Goal: Task Accomplishment & Management: Manage account settings

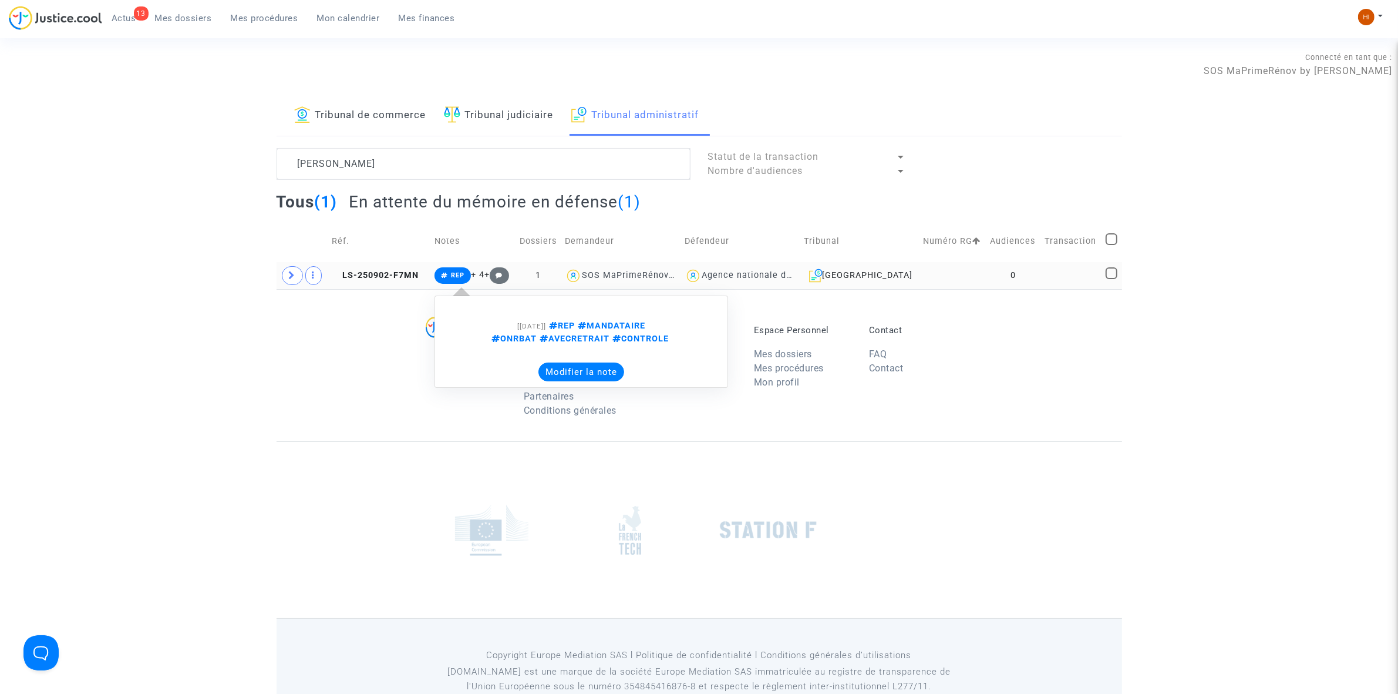
type textarea "[PERSON_NAME]"
click at [465, 271] on span "REP" at bounding box center [458, 275] width 14 height 8
click at [1087, 285] on td at bounding box center [1071, 275] width 61 height 27
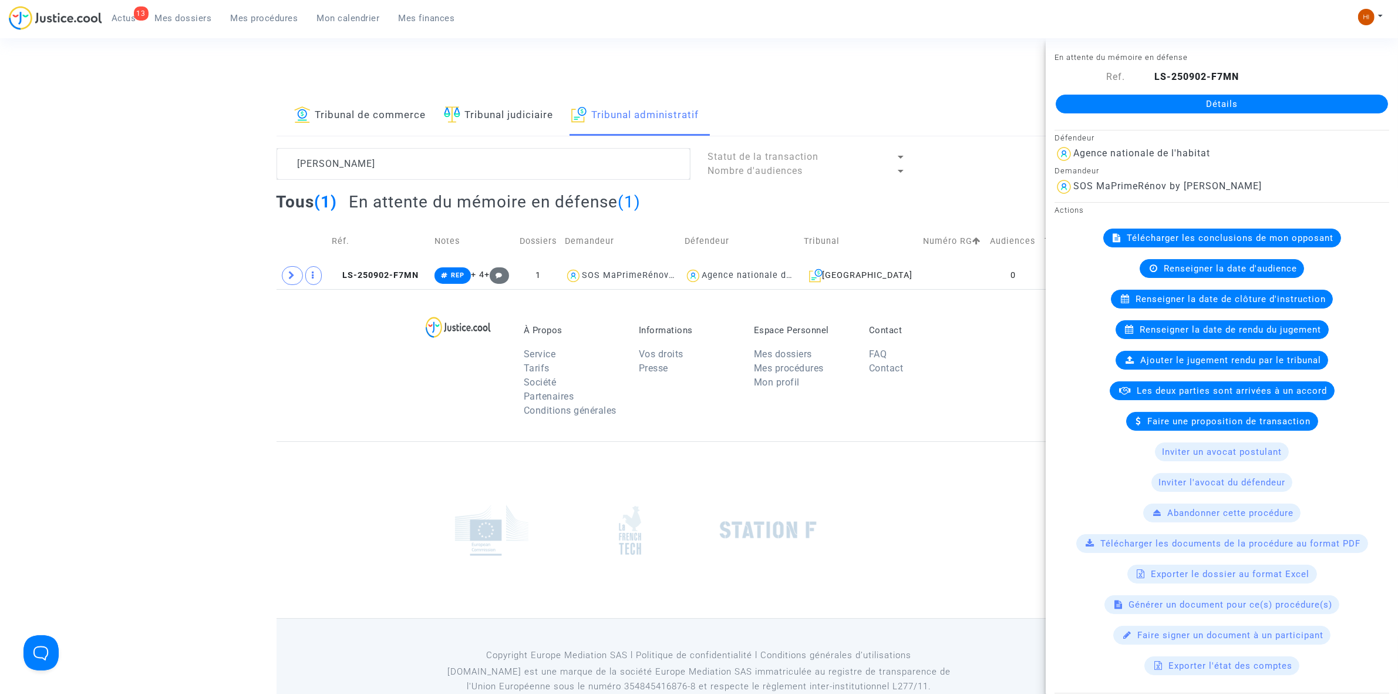
click at [1219, 106] on link "Détails" at bounding box center [1222, 104] width 332 height 19
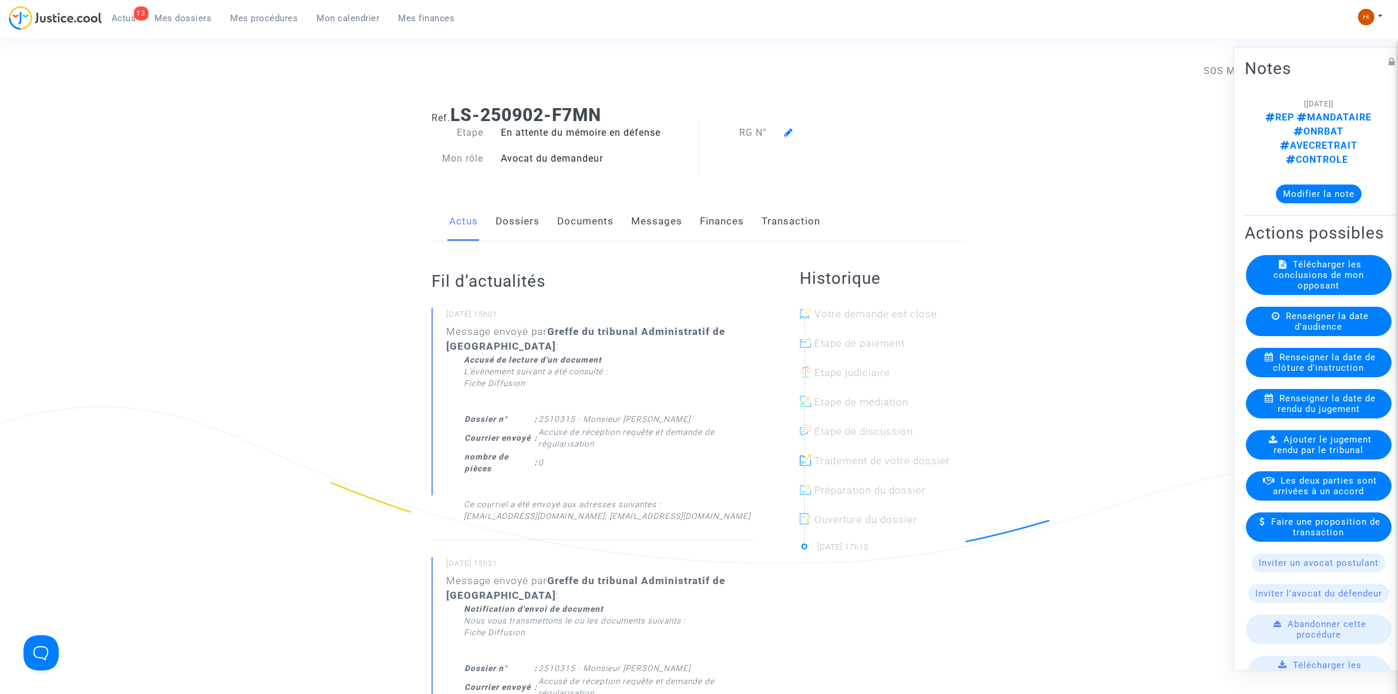
click at [553, 229] on div "Actus Dossiers Documents Messages Finances Transaction" at bounding box center [699, 221] width 535 height 39
click at [585, 224] on link "Documents" at bounding box center [585, 221] width 56 height 39
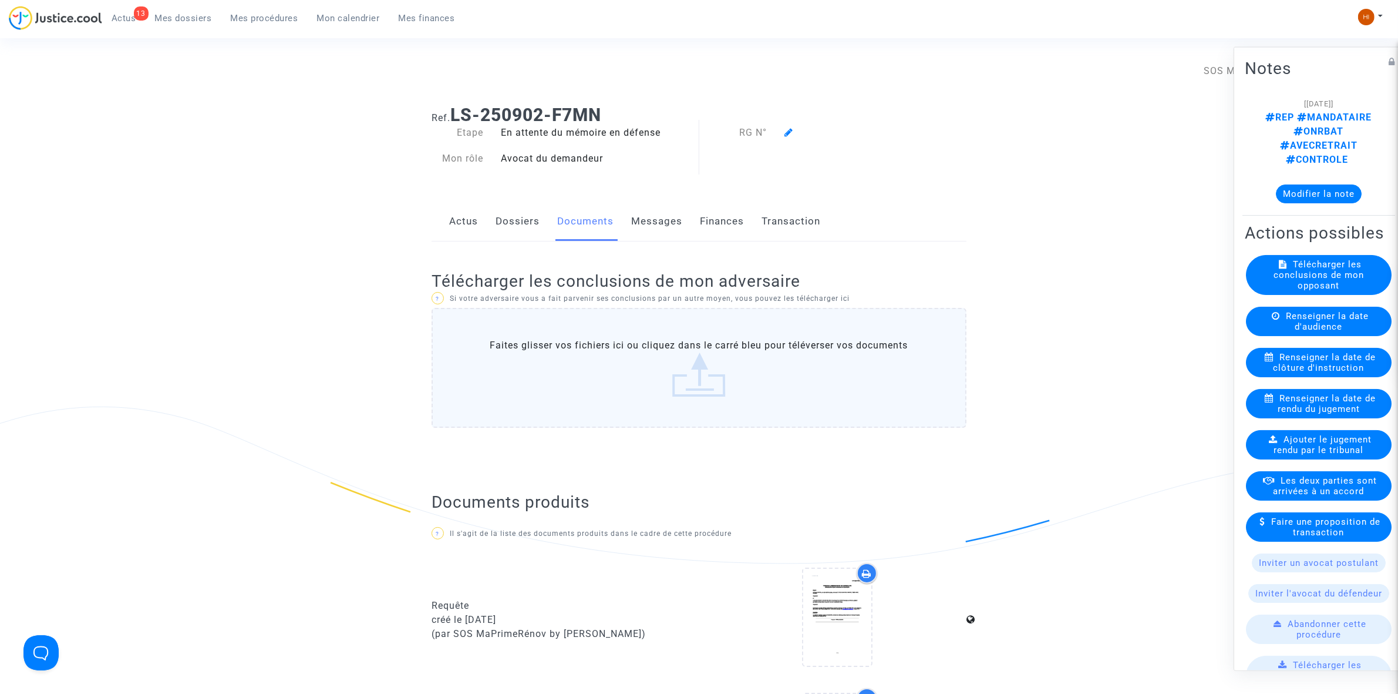
click at [526, 227] on link "Dossiers" at bounding box center [518, 221] width 44 height 39
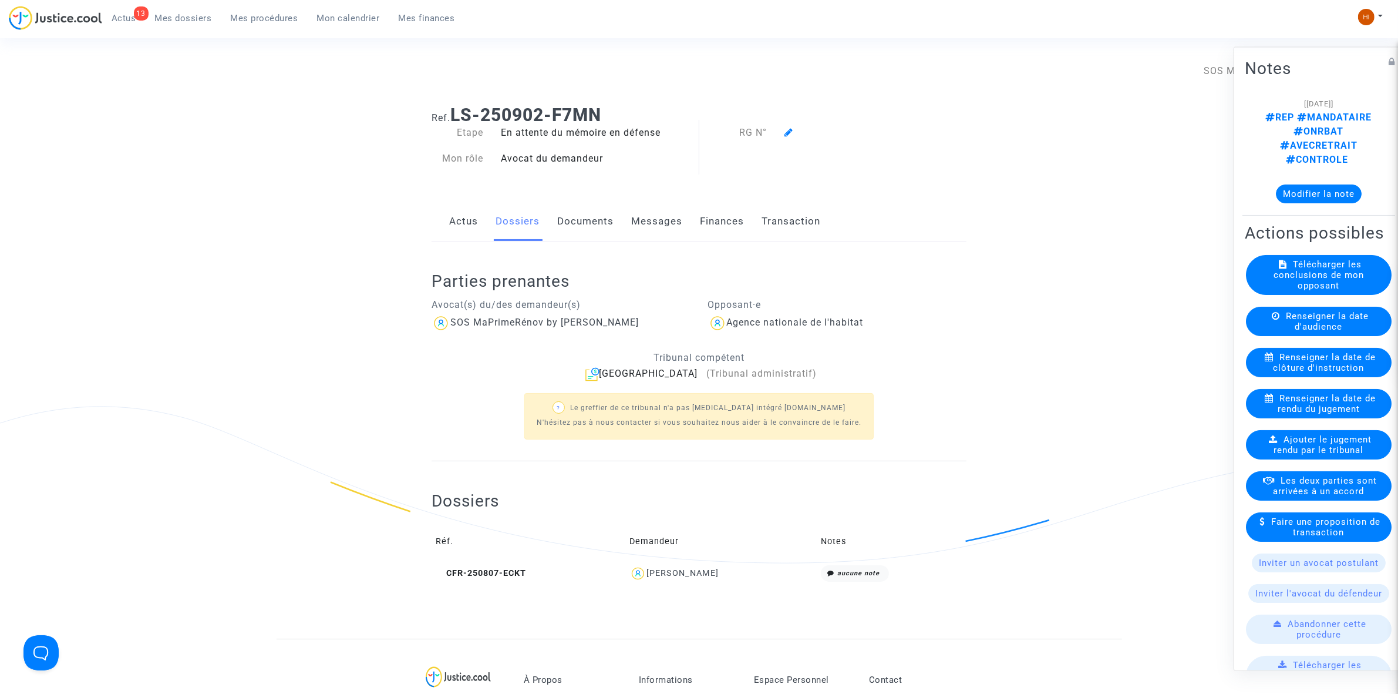
click at [788, 135] on icon at bounding box center [789, 131] width 9 height 9
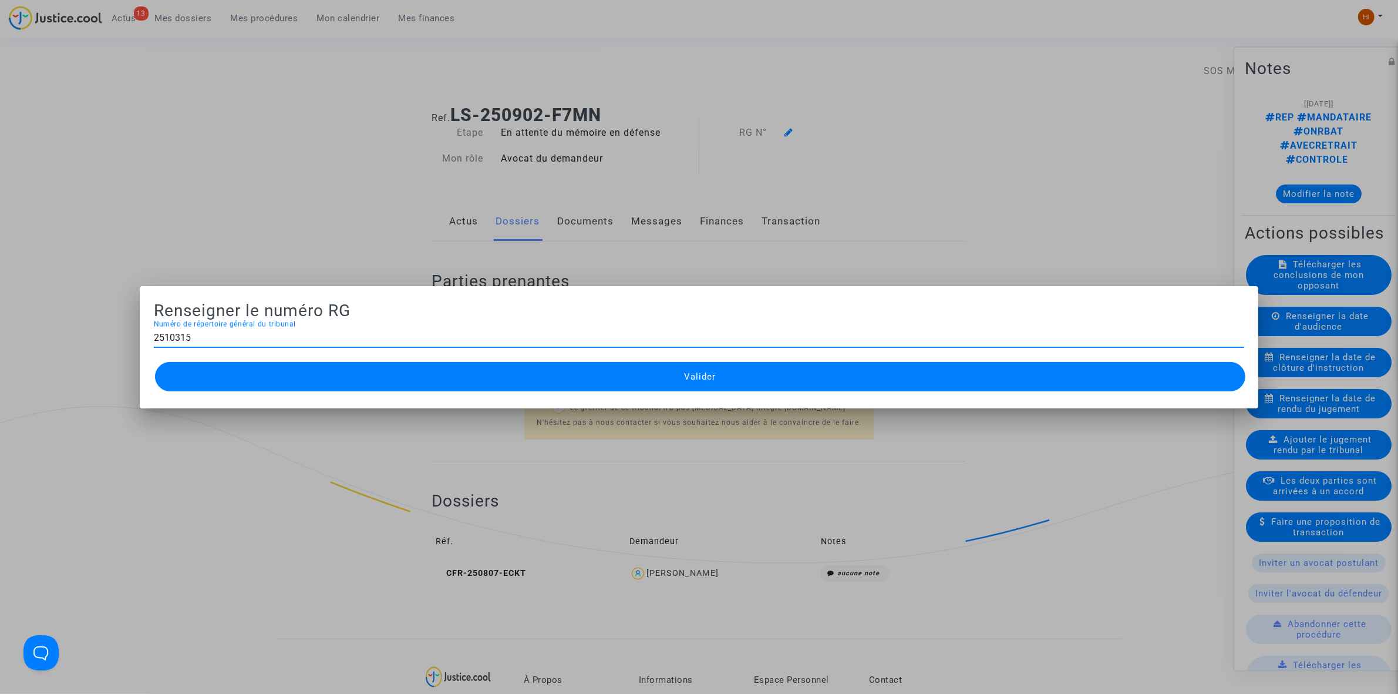
type input "2510315"
click at [715, 389] on button "Valider" at bounding box center [700, 376] width 1091 height 29
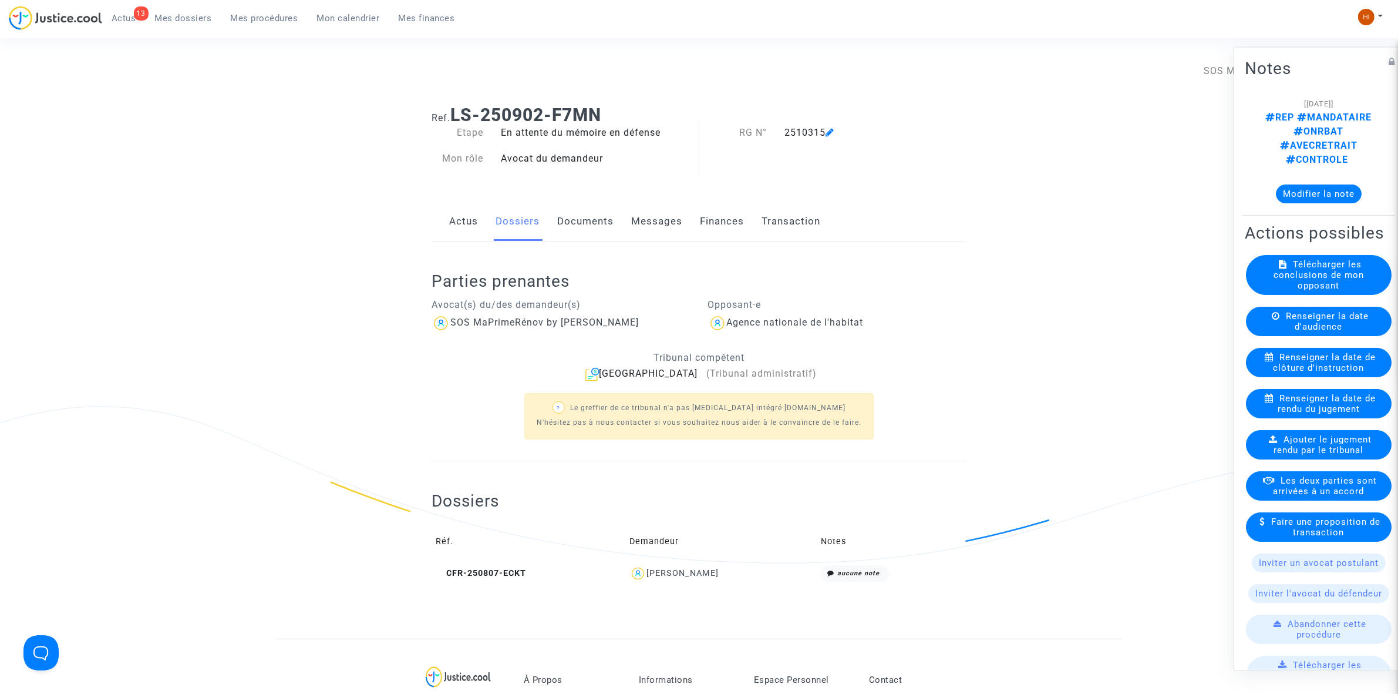
click at [595, 224] on link "Documents" at bounding box center [585, 221] width 56 height 39
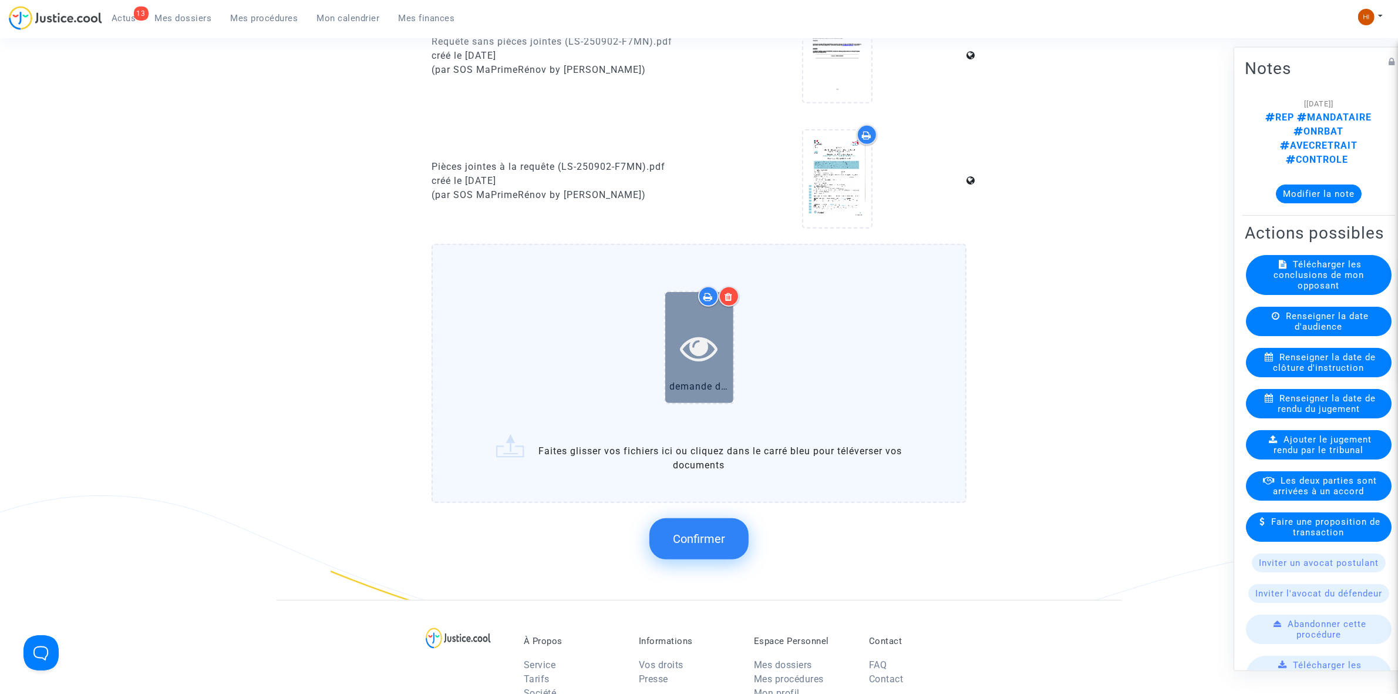
scroll to position [954, 0]
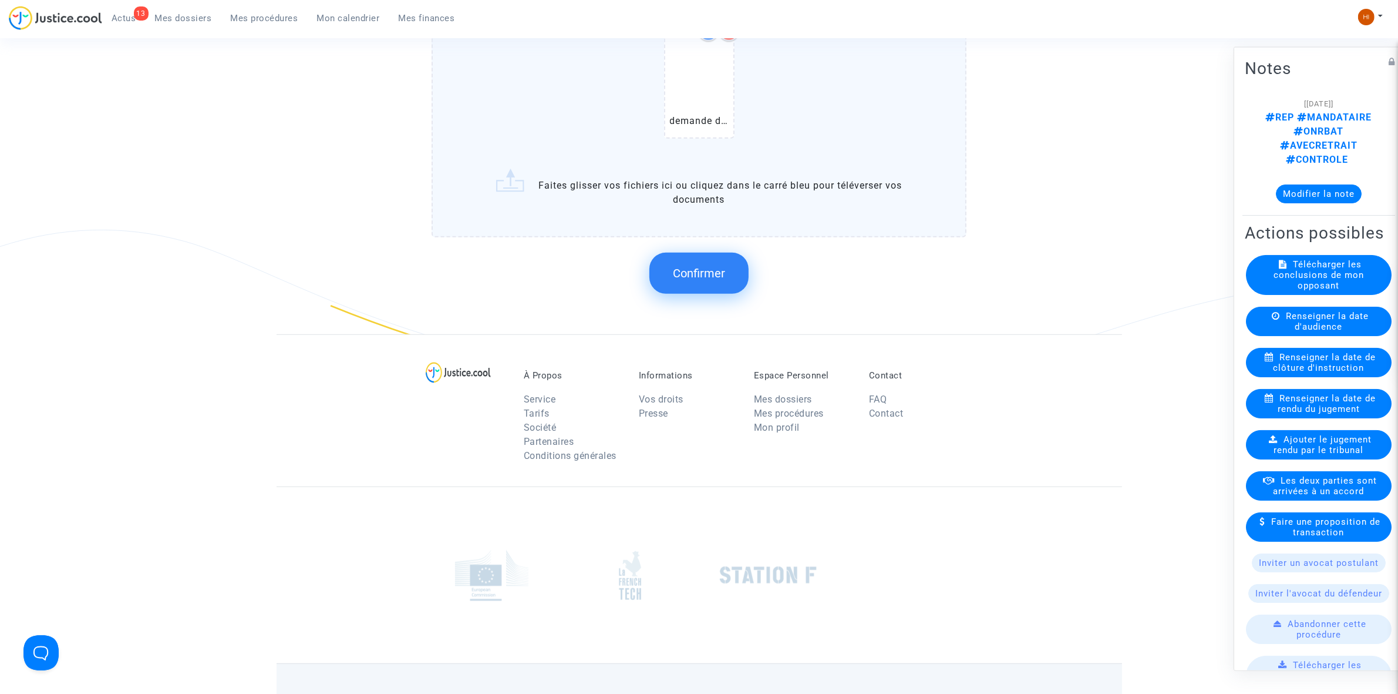
click at [715, 280] on button "Confirmer" at bounding box center [699, 273] width 99 height 41
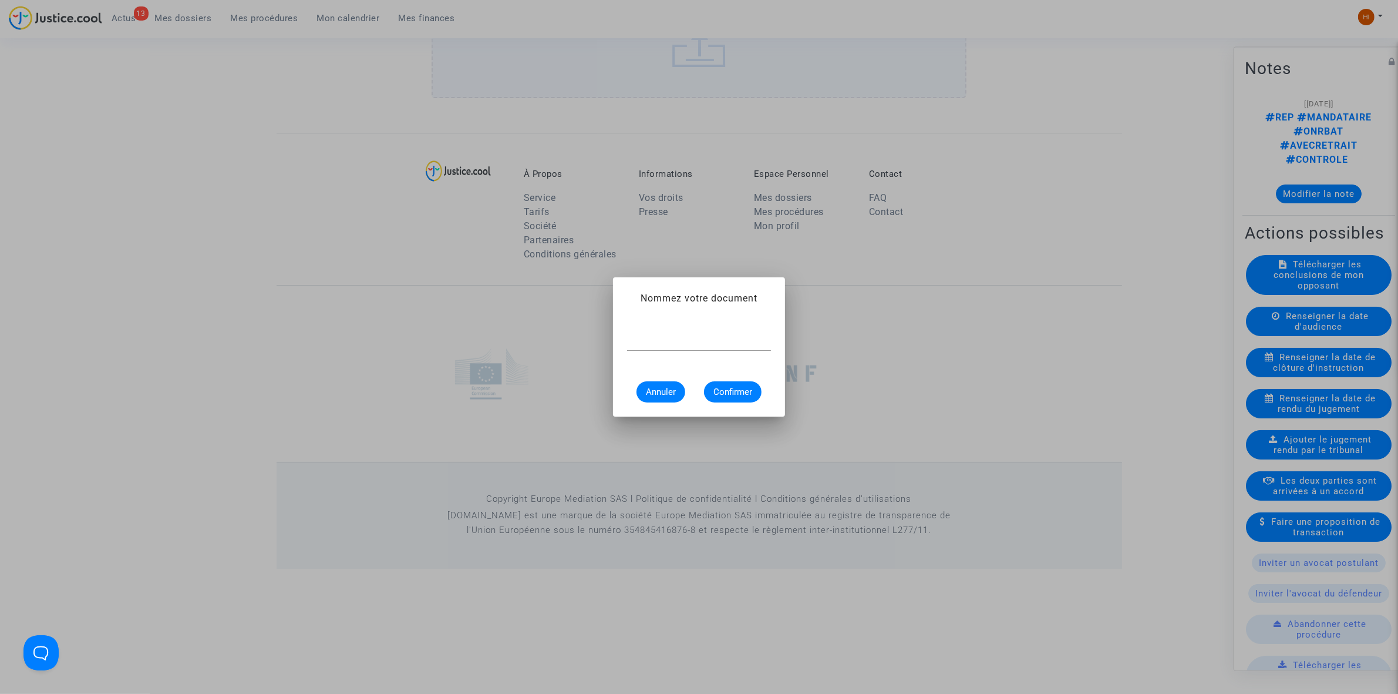
scroll to position [0, 0]
type input "A"
type input "D"
paste input "demande de régularisation"
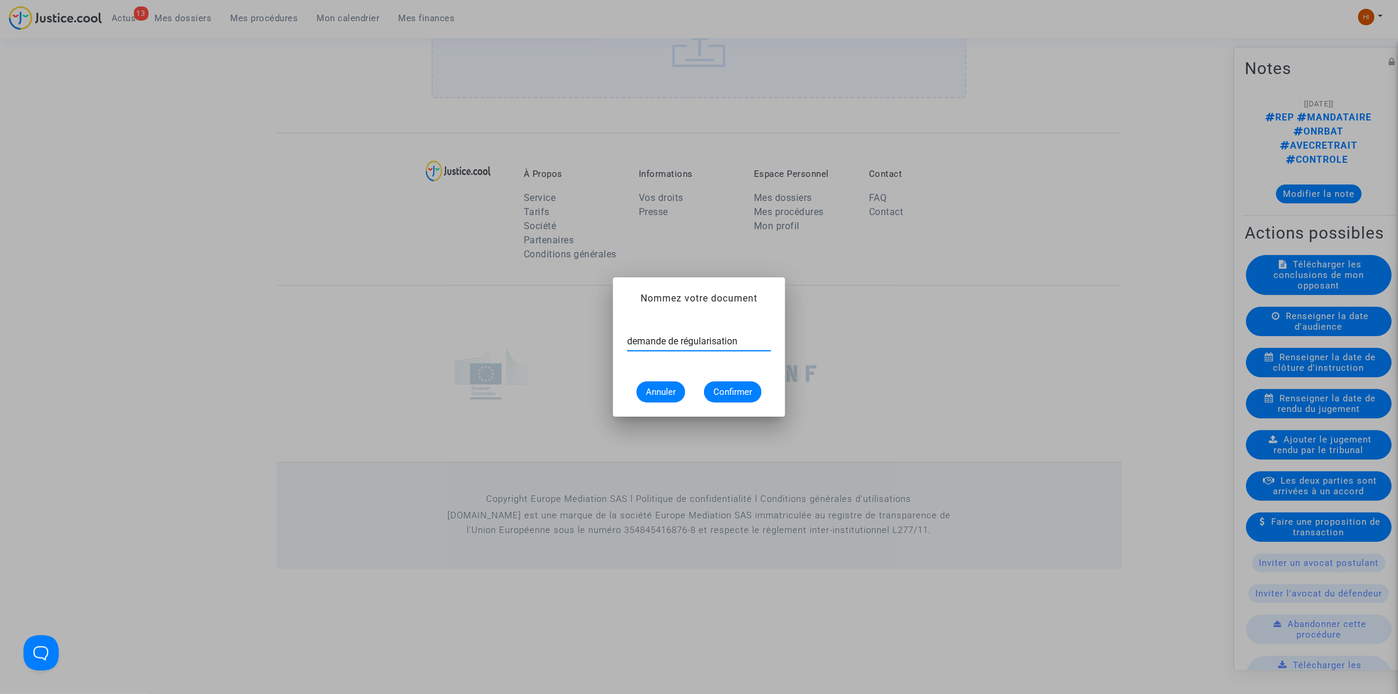
type input "demande de régularisation"
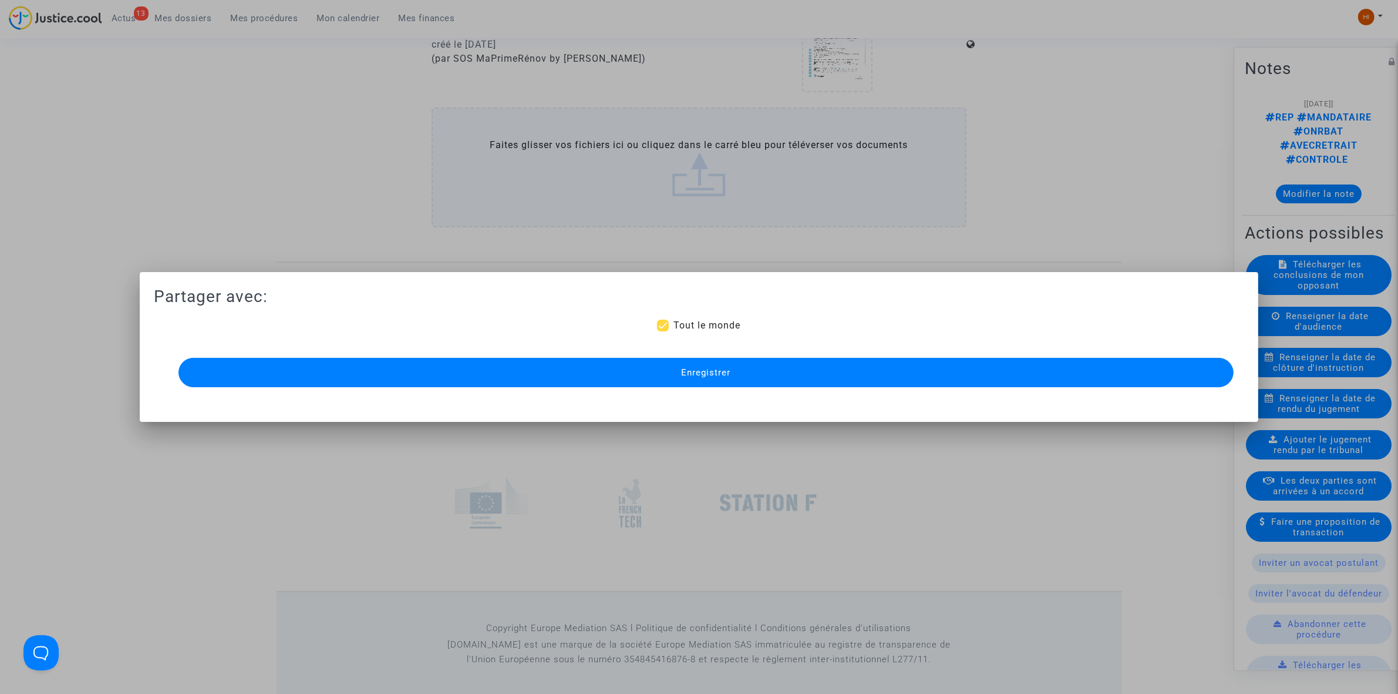
click at [720, 384] on button "Enregistrer" at bounding box center [706, 372] width 1055 height 29
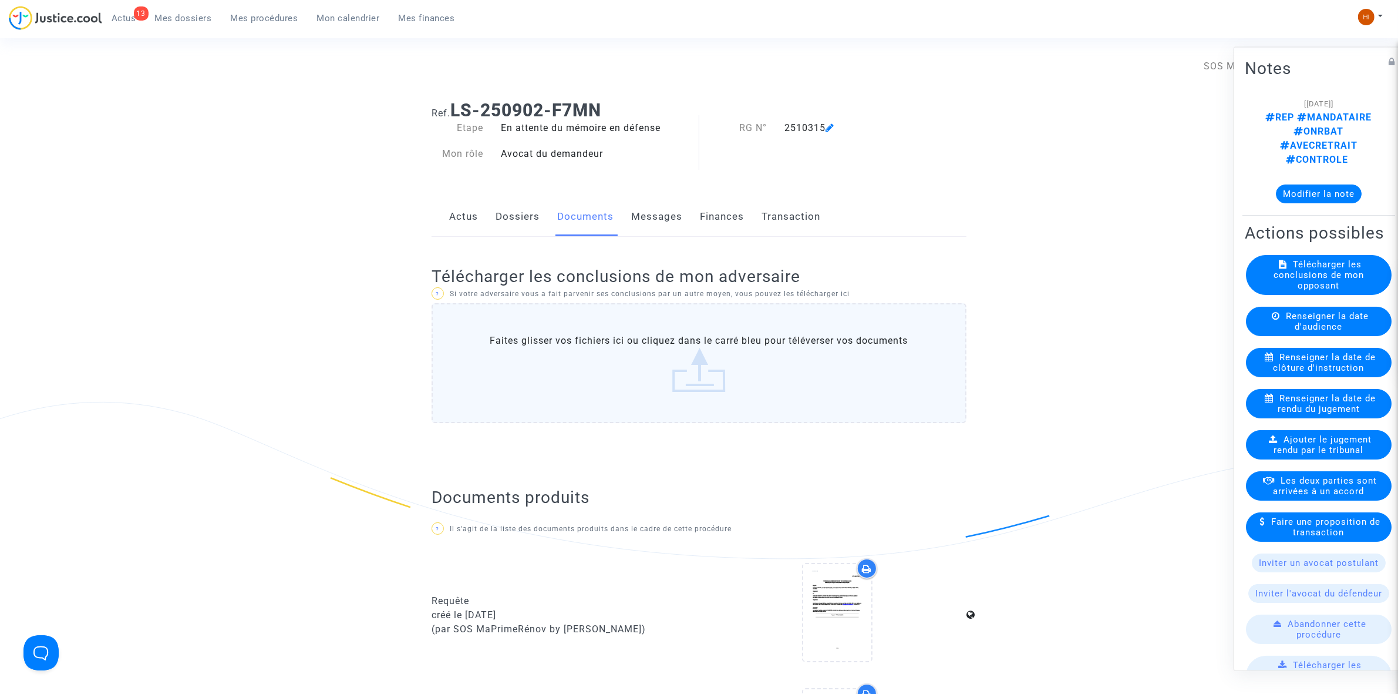
scroll to position [0, 0]
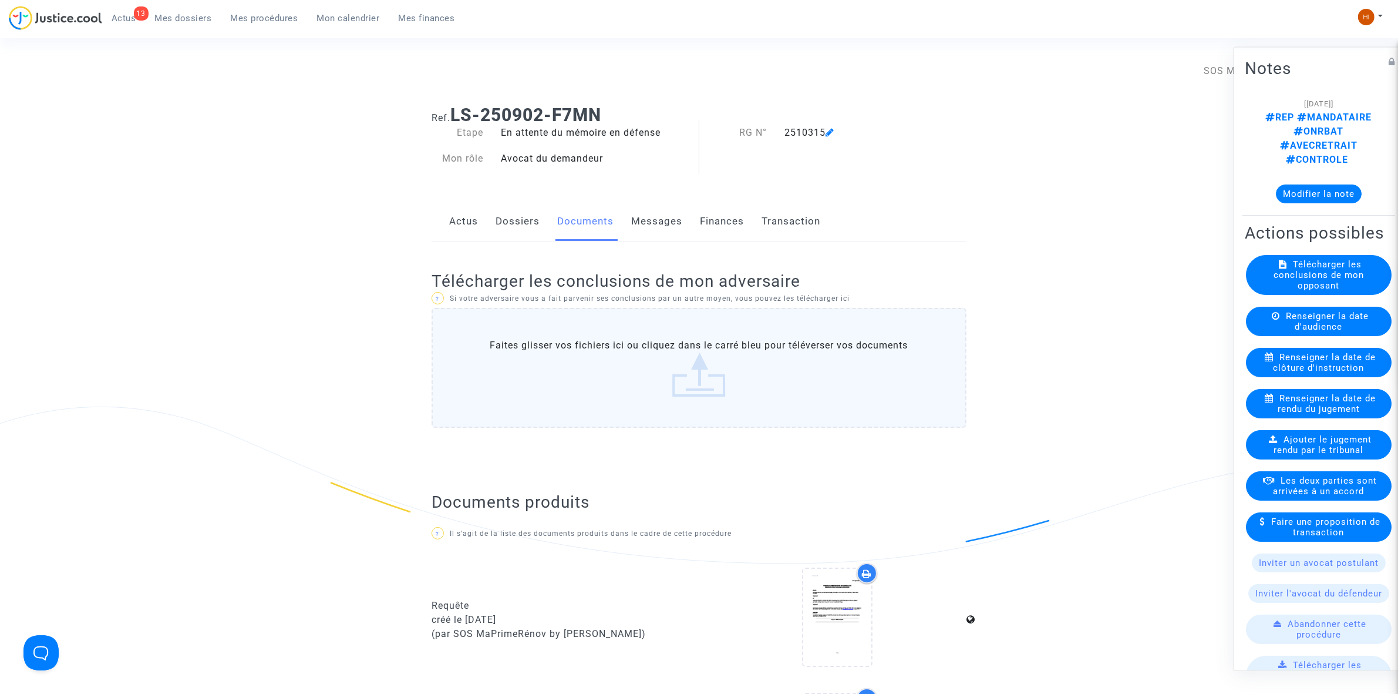
drag, startPoint x: 630, startPoint y: 86, endPoint x: 611, endPoint y: 95, distance: 20.0
click at [611, 95] on div "Connecté en tant que : SOS MaPrimeRénov by [PERSON_NAME]" at bounding box center [696, 82] width 1393 height 28
drag, startPoint x: 633, startPoint y: 103, endPoint x: 453, endPoint y: 110, distance: 179.9
click at [453, 110] on div "Ref. LS-250902-F7MN" at bounding box center [699, 111] width 553 height 30
copy b "LS-250902-F7MN"
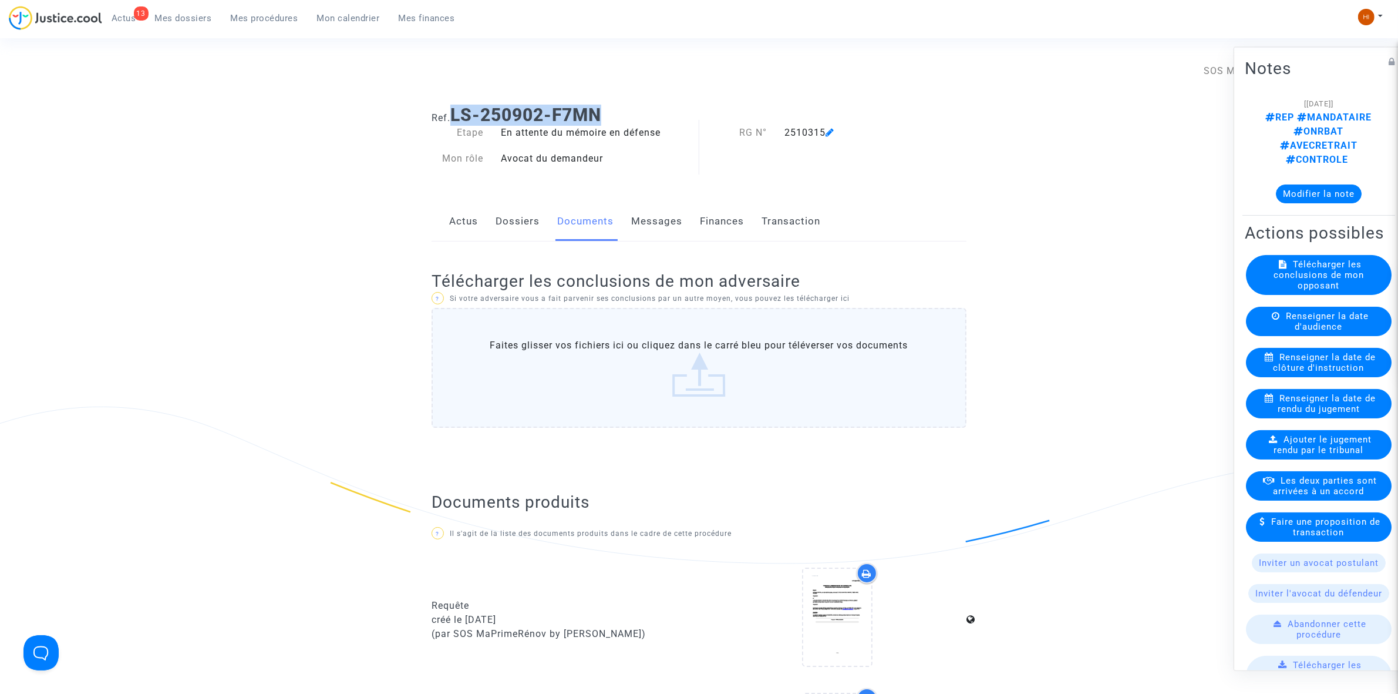
click at [519, 209] on link "Dossiers" at bounding box center [518, 221] width 44 height 39
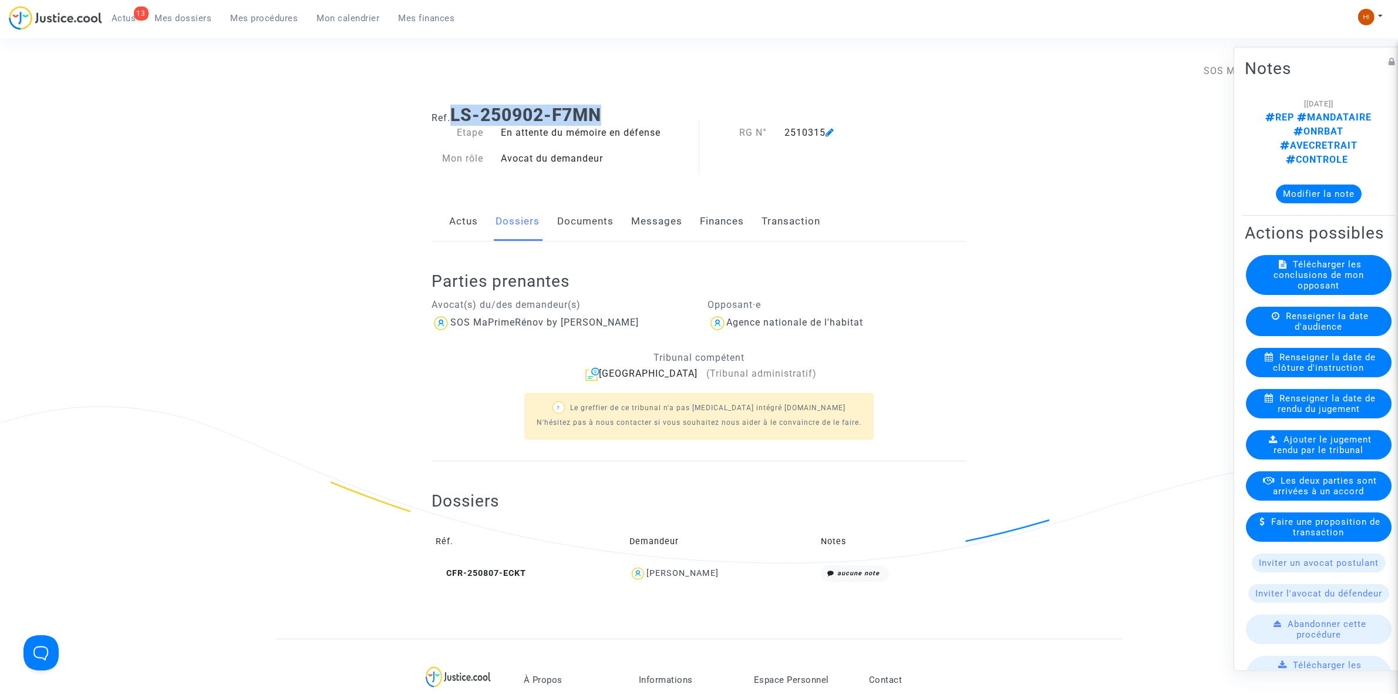
scroll to position [367, 0]
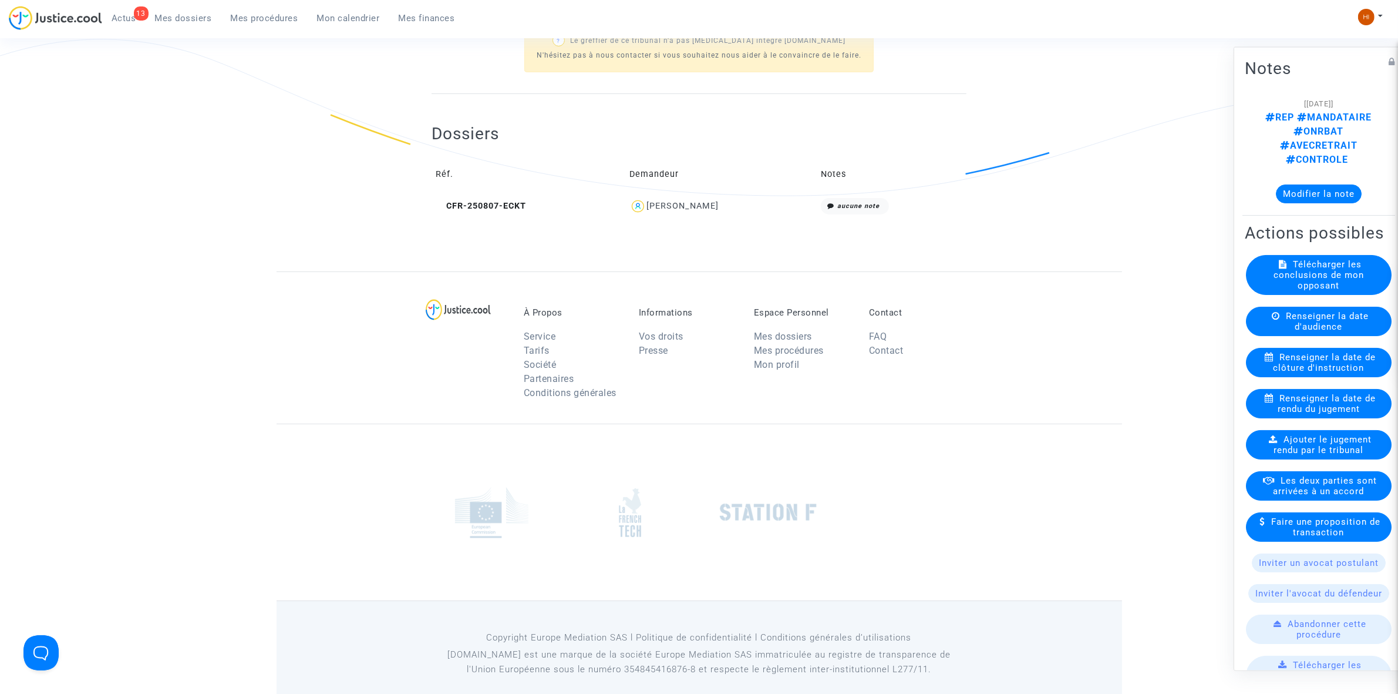
click at [513, 199] on td "CFR-250807-ECKT" at bounding box center [529, 206] width 194 height 25
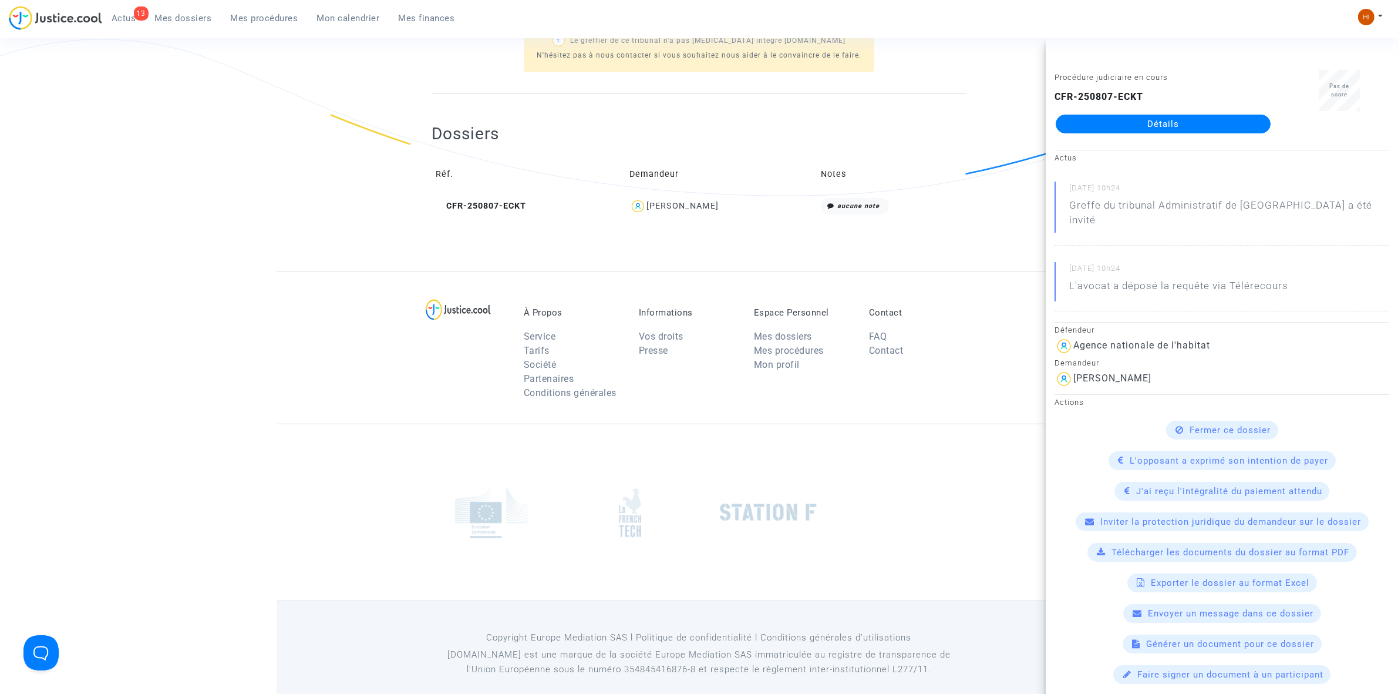
click at [1201, 121] on link "Détails" at bounding box center [1163, 124] width 215 height 19
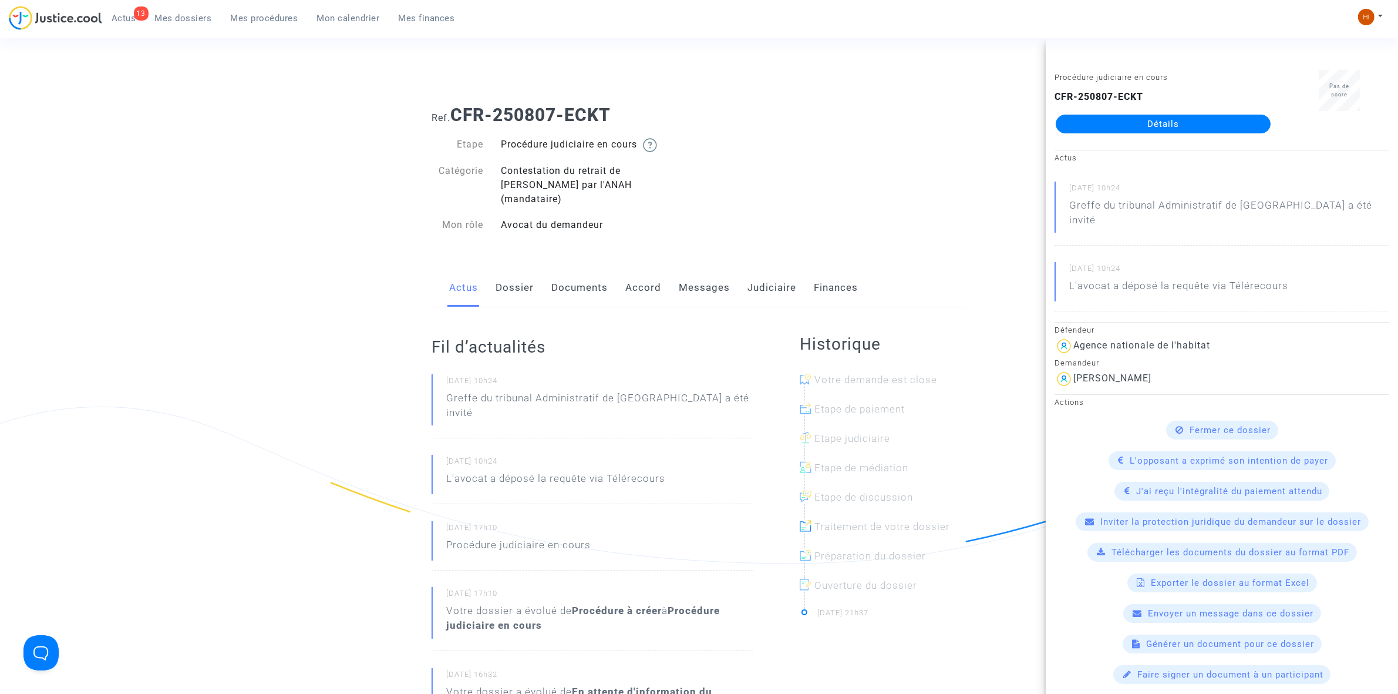
click at [691, 274] on link "Messages" at bounding box center [704, 287] width 51 height 39
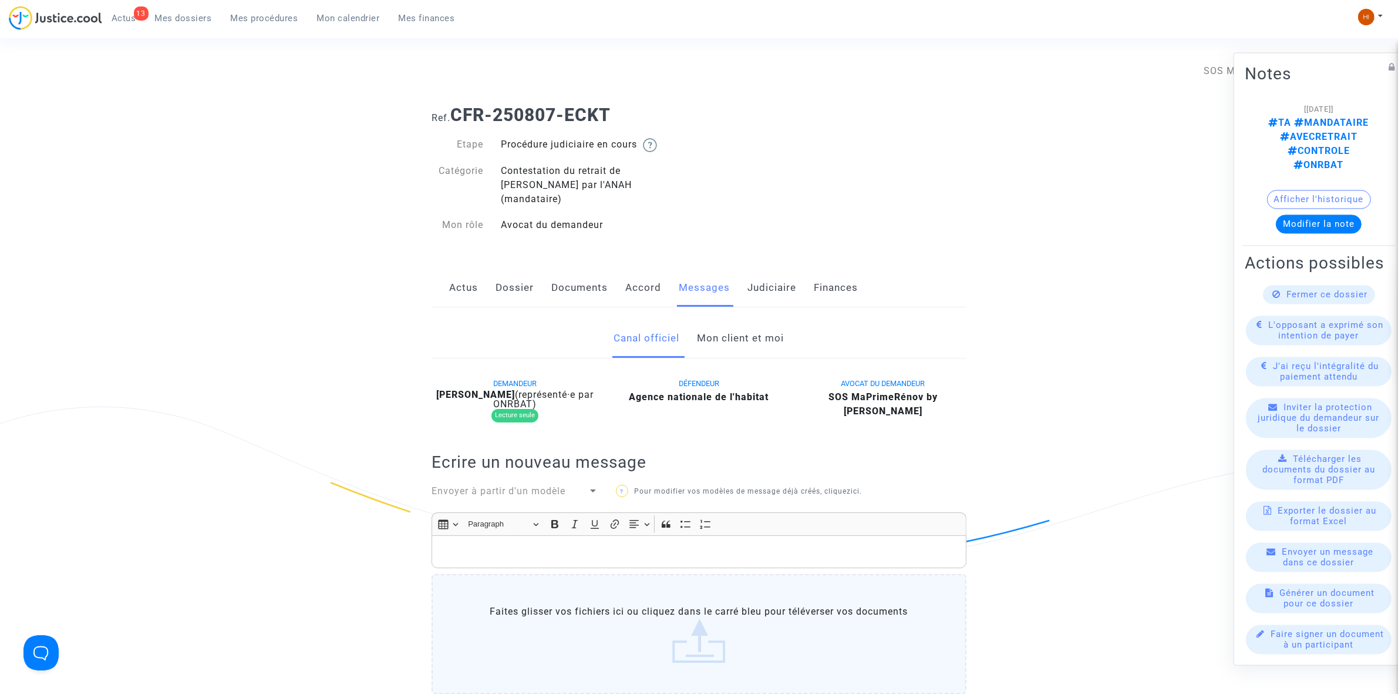
click at [727, 319] on link "Mon client et moi" at bounding box center [741, 338] width 87 height 39
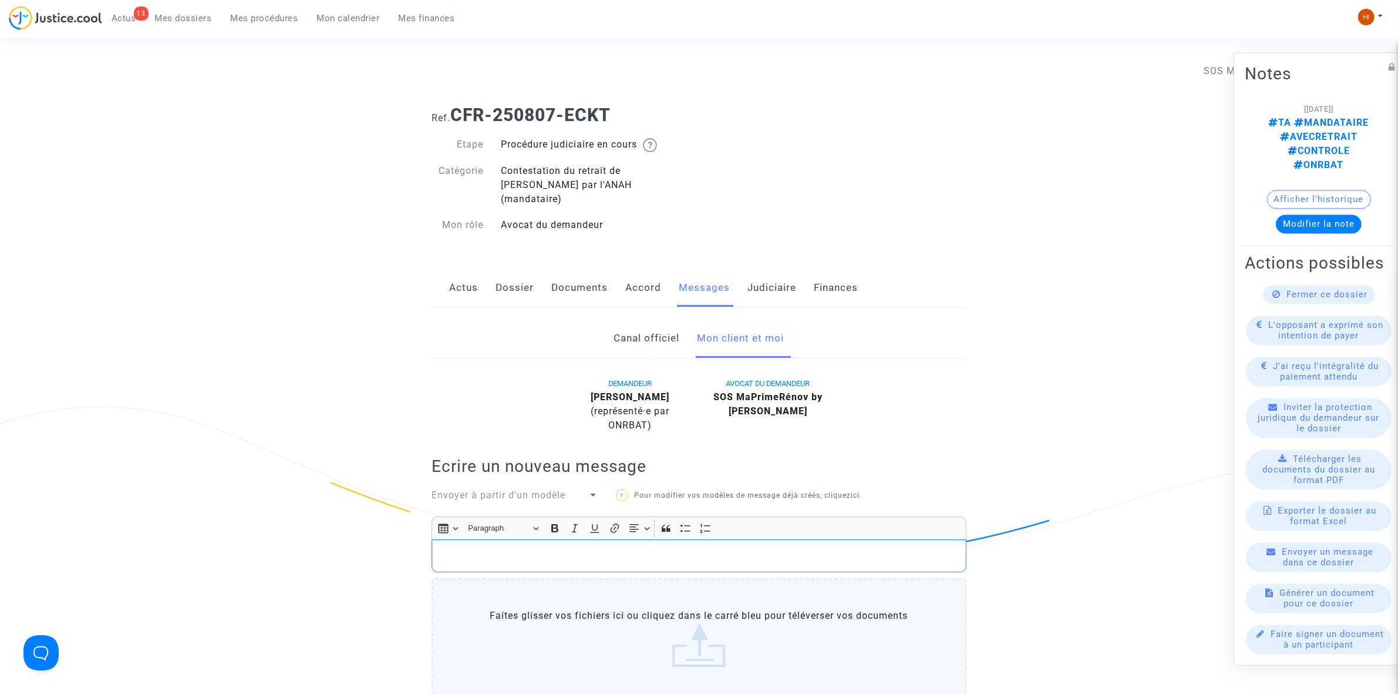
click at [702, 539] on div "Rich Text Editor, main" at bounding box center [699, 555] width 535 height 33
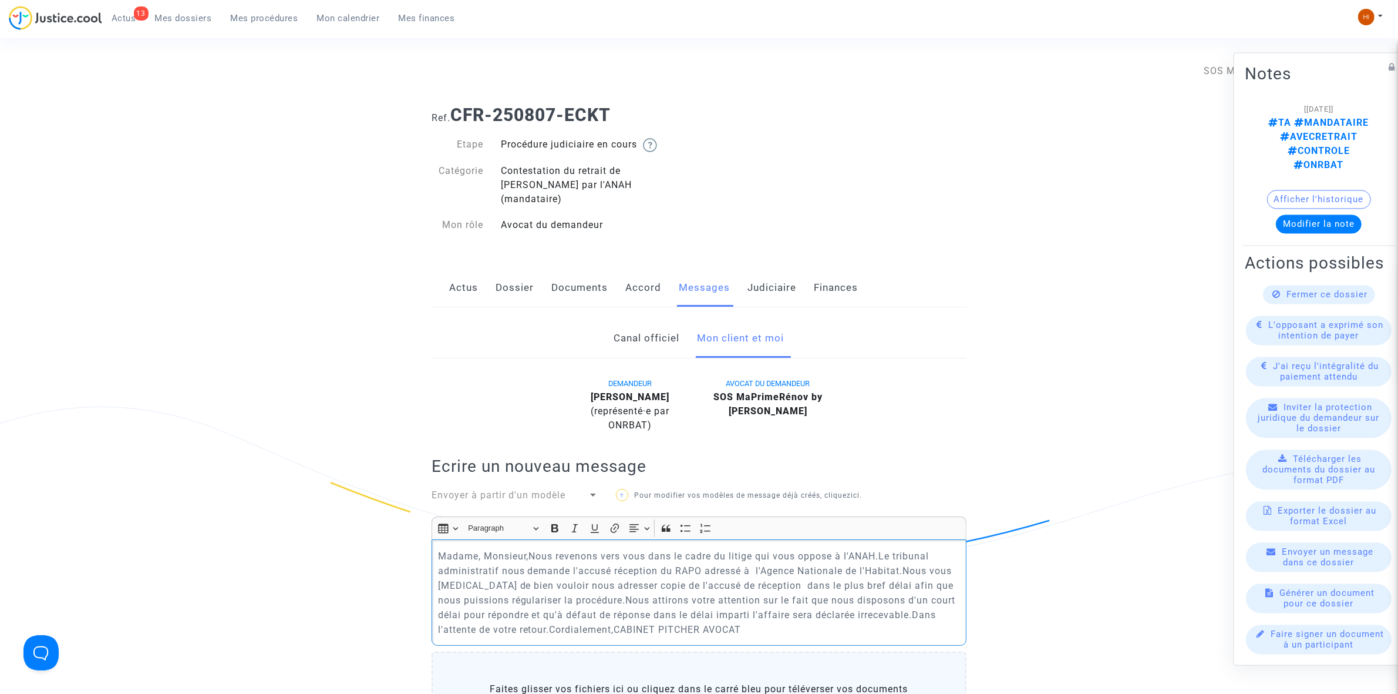
click at [532, 549] on p "Madame, Monsieur,Nous revenons vers vous dans le cadre du litige qui vous oppos…" at bounding box center [699, 593] width 523 height 88
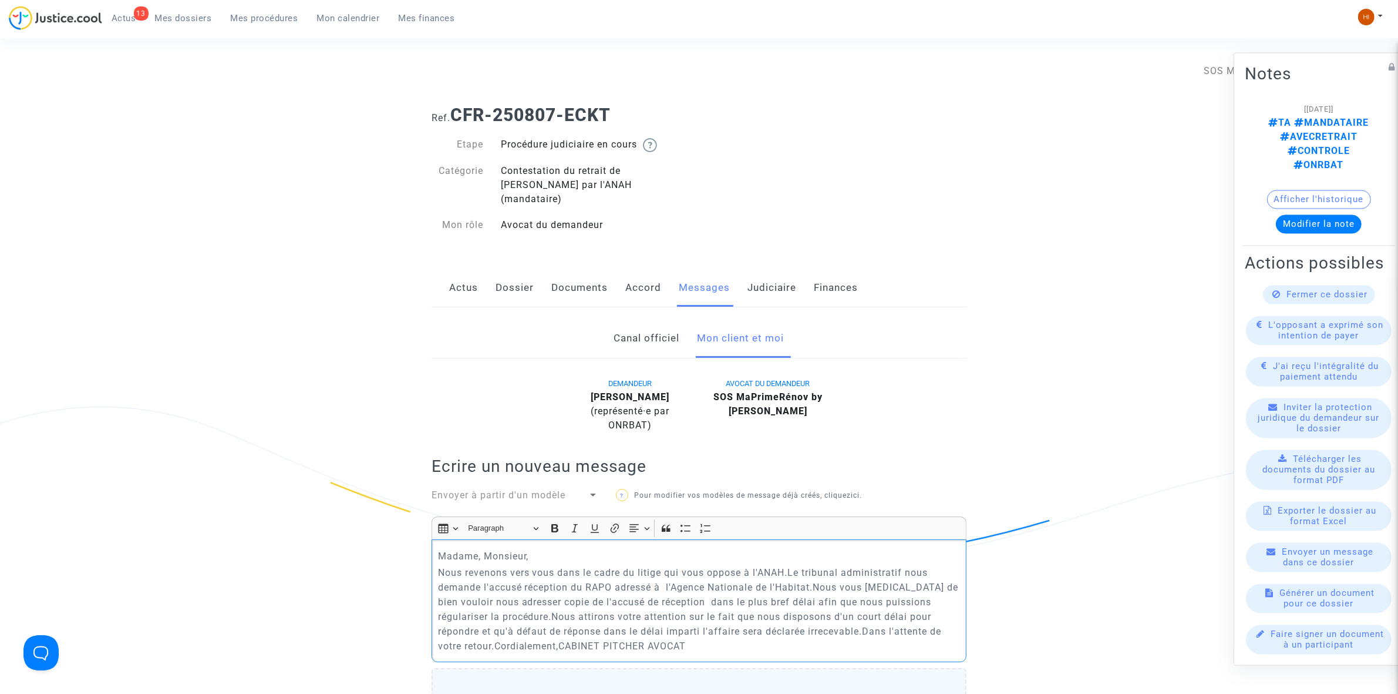
click at [788, 565] on p "Nous revenons vers vous dans le cadre du litige qui vous oppose à l'ANAH.Le tri…" at bounding box center [699, 609] width 523 height 88
click at [791, 565] on p "Nous revenons vers vous dans le cadre du litige qui vous oppose à l'ANAH.Le tri…" at bounding box center [699, 609] width 523 height 88
click at [479, 594] on p "Le tribunal administratif nous demande l'accusé réception du RAPO adressé à l'A…" at bounding box center [699, 617] width 523 height 73
click at [482, 593] on p "Le tribunal administratif nous demande l'accusé réception du RAPO adressé à l'A…" at bounding box center [699, 617] width 523 height 73
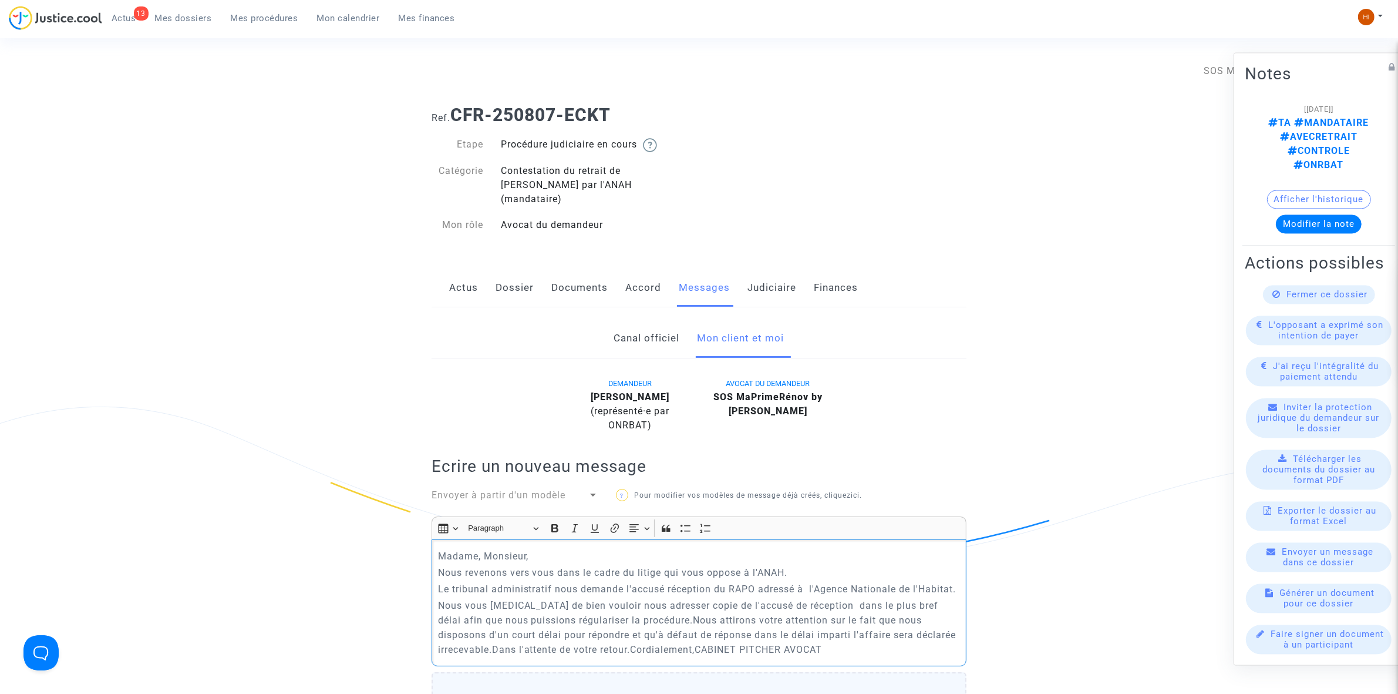
click at [649, 605] on p "Nous vous [MEDICAL_DATA] de bien vouloir nous adresser copie de l'accusé de réc…" at bounding box center [699, 627] width 523 height 59
click at [740, 640] on p "Nous attirons votre attention sur le fait que nous disposons d'un court délai p…" at bounding box center [699, 652] width 523 height 44
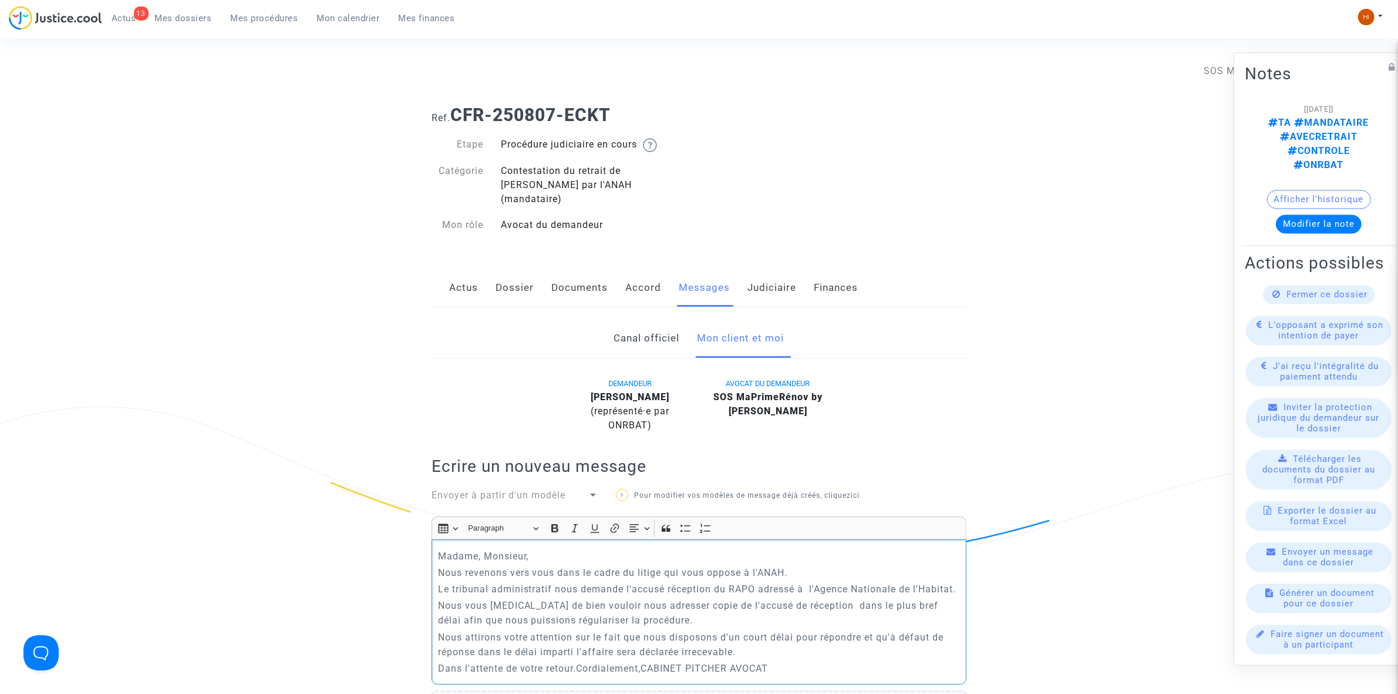
click at [576, 661] on p "Dans l'attente de votre retour.Cordialement,CABINET PITCHER AVOCAT" at bounding box center [699, 668] width 523 height 15
click at [580, 661] on p "Dans l'attente de votre retour.Cordialement,CABINET PITCHER AVOCAT" at bounding box center [699, 668] width 523 height 15
click at [503, 677] on p "Cordialement,CABINET PITCHER AVOCAT" at bounding box center [699, 684] width 523 height 15
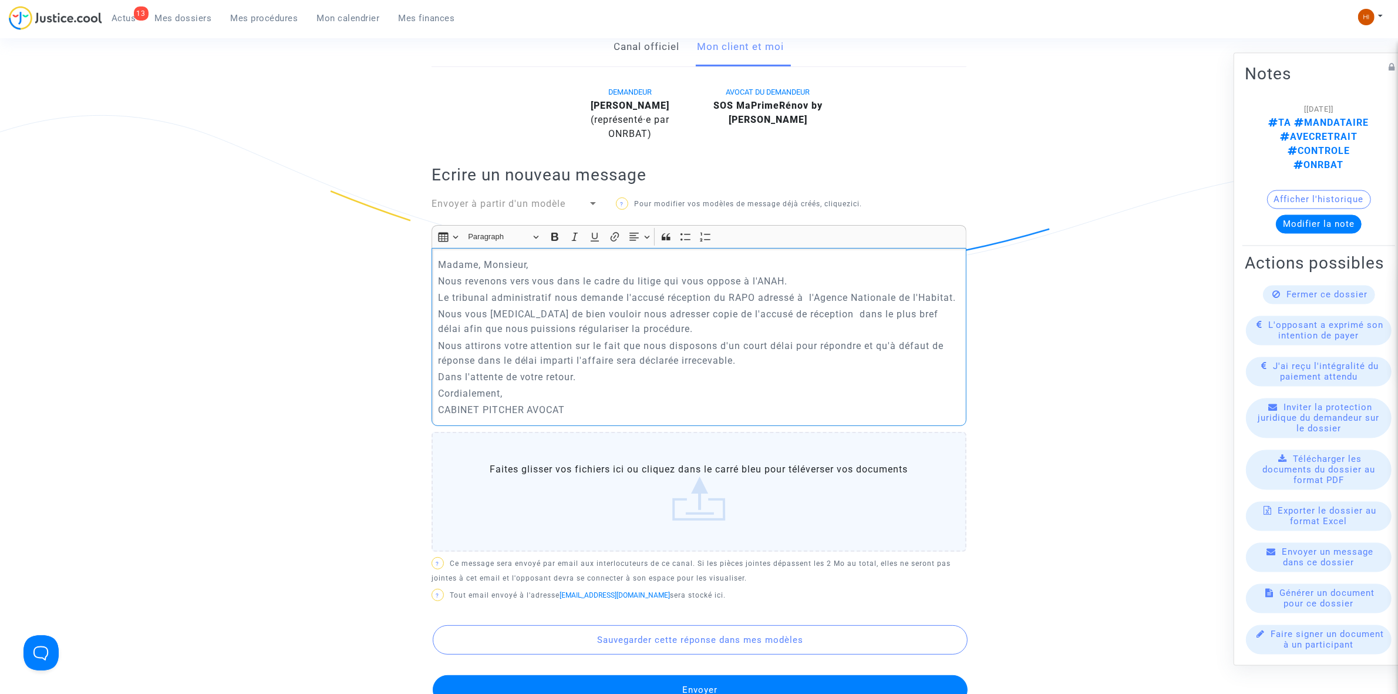
scroll to position [304, 0]
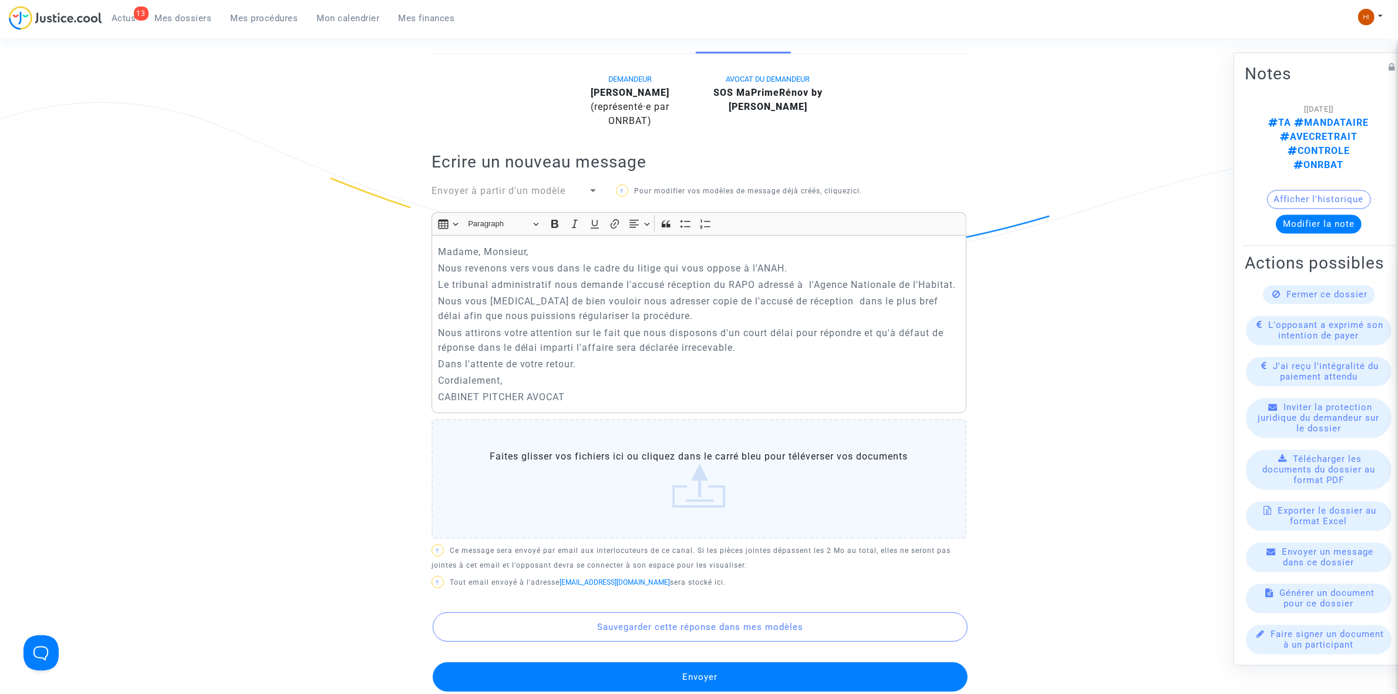
click at [601, 662] on button "Envoyer" at bounding box center [700, 676] width 535 height 29
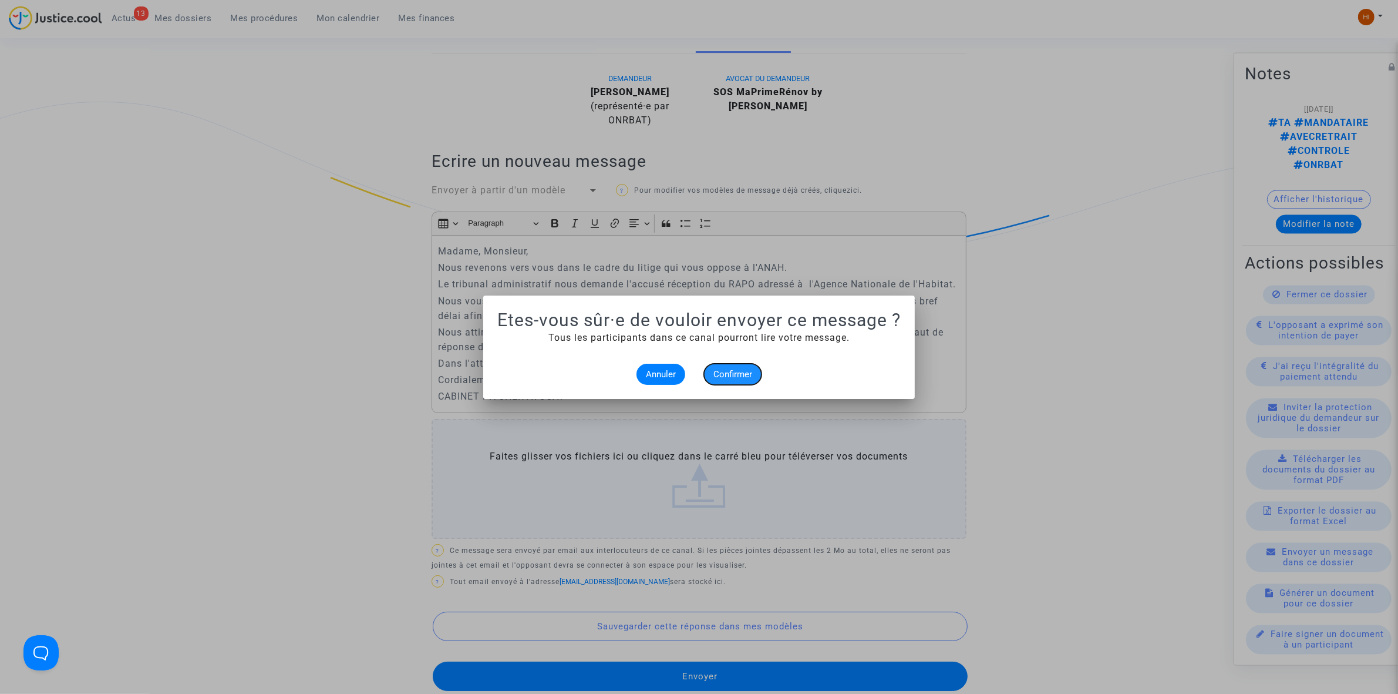
click at [744, 375] on span "Confirmer" at bounding box center [733, 374] width 39 height 11
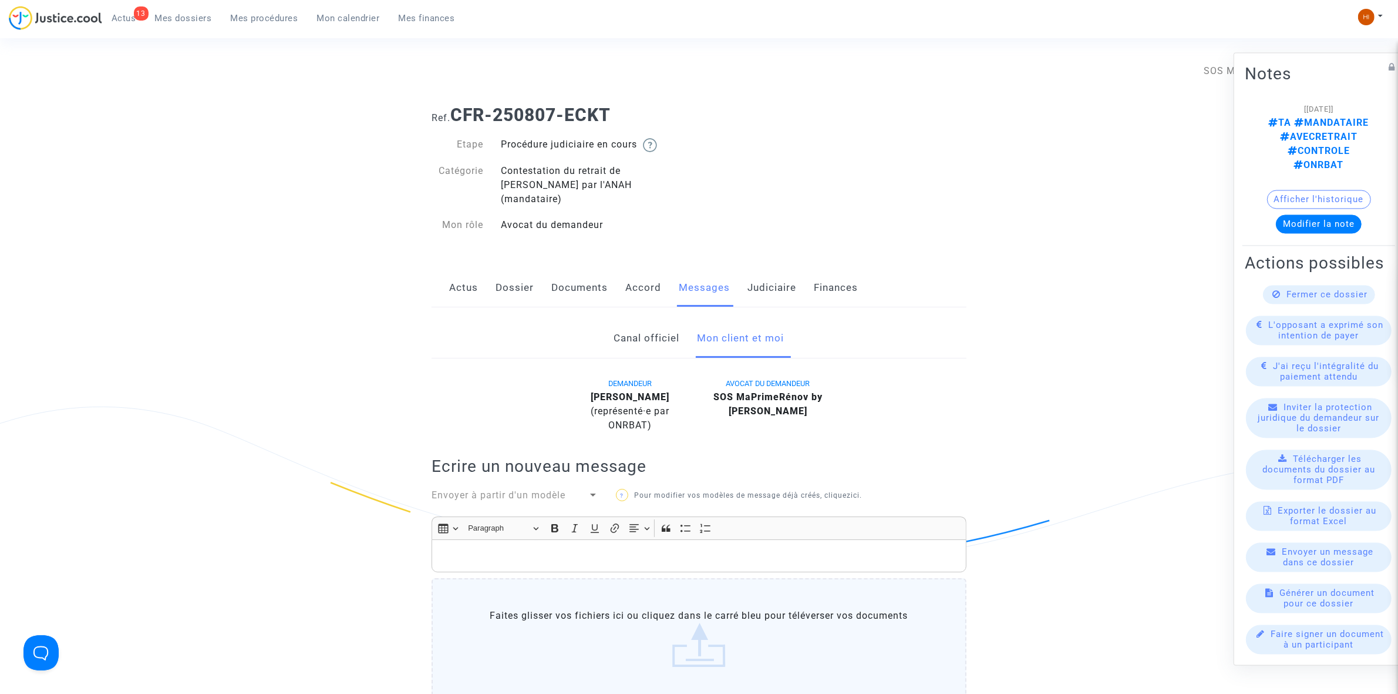
click at [775, 276] on link "Judiciaire" at bounding box center [772, 287] width 49 height 39
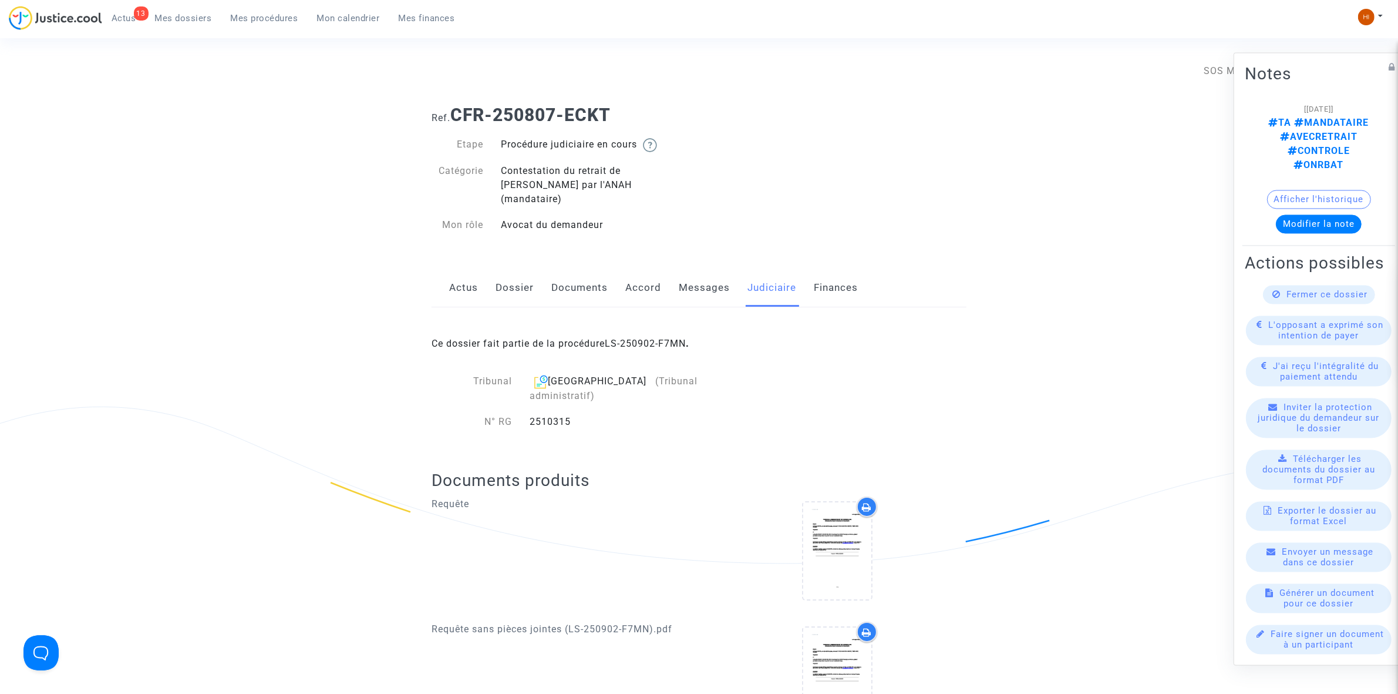
drag, startPoint x: 272, startPoint y: 10, endPoint x: 286, endPoint y: 1, distance: 16.9
click at [272, 10] on link "Mes procédures" at bounding box center [264, 18] width 86 height 18
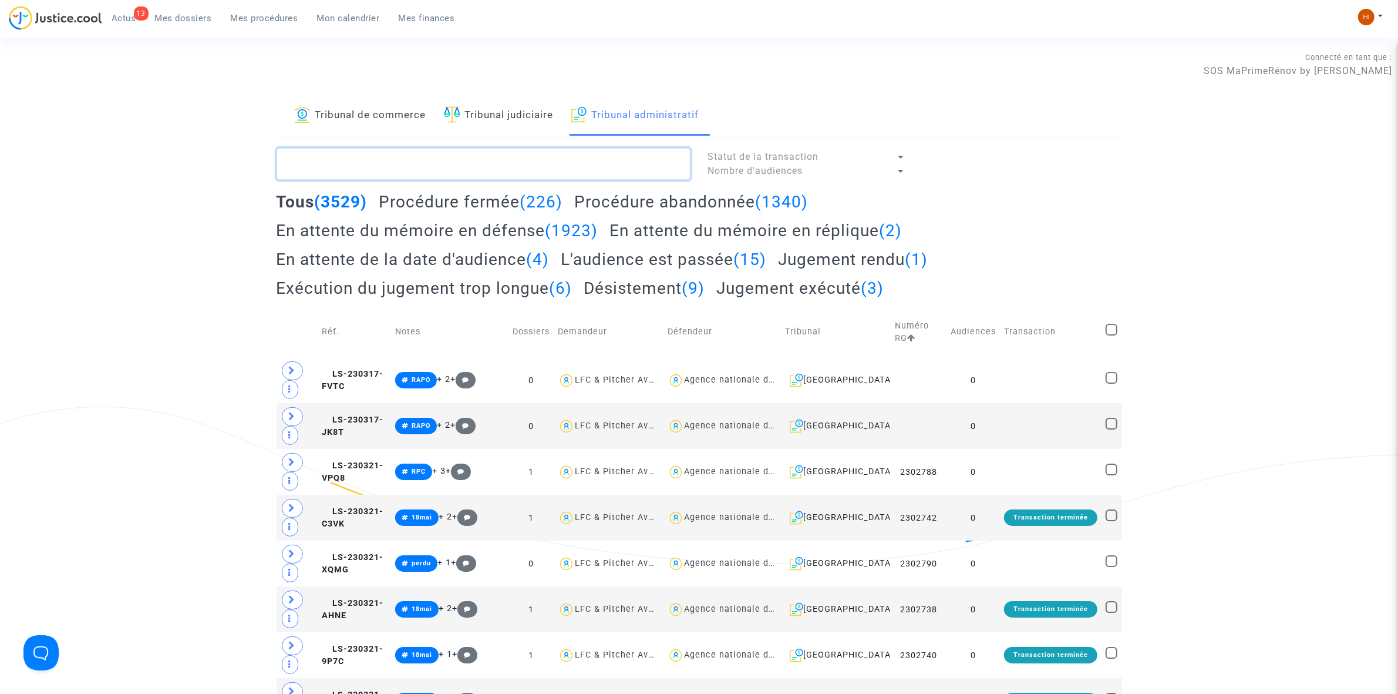
click at [548, 150] on textarea at bounding box center [484, 164] width 414 height 32
paste textarea "[PERSON_NAME]"
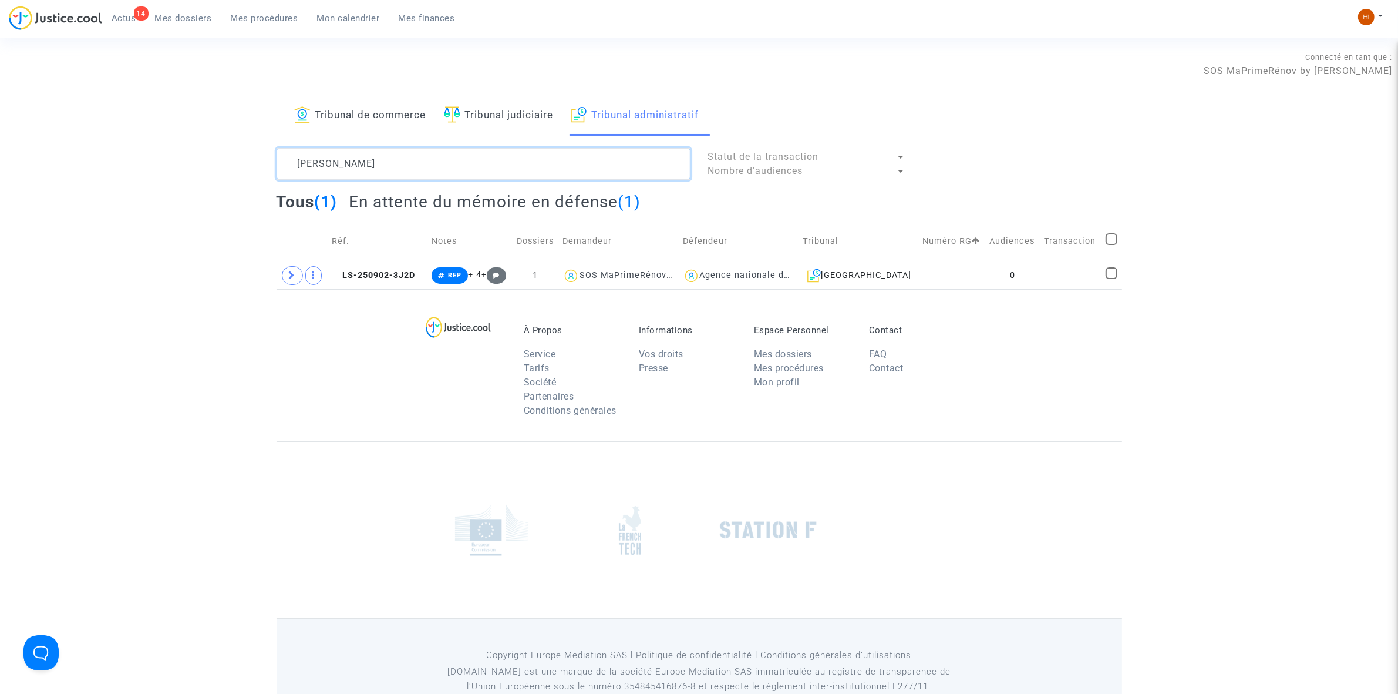
type textarea "[PERSON_NAME]"
click at [1011, 269] on td "0" at bounding box center [1013, 275] width 55 height 27
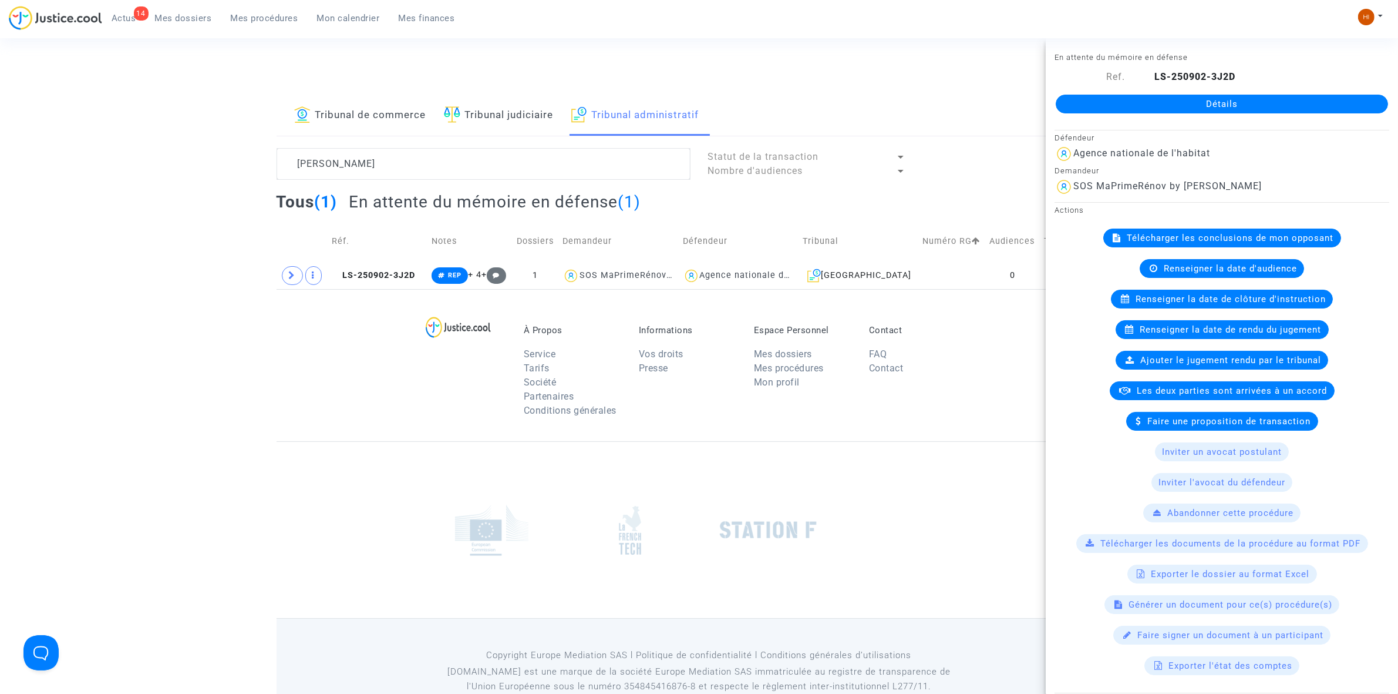
click at [1155, 101] on link "Détails" at bounding box center [1222, 104] width 332 height 19
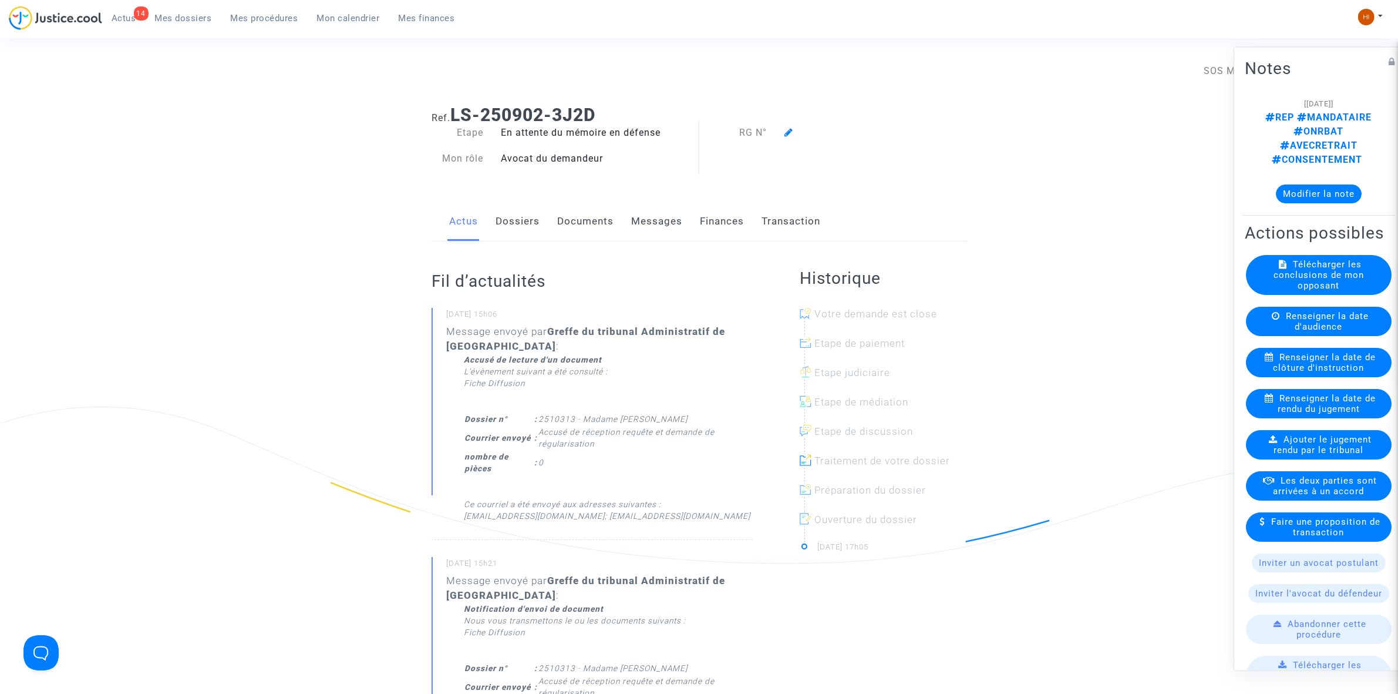
click at [559, 229] on link "Documents" at bounding box center [585, 221] width 56 height 39
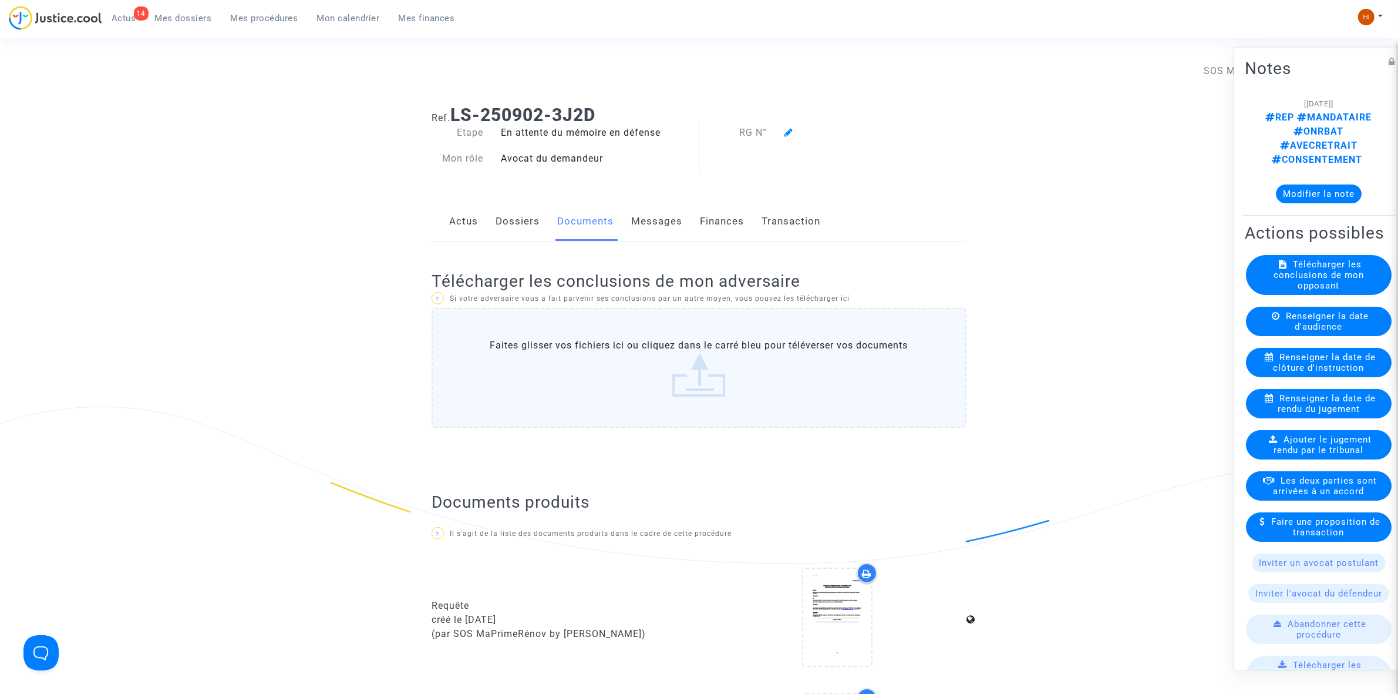
click at [788, 130] on icon at bounding box center [789, 131] width 9 height 9
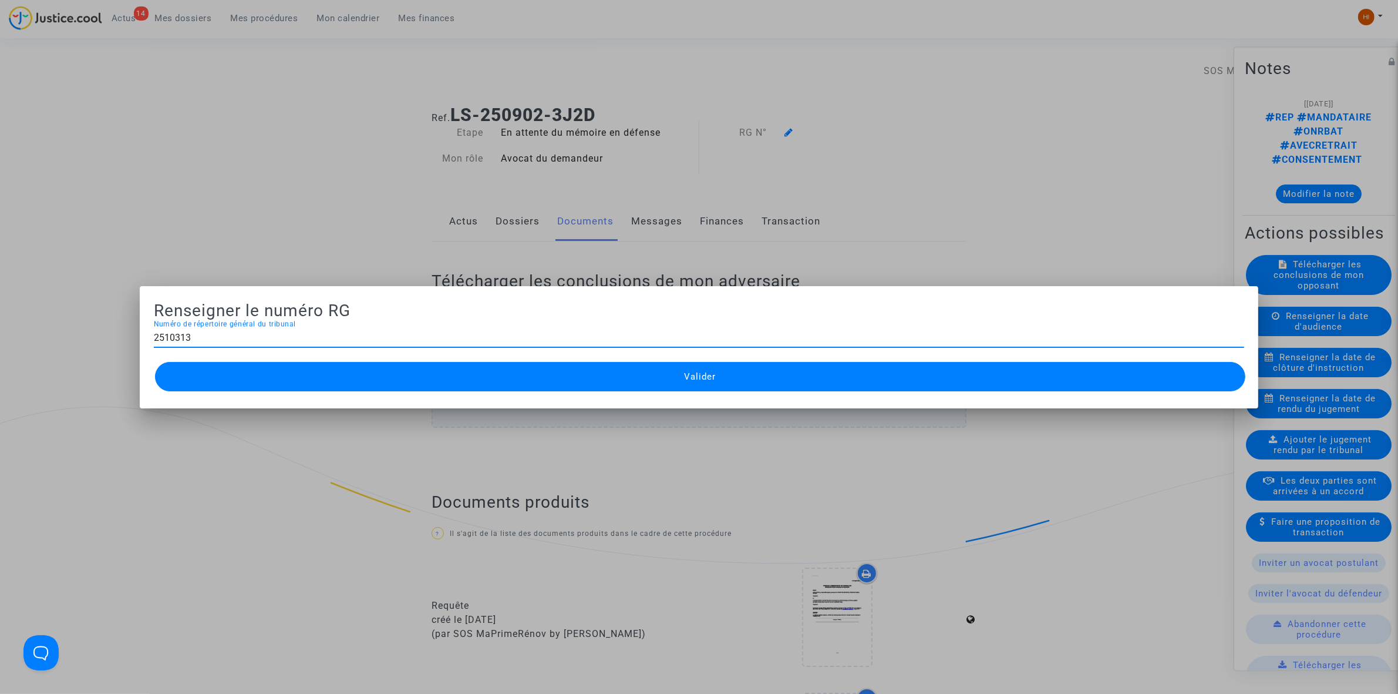
type input "2510313"
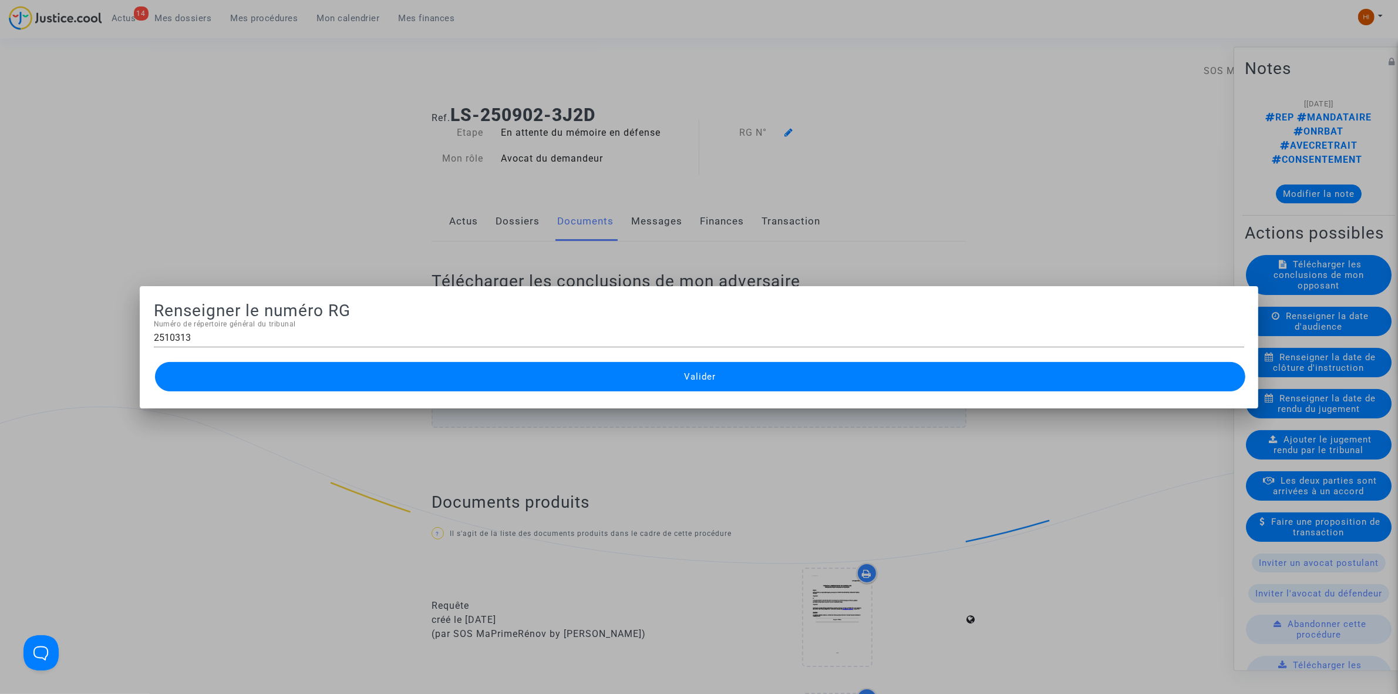
click at [702, 374] on span "Valider" at bounding box center [700, 376] width 32 height 11
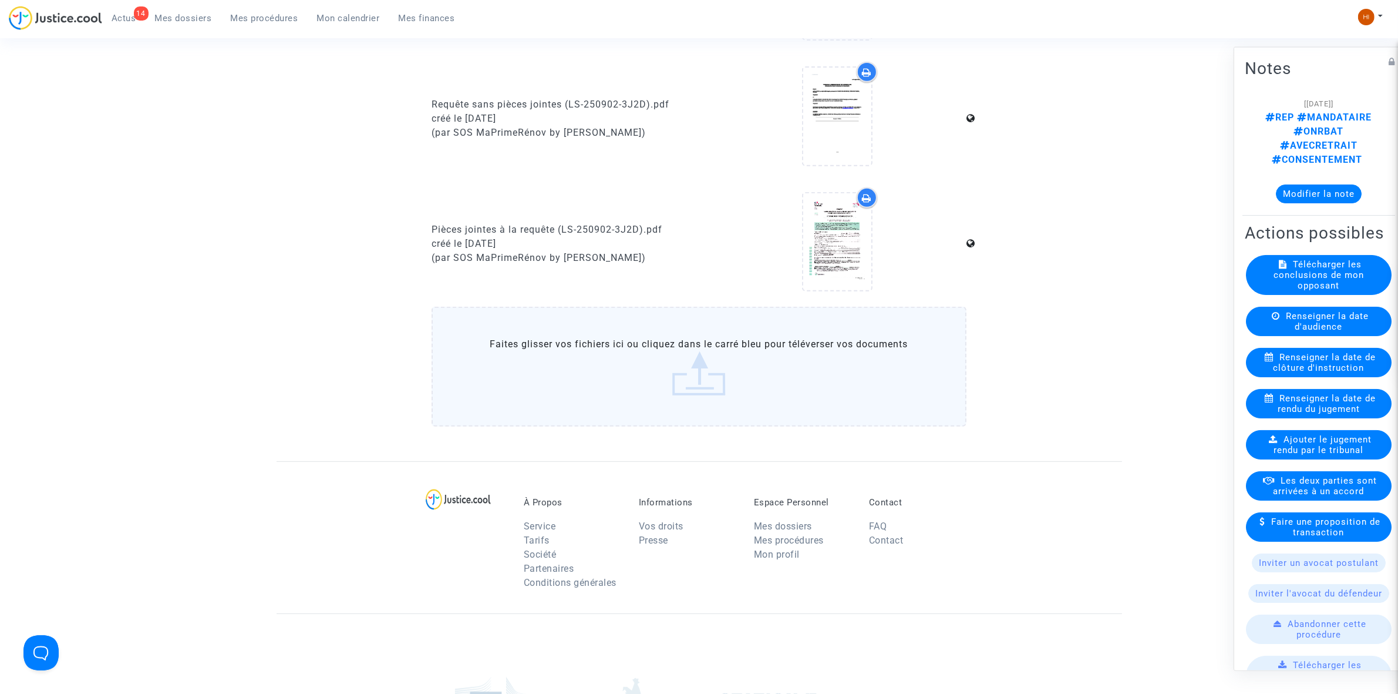
scroll to position [661, 0]
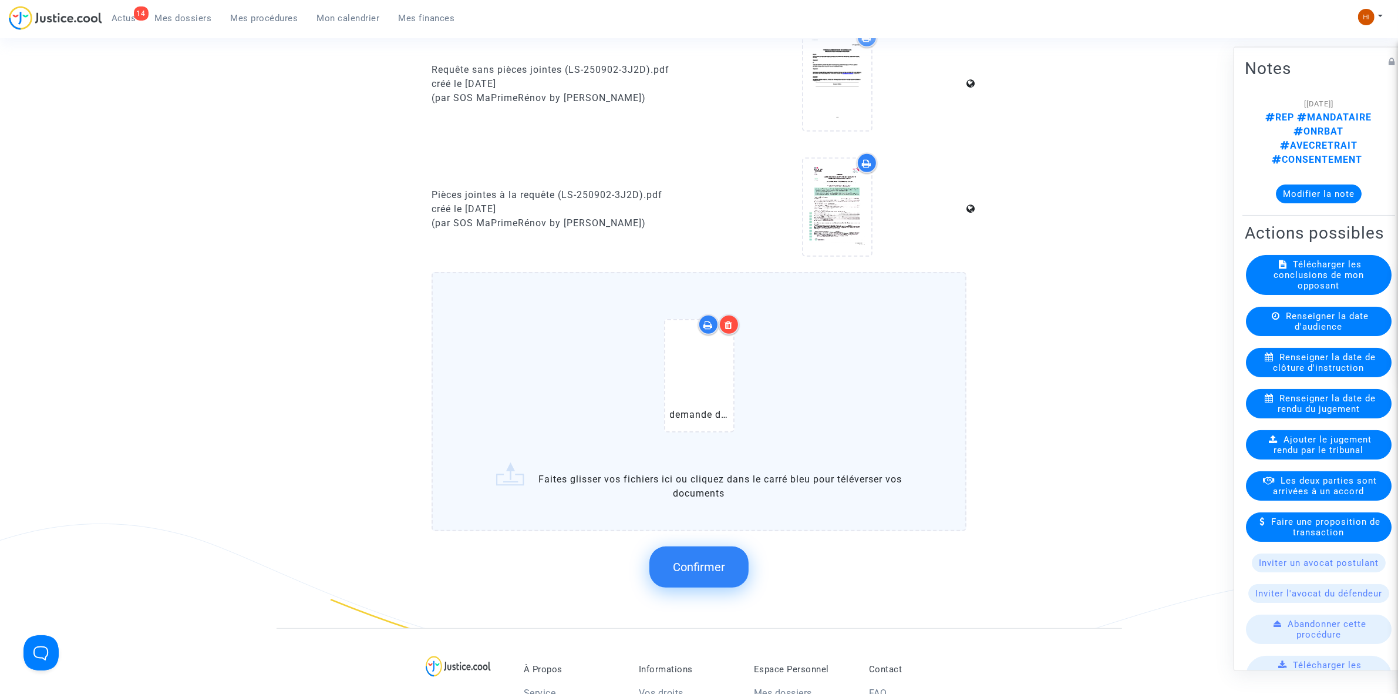
click at [711, 560] on span "Confirmer" at bounding box center [699, 567] width 52 height 14
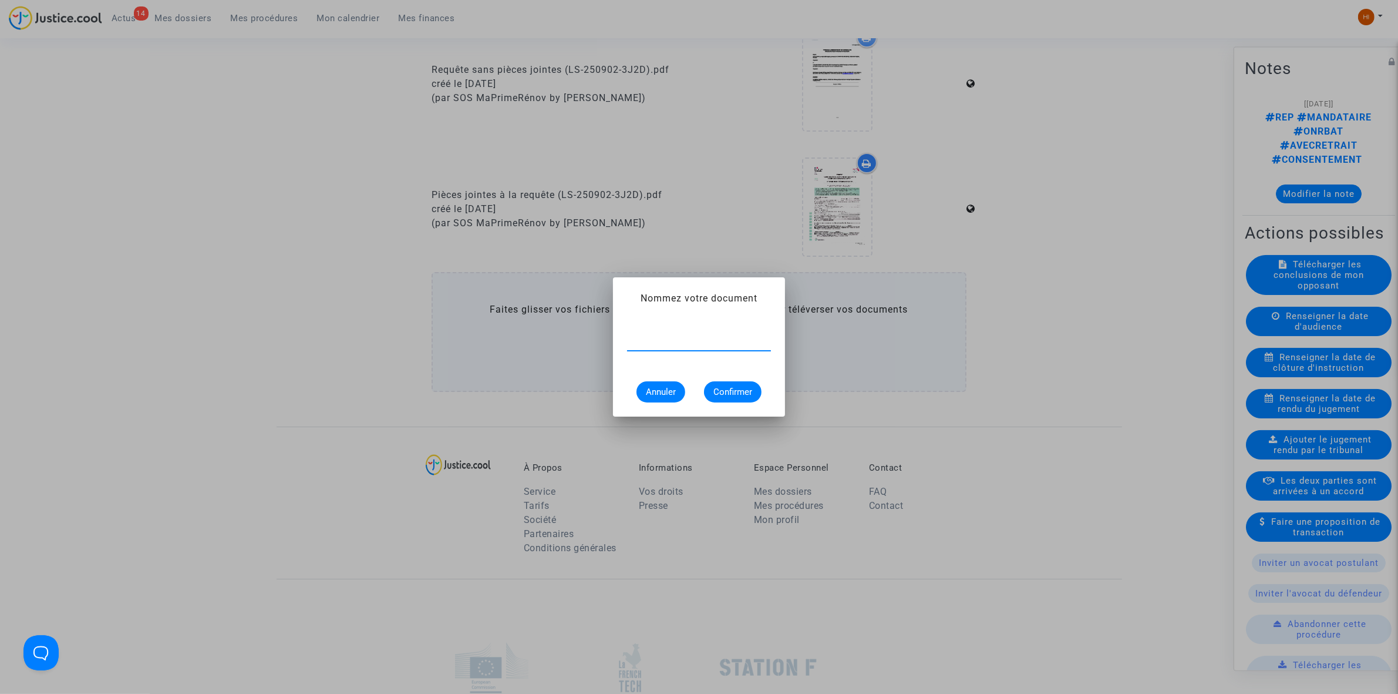
paste input "DEMANDE DE RÉGULARISATION"
type input "DEMANDE DE RÉGULARISATION"
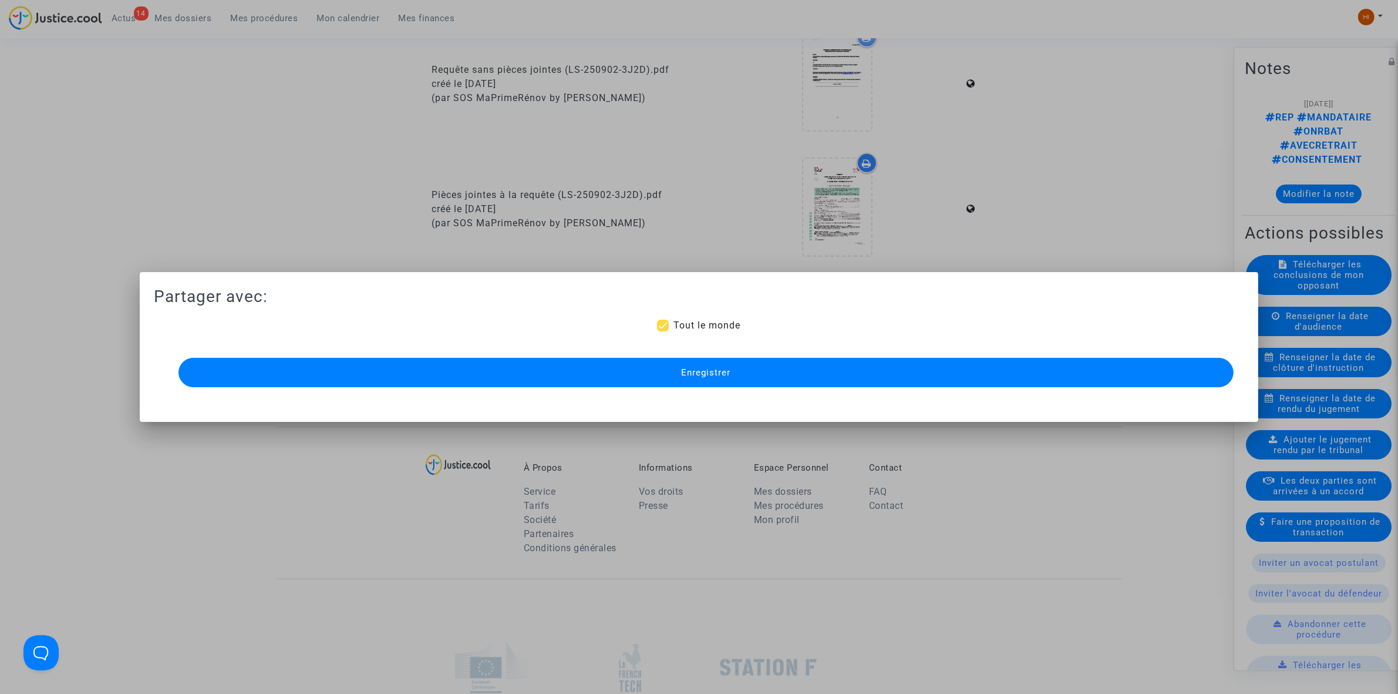
click at [754, 378] on button "Enregistrer" at bounding box center [706, 372] width 1055 height 29
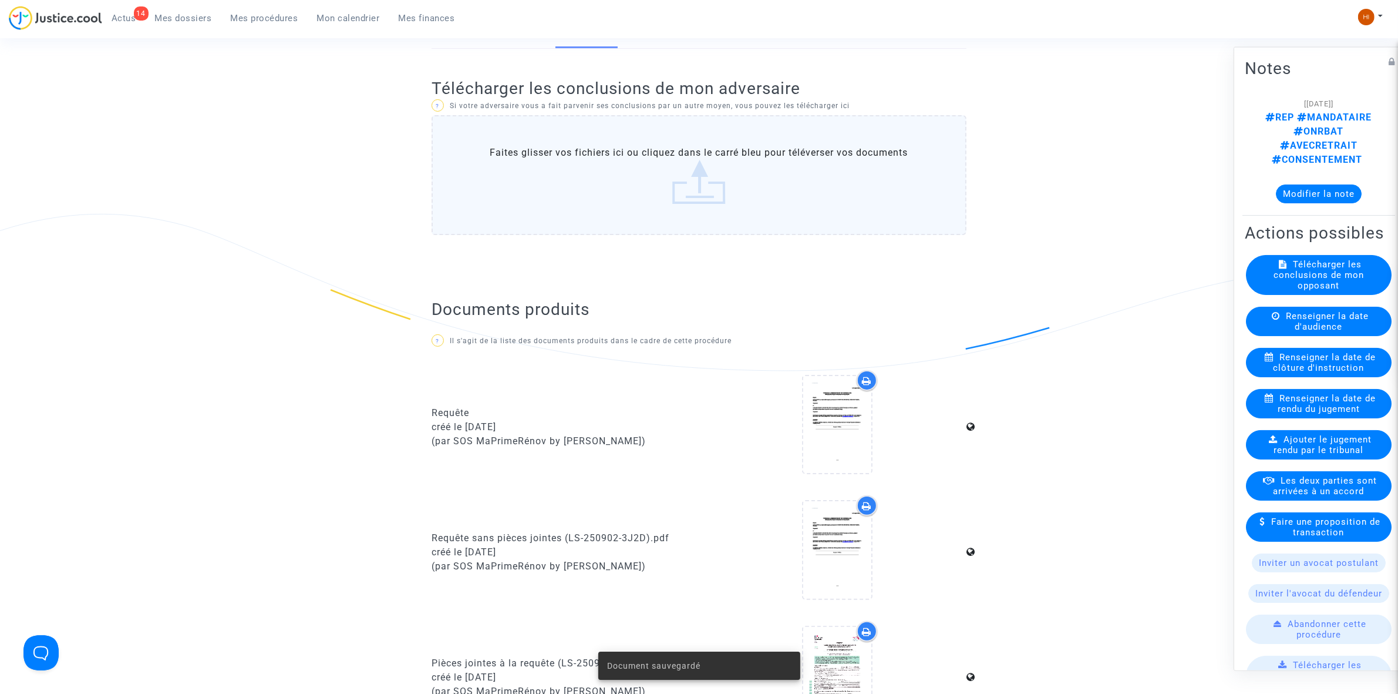
scroll to position [0, 0]
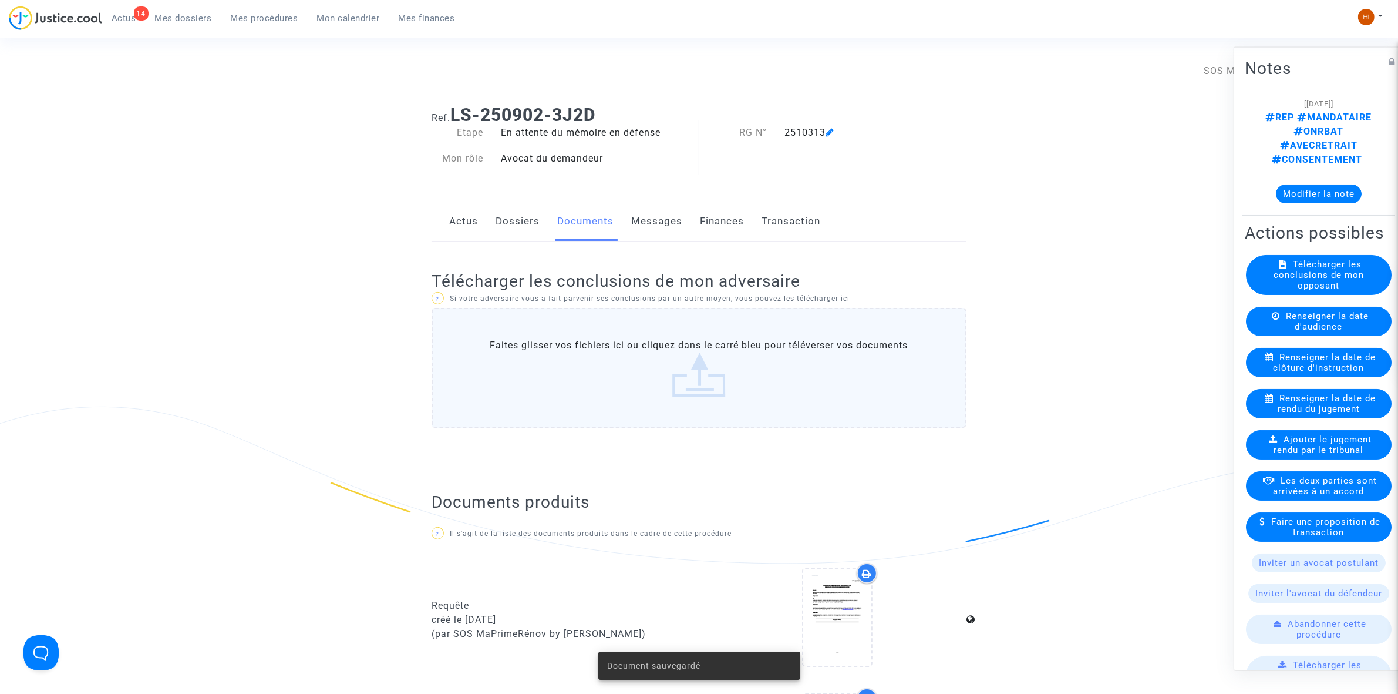
click at [513, 213] on link "Dossiers" at bounding box center [518, 221] width 44 height 39
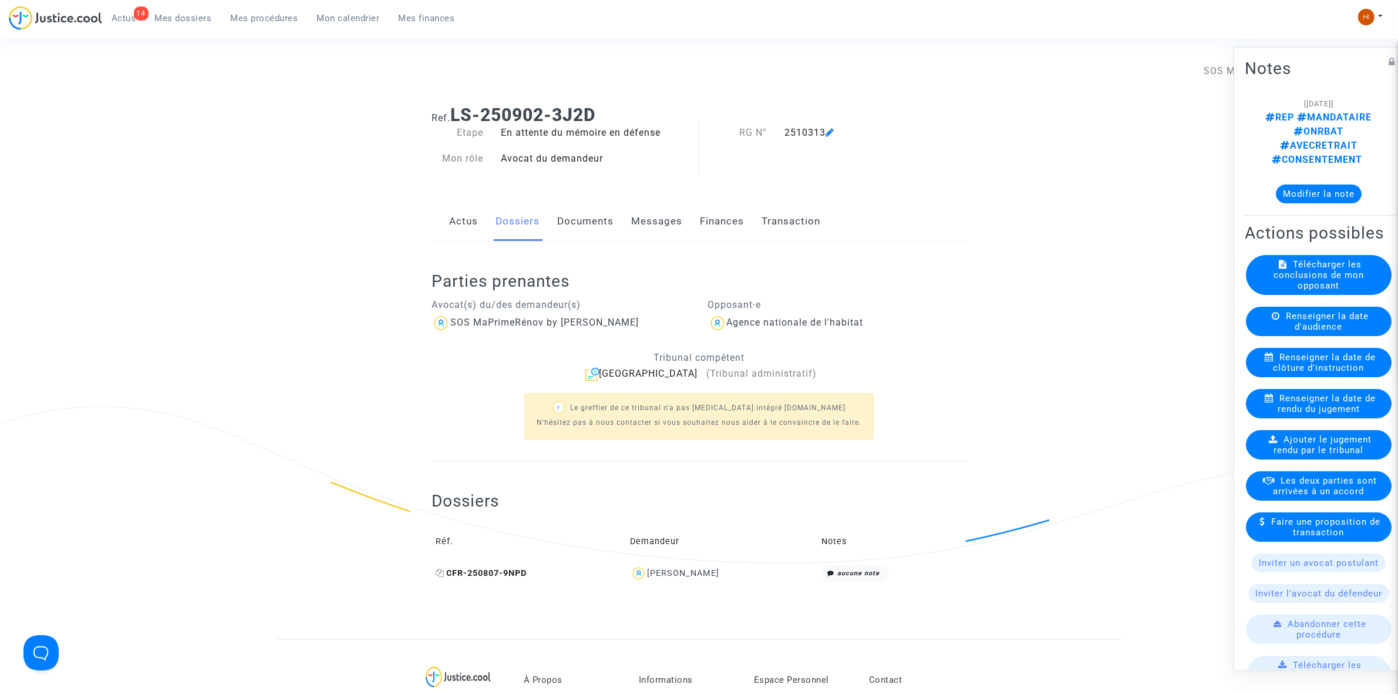
drag, startPoint x: 515, startPoint y: 559, endPoint x: 509, endPoint y: 569, distance: 11.4
click at [514, 559] on td "Réf." at bounding box center [529, 542] width 195 height 38
click at [508, 569] on span "CFR-250807-9NPD" at bounding box center [481, 573] width 91 height 10
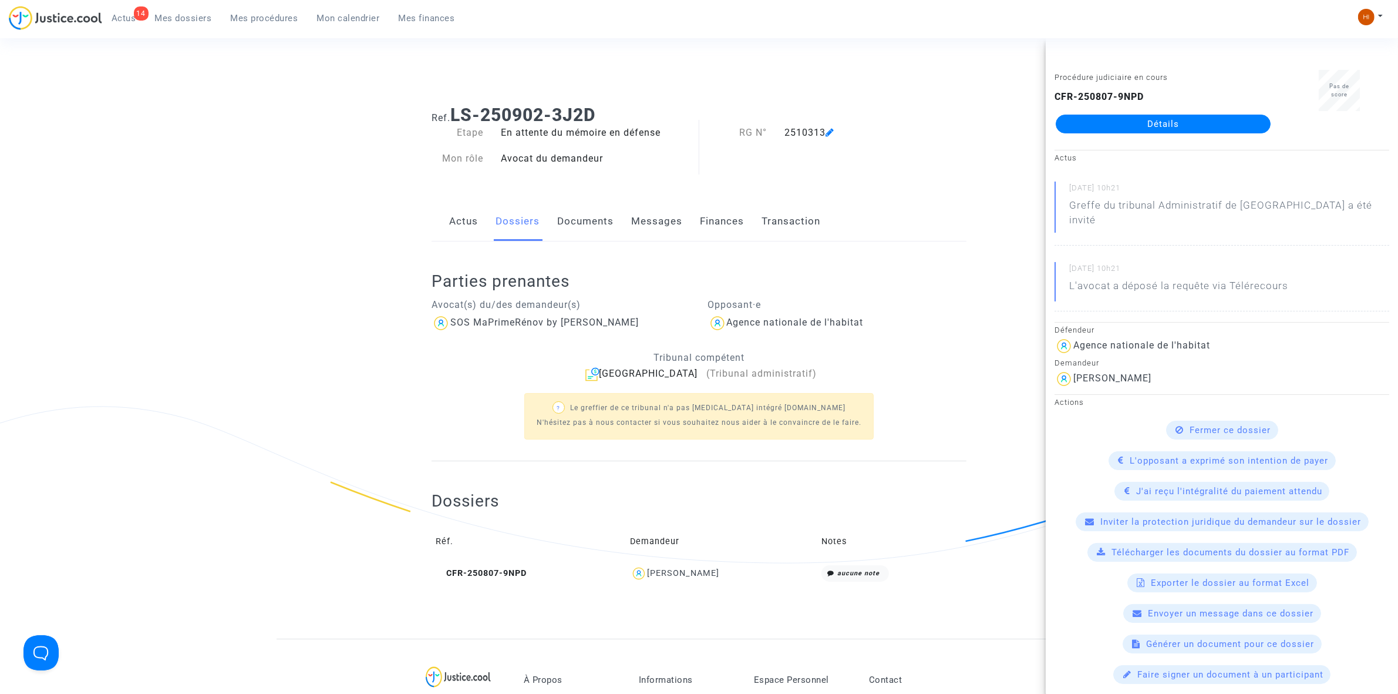
click at [1174, 118] on link "Détails" at bounding box center [1163, 124] width 215 height 19
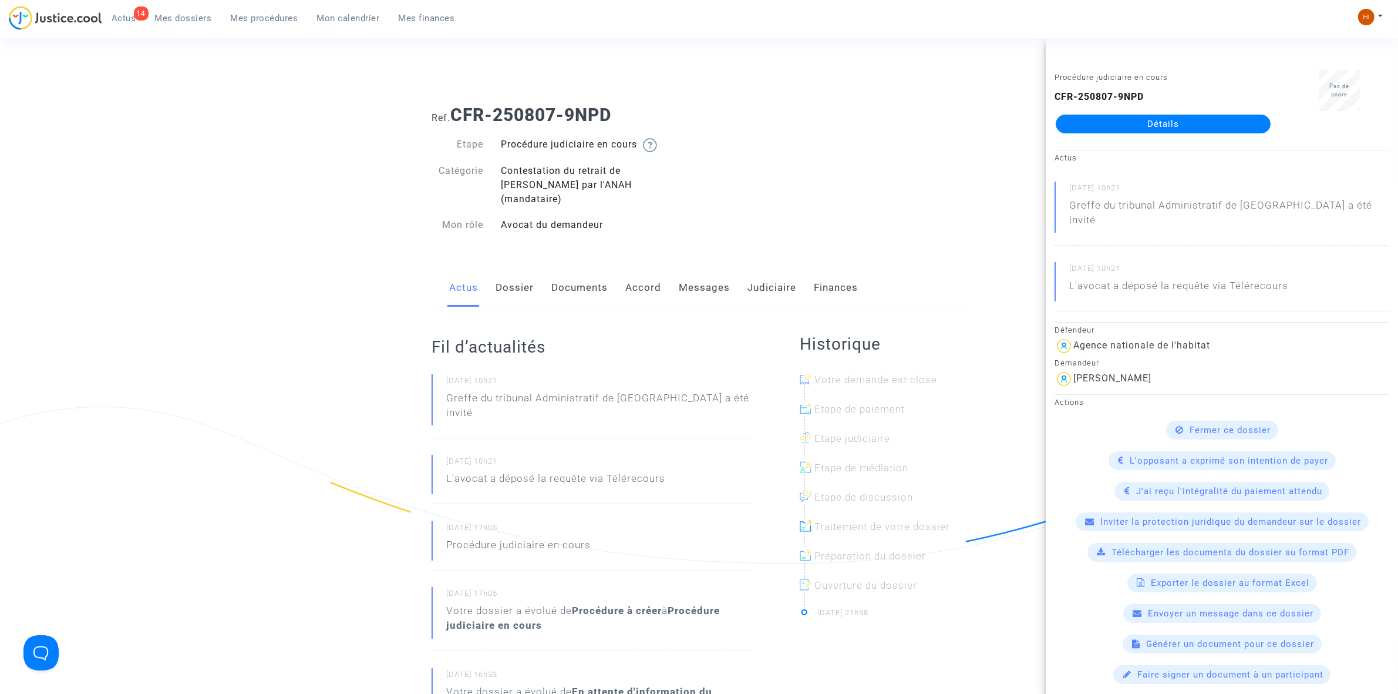
click at [586, 275] on link "Documents" at bounding box center [580, 287] width 56 height 39
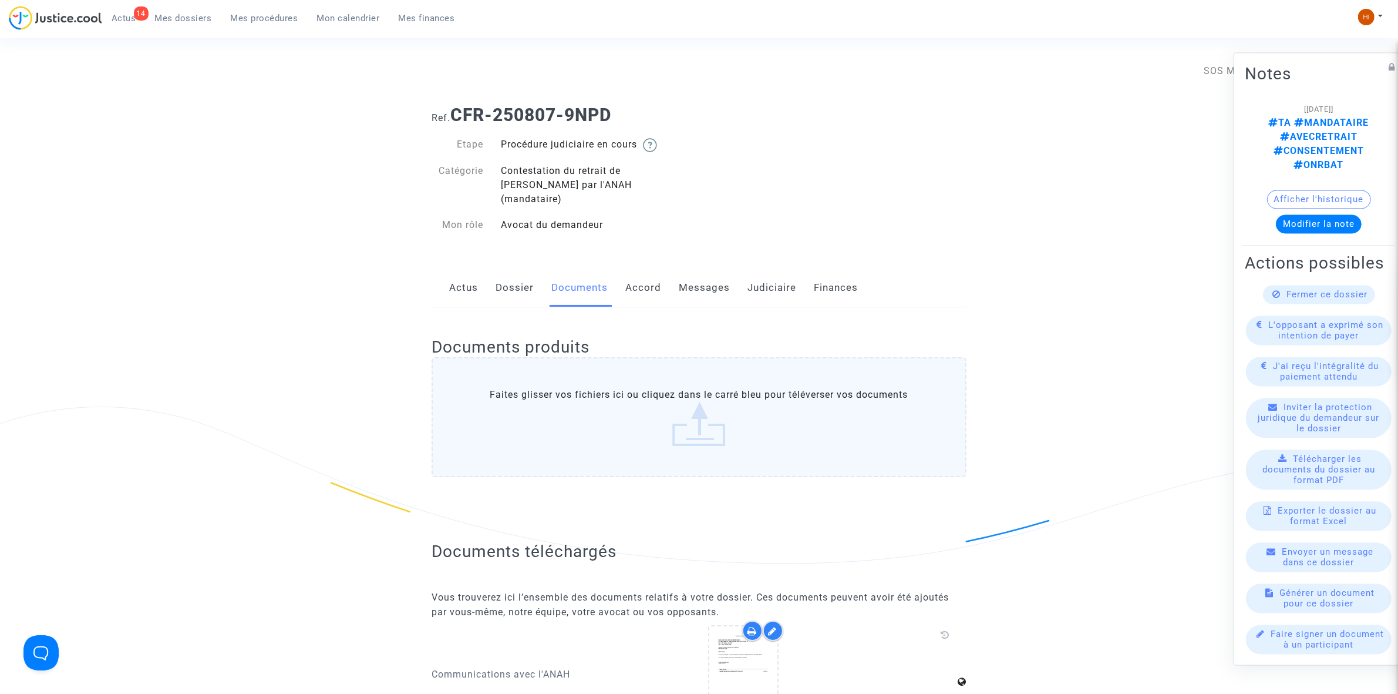
click at [723, 272] on link "Messages" at bounding box center [704, 287] width 51 height 39
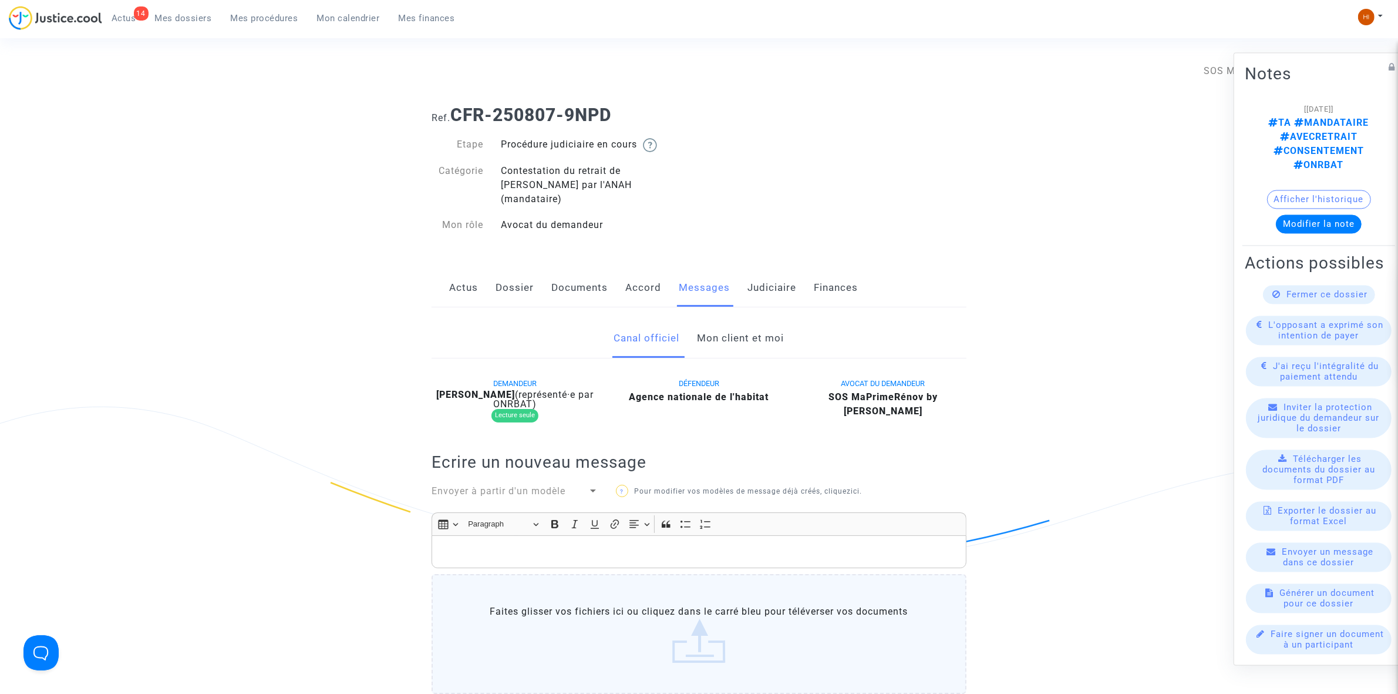
click at [601, 289] on link "Documents" at bounding box center [580, 287] width 56 height 39
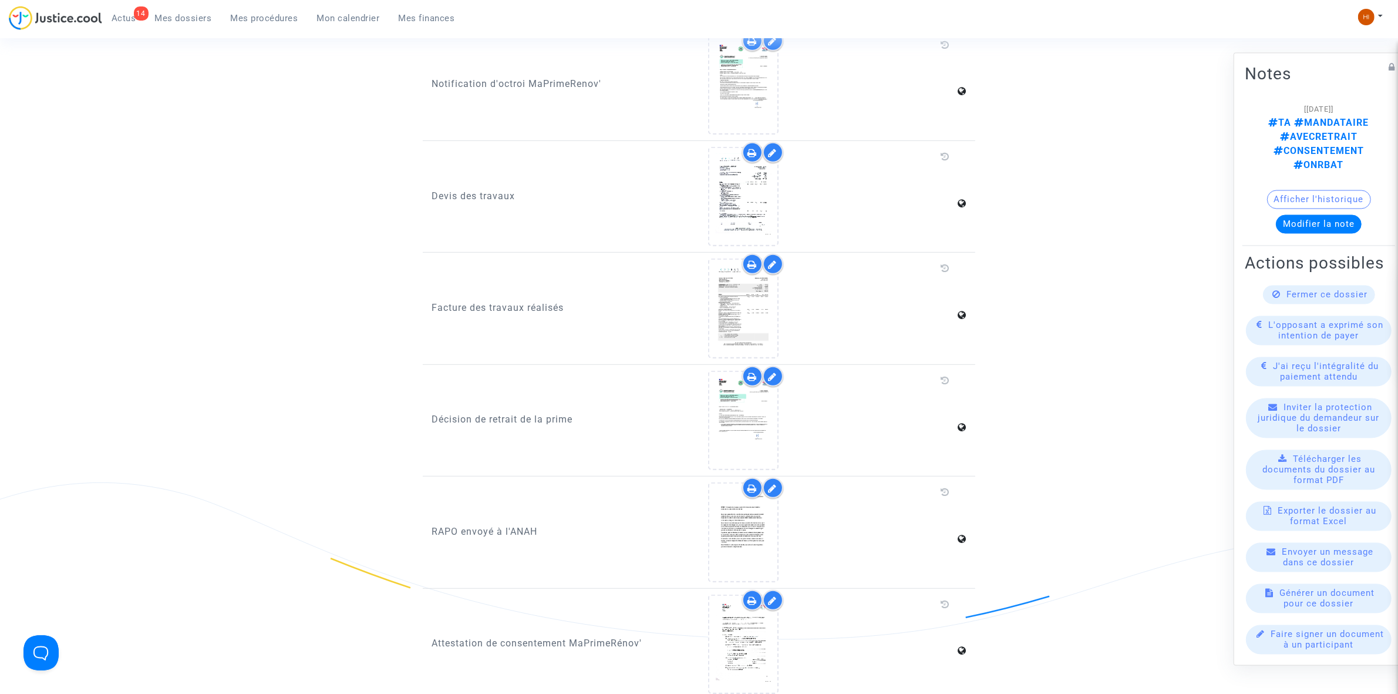
scroll to position [734, 0]
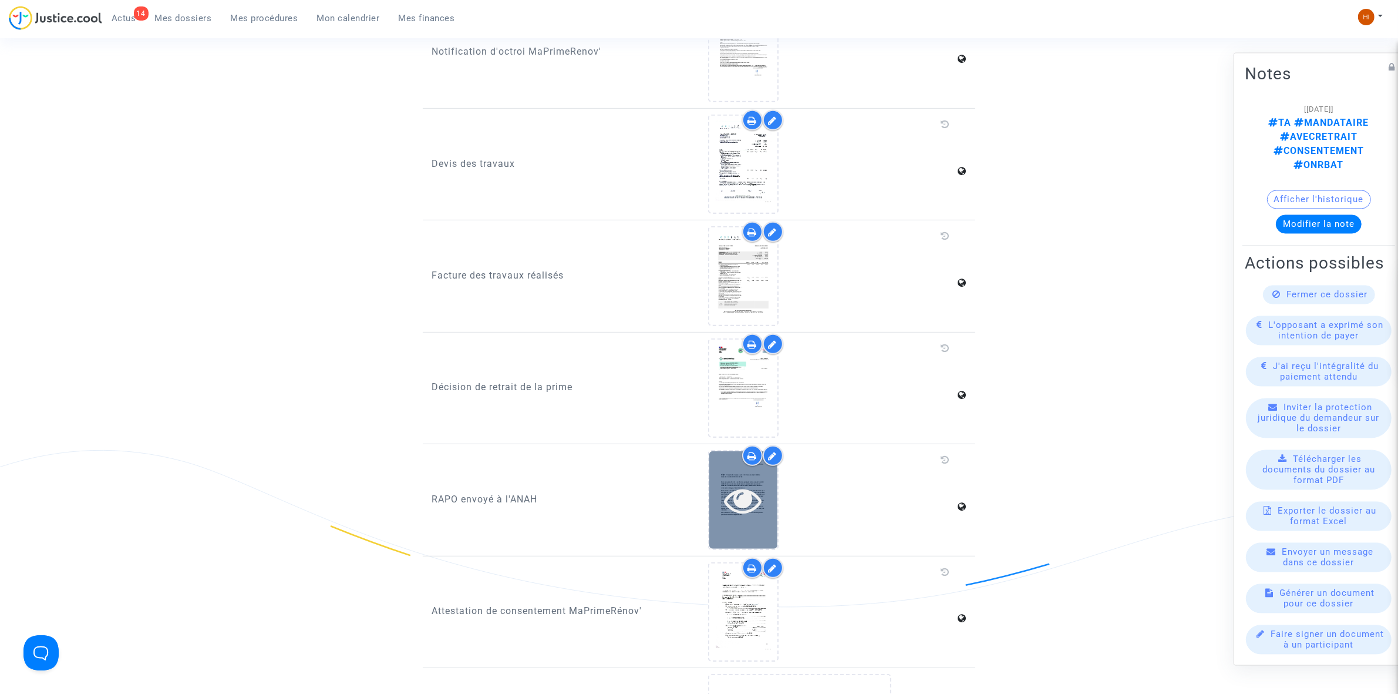
click at [735, 481] on icon at bounding box center [743, 500] width 38 height 38
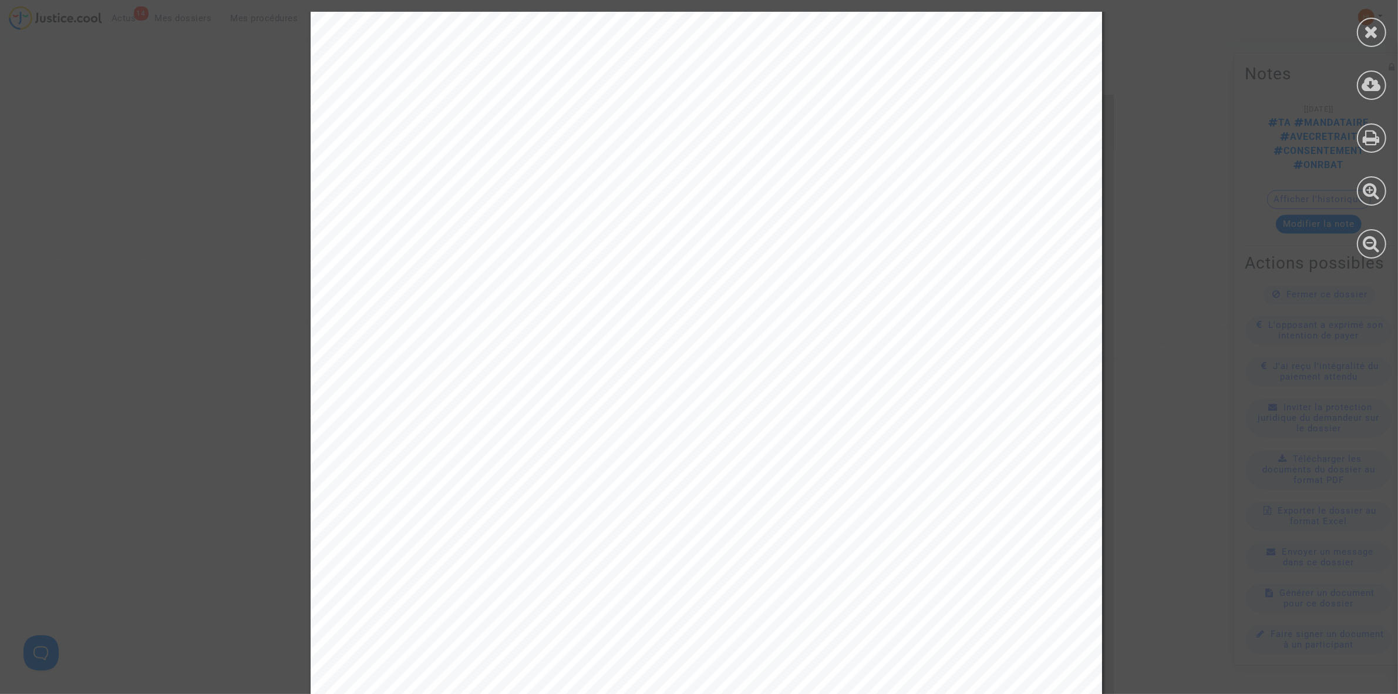
scroll to position [0, 0]
click at [1379, 26] on div at bounding box center [1371, 32] width 29 height 29
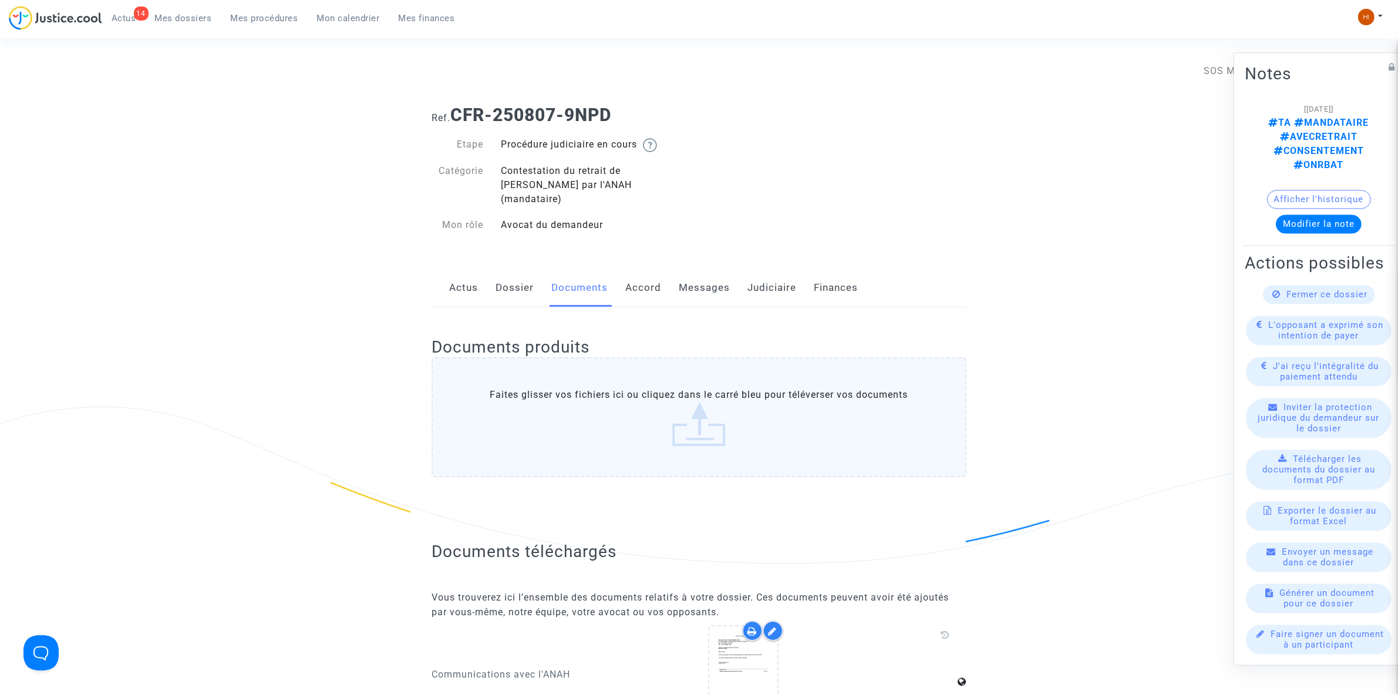
click at [717, 276] on link "Messages" at bounding box center [704, 287] width 51 height 39
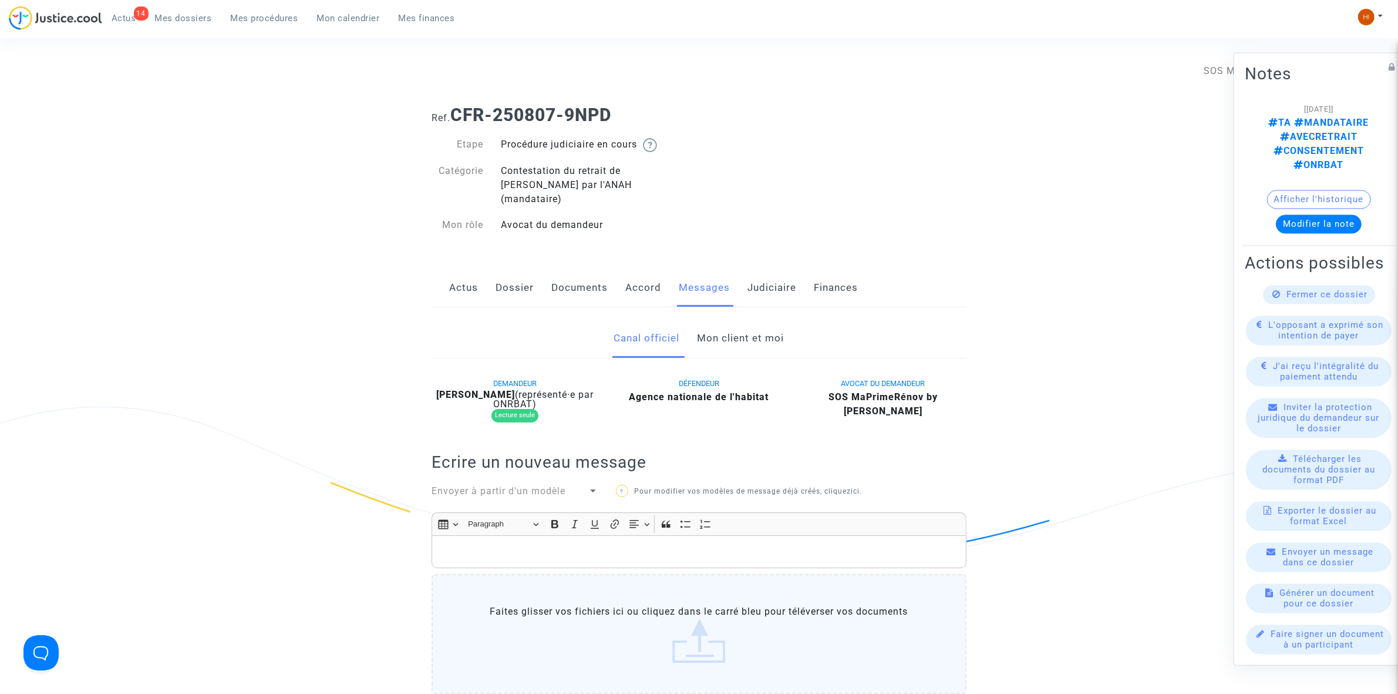
click at [741, 319] on link "Mon client et moi" at bounding box center [741, 338] width 87 height 39
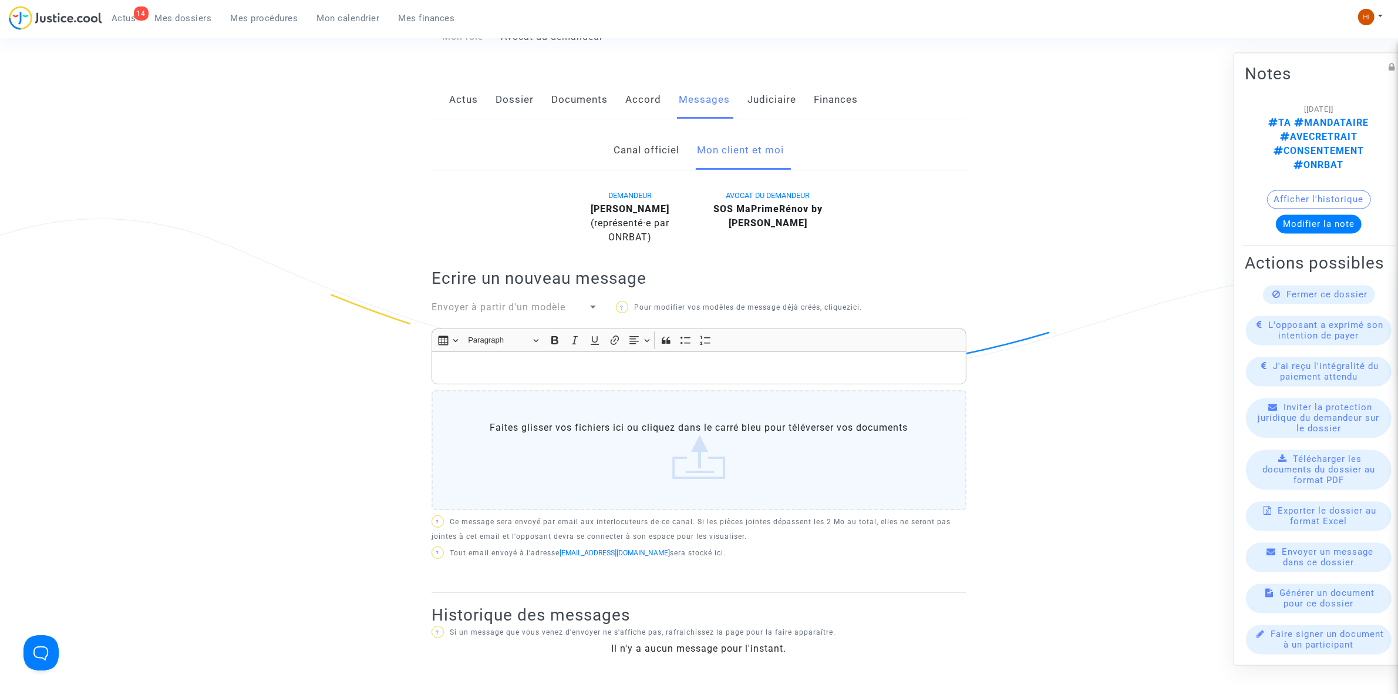
scroll to position [294, 0]
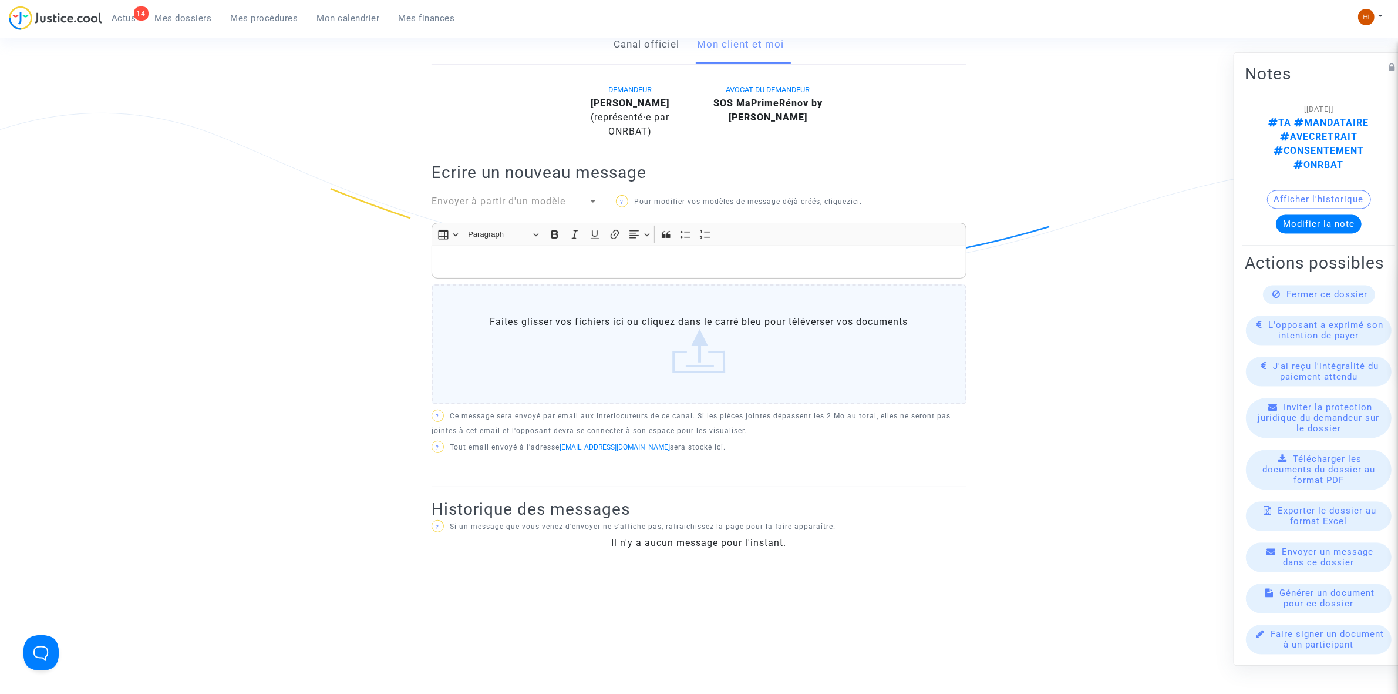
click at [714, 255] on p "Rich Text Editor, main" at bounding box center [699, 262] width 523 height 15
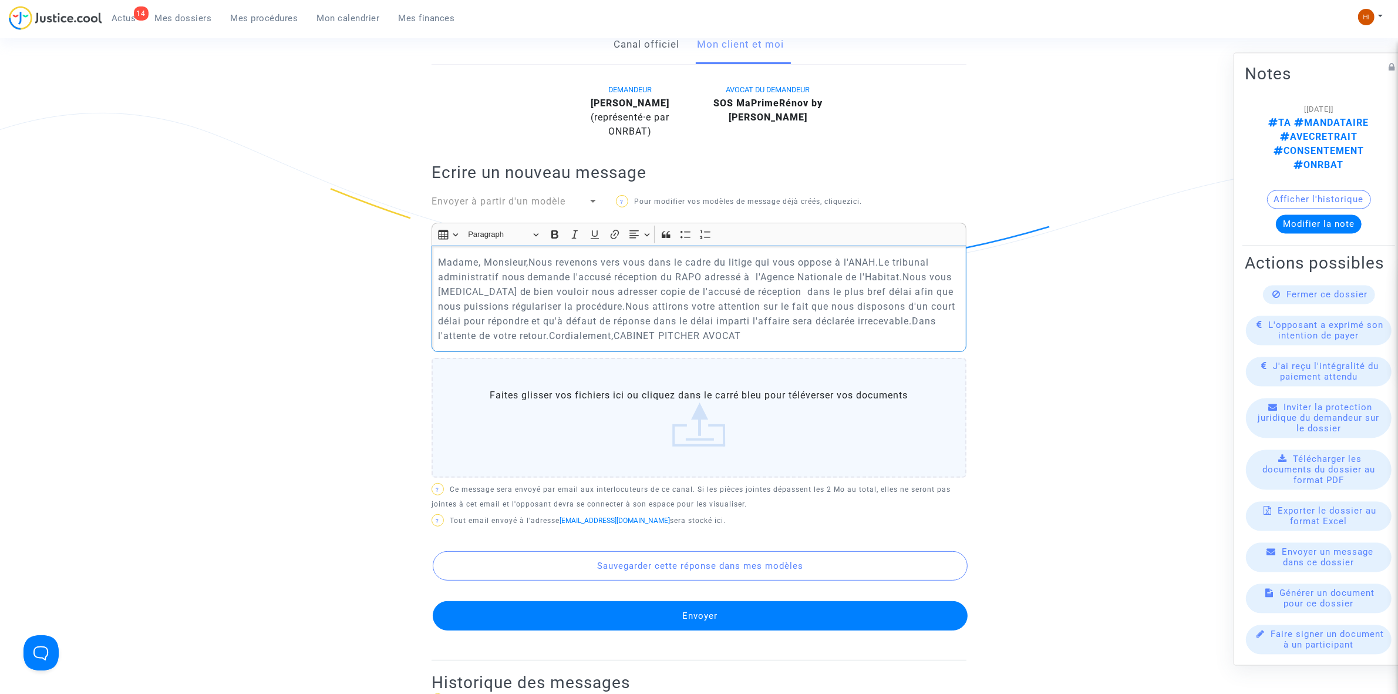
click at [532, 255] on p "Madame, Monsieur,Nous revenons vers vous dans le cadre du litige qui vous oppos…" at bounding box center [699, 299] width 523 height 88
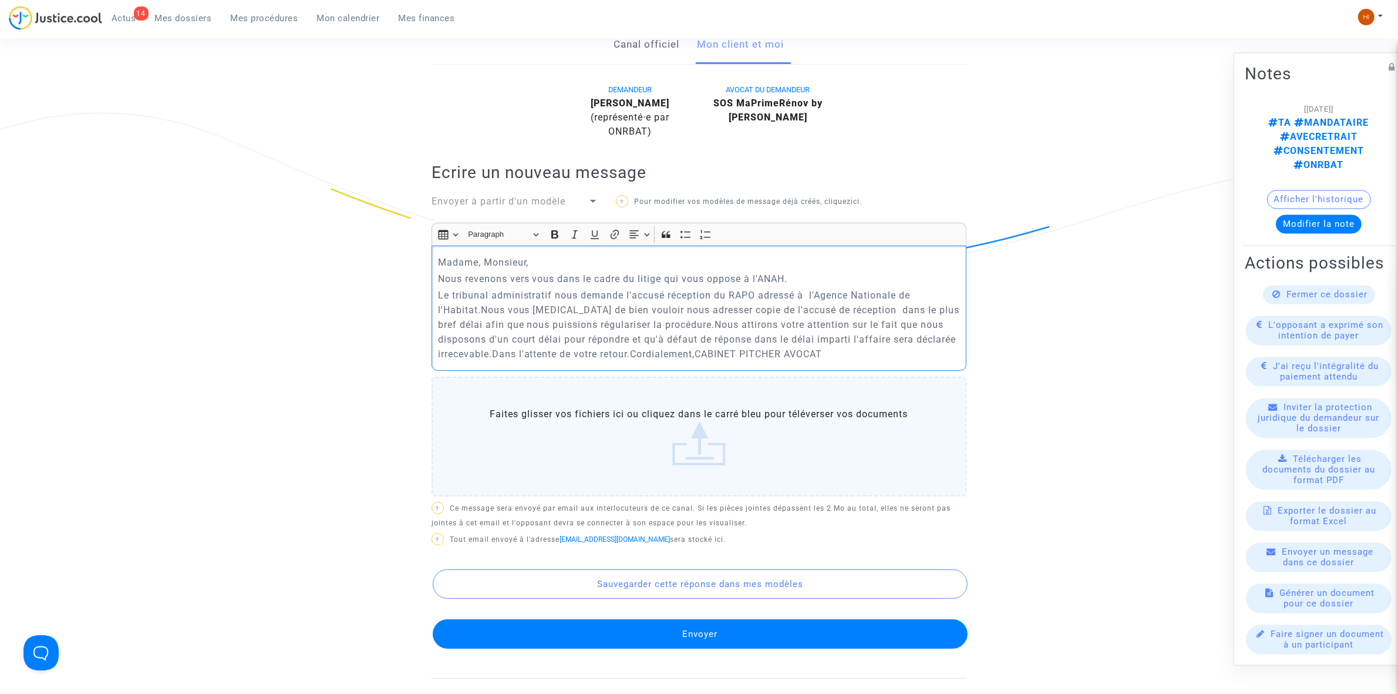
click at [791, 271] on p "Nous revenons vers vous dans le cadre du litige qui vous oppose à l'ANAH." at bounding box center [699, 278] width 523 height 15
click at [485, 301] on p "Le tribunal administratif nous demande l'accusé réception du RAPO adressé à l'A…" at bounding box center [699, 324] width 523 height 73
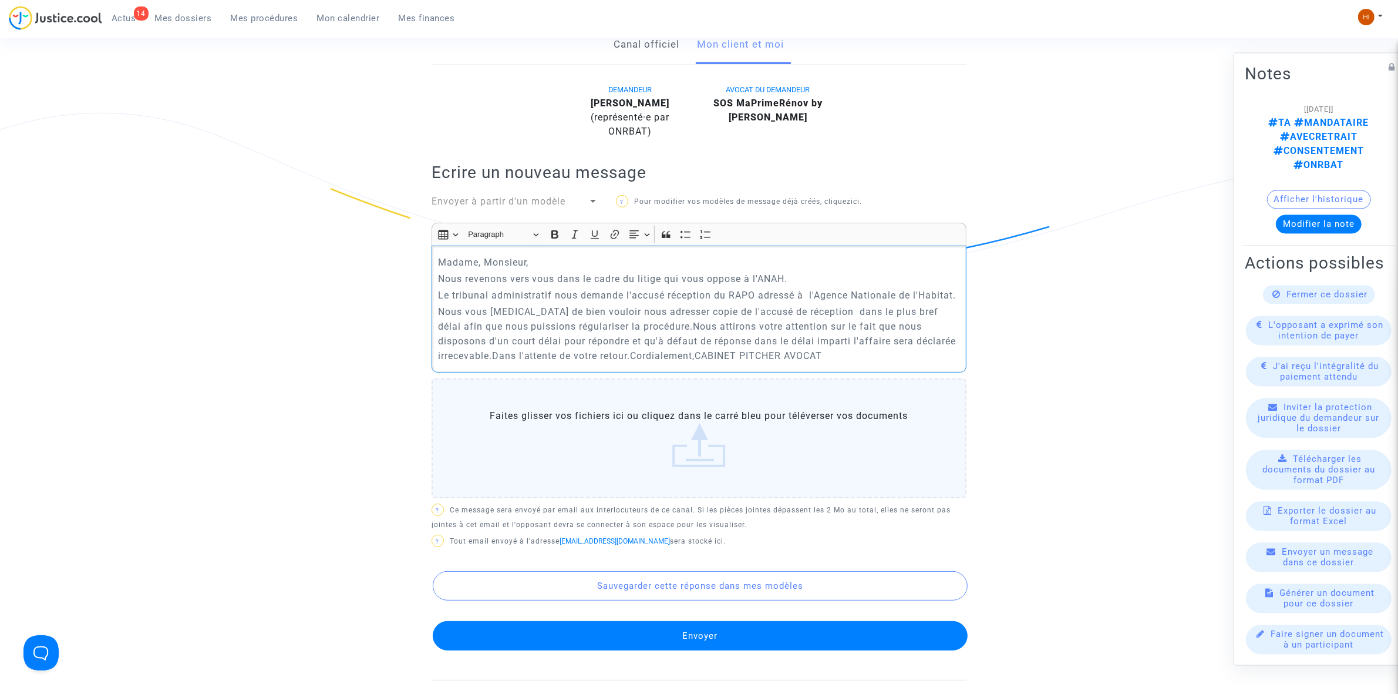
click at [648, 316] on p "Nous vous [MEDICAL_DATA] de bien vouloir nous adresser copie de l'accusé de réc…" at bounding box center [699, 333] width 523 height 59
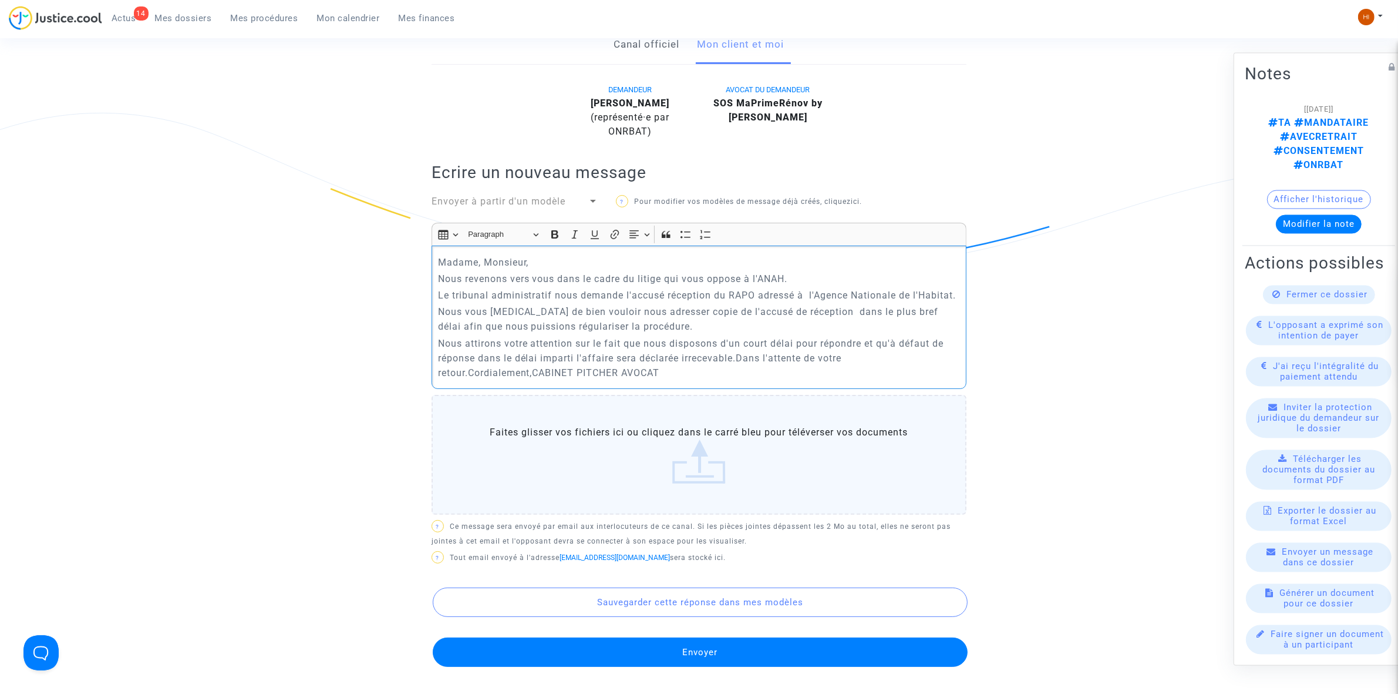
click at [738, 345] on p "Nous attirons votre attention sur le fait que nous disposons d'un court délai p…" at bounding box center [699, 358] width 523 height 44
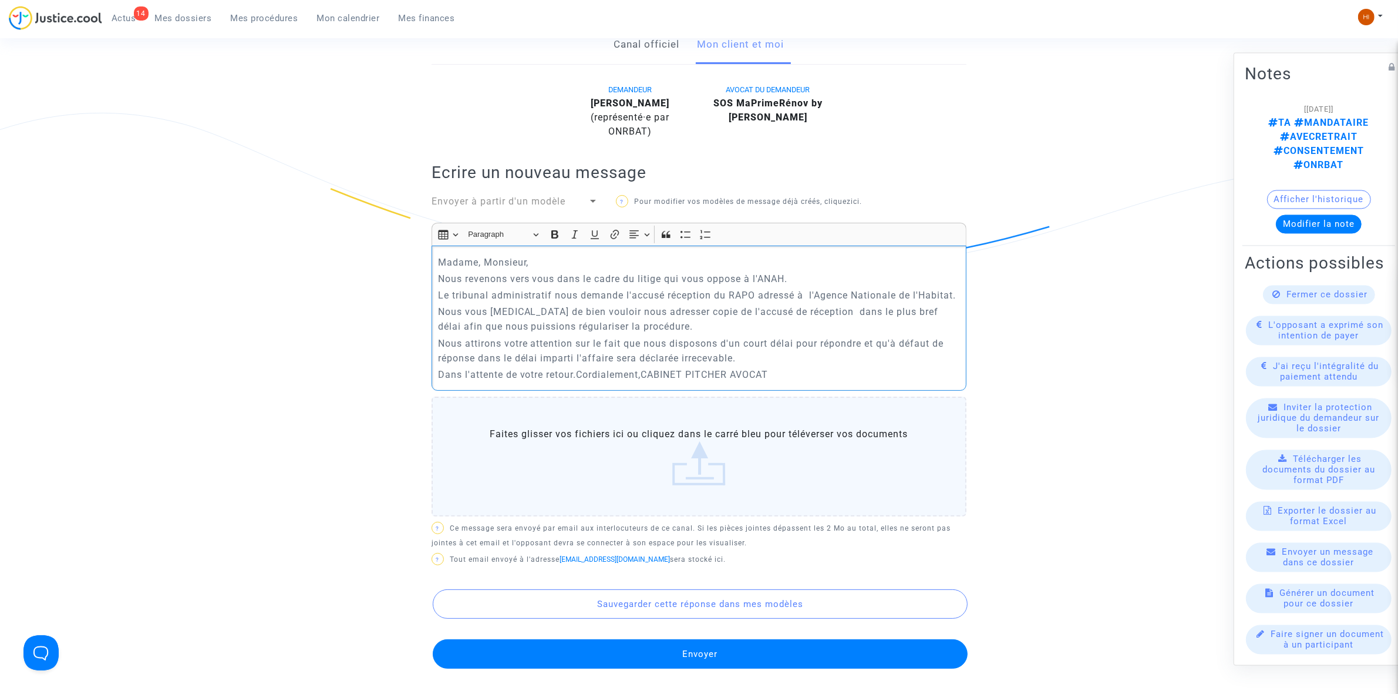
click at [579, 367] on p "Dans l'attente de votre retour.Cordialement,CABINET PITCHER AVOCAT" at bounding box center [699, 374] width 523 height 15
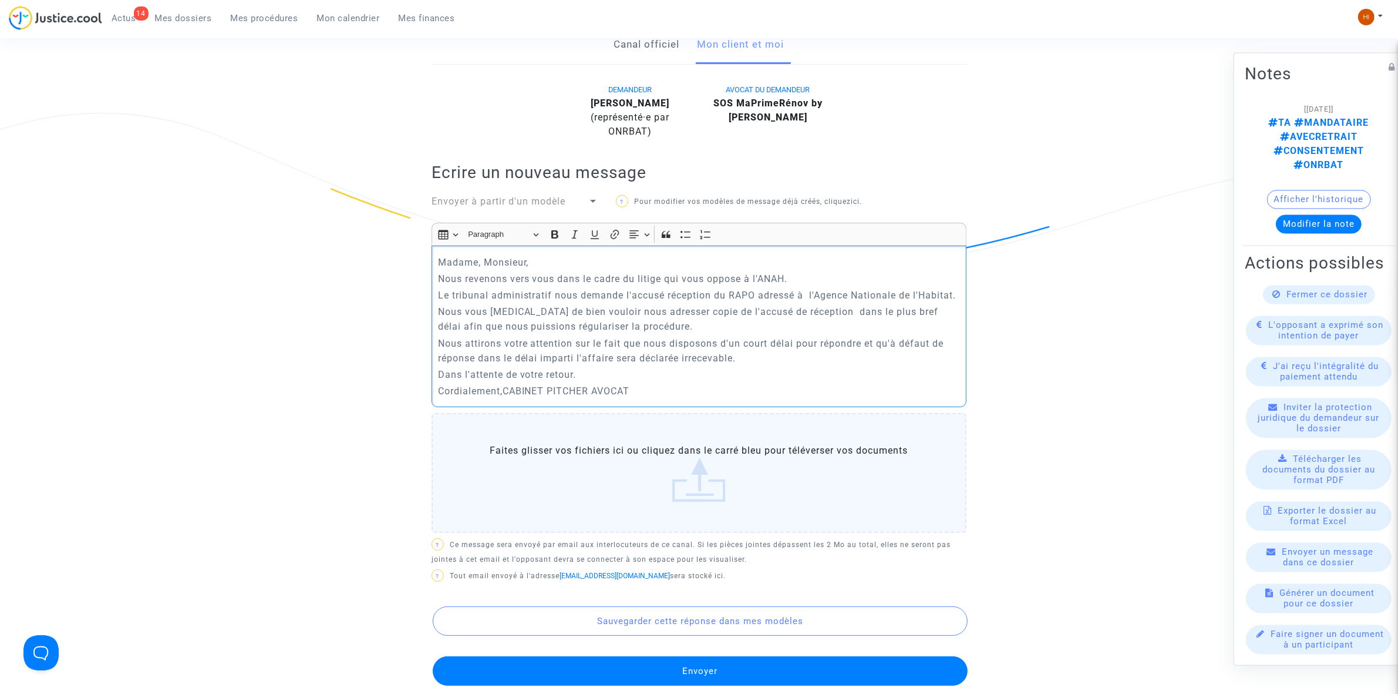
click at [504, 384] on p "Cordialement,CABINET PITCHER AVOCAT" at bounding box center [699, 391] width 523 height 15
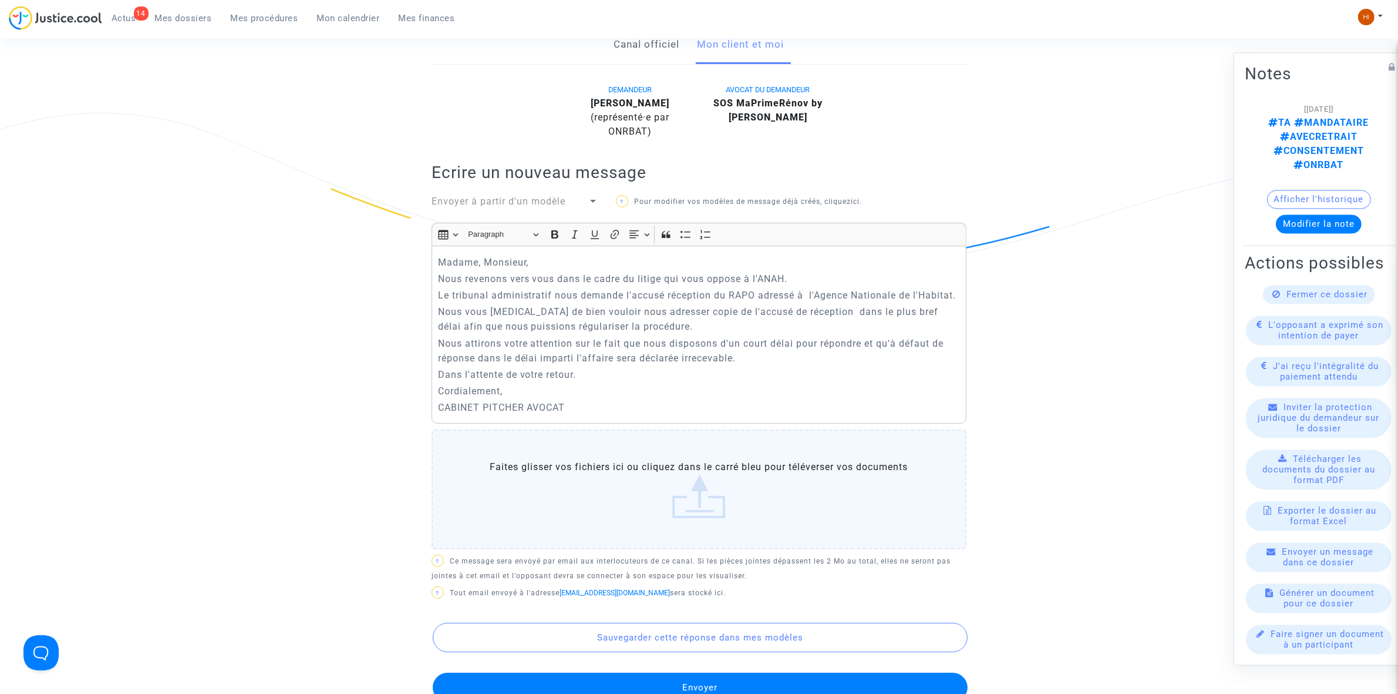
click at [691, 681] on button "Envoyer" at bounding box center [700, 687] width 535 height 29
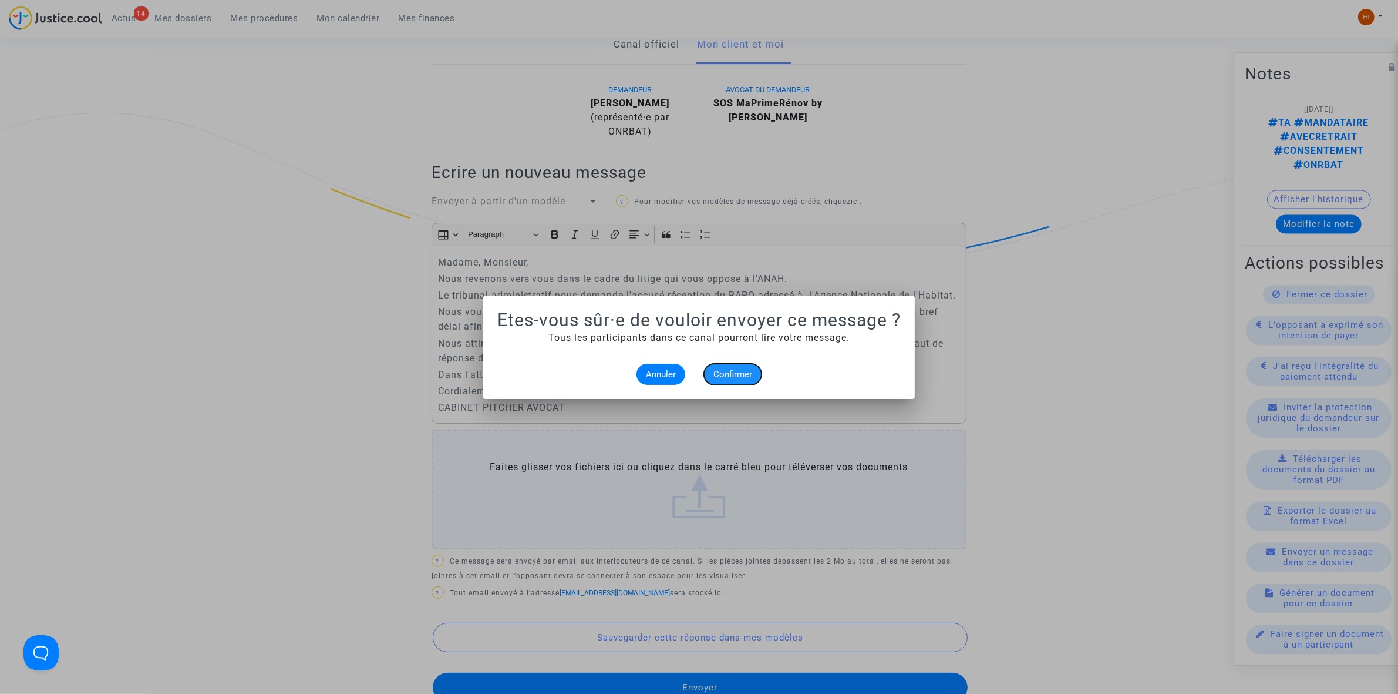
click at [748, 381] on button "Confirmer" at bounding box center [733, 374] width 58 height 21
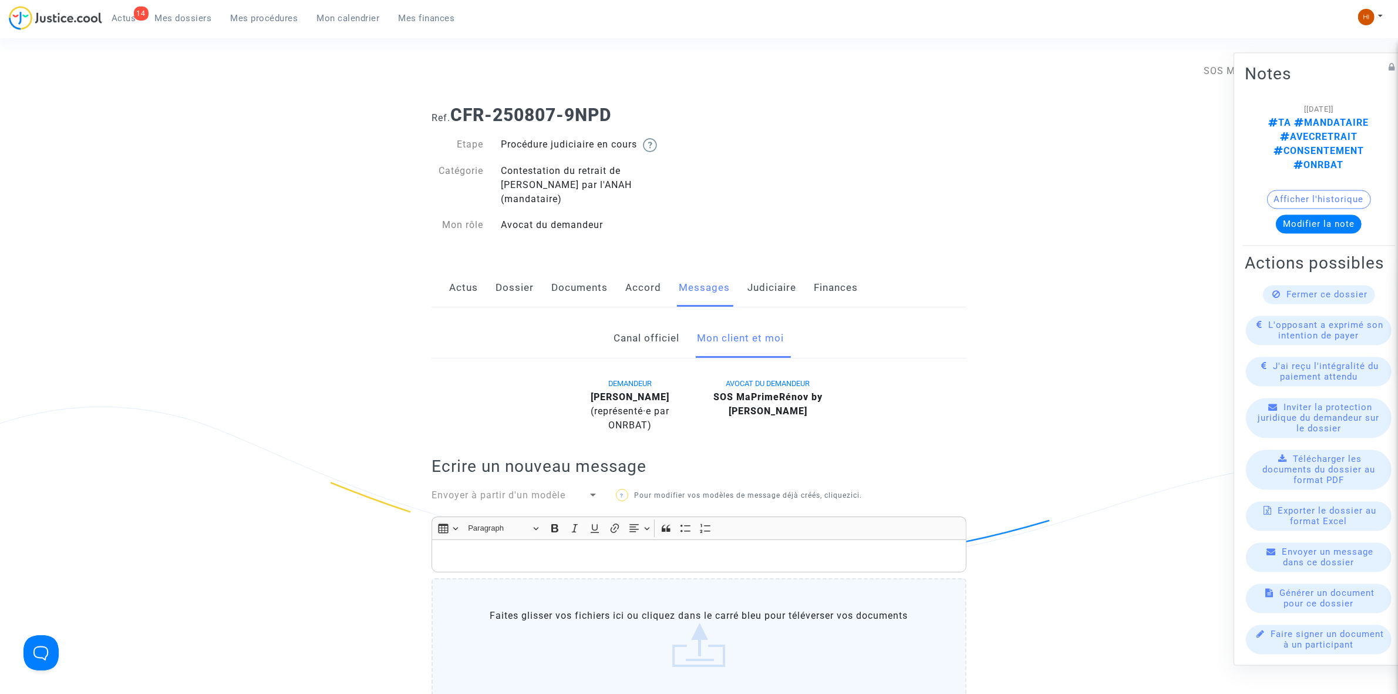
click at [769, 283] on link "Judiciaire" at bounding box center [772, 287] width 49 height 39
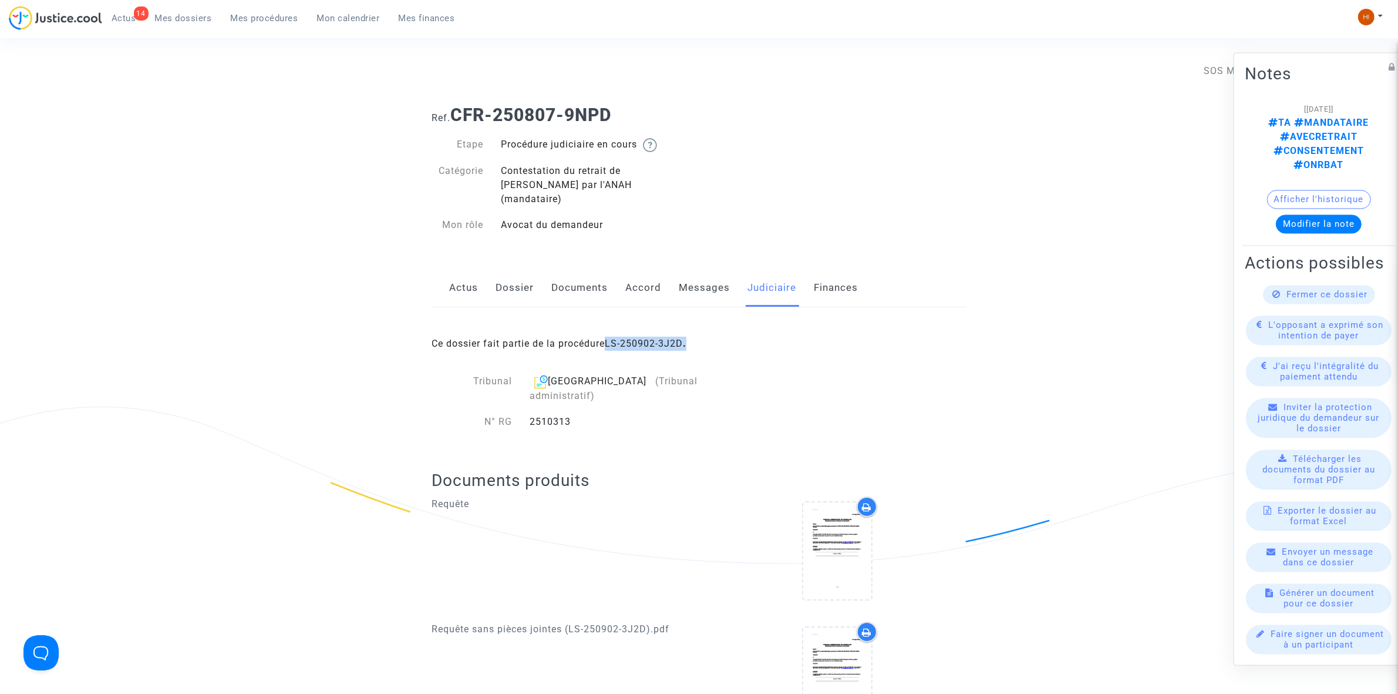
drag, startPoint x: 744, startPoint y: 320, endPoint x: 606, endPoint y: 335, distance: 138.3
click at [606, 335] on div "Ce dossier fait partie de la procédure LS-250902-3J2D ." at bounding box center [699, 334] width 535 height 55
copy span "LS-250902-3J2D ."
click at [276, 13] on span "Mes procédures" at bounding box center [265, 18] width 68 height 11
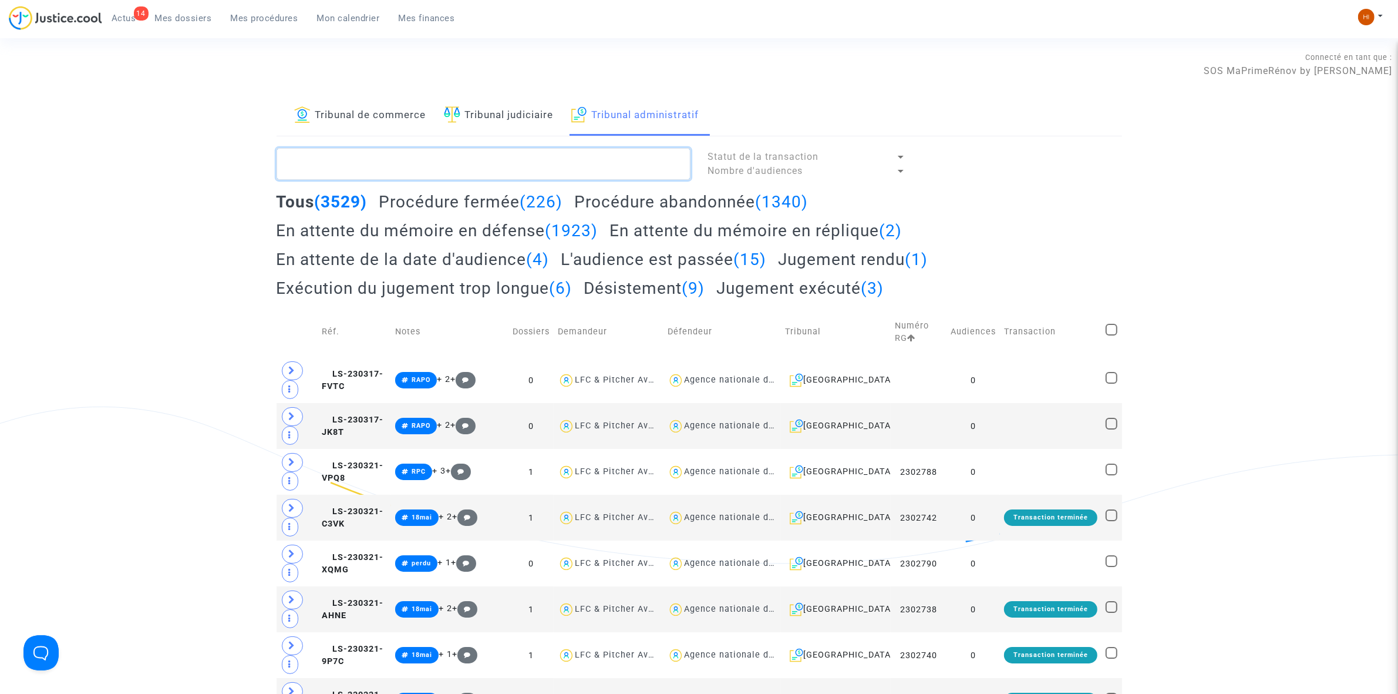
click at [627, 163] on textarea at bounding box center [484, 164] width 414 height 32
paste textarea "LE STRAT JACK"
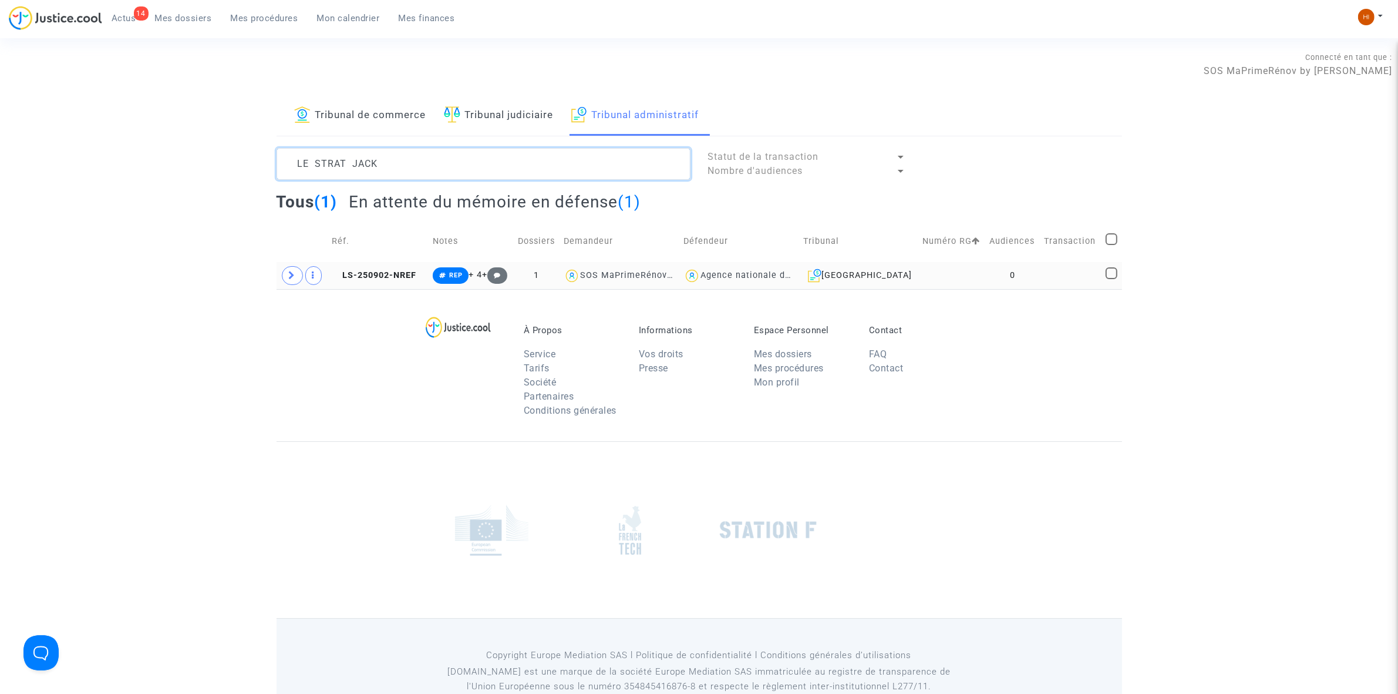
type textarea "LE STRAT JACK"
click at [424, 272] on td "LS-250902-NREF" at bounding box center [378, 275] width 101 height 27
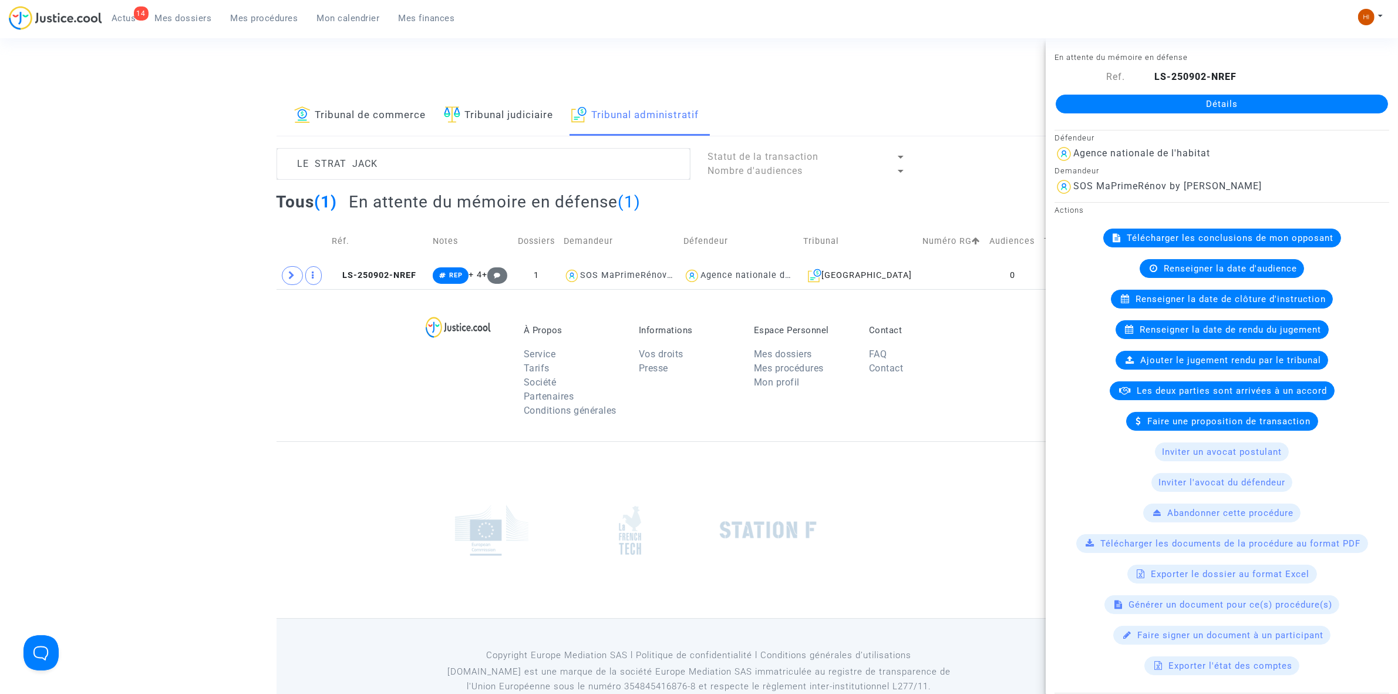
click at [1155, 100] on link "Détails" at bounding box center [1222, 104] width 332 height 19
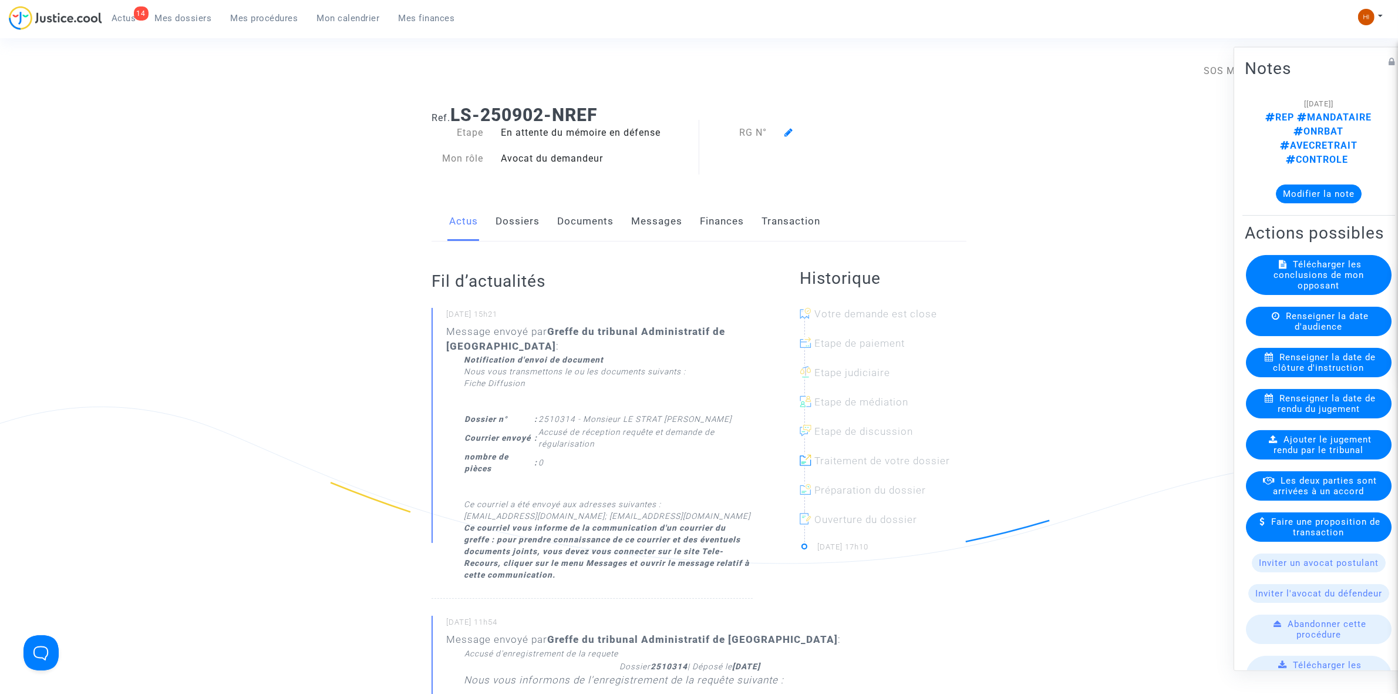
click at [787, 133] on icon at bounding box center [789, 131] width 9 height 9
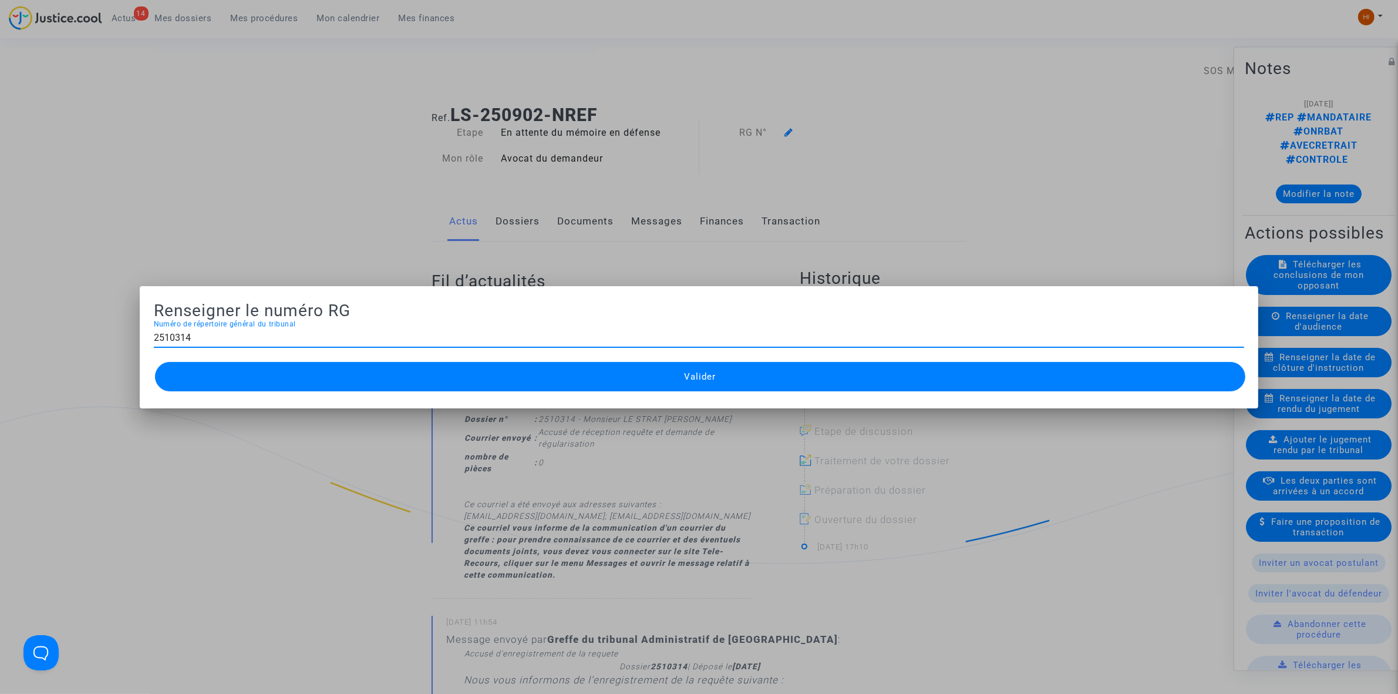
type input "2510314"
click at [642, 362] on button "Valider" at bounding box center [700, 376] width 1091 height 29
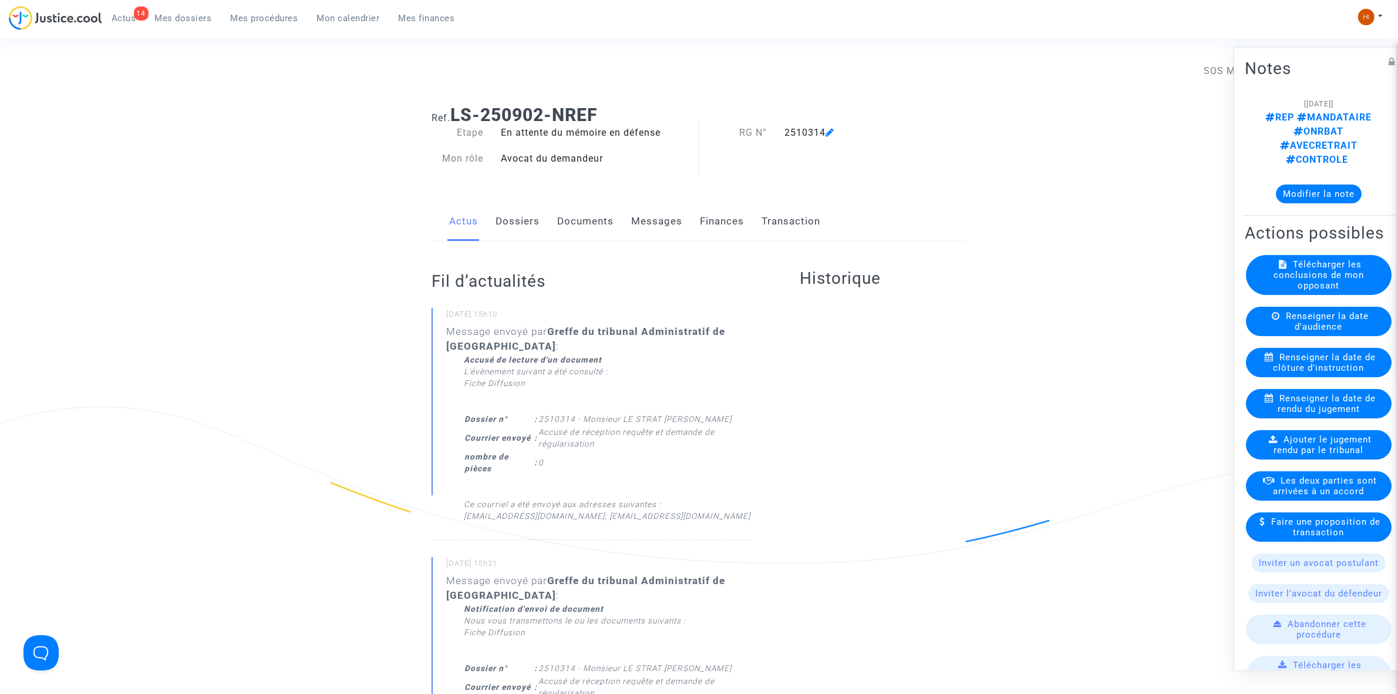
click at [634, 366] on div "Accusé de lecture d'un document L'évènement suivant a été consulté : Fiche Diff…" at bounding box center [608, 438] width 289 height 168
click at [601, 230] on link "Documents" at bounding box center [585, 221] width 56 height 39
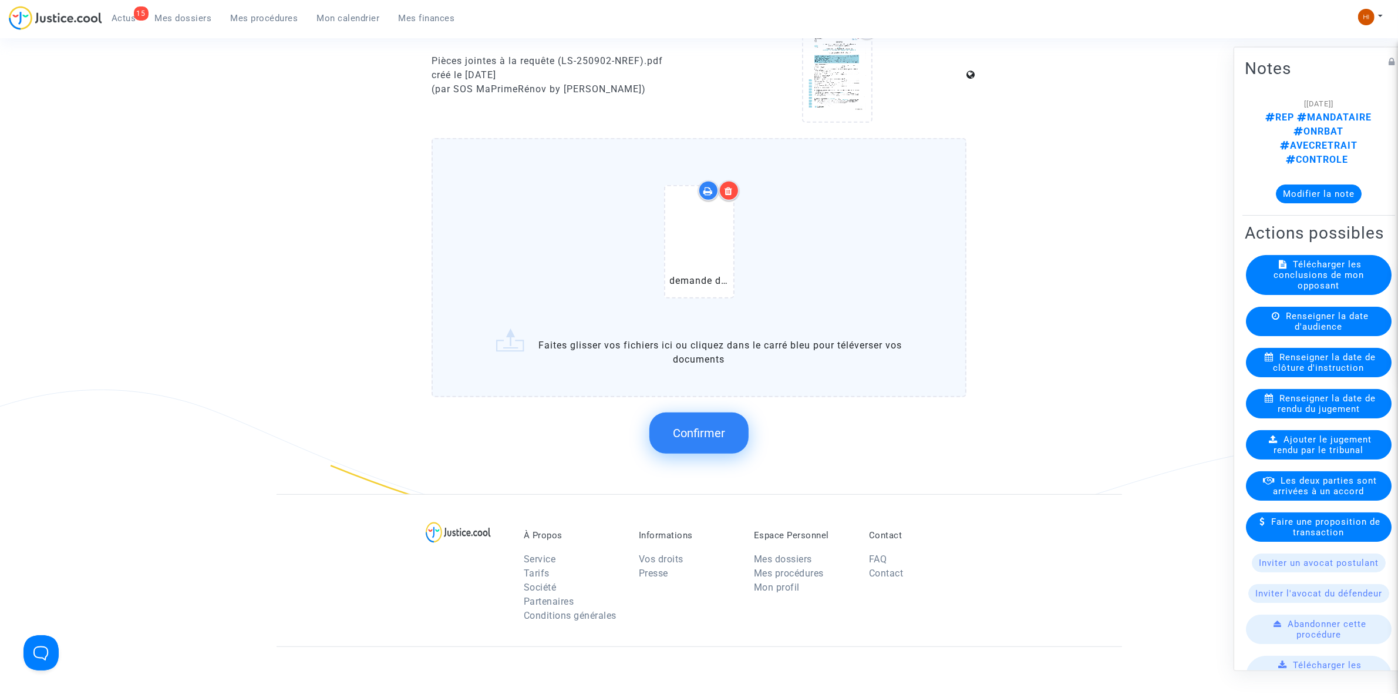
scroll to position [954, 0]
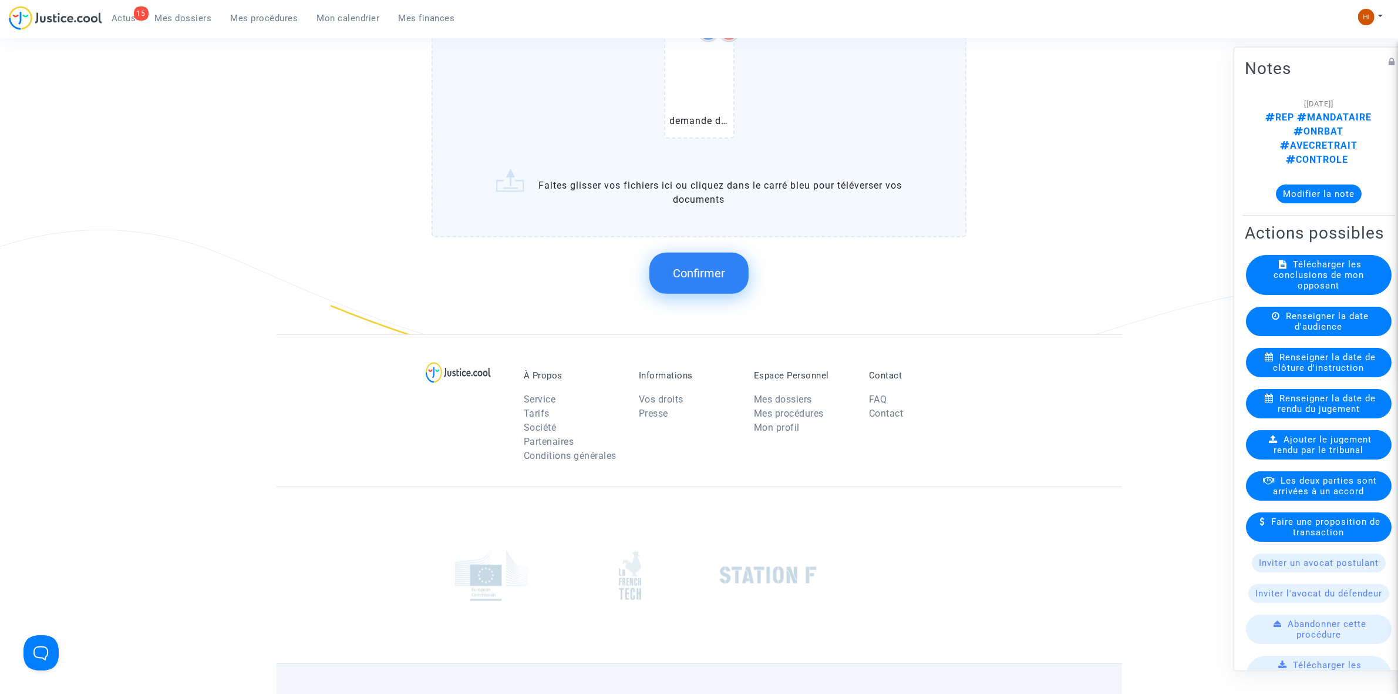
click at [683, 266] on span "Confirmer" at bounding box center [699, 273] width 52 height 14
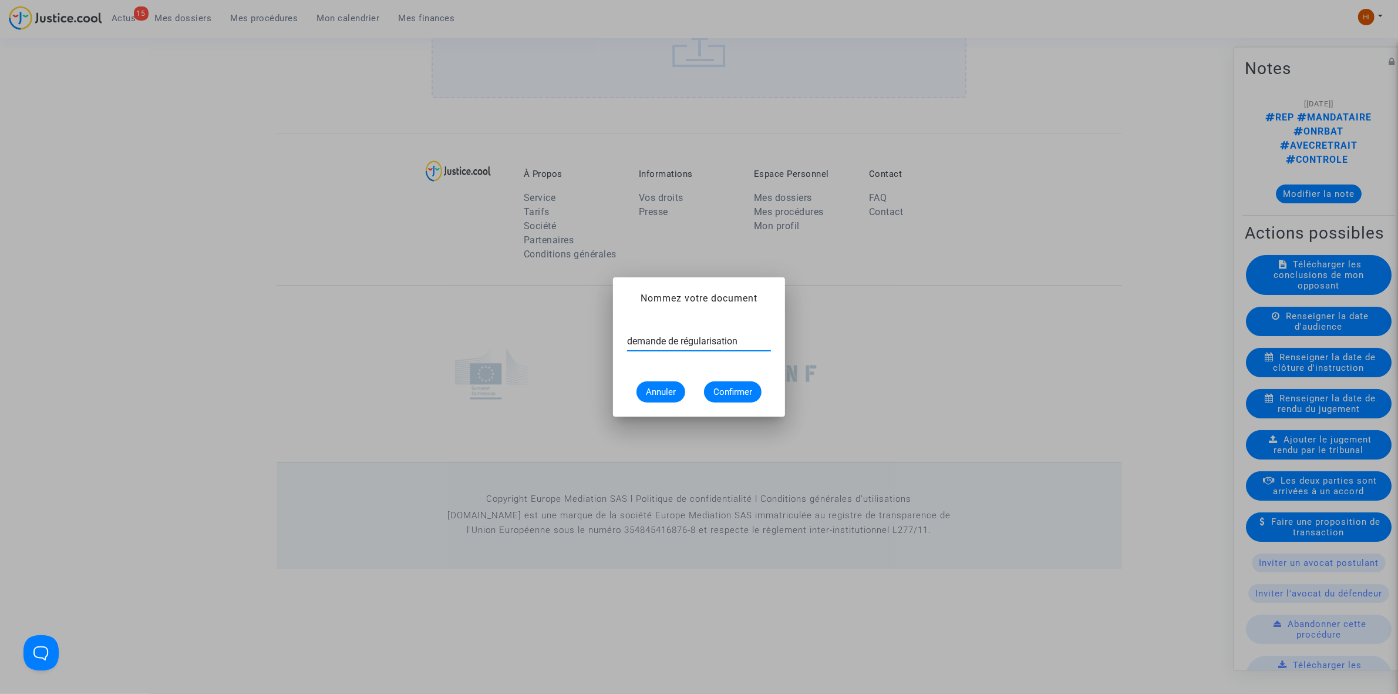
type input "demande de régularisation"
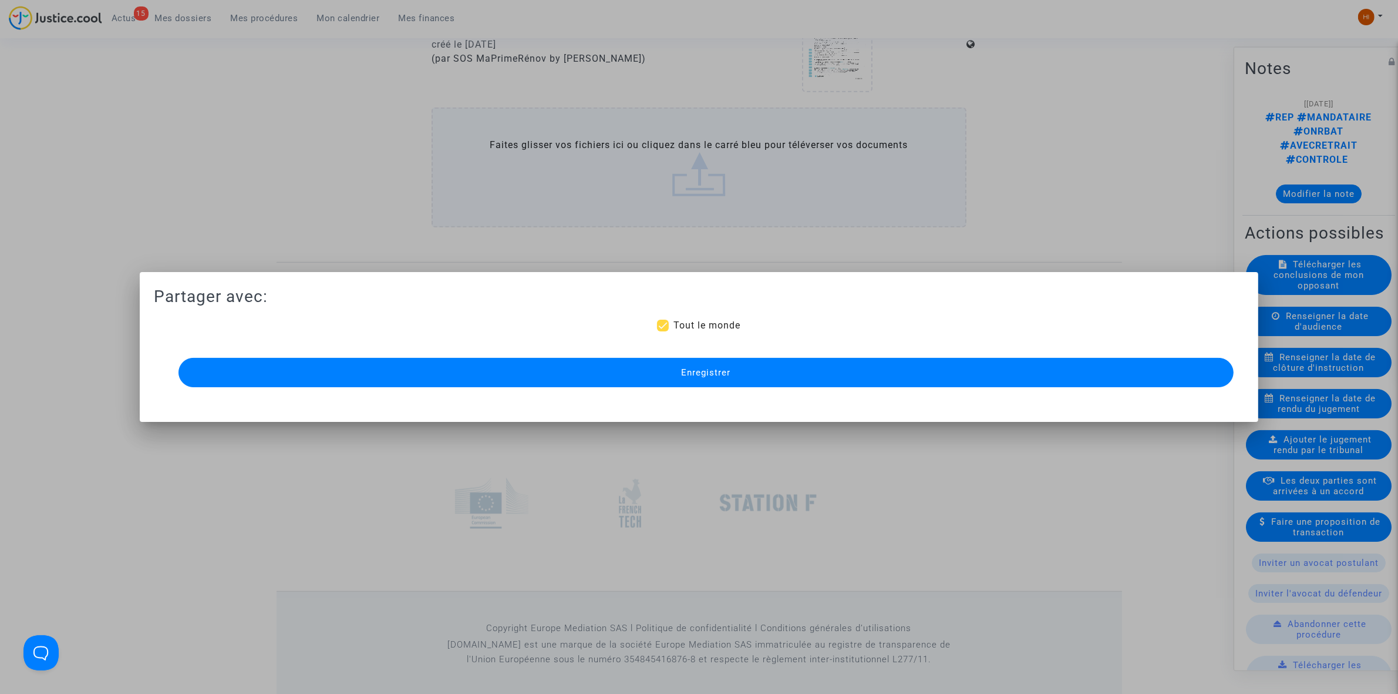
click at [632, 394] on mat-dialog-container "Partager avec: Tout le monde Enregistrer" at bounding box center [699, 347] width 1119 height 150
click at [667, 374] on button "Enregistrer" at bounding box center [706, 372] width 1055 height 29
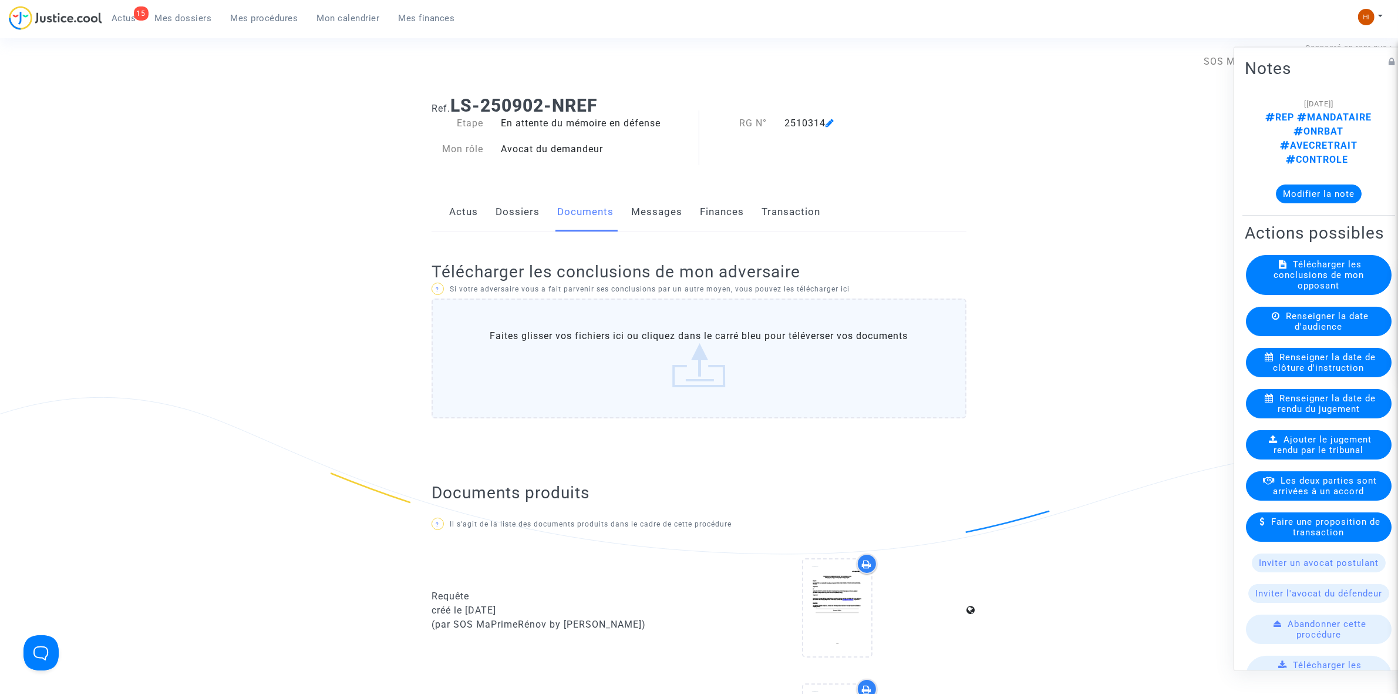
scroll to position [0, 0]
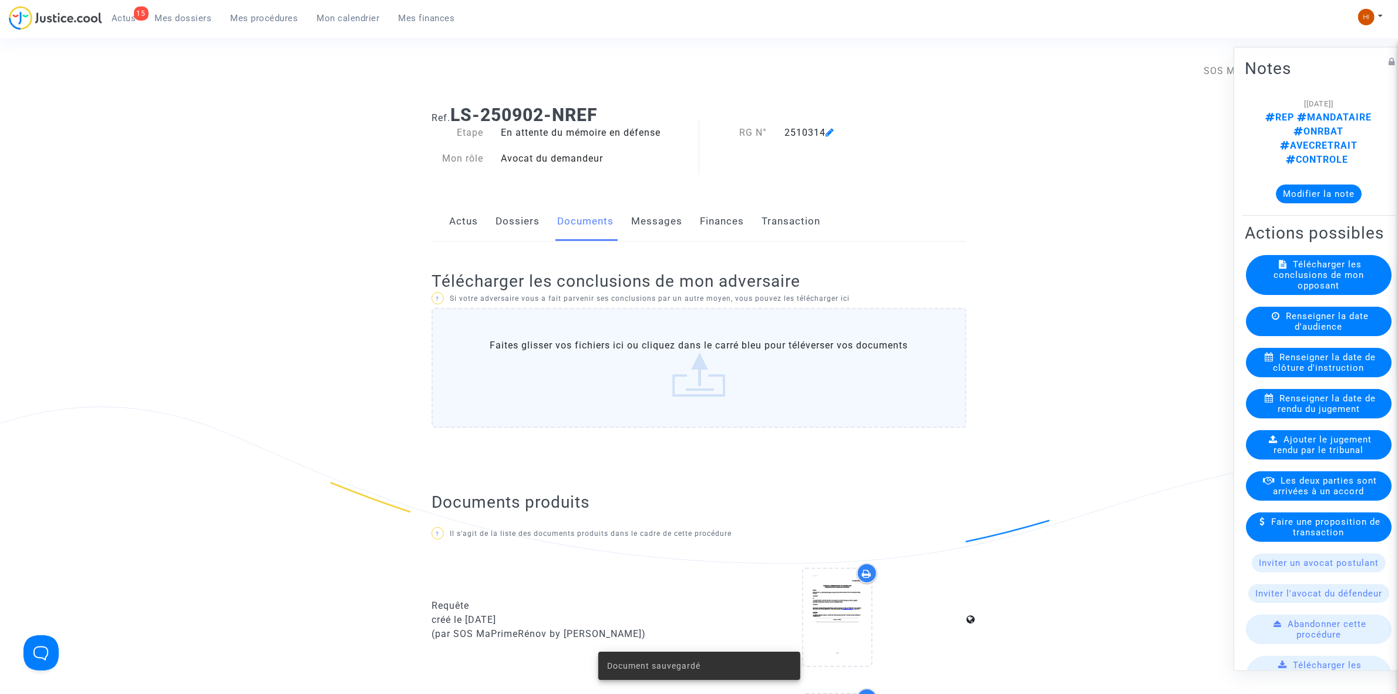
click at [545, 227] on div "Actus Dossiers Documents Messages Finances Transaction" at bounding box center [699, 221] width 535 height 39
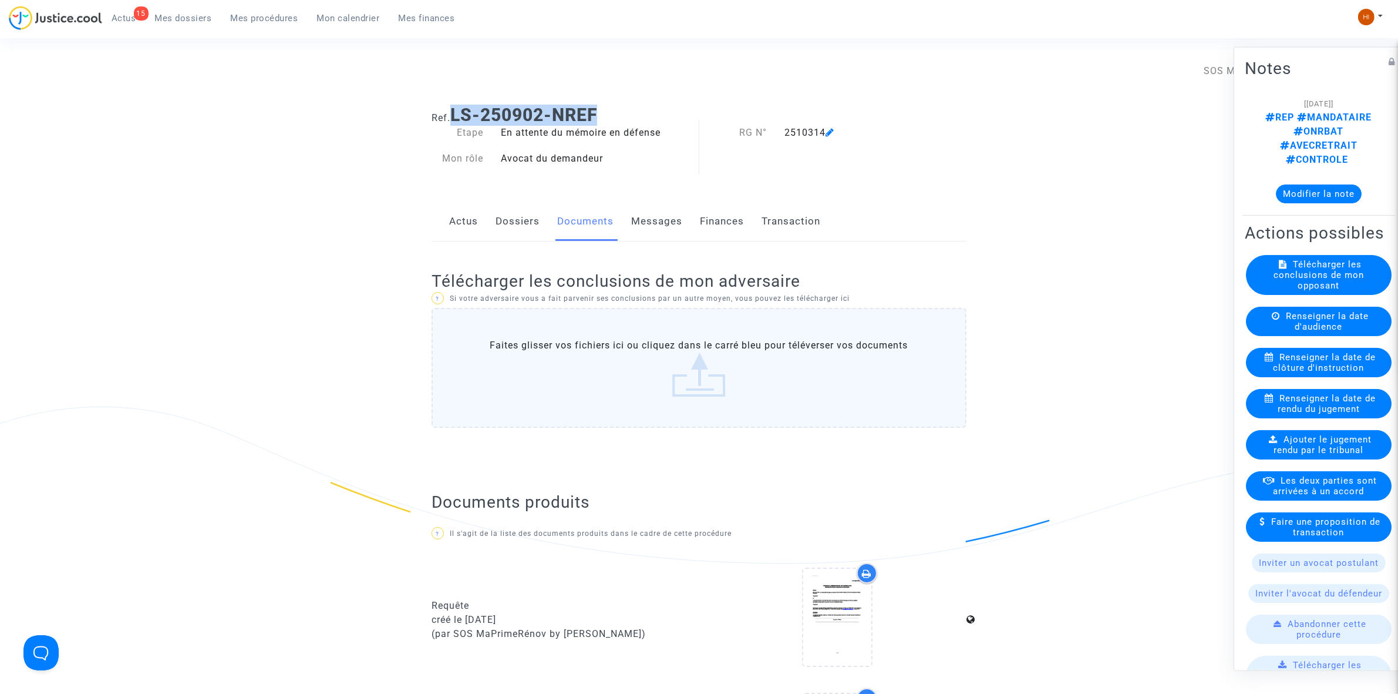
drag, startPoint x: 617, startPoint y: 119, endPoint x: 454, endPoint y: 116, distance: 162.7
click at [454, 116] on h1 "Ref. LS-250902-NREF" at bounding box center [699, 115] width 535 height 21
copy b "LS-250902-NREF"
click at [505, 202] on link "Dossiers" at bounding box center [518, 221] width 44 height 39
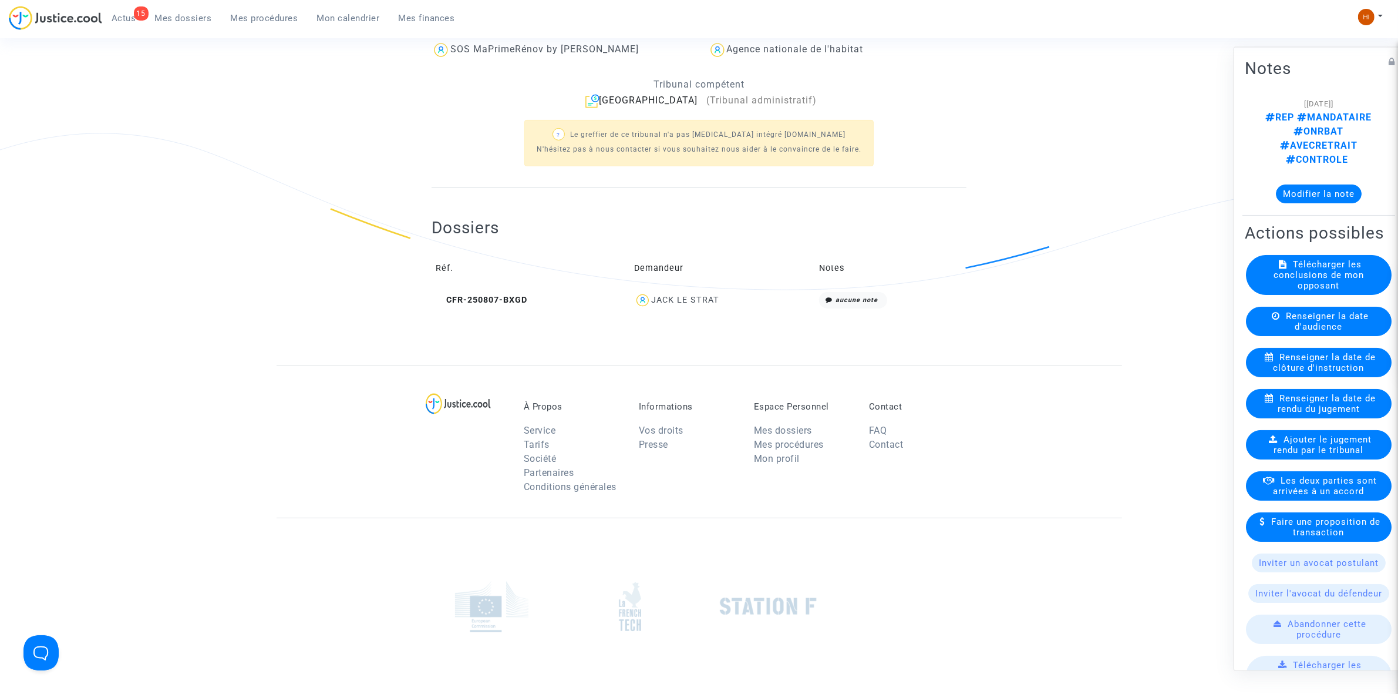
scroll to position [382, 0]
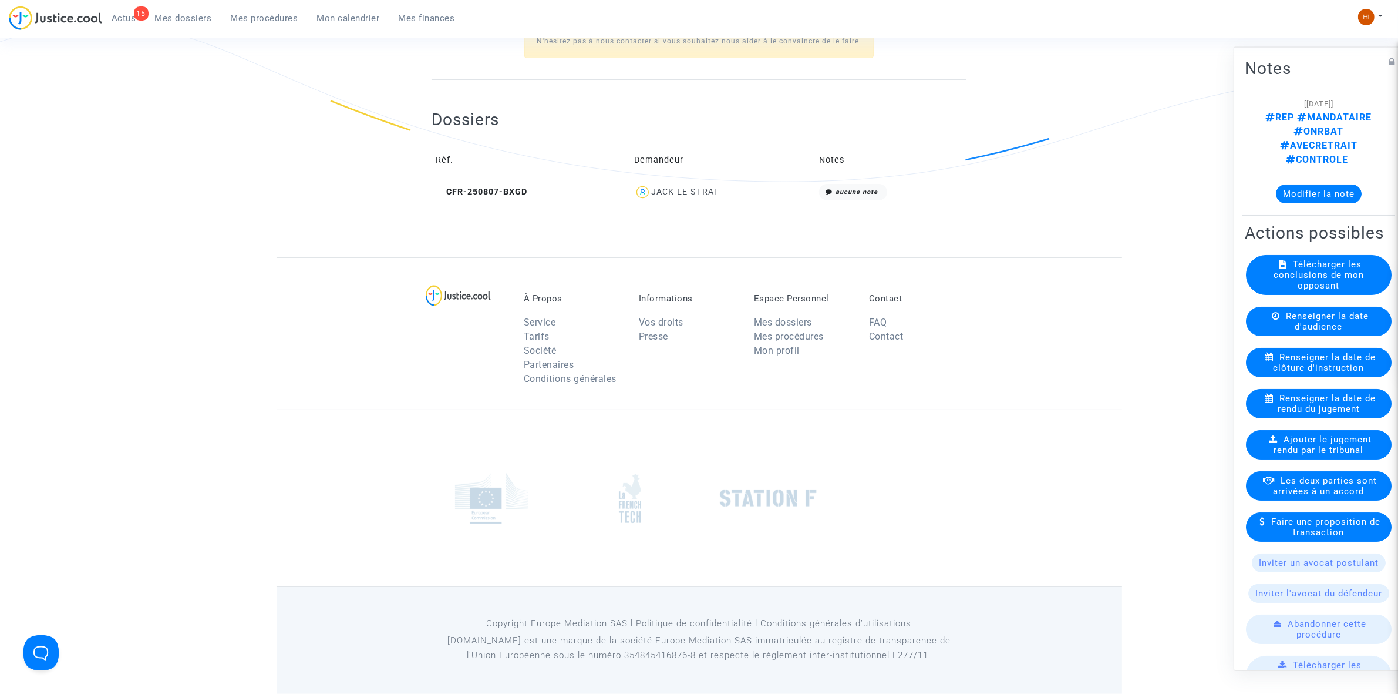
click at [505, 184] on td "CFR-250807-BXGD" at bounding box center [531, 192] width 199 height 25
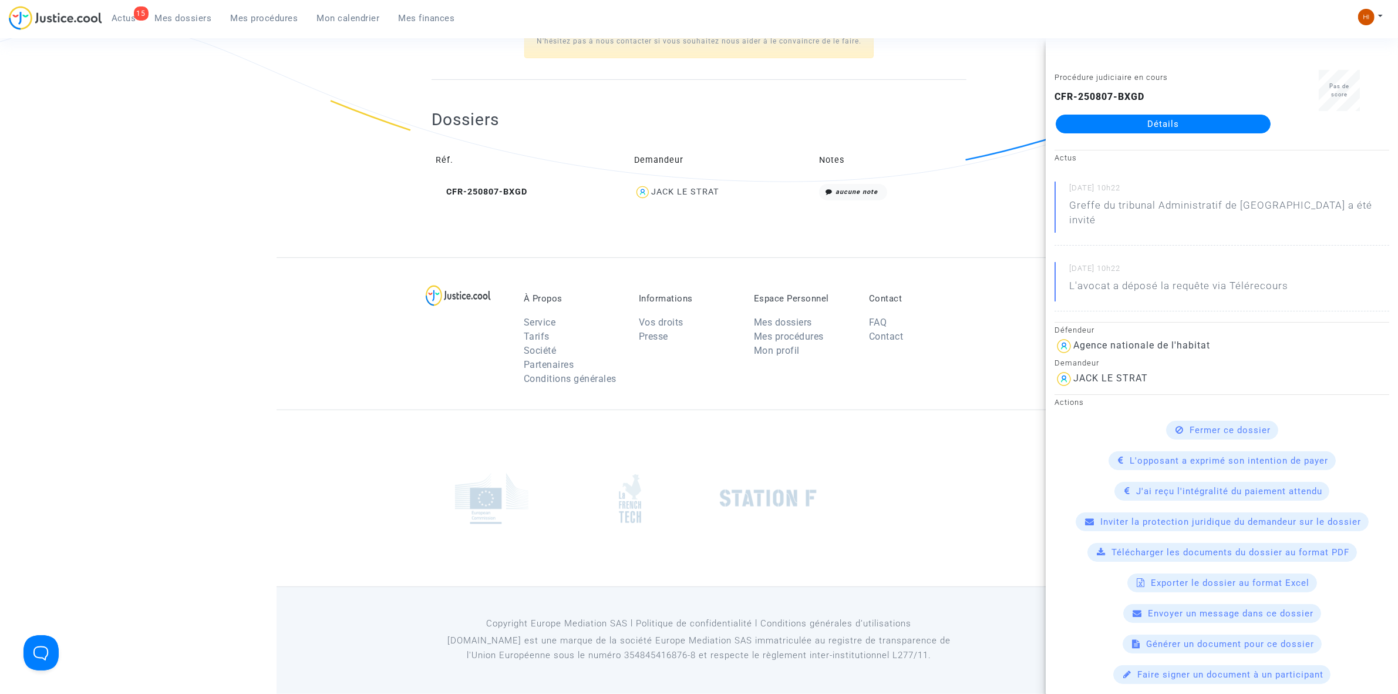
click at [1137, 128] on link "Détails" at bounding box center [1163, 124] width 215 height 19
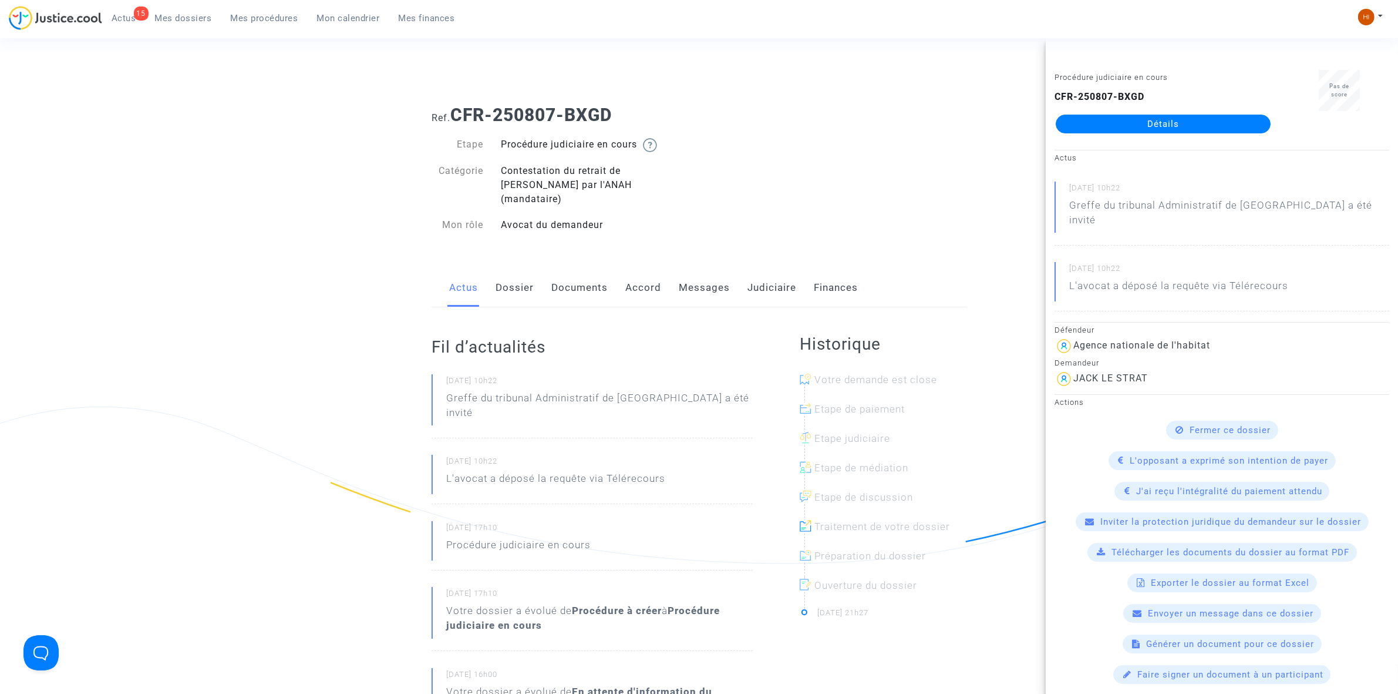
click at [708, 285] on link "Messages" at bounding box center [704, 287] width 51 height 39
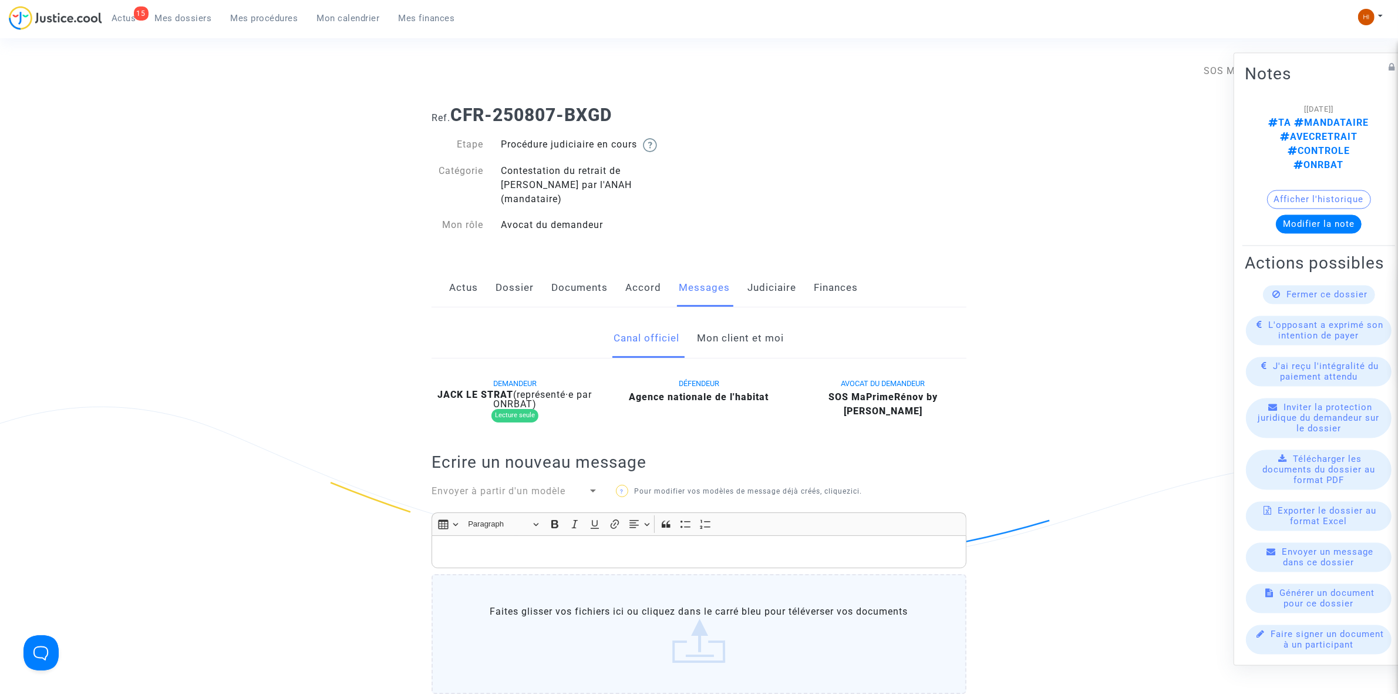
click at [757, 324] on link "Mon client et moi" at bounding box center [741, 338] width 87 height 39
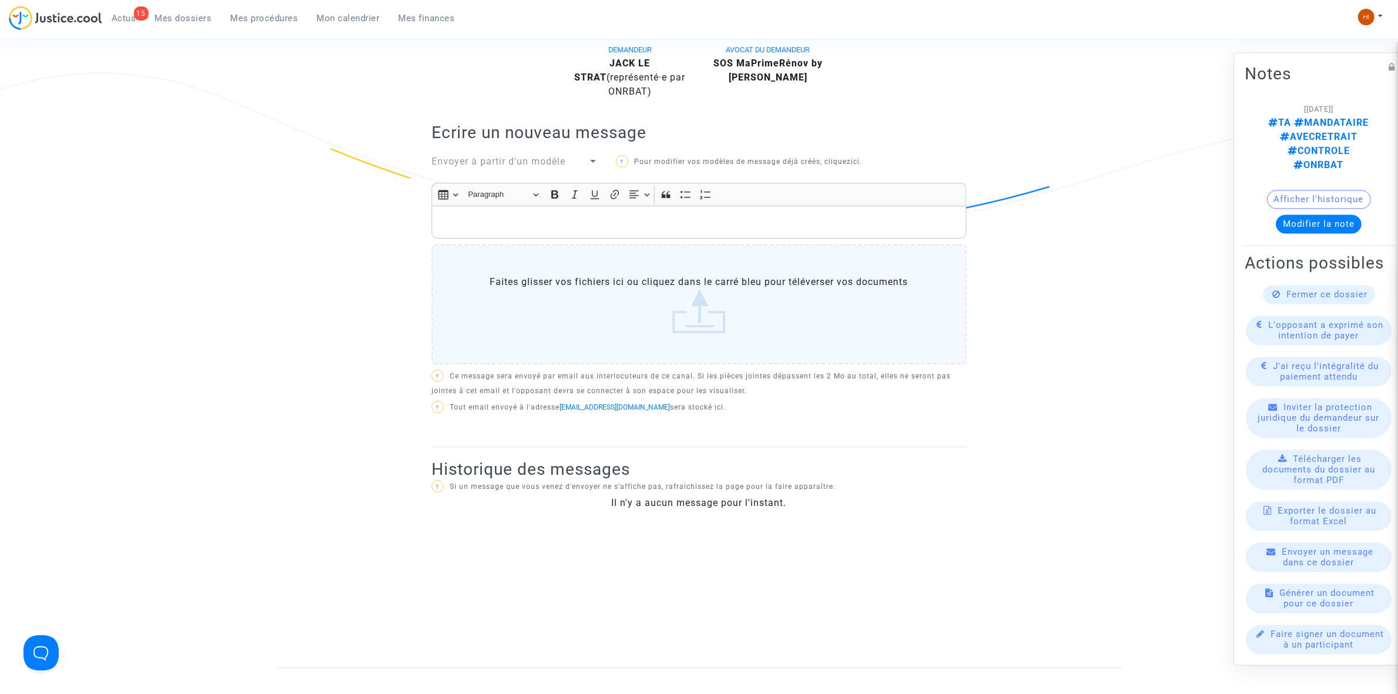
scroll to position [367, 0]
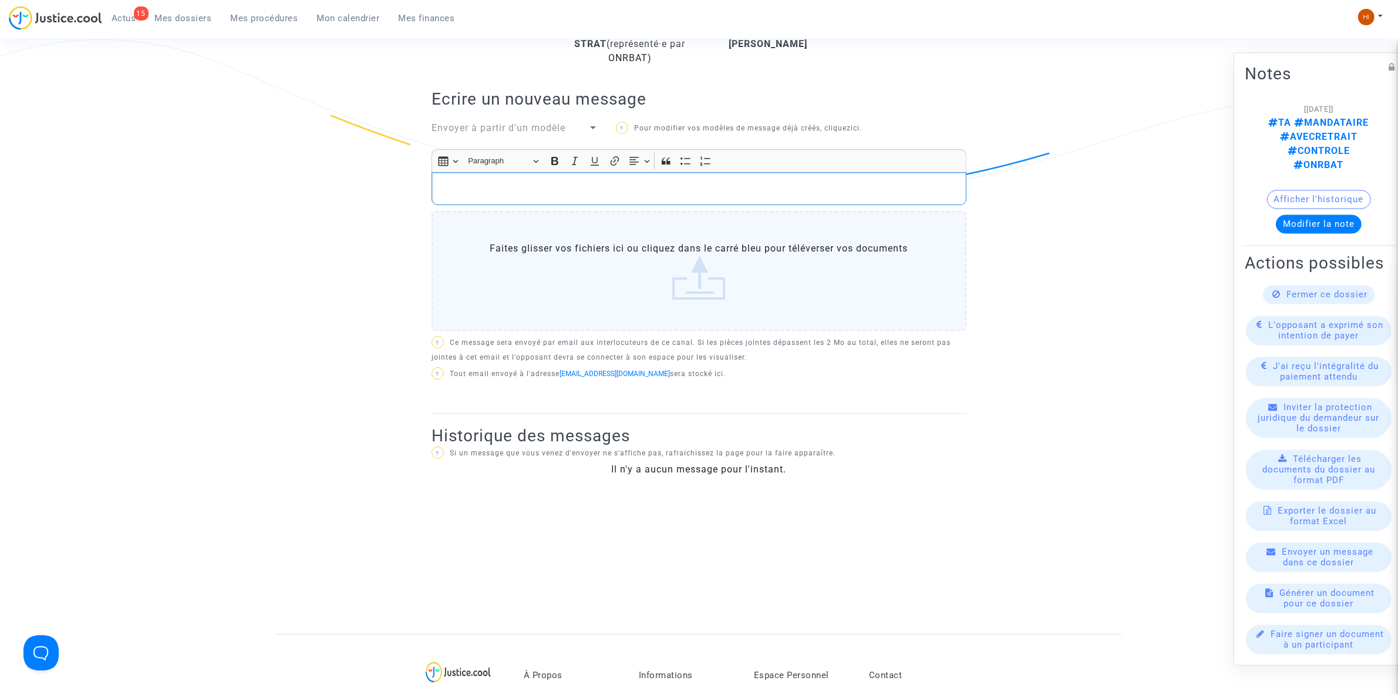
click at [782, 181] on p "Rich Text Editor, main" at bounding box center [699, 188] width 523 height 15
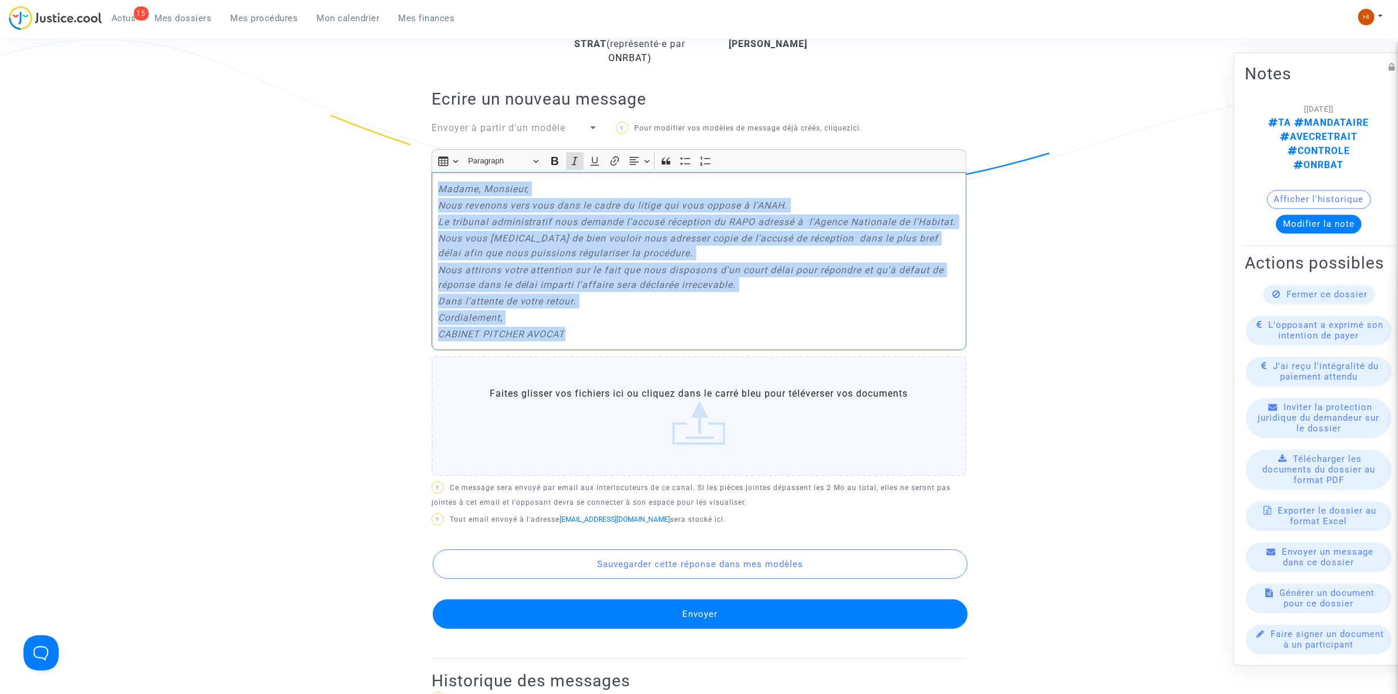
drag, startPoint x: 630, startPoint y: 324, endPoint x: 436, endPoint y: 162, distance: 252.2
click at [436, 172] on div "Madame, Monsieur, Nous revenons vers vous dans le cadre du litige qui vous oppo…" at bounding box center [699, 261] width 535 height 178
click at [579, 152] on button "Italic (CTRL+I) Italic" at bounding box center [575, 161] width 18 height 18
click at [580, 214] on p "Le tribunal administratif nous demande l'accusé réception du RAPO adressé à l'A…" at bounding box center [699, 221] width 523 height 15
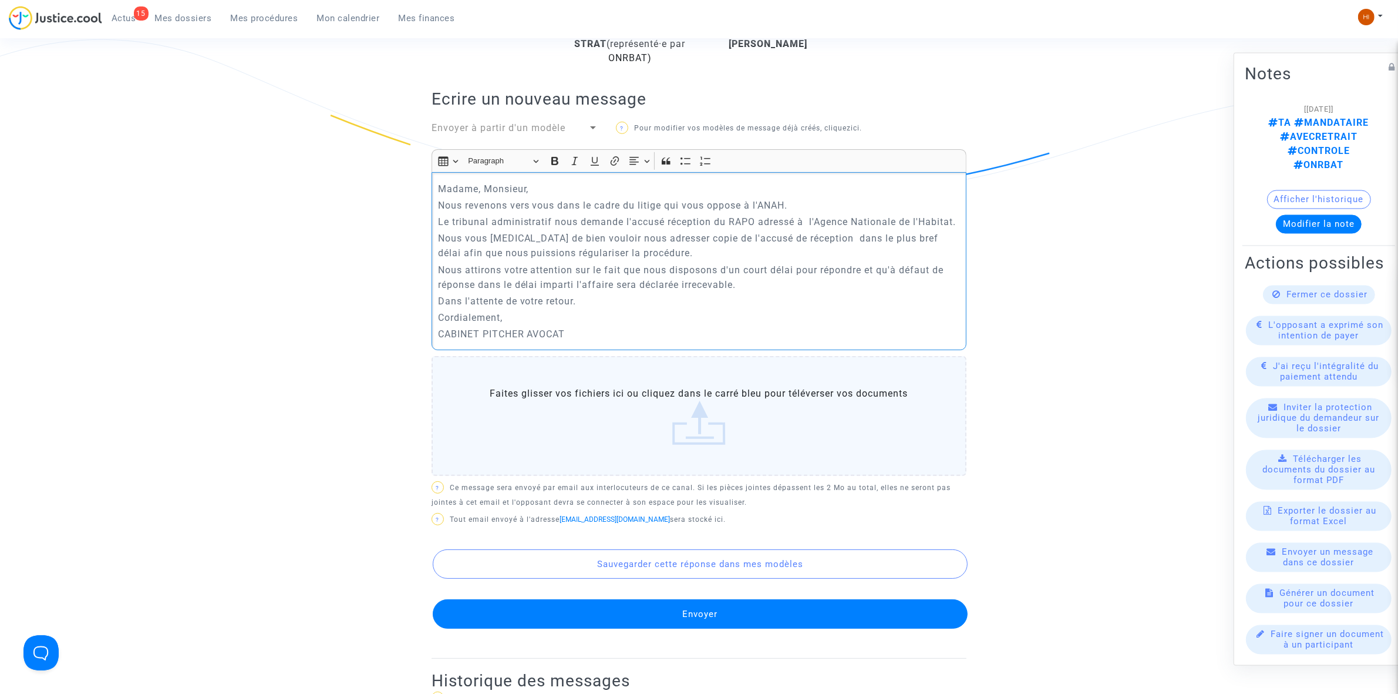
click at [704, 600] on button "Envoyer" at bounding box center [700, 613] width 535 height 29
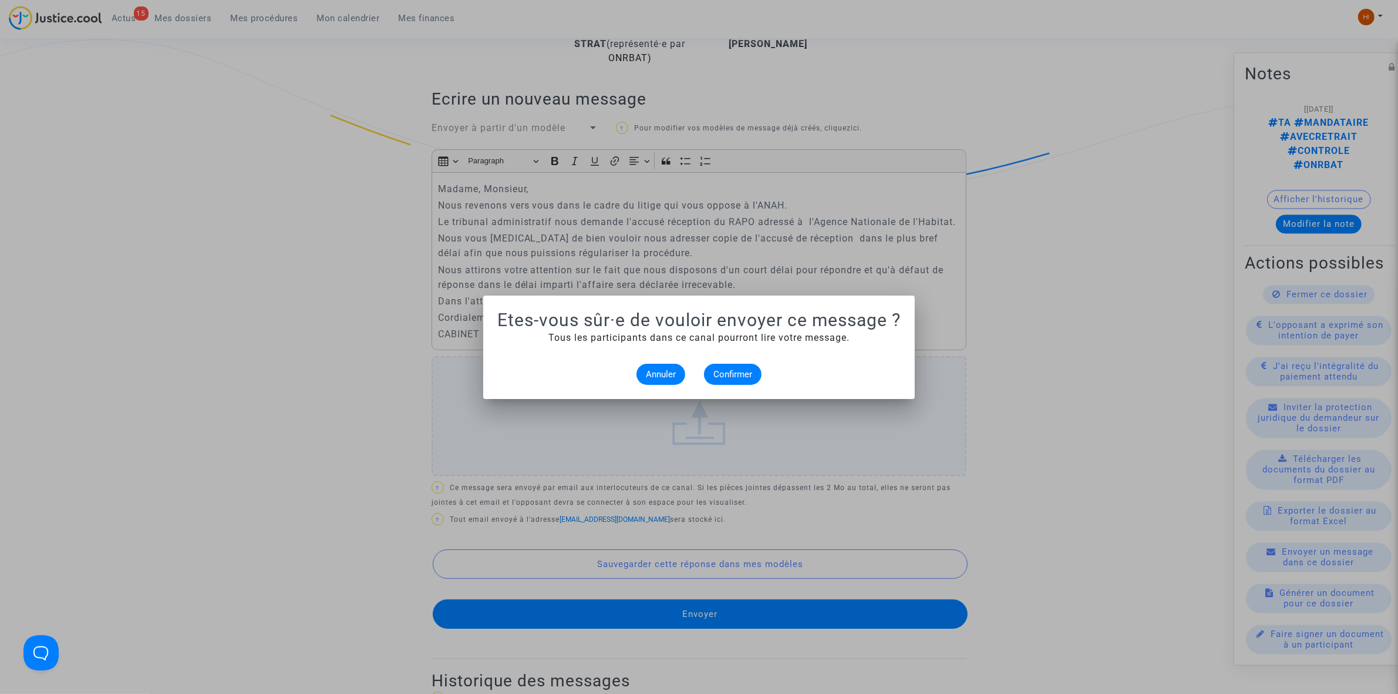
scroll to position [0, 0]
click at [738, 374] on span "Confirmer" at bounding box center [733, 374] width 39 height 11
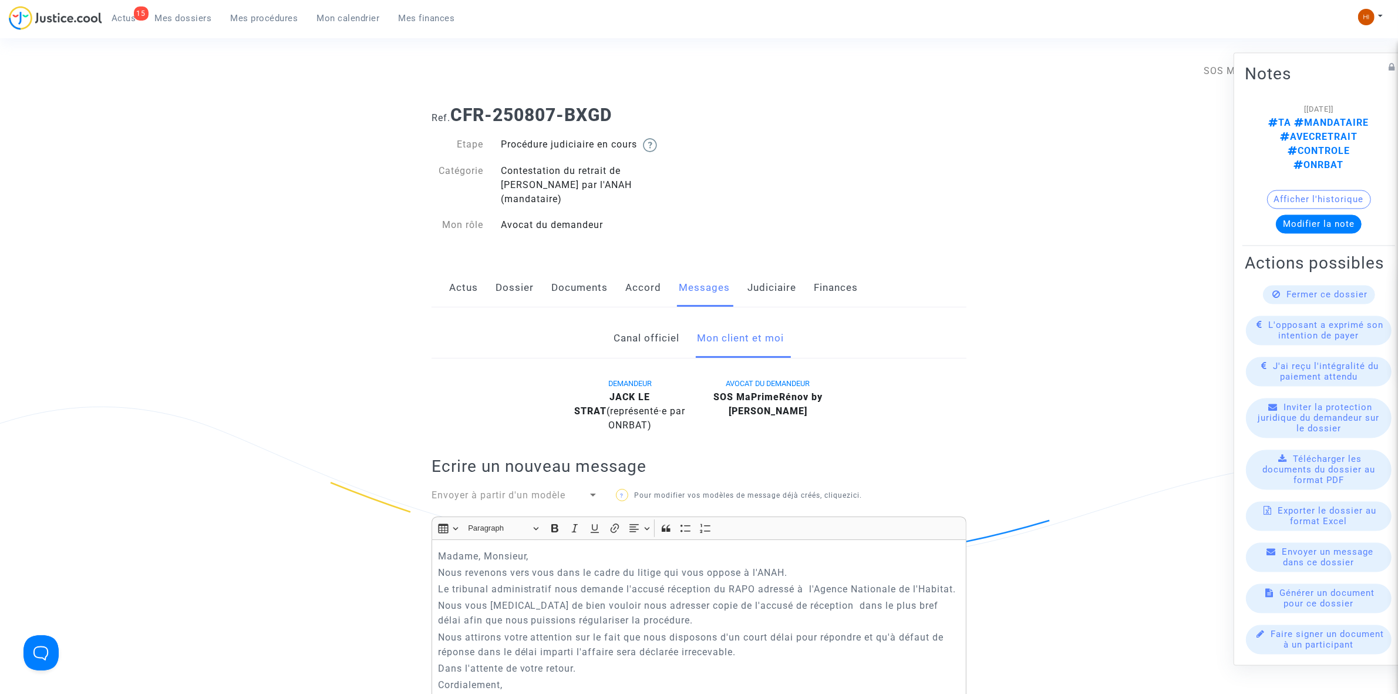
scroll to position [367, 0]
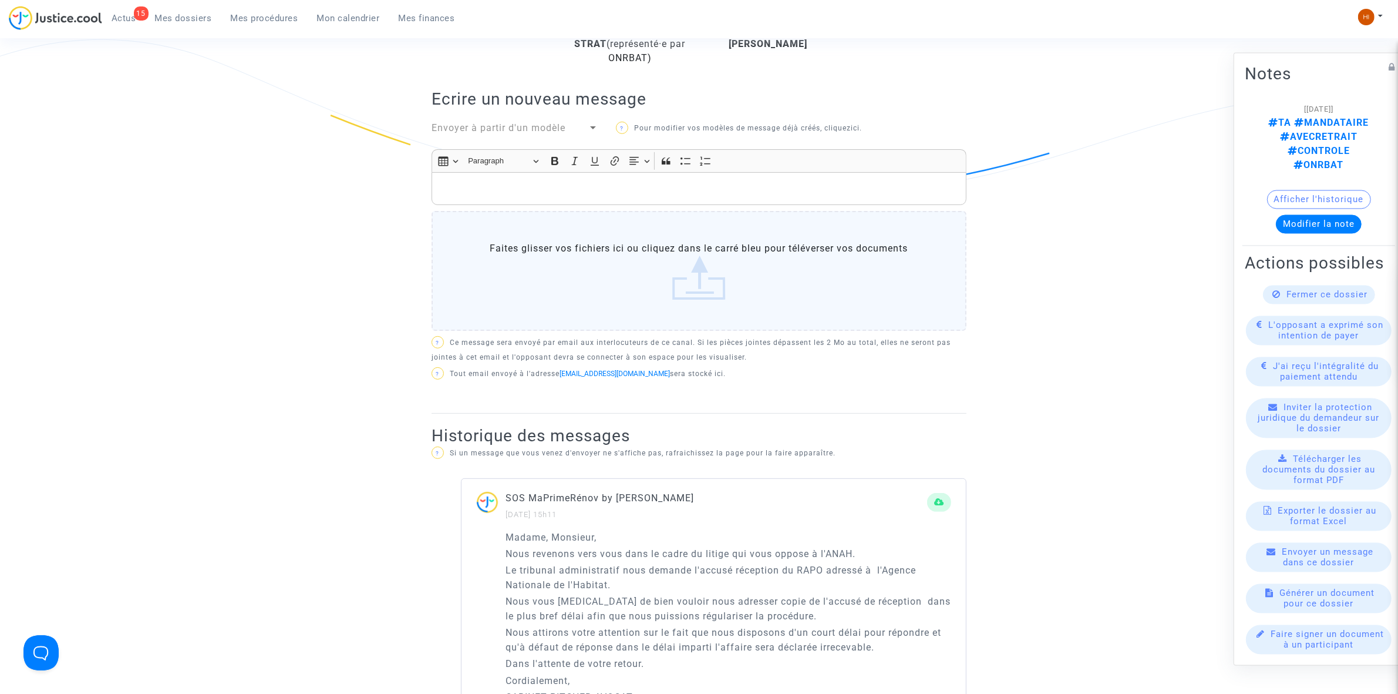
click at [260, 19] on span "Mes procédures" at bounding box center [265, 18] width 68 height 11
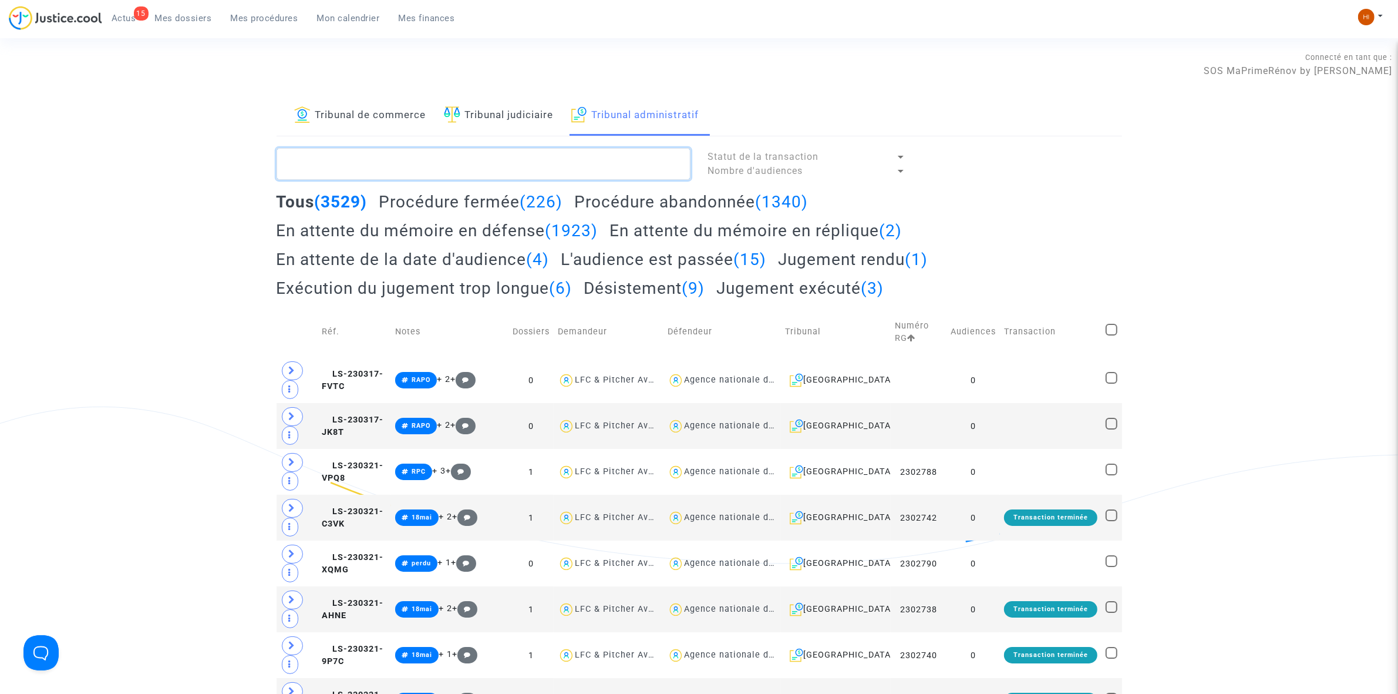
click at [444, 150] on textarea at bounding box center [484, 164] width 414 height 32
paste textarea "[PERSON_NAME]"
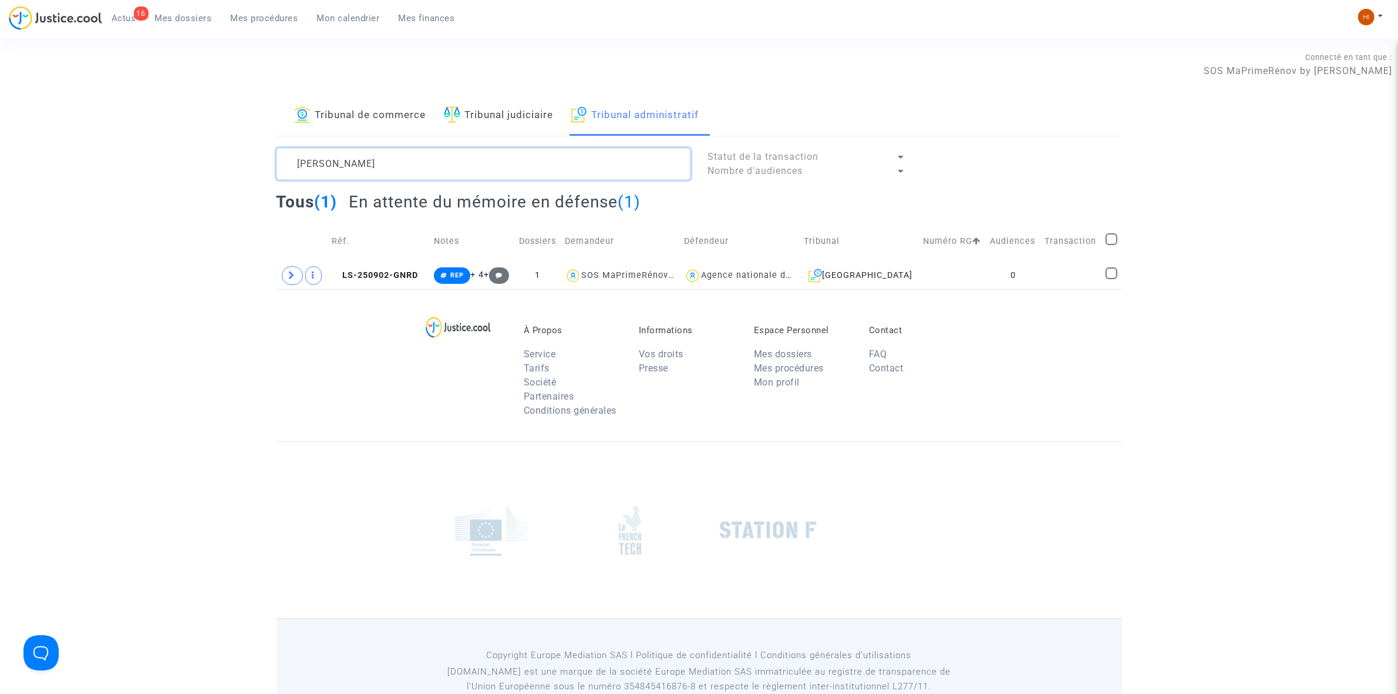
type textarea "[PERSON_NAME]"
click at [1030, 280] on td "0" at bounding box center [1013, 275] width 55 height 27
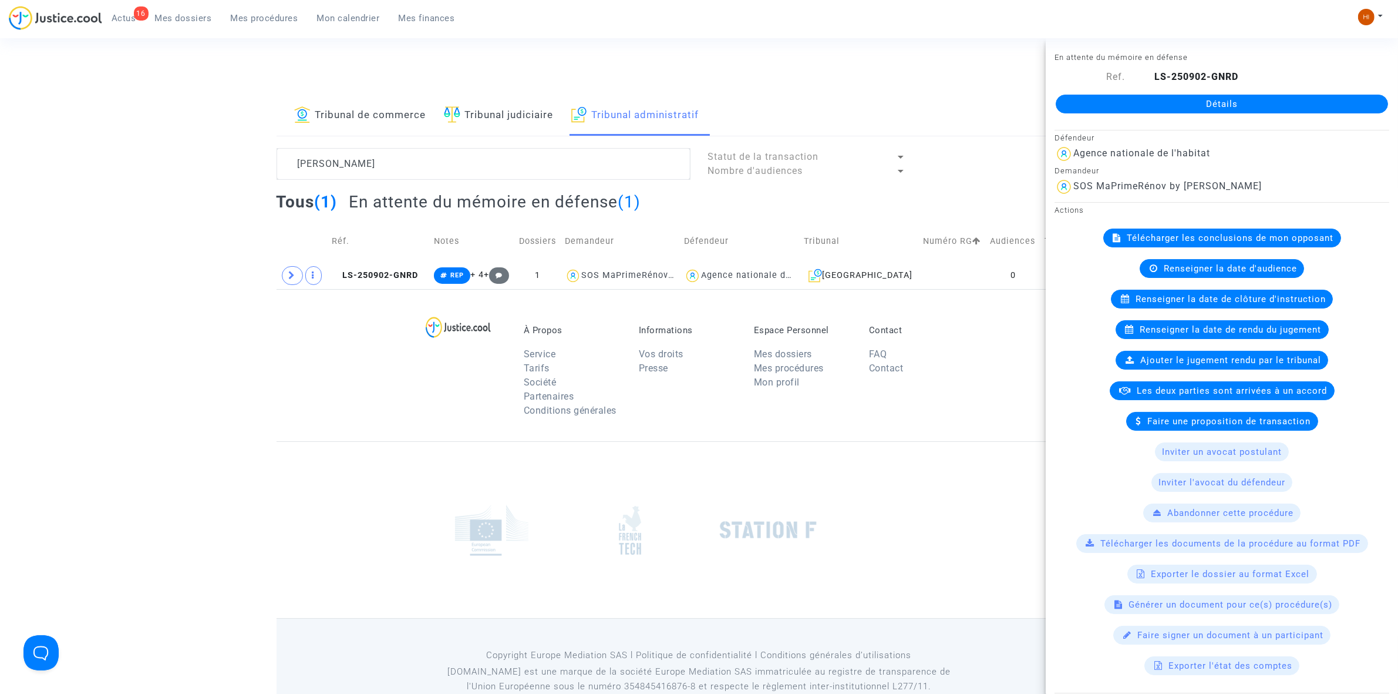
click at [1155, 99] on link "Détails" at bounding box center [1222, 104] width 332 height 19
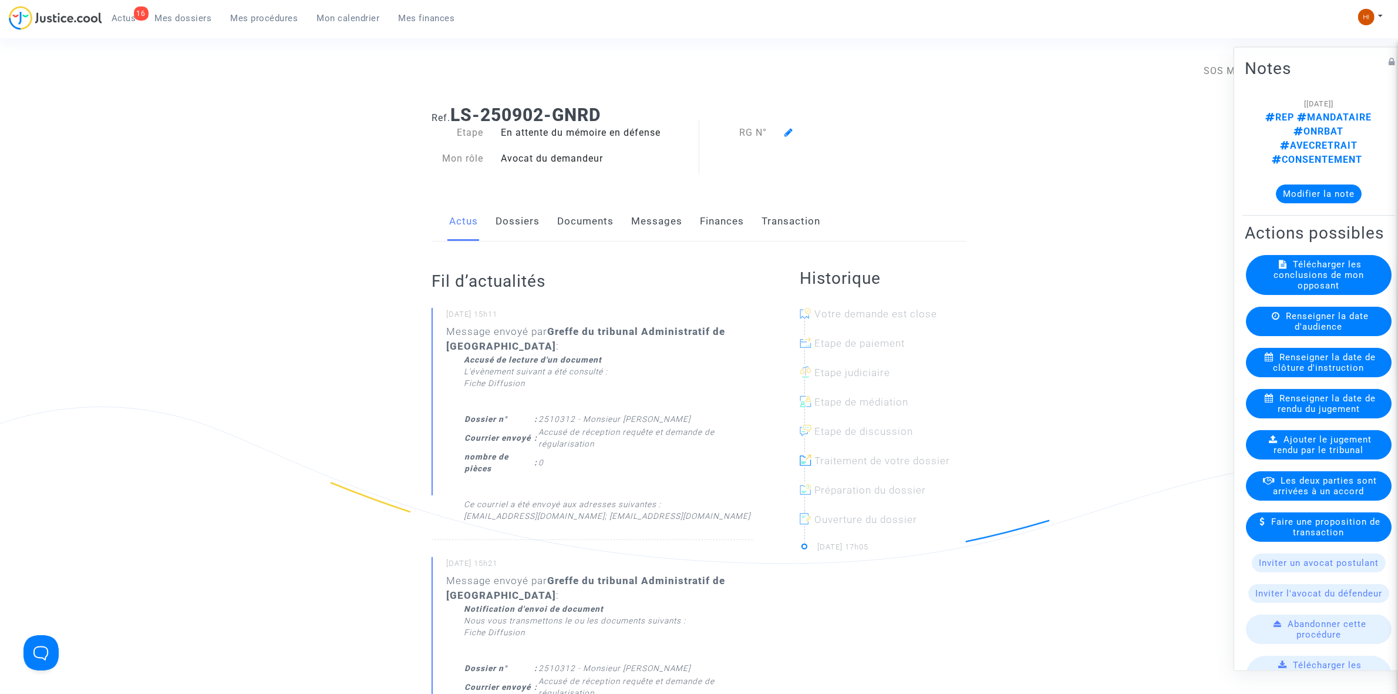
click at [787, 136] on icon at bounding box center [789, 131] width 9 height 9
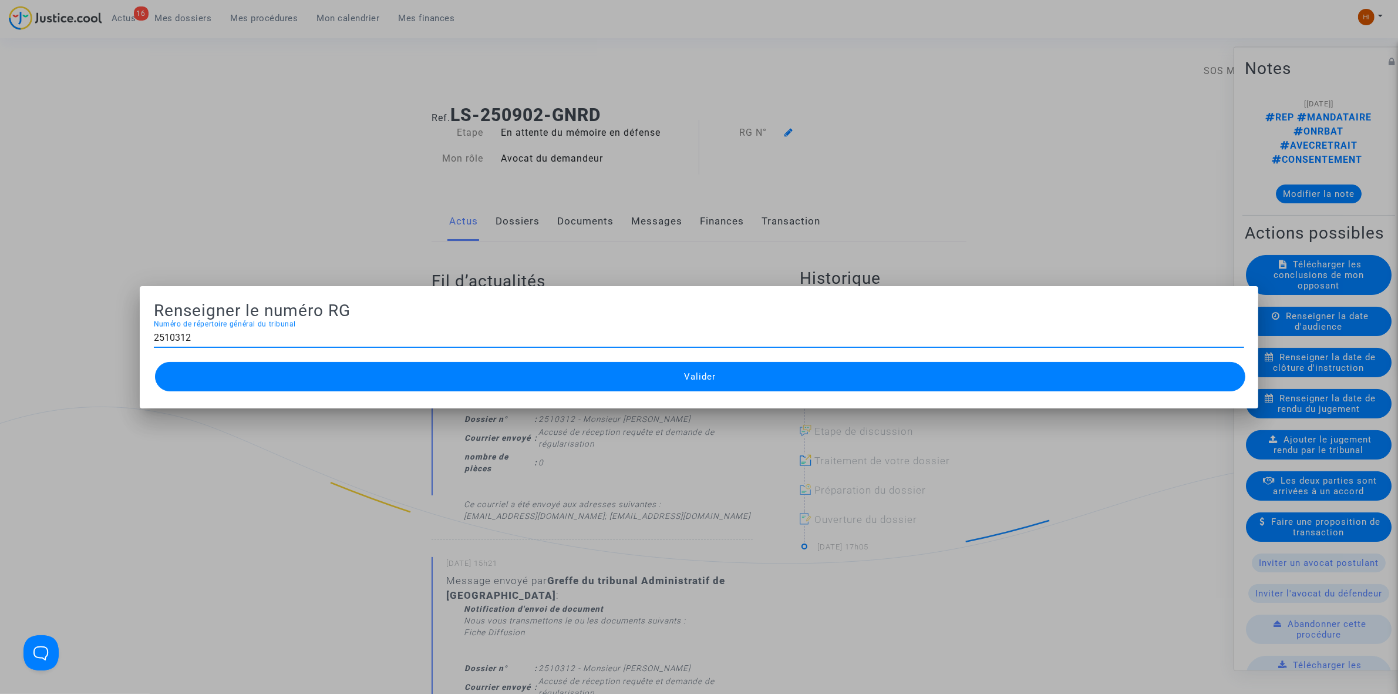
type input "2510312"
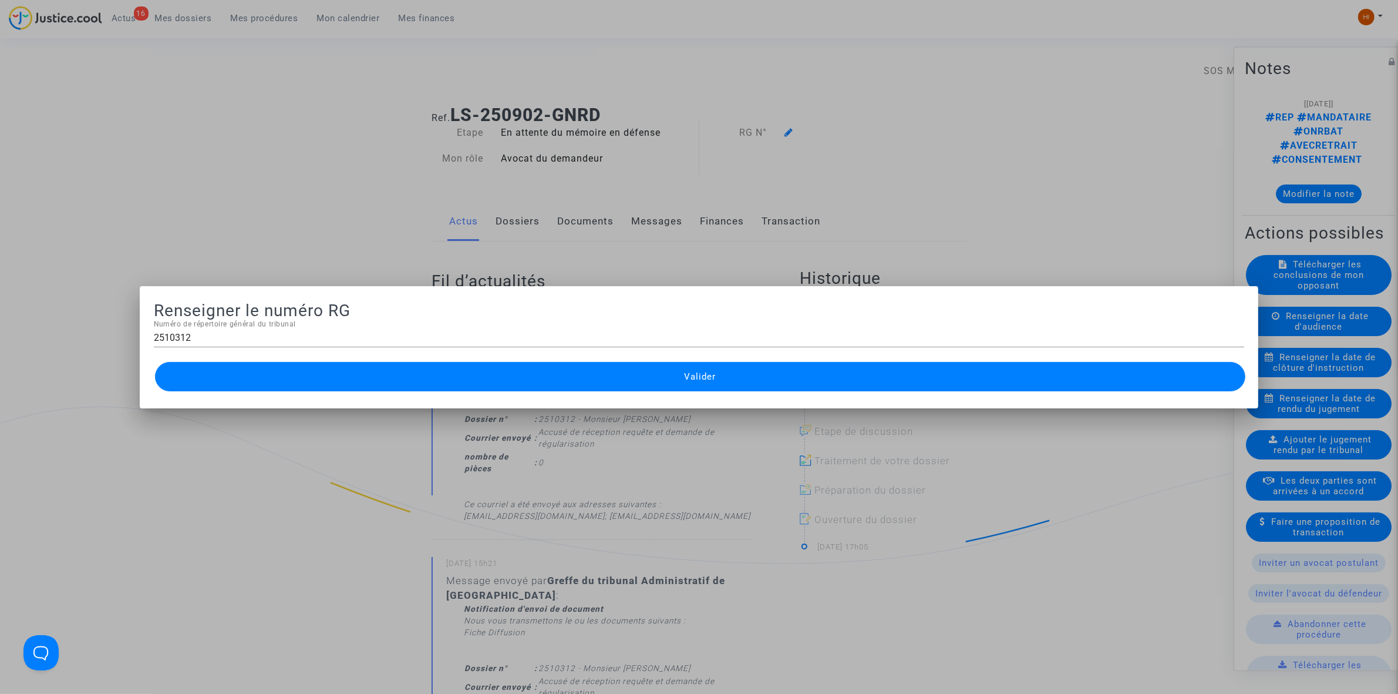
click at [701, 383] on button "Valider" at bounding box center [700, 376] width 1091 height 29
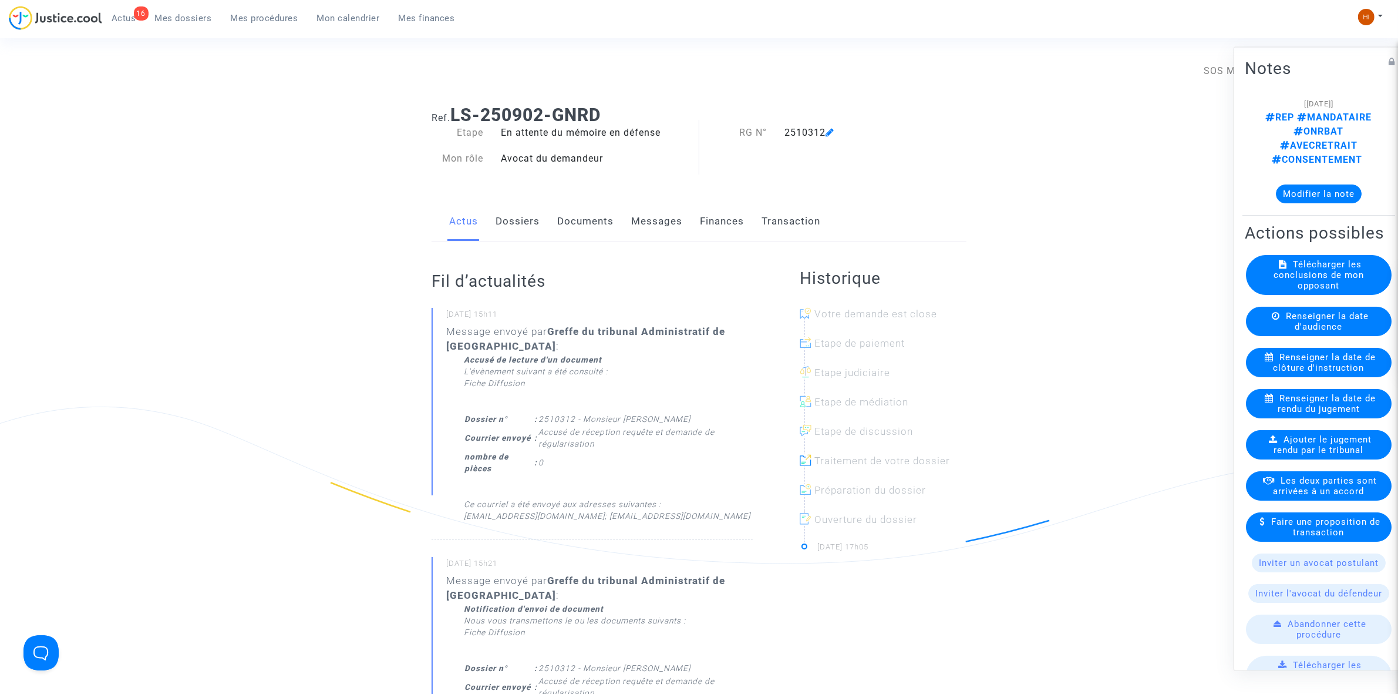
click at [581, 224] on link "Documents" at bounding box center [585, 221] width 56 height 39
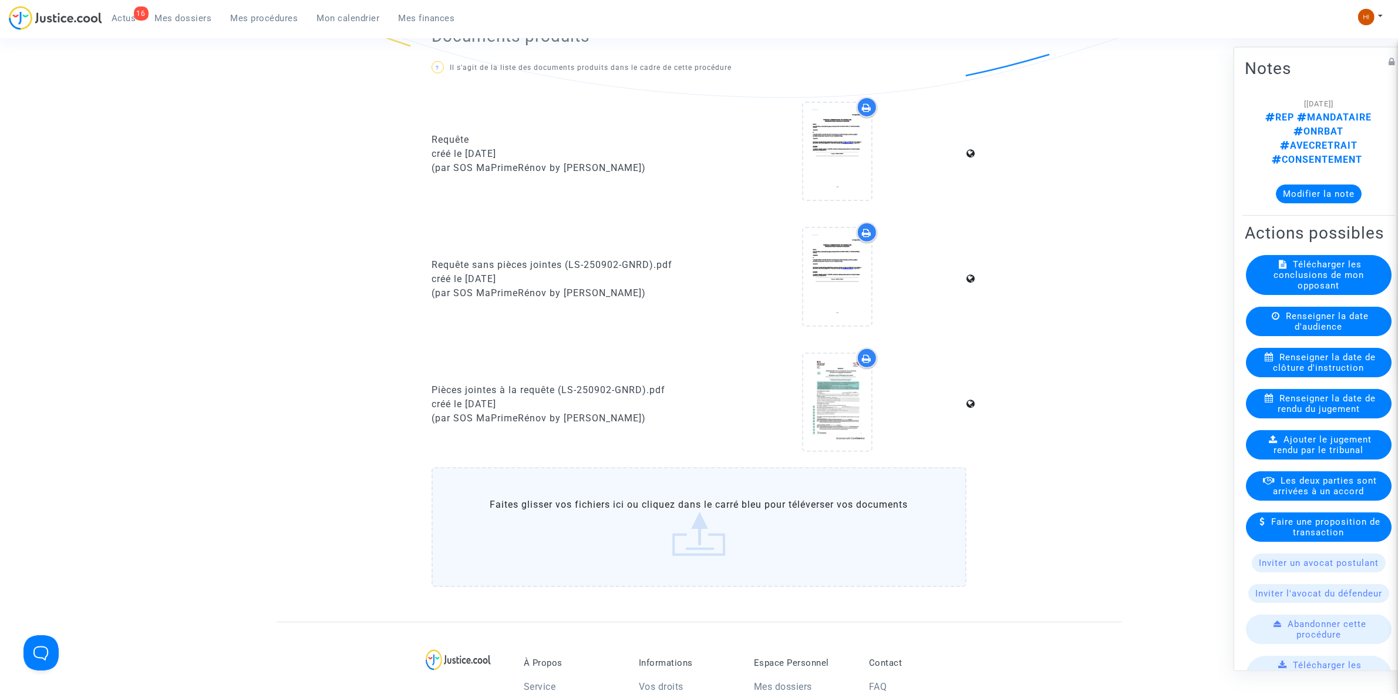
scroll to position [661, 0]
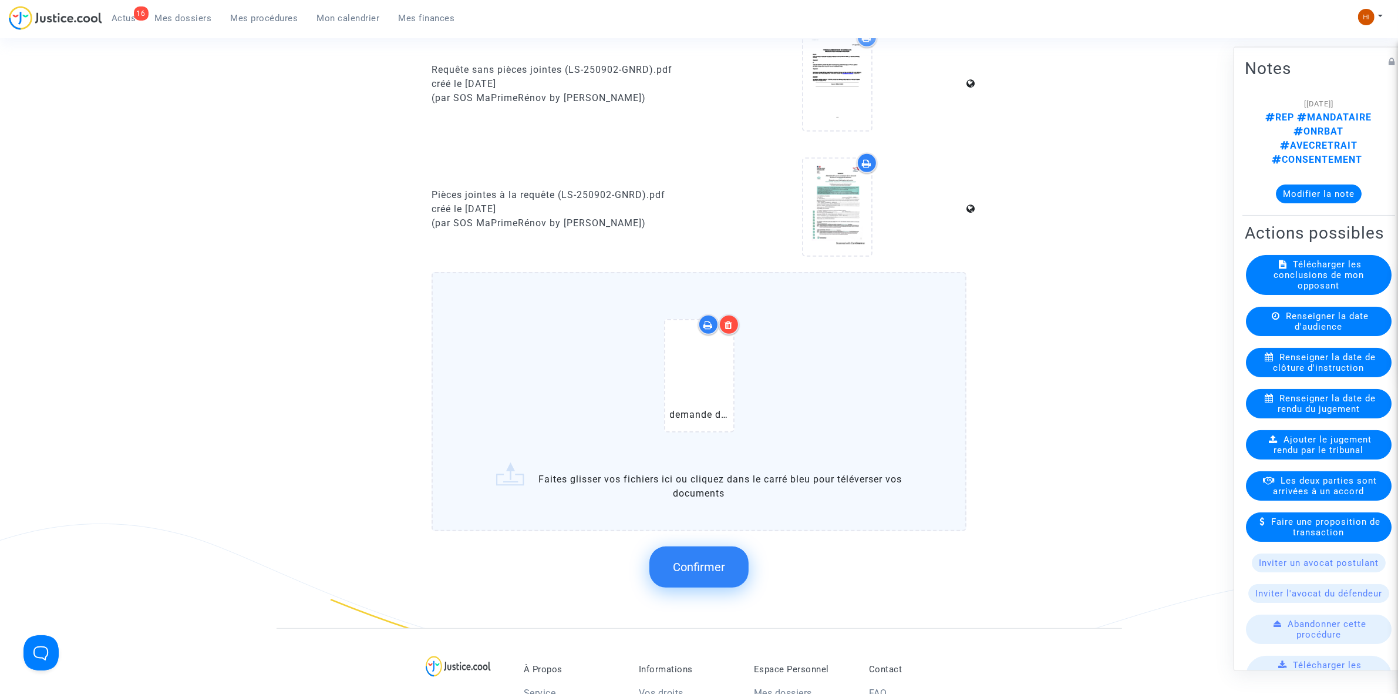
click at [691, 566] on span "Confirmer" at bounding box center [699, 567] width 52 height 14
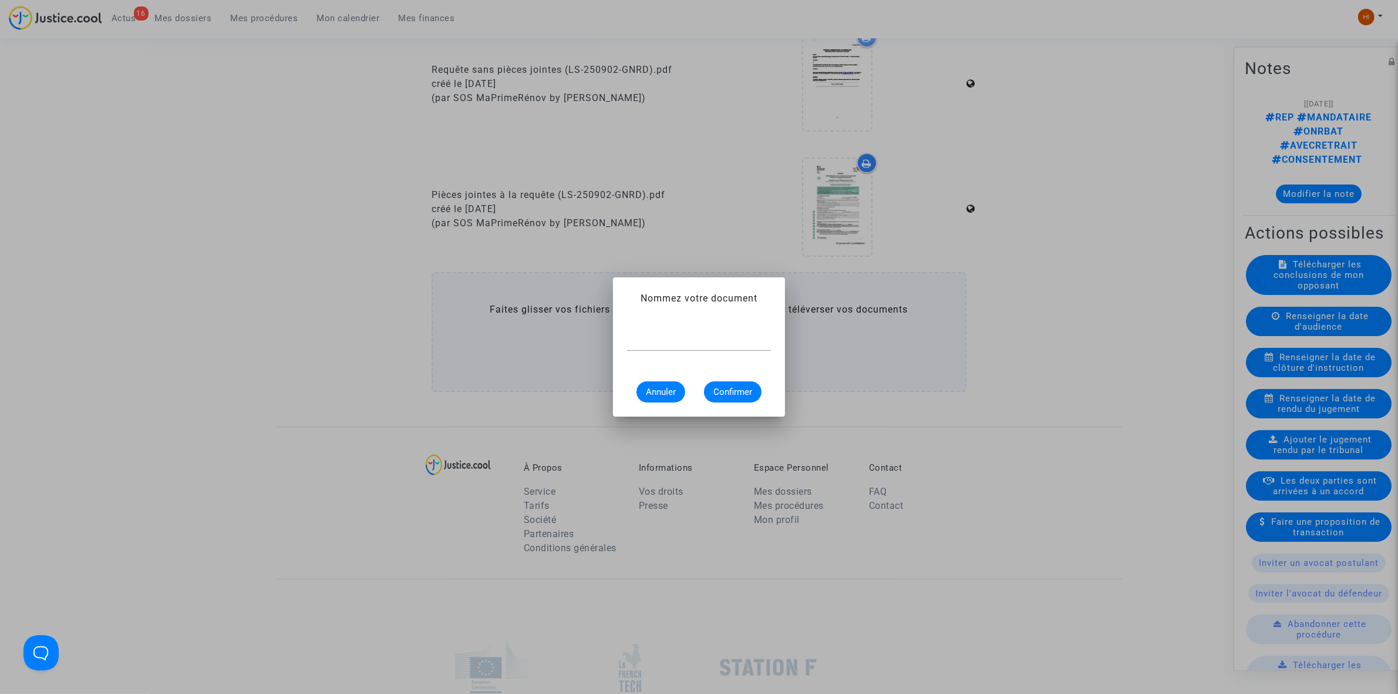
scroll to position [0, 0]
paste input "demande de régularisation"
type input "demande de régularisation"
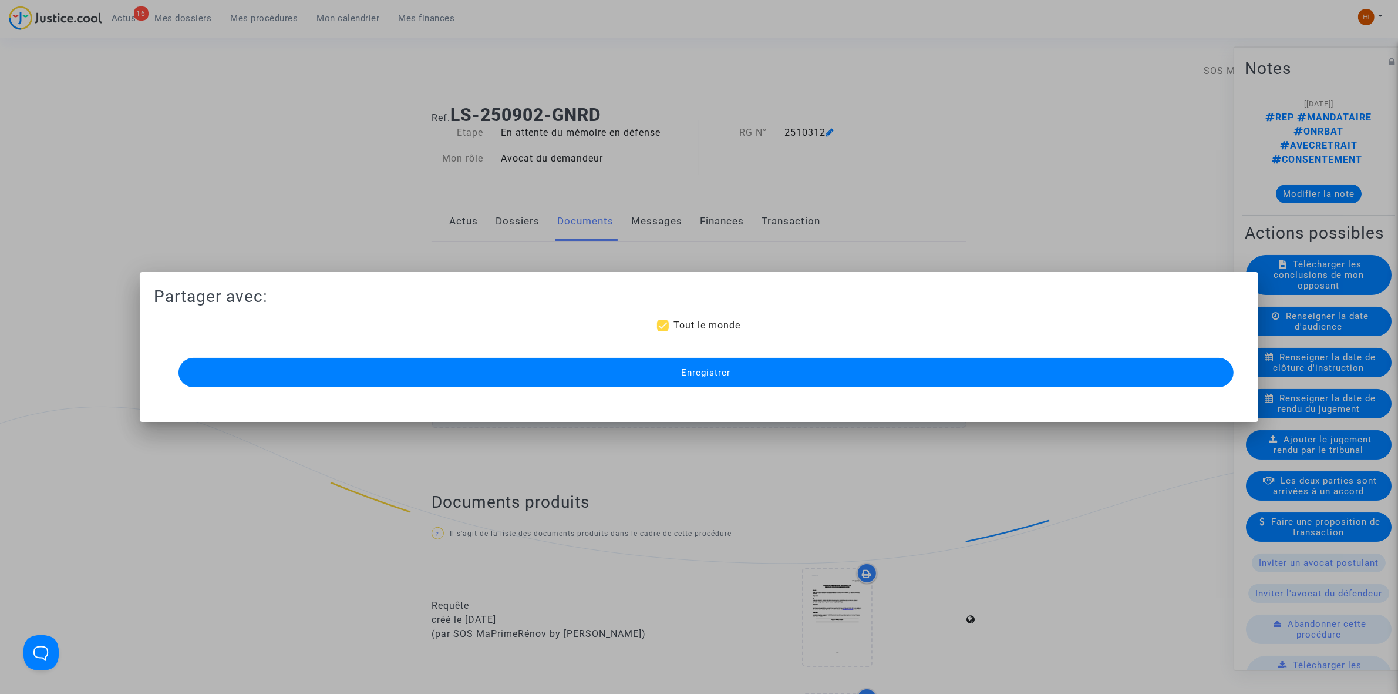
scroll to position [661, 0]
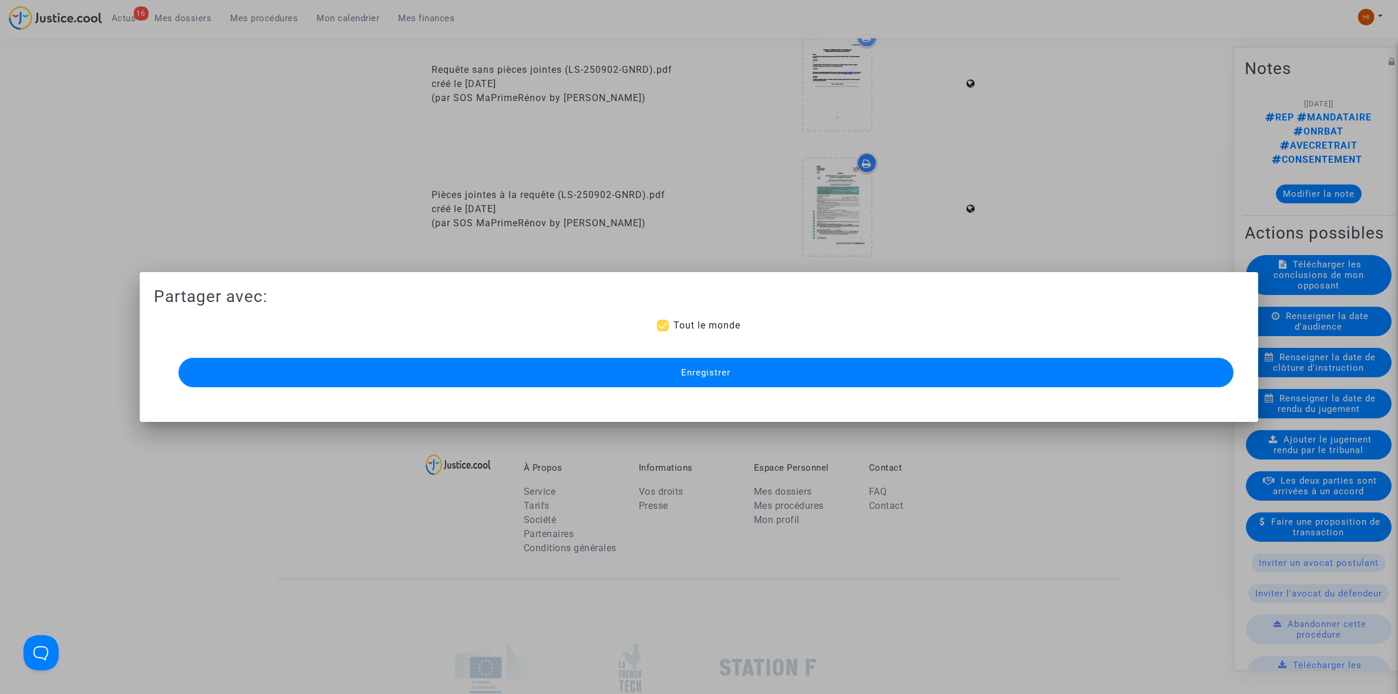
click at [762, 368] on button "Enregistrer" at bounding box center [706, 372] width 1055 height 29
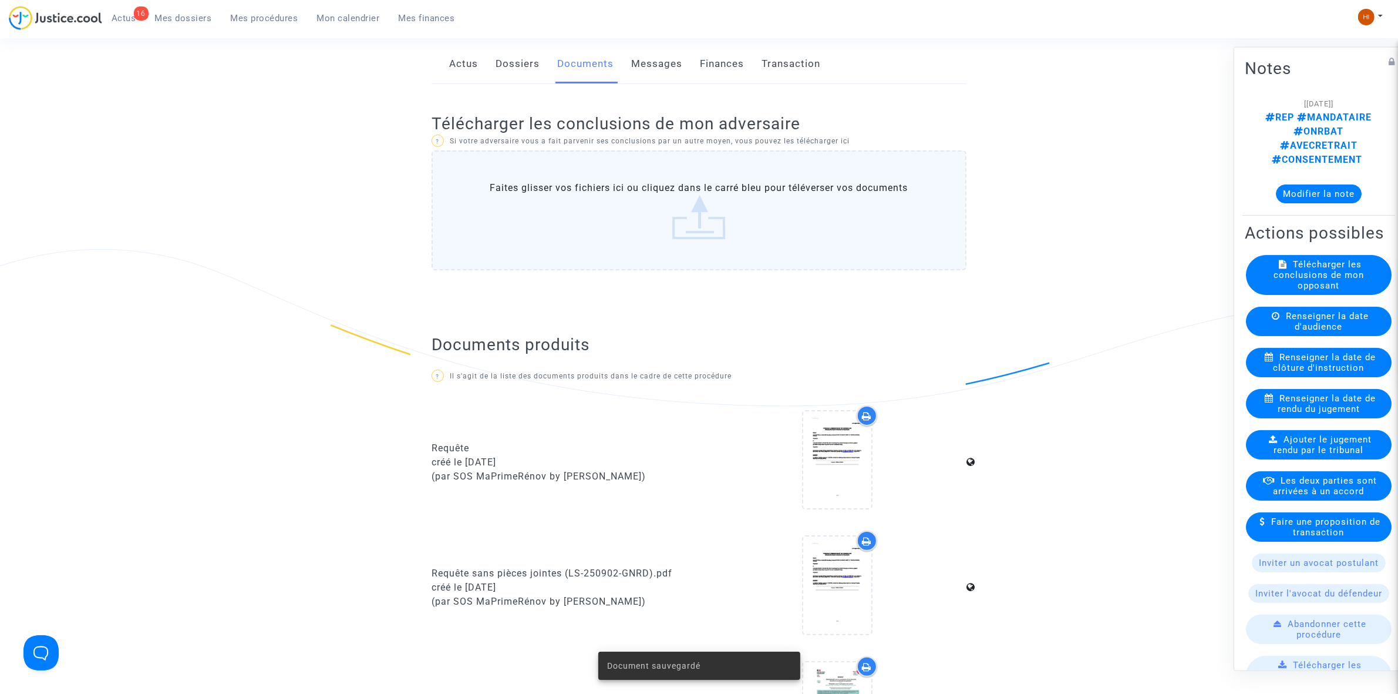
scroll to position [73, 0]
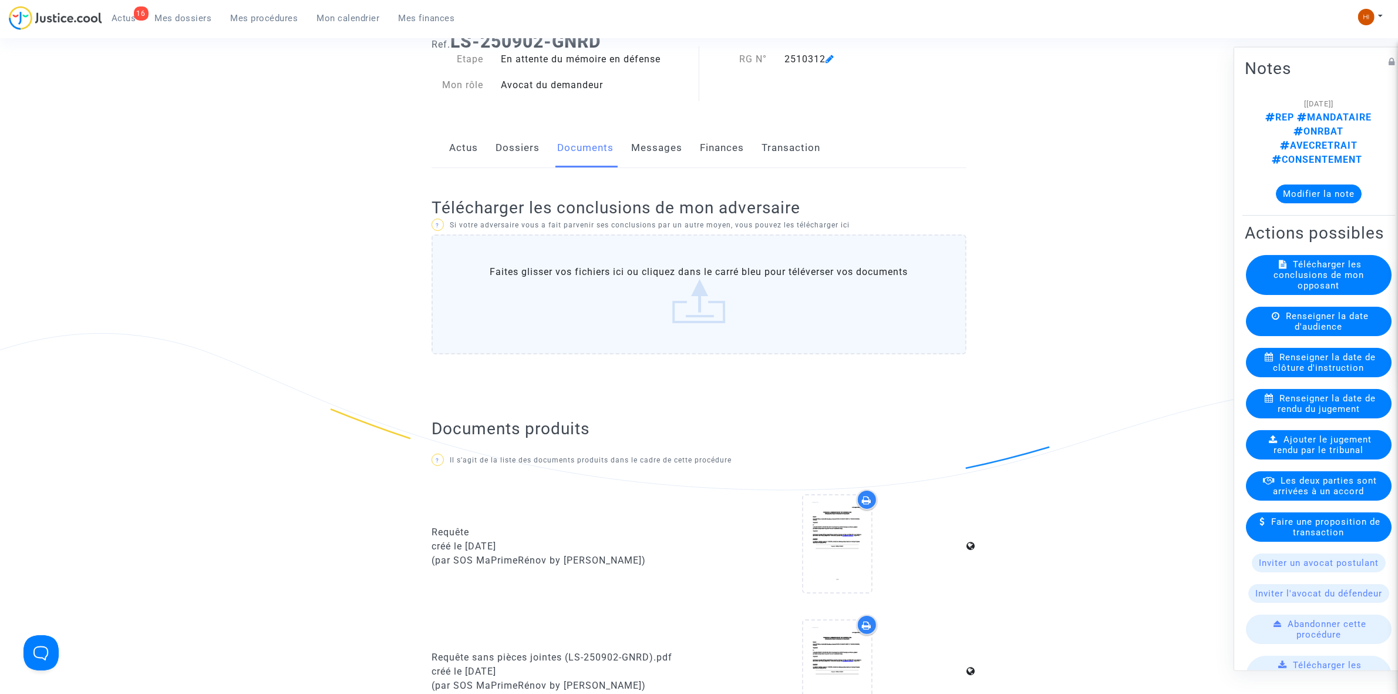
click at [520, 143] on link "Dossiers" at bounding box center [518, 148] width 44 height 39
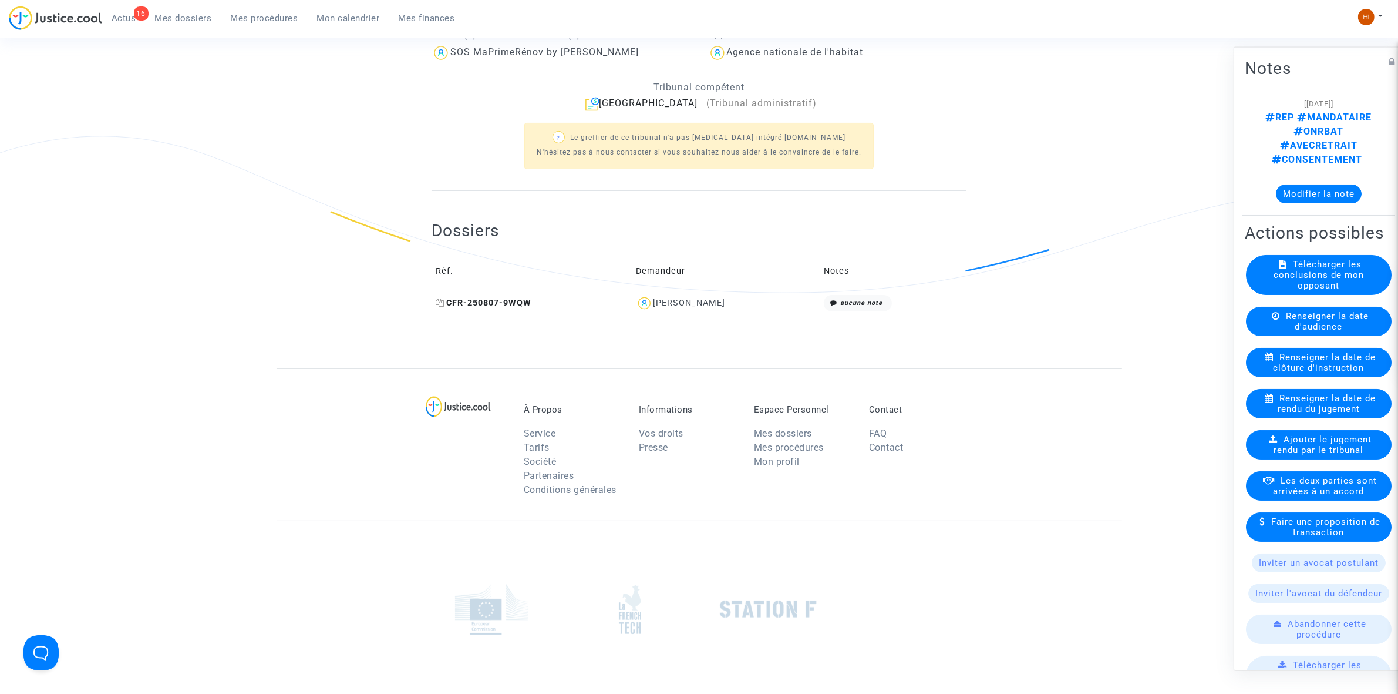
scroll to position [382, 0]
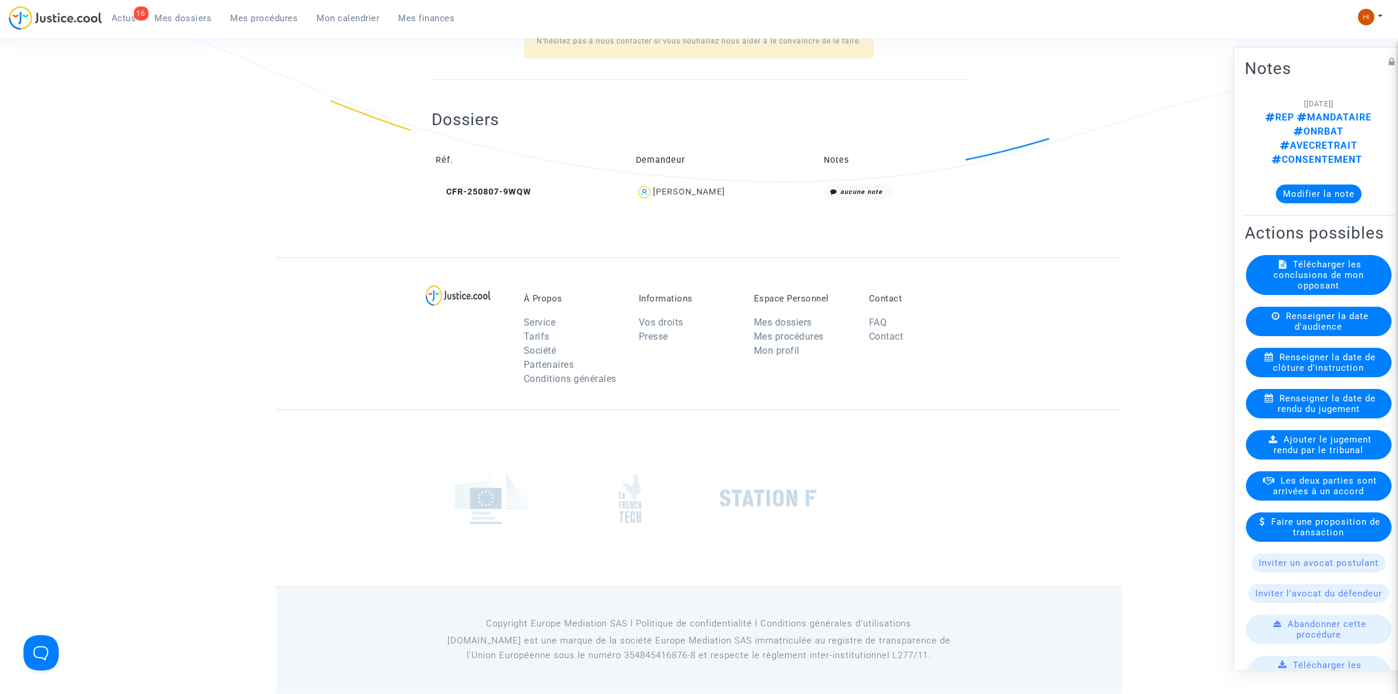
click at [499, 201] on td "CFR-250807-9WQW" at bounding box center [532, 192] width 200 height 25
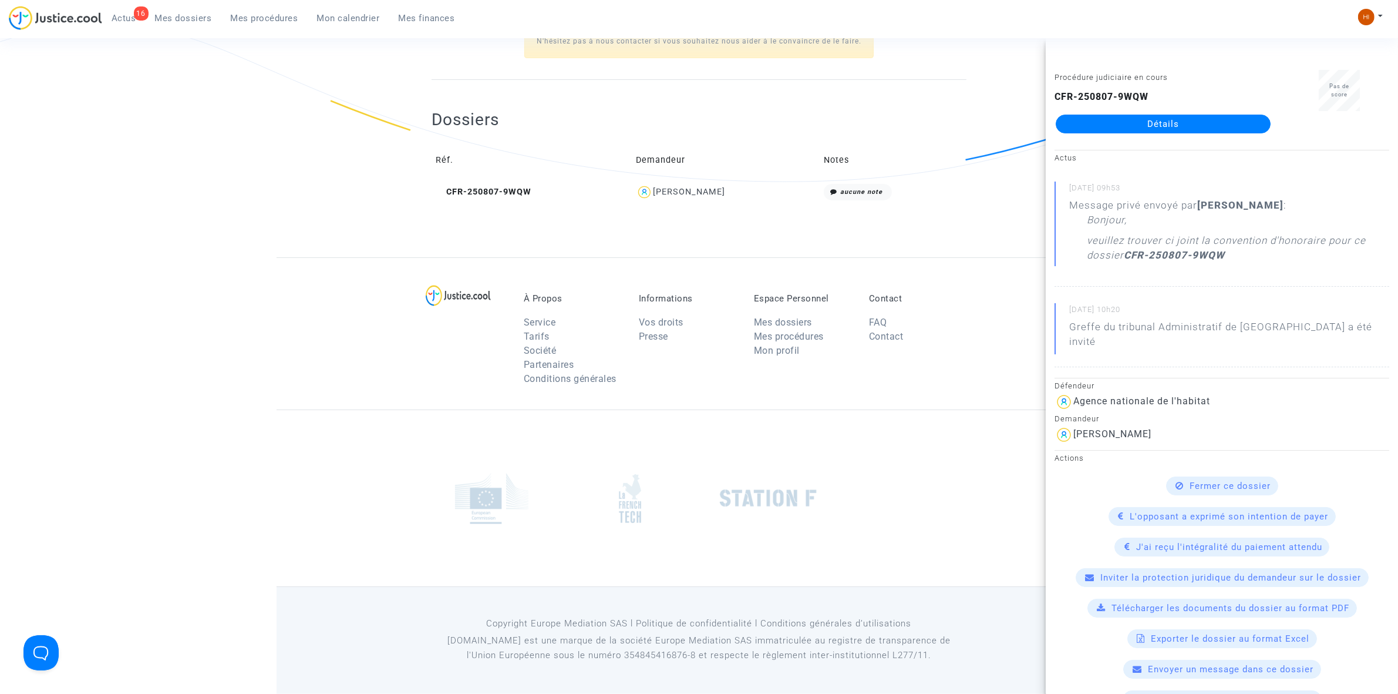
click at [1105, 133] on link "Détails" at bounding box center [1163, 124] width 215 height 19
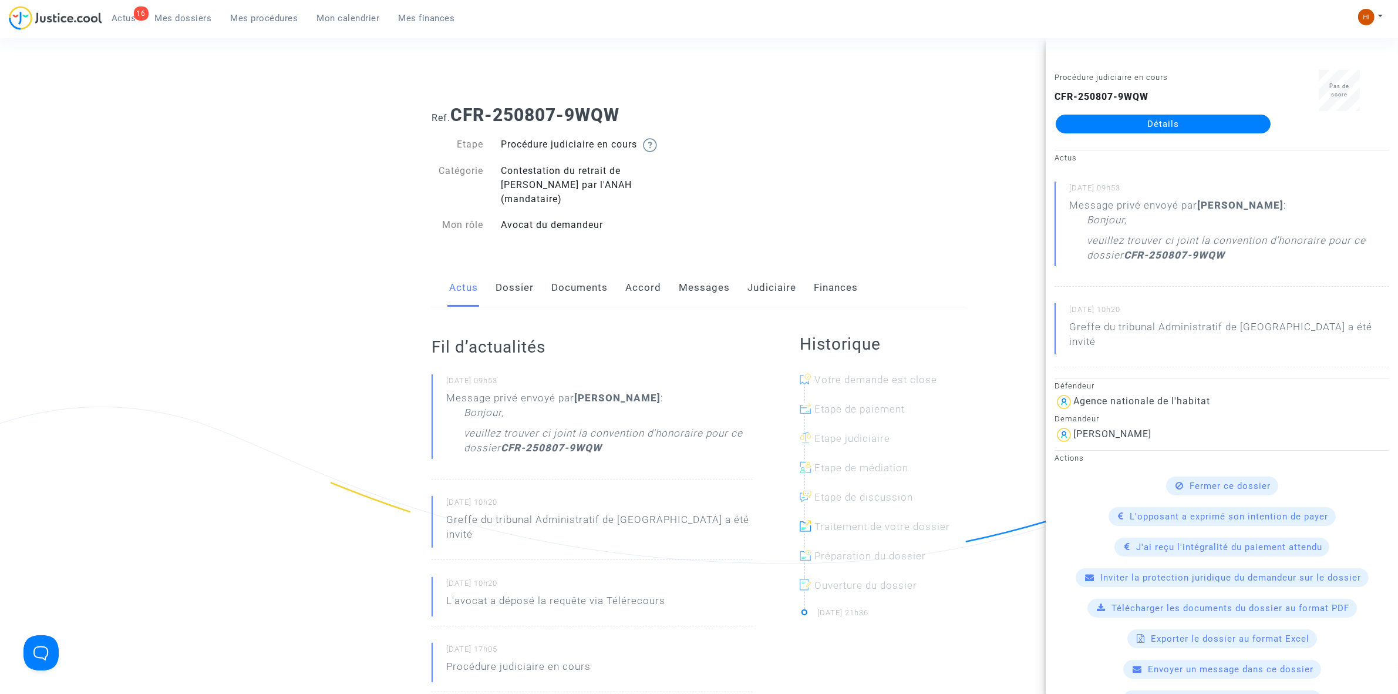
click at [718, 285] on link "Messages" at bounding box center [704, 287] width 51 height 39
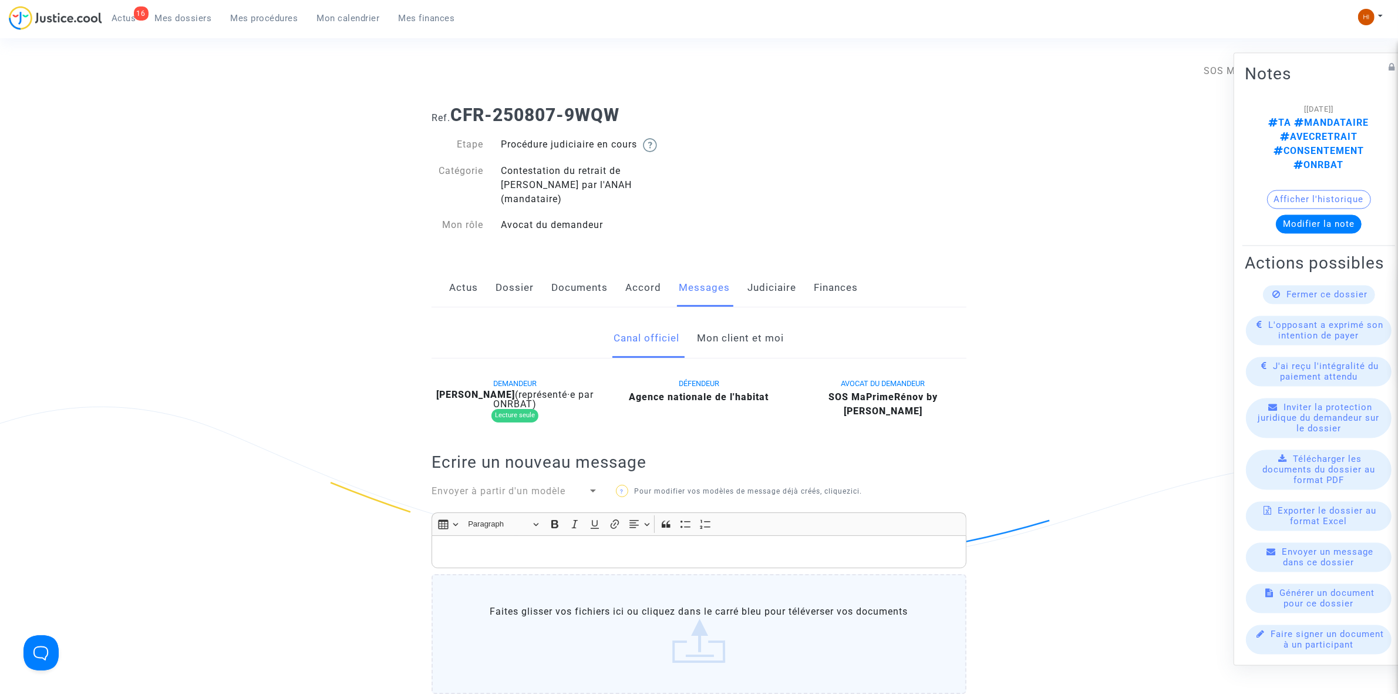
click at [780, 330] on link "Mon client et moi" at bounding box center [741, 338] width 87 height 39
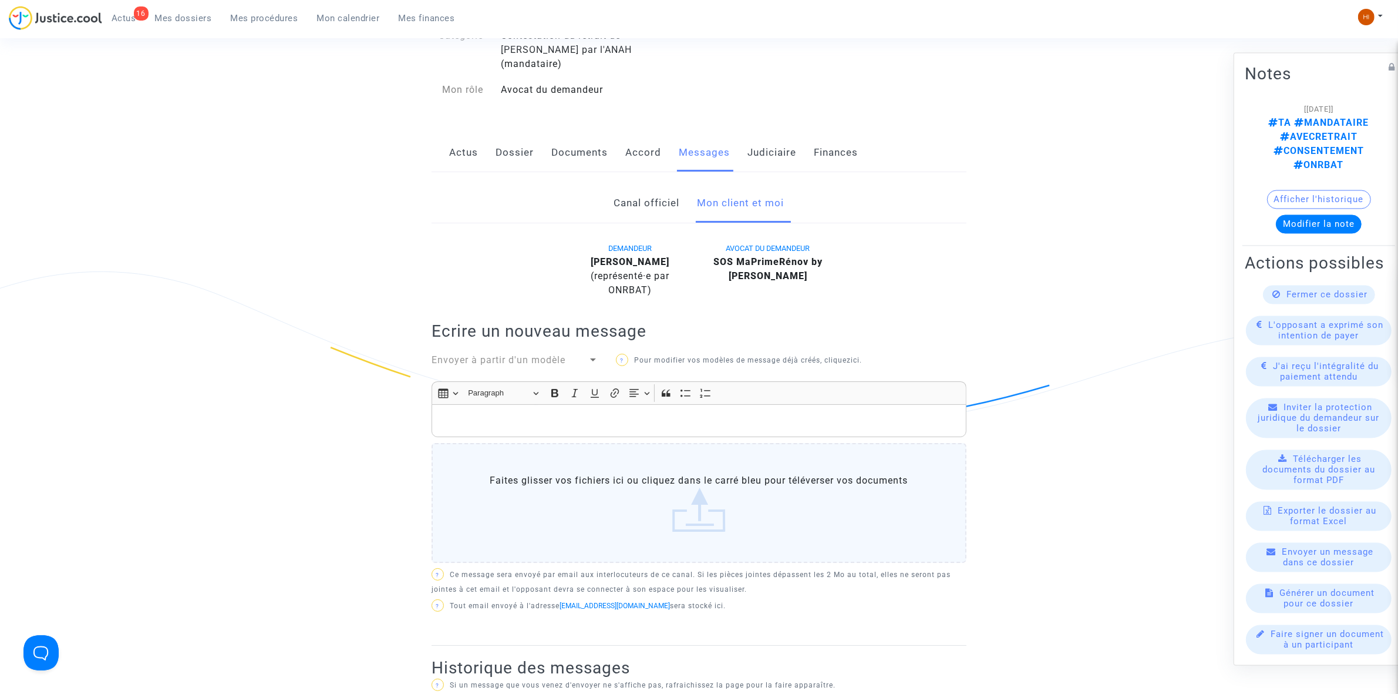
scroll to position [367, 0]
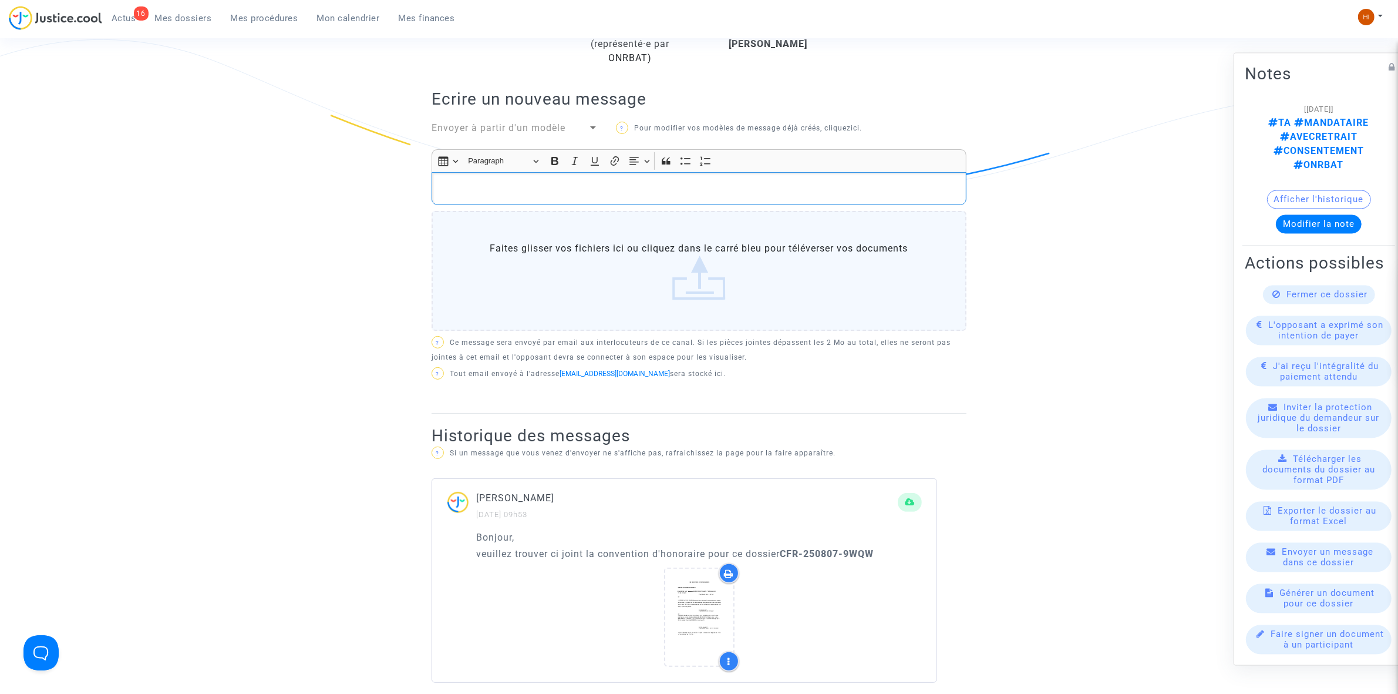
click at [640, 181] on p "Rich Text Editor, main" at bounding box center [699, 188] width 523 height 15
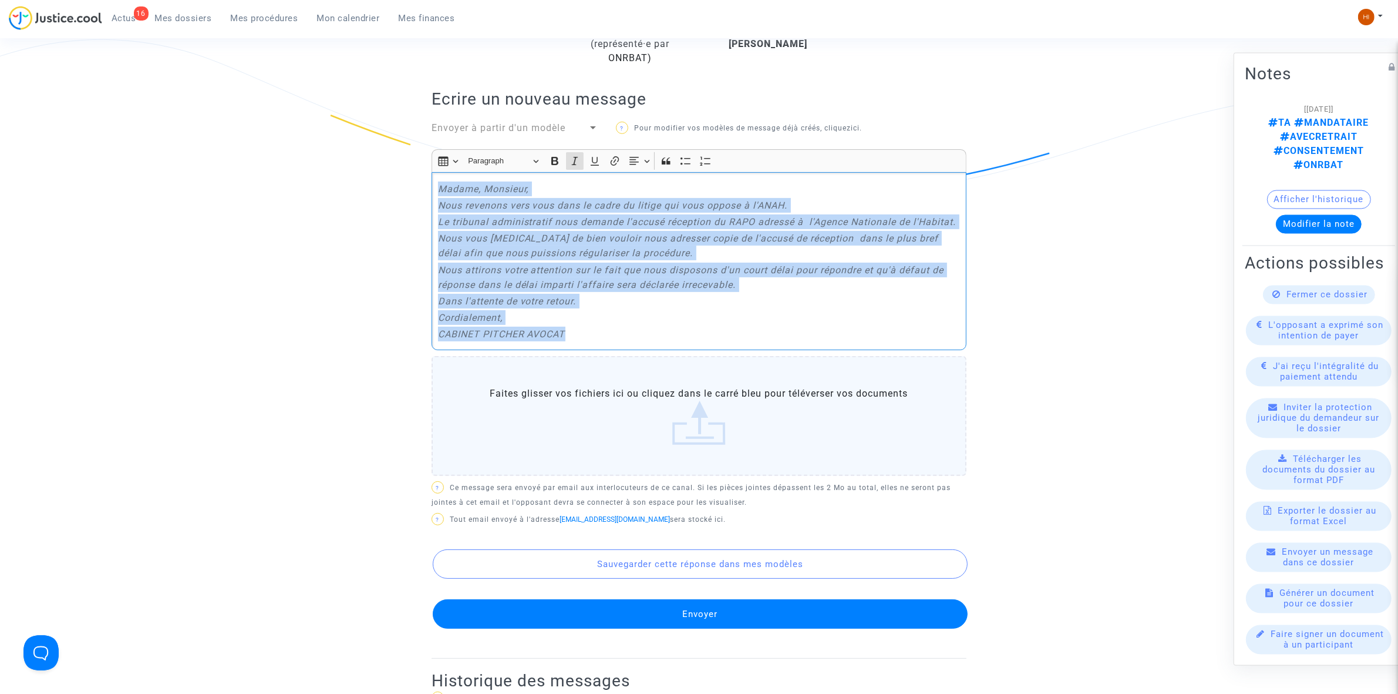
drag, startPoint x: 606, startPoint y: 318, endPoint x: 397, endPoint y: 166, distance: 258.5
click at [397, 166] on ng-component "Ref. CFR-250807-9WQW Etape Procédure judiciaire en cours Catégorie Contestation…" at bounding box center [700, 340] width 846 height 1223
click at [576, 157] on icon "Editor toolbar" at bounding box center [575, 161] width 6 height 8
click at [586, 263] on p "Nous attirons votre attention sur le fait que nous disposons d'un court délai p…" at bounding box center [699, 277] width 523 height 29
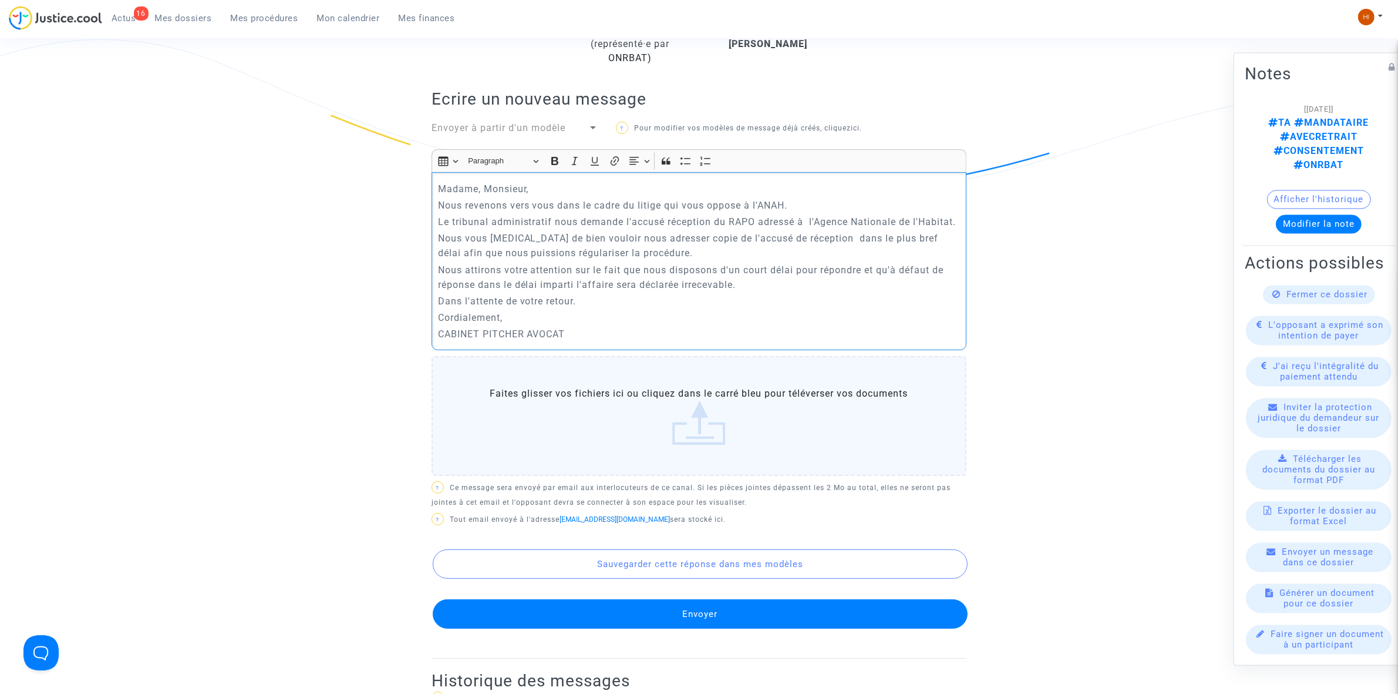
click at [900, 599] on button "Envoyer" at bounding box center [700, 613] width 535 height 29
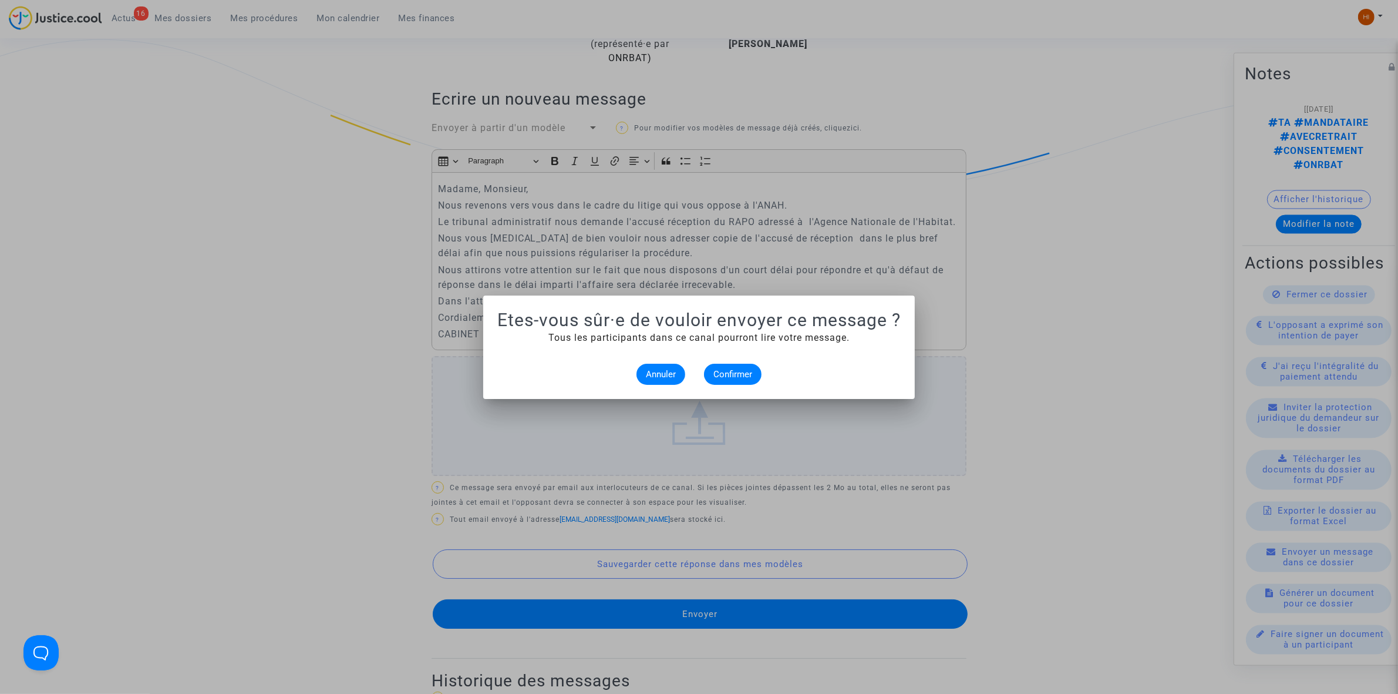
scroll to position [0, 0]
click at [735, 371] on span "Confirmer" at bounding box center [733, 374] width 39 height 11
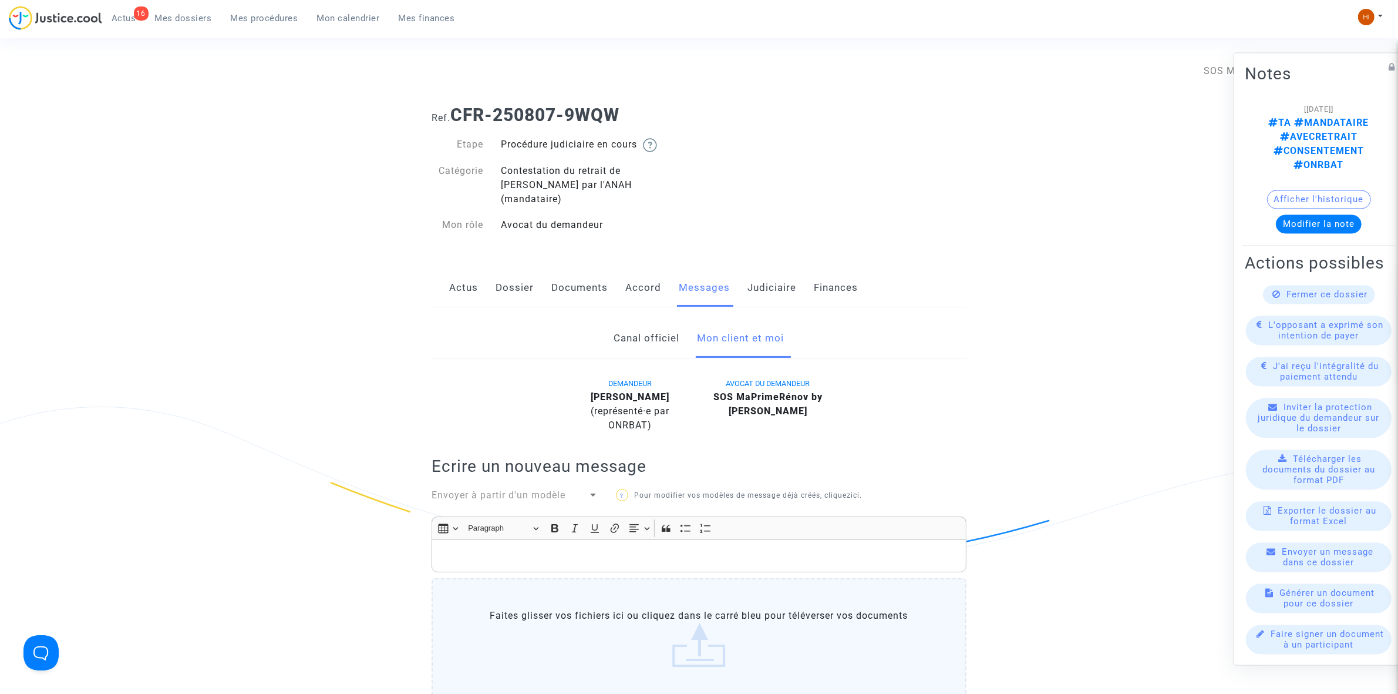
click at [755, 274] on link "Judiciaire" at bounding box center [772, 287] width 49 height 39
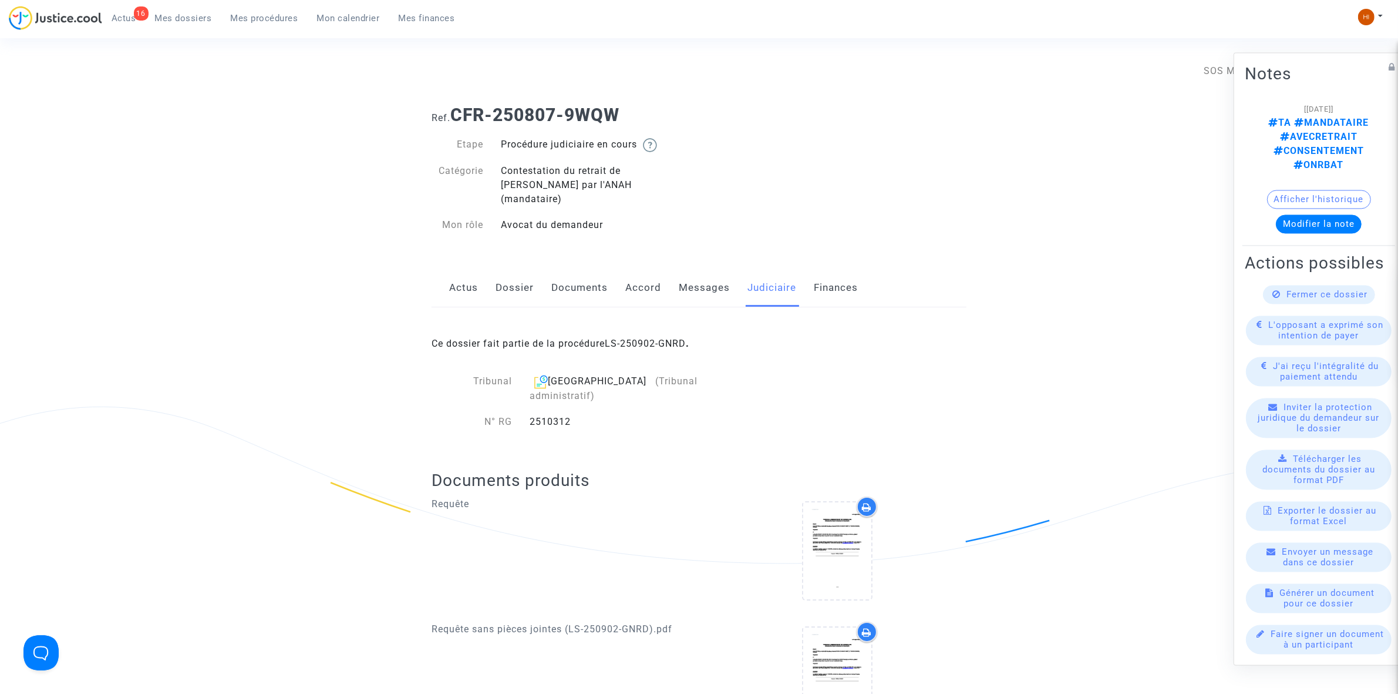
click at [279, 18] on span "Mes procédures" at bounding box center [265, 18] width 68 height 11
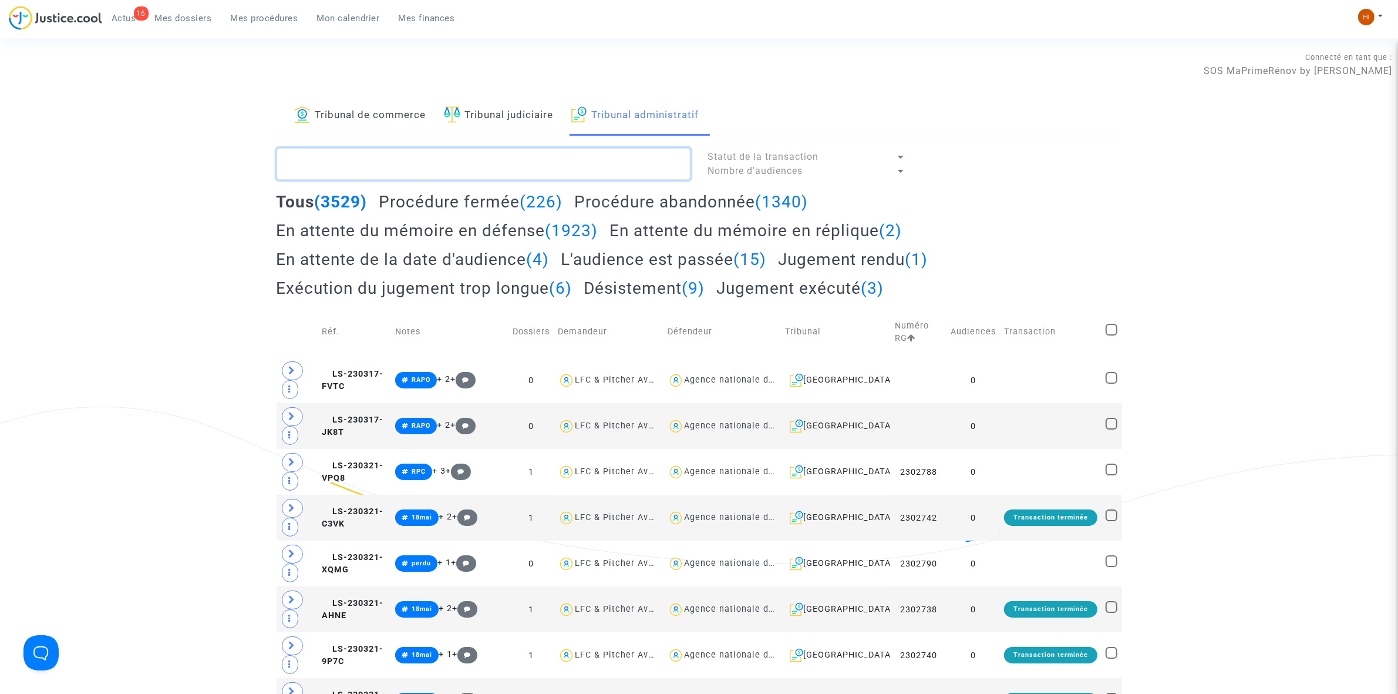
click at [327, 157] on textarea at bounding box center [484, 164] width 414 height 32
paste textarea "LAROUCI BERAMDANE"
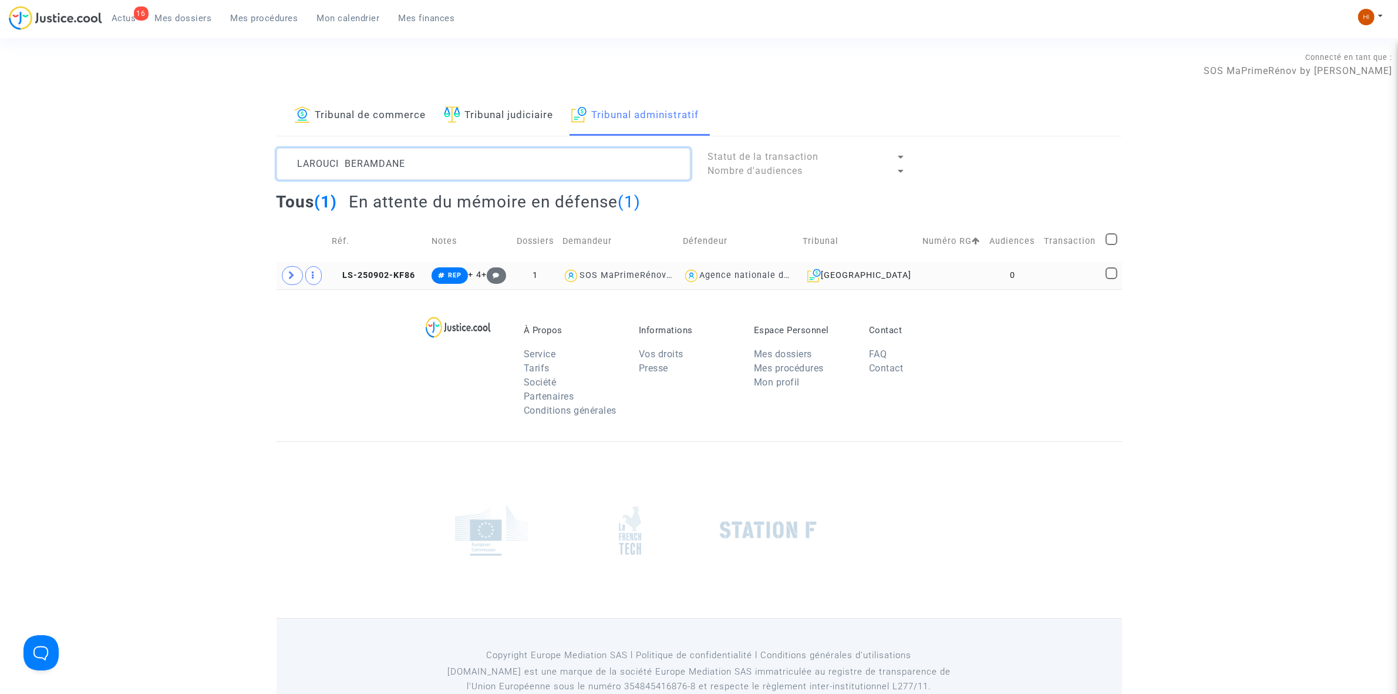
type textarea "LAROUCI BERAMDANE"
click at [949, 272] on td at bounding box center [953, 275] width 68 height 27
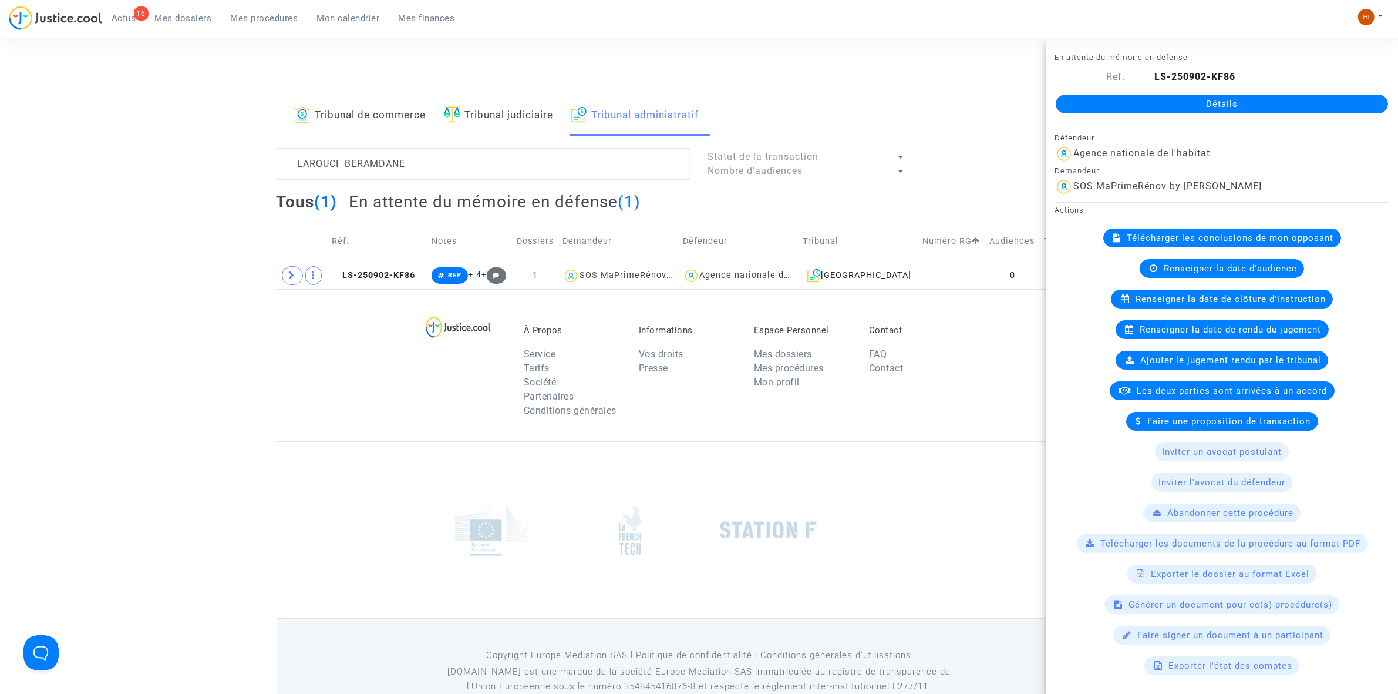
click at [1226, 95] on link "Détails" at bounding box center [1222, 104] width 332 height 19
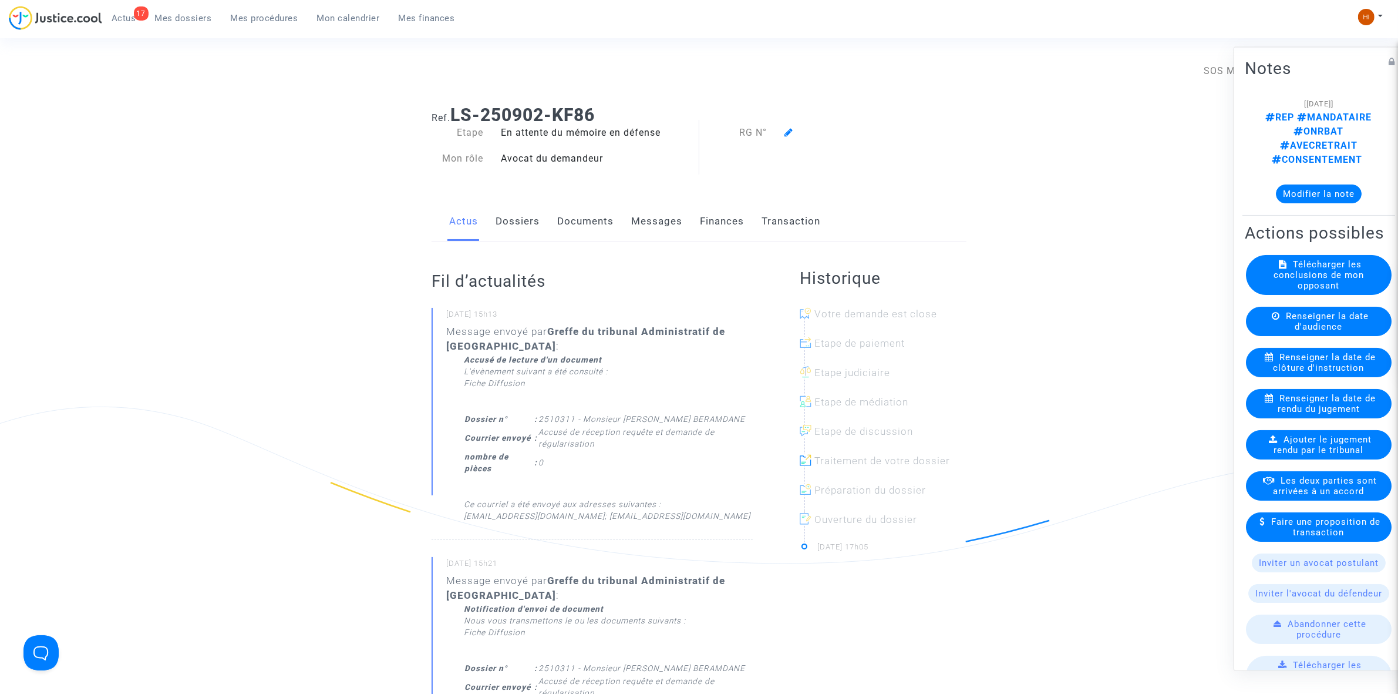
click at [794, 127] on div at bounding box center [852, 133] width 153 height 14
click at [788, 130] on icon at bounding box center [789, 131] width 9 height 9
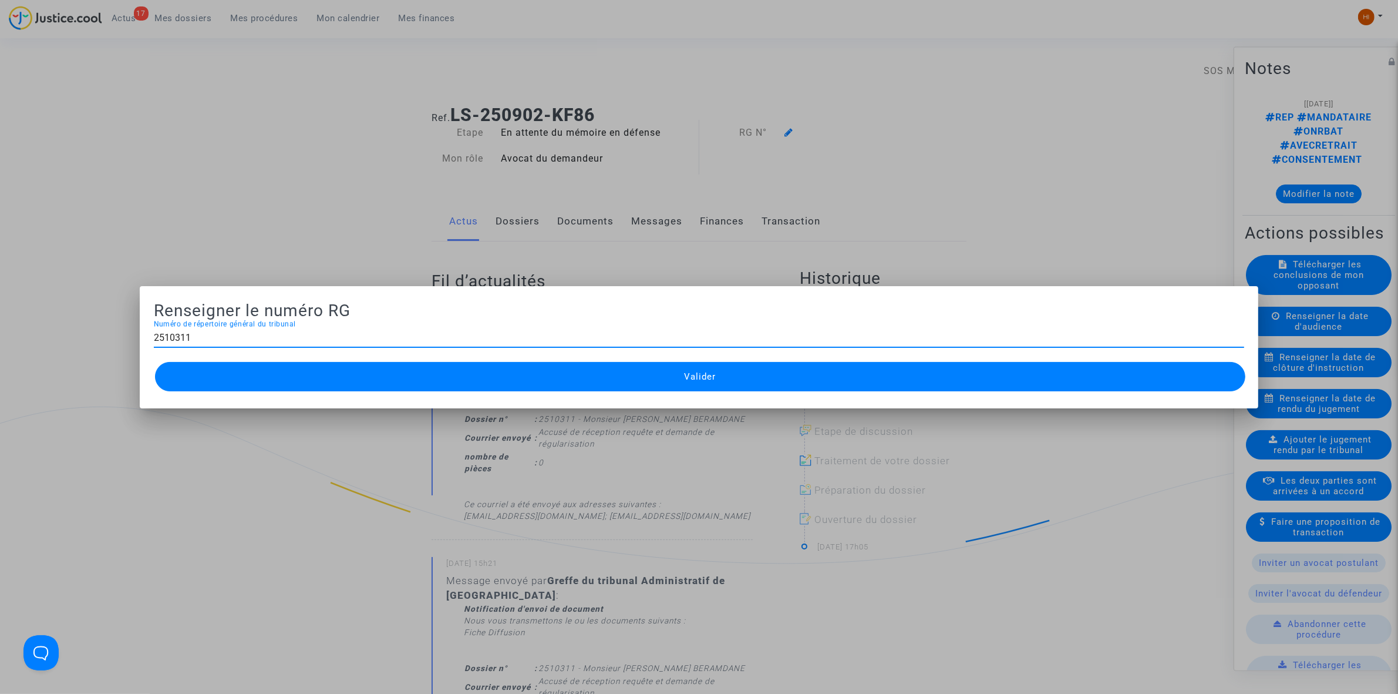
type input "2510311"
click at [660, 384] on button "Valider" at bounding box center [700, 376] width 1091 height 29
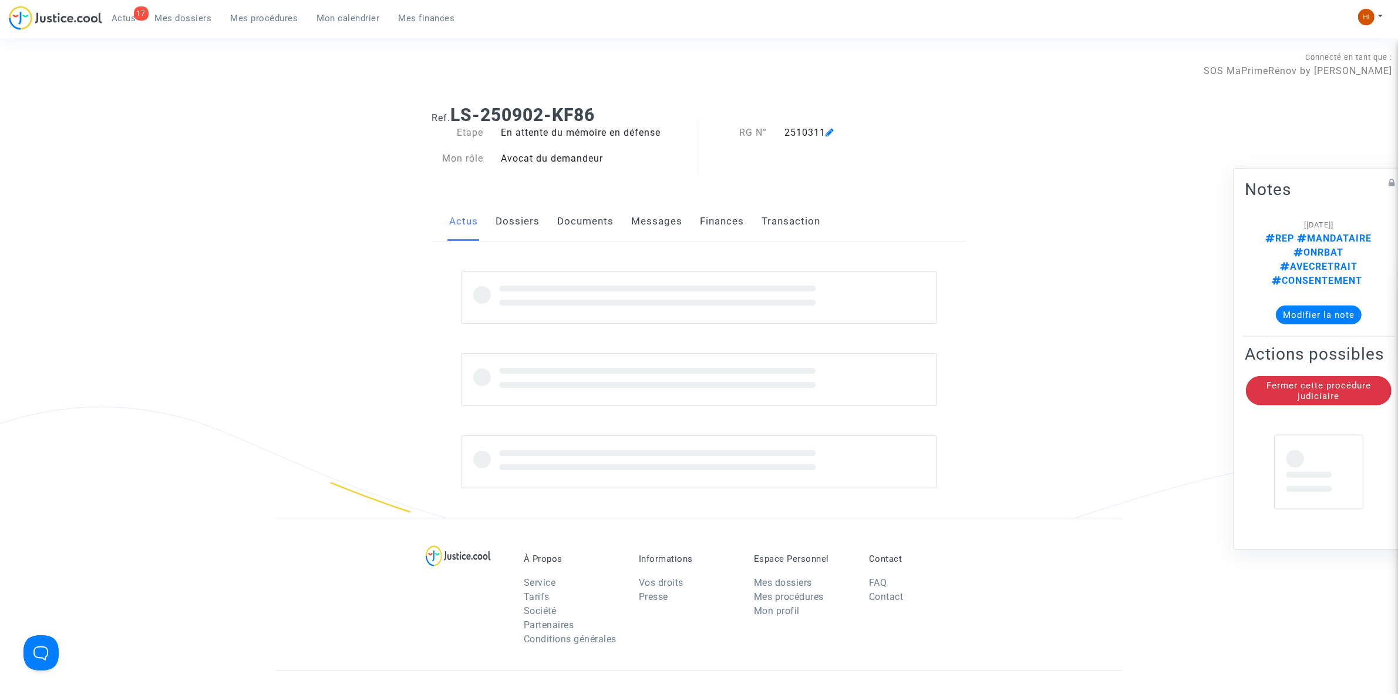
click at [571, 219] on link "Documents" at bounding box center [585, 221] width 56 height 39
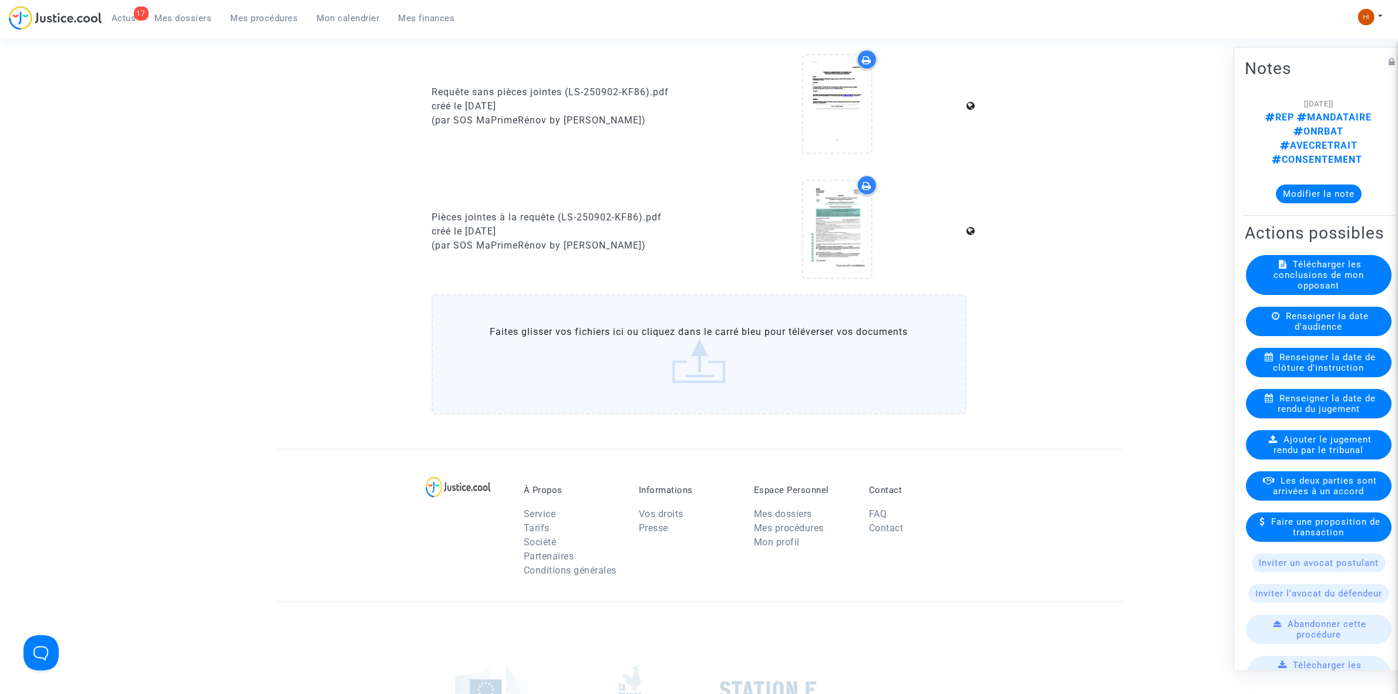
scroll to position [734, 0]
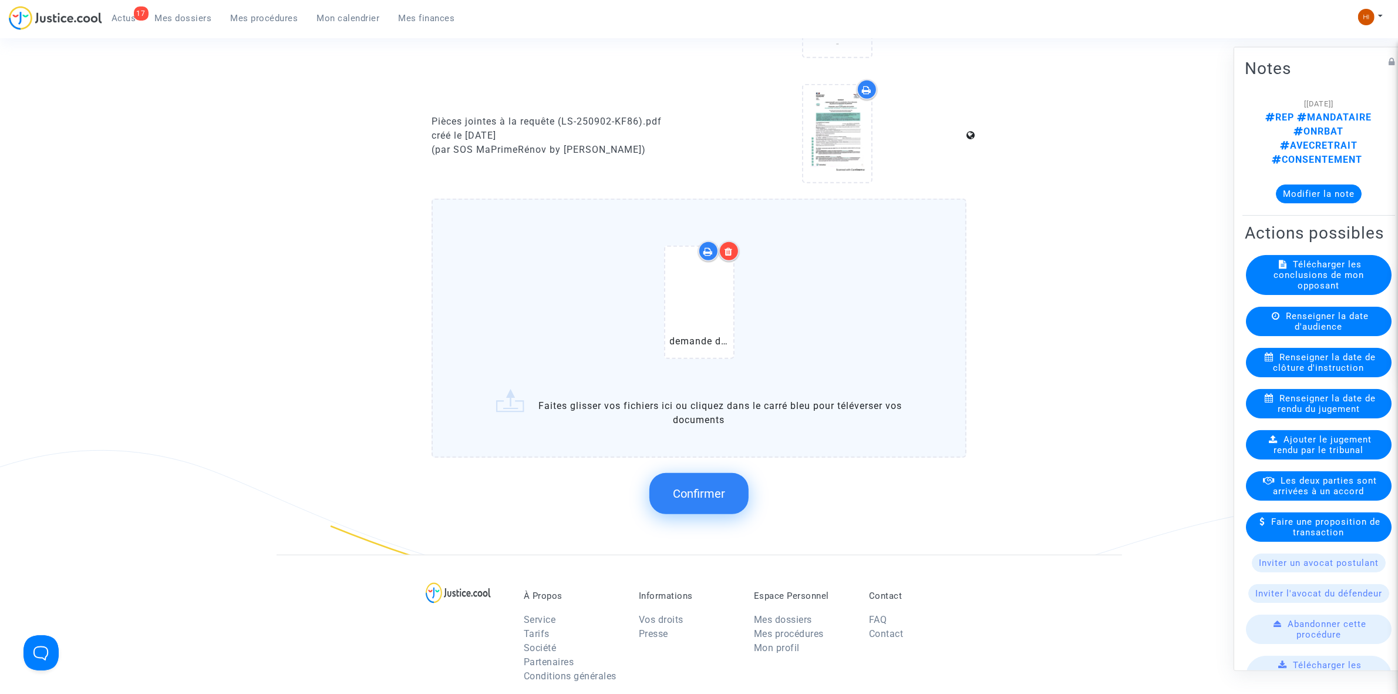
click at [715, 486] on span "Confirmer" at bounding box center [699, 493] width 52 height 14
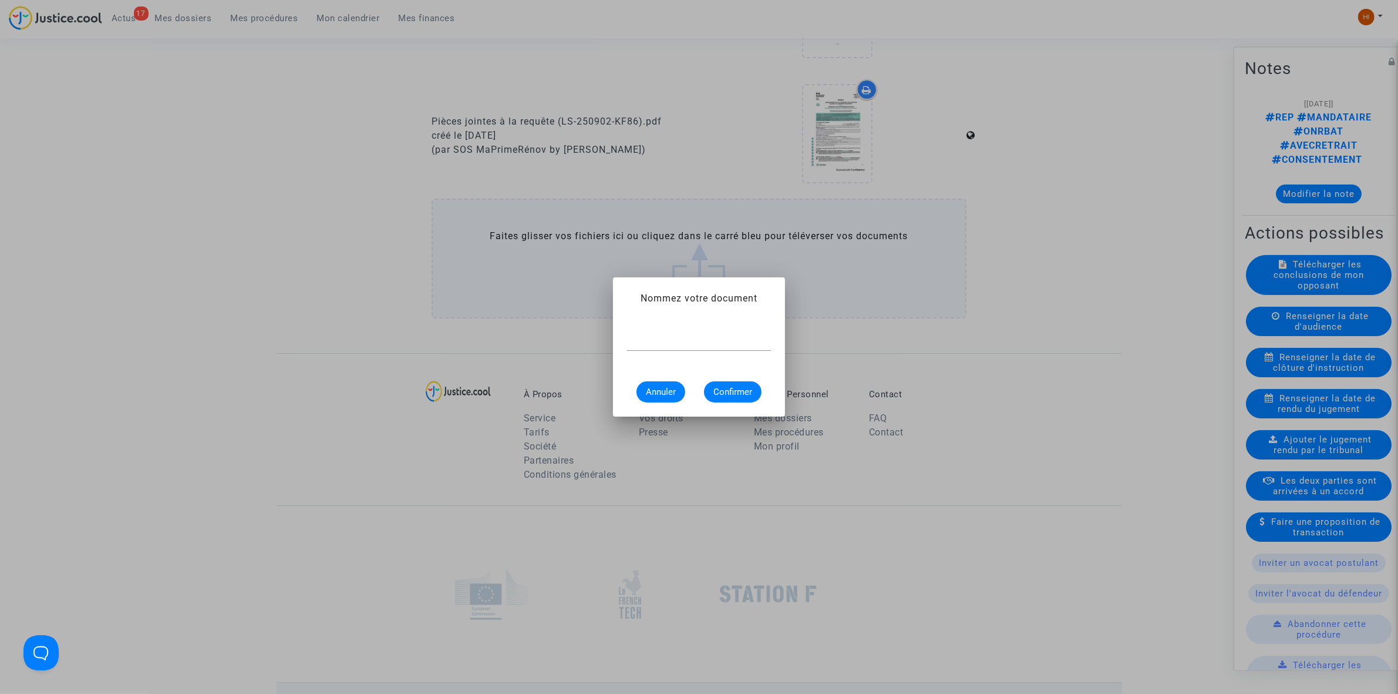
scroll to position [0, 0]
paste input "demande de régularisation"
type input "demande de régularisation"
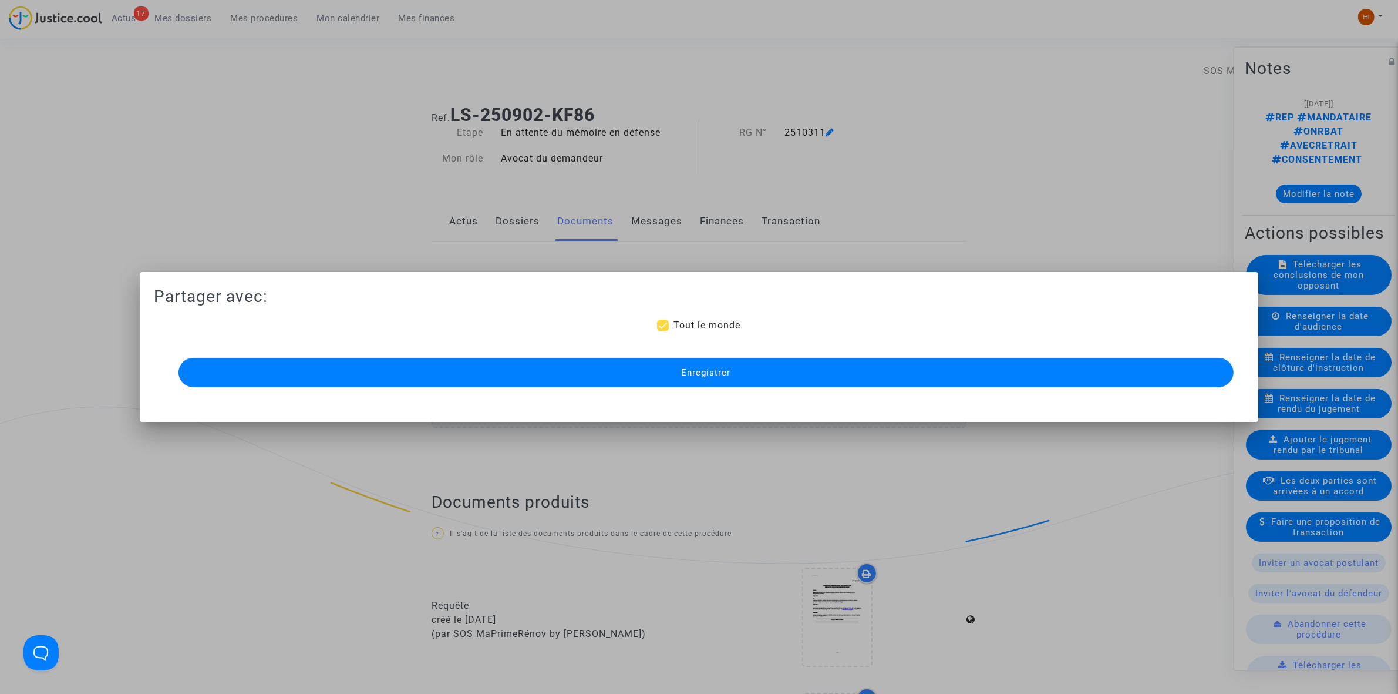
scroll to position [734, 0]
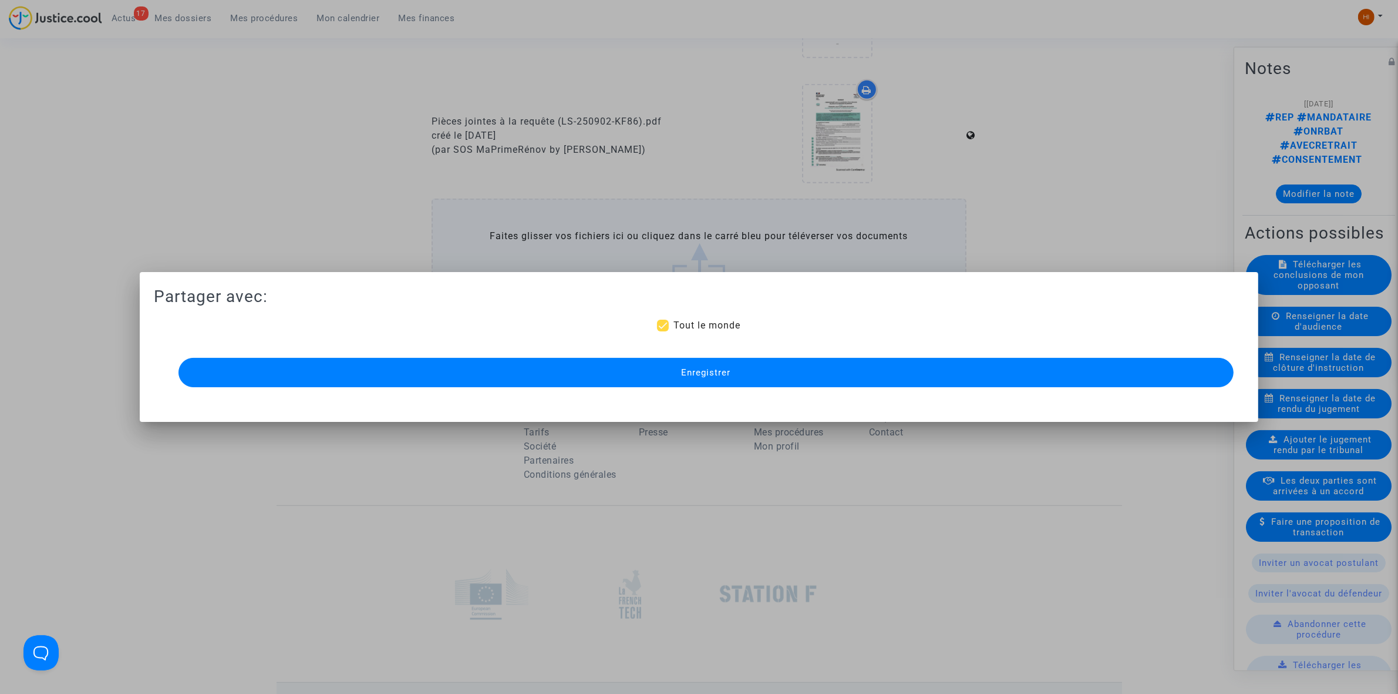
click at [908, 385] on button "Enregistrer" at bounding box center [706, 372] width 1055 height 29
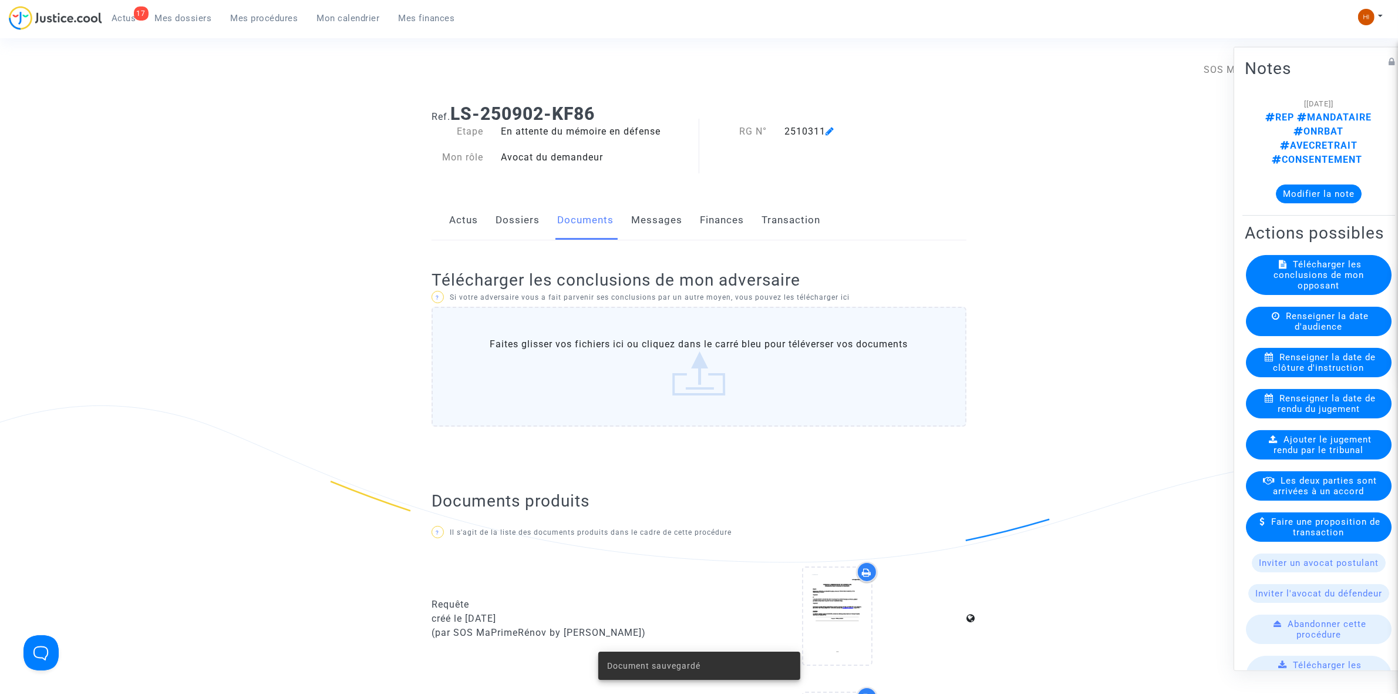
scroll to position [0, 0]
click at [520, 230] on link "Dossiers" at bounding box center [518, 221] width 44 height 39
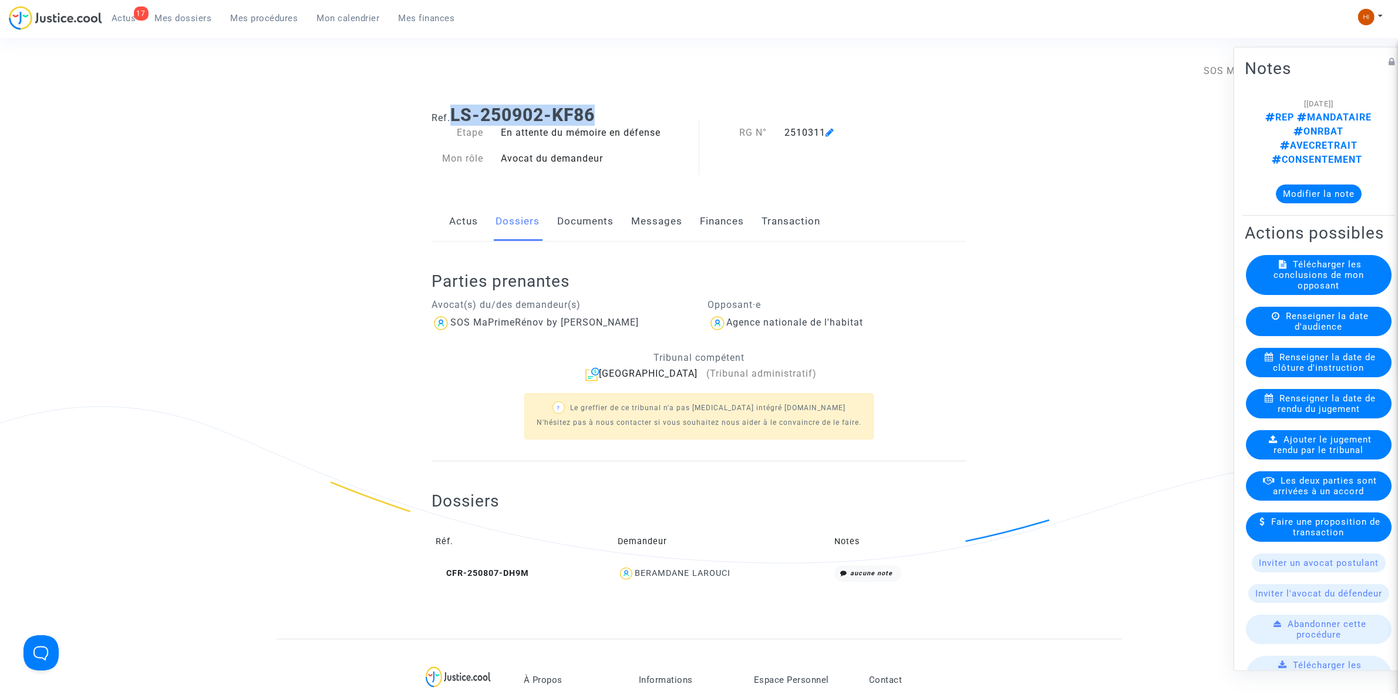
drag, startPoint x: 616, startPoint y: 113, endPoint x: 453, endPoint y: 107, distance: 162.8
click at [453, 107] on h1 "Ref. LS-250902-KF86" at bounding box center [699, 115] width 535 height 21
copy b "LS-250902-KF86"
click at [585, 213] on link "Documents" at bounding box center [585, 221] width 56 height 39
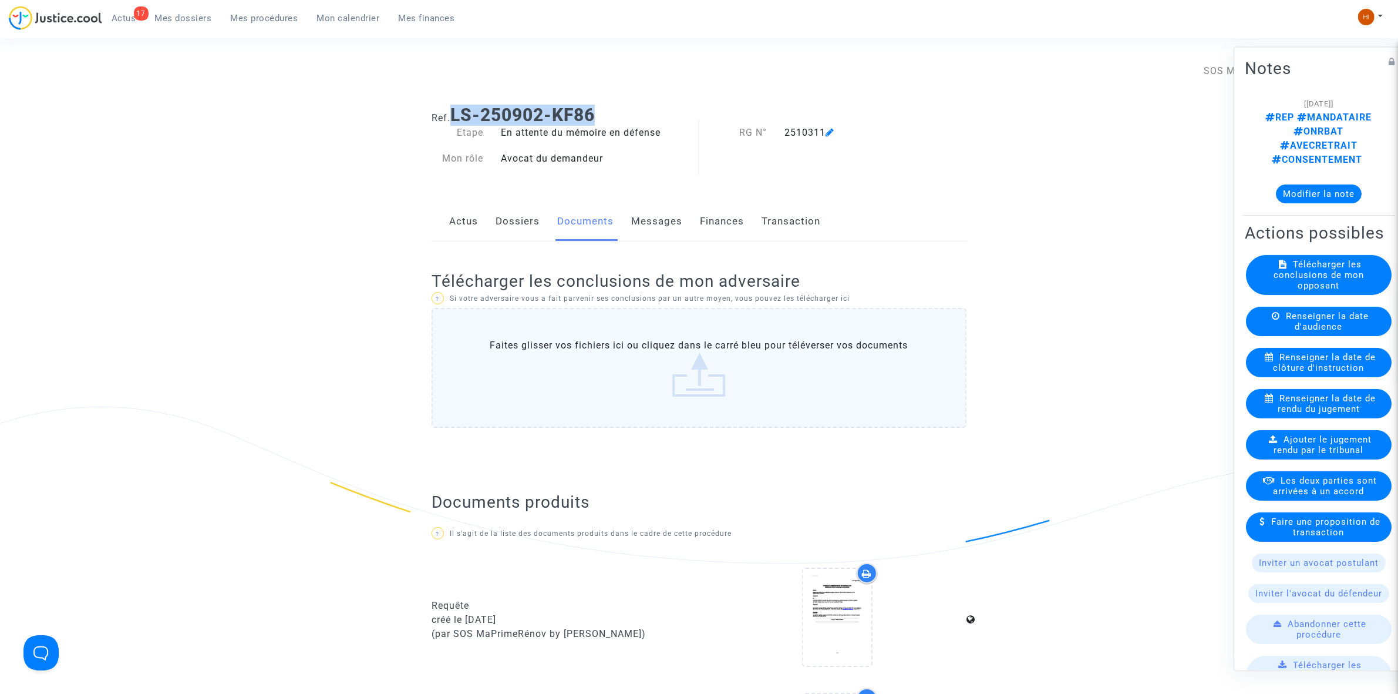
click at [530, 230] on link "Dossiers" at bounding box center [518, 221] width 44 height 39
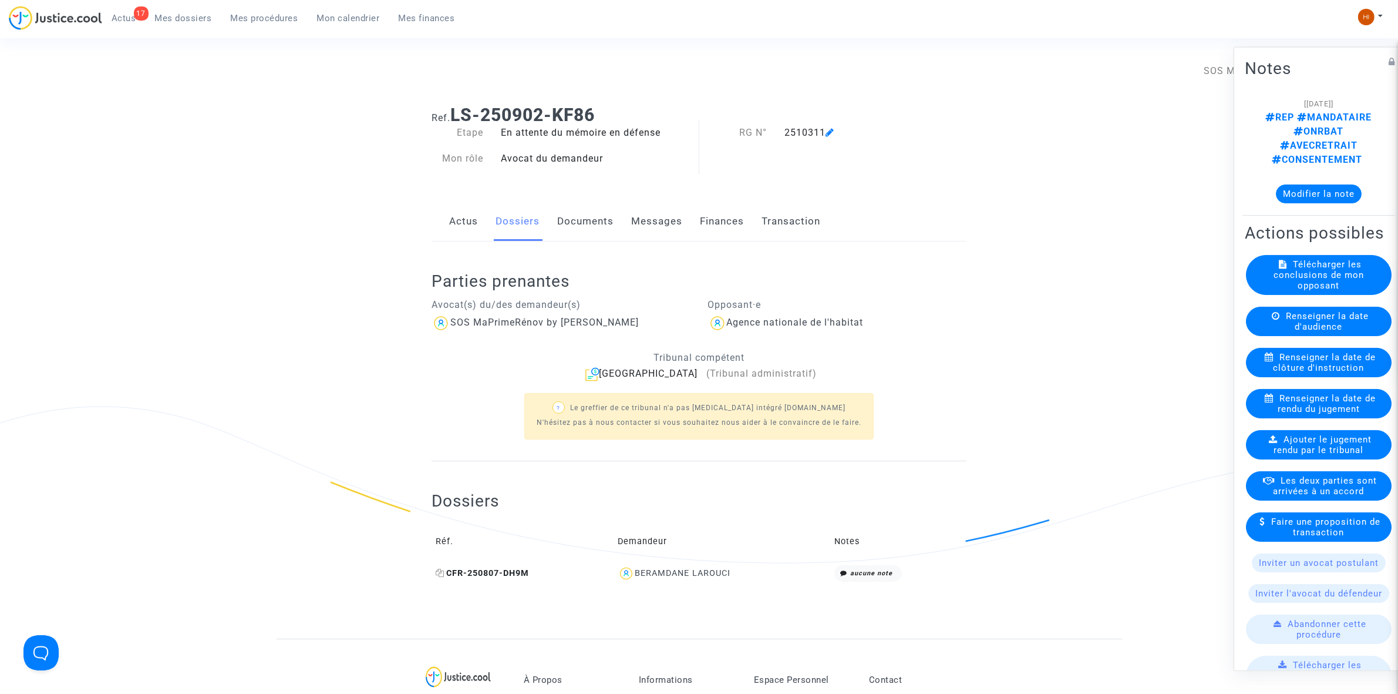
click at [489, 571] on span "CFR-250807-DH9M" at bounding box center [482, 573] width 93 height 10
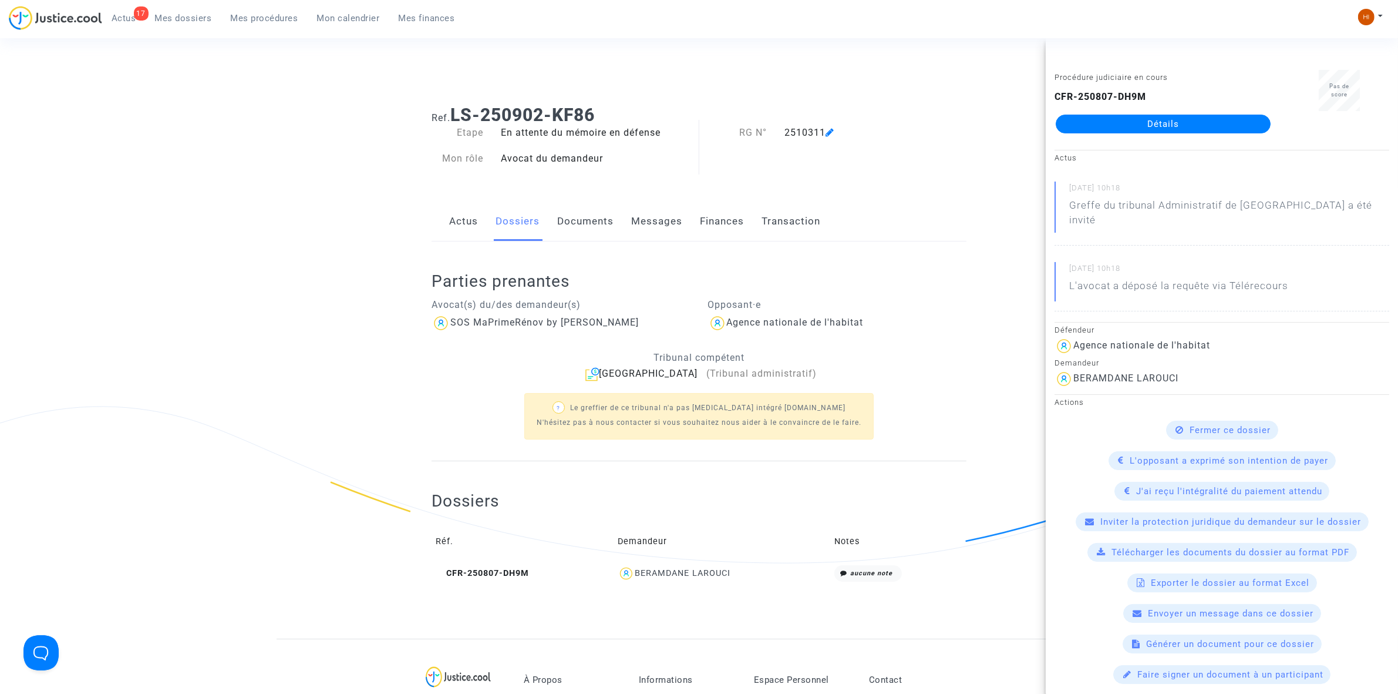
click at [1146, 119] on link "Détails" at bounding box center [1163, 124] width 215 height 19
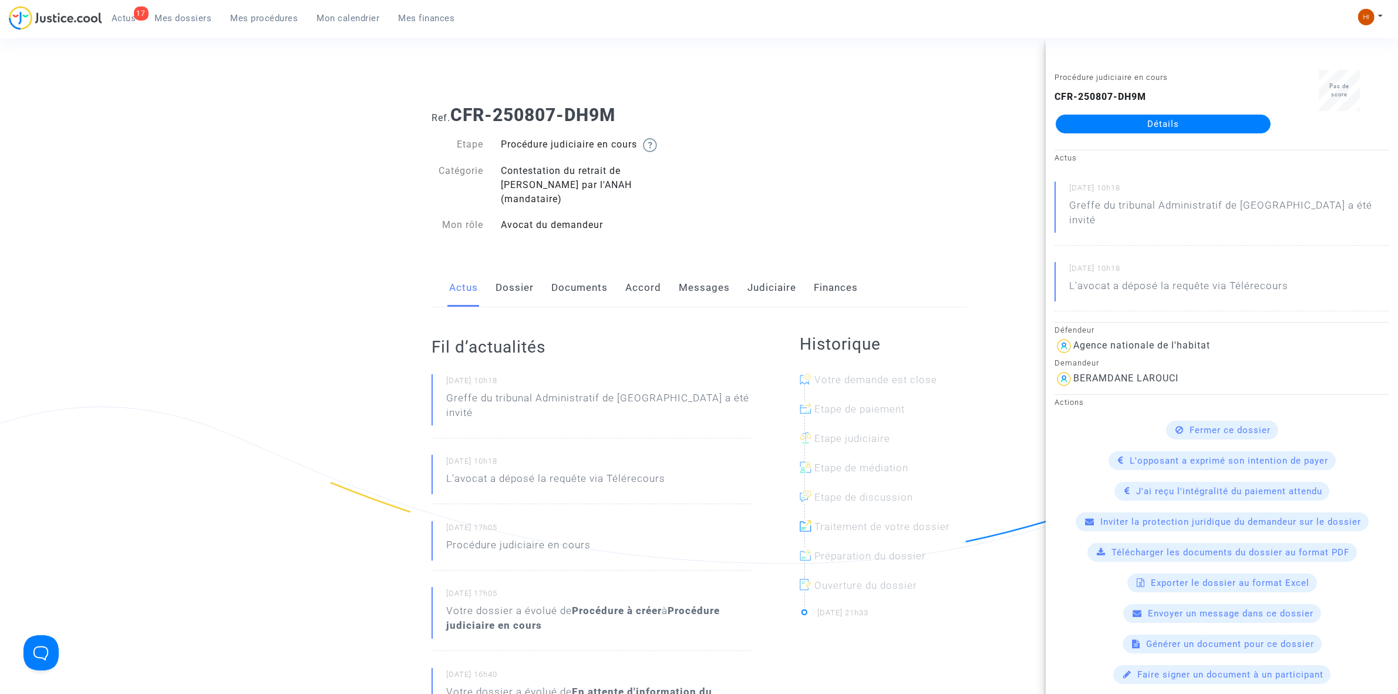
click at [704, 276] on link "Messages" at bounding box center [704, 287] width 51 height 39
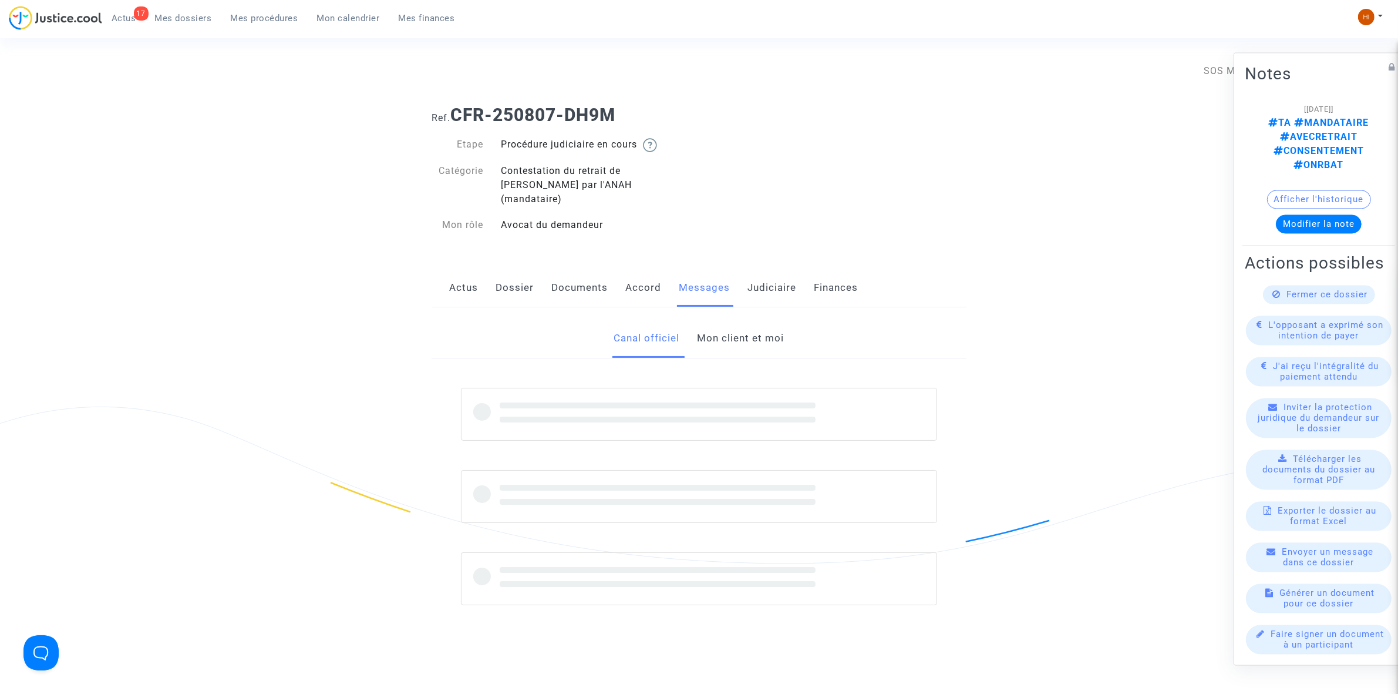
drag, startPoint x: 718, startPoint y: 332, endPoint x: 144, endPoint y: 289, distance: 575.5
click at [718, 332] on link "Mon client et moi" at bounding box center [741, 338] width 87 height 39
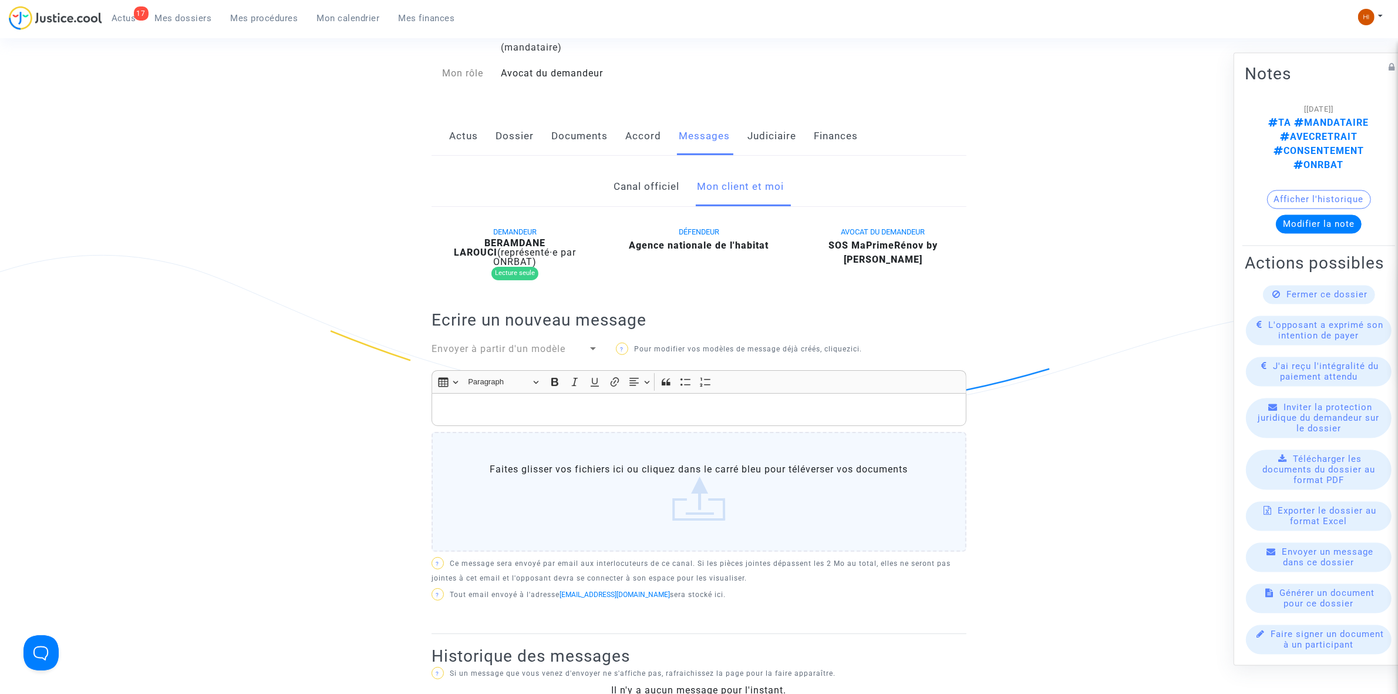
scroll to position [220, 0]
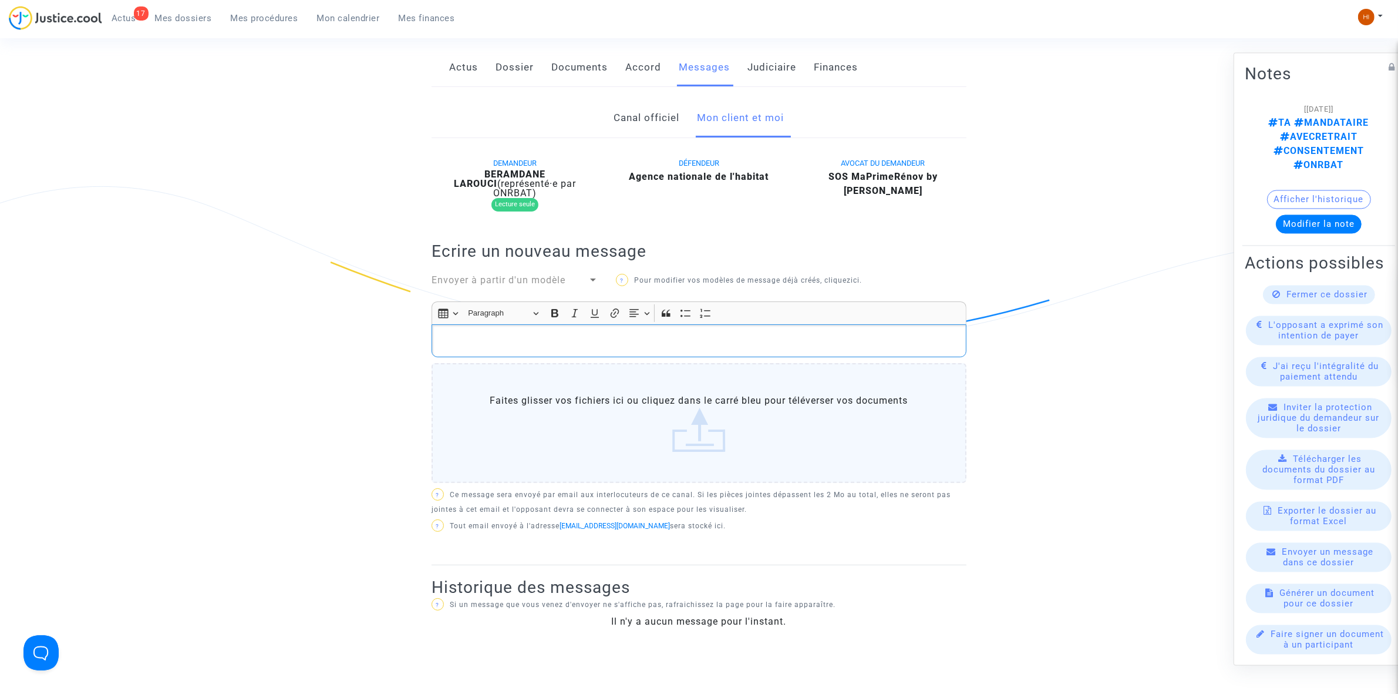
click at [755, 324] on div "Rich Text Editor, main" at bounding box center [699, 340] width 535 height 33
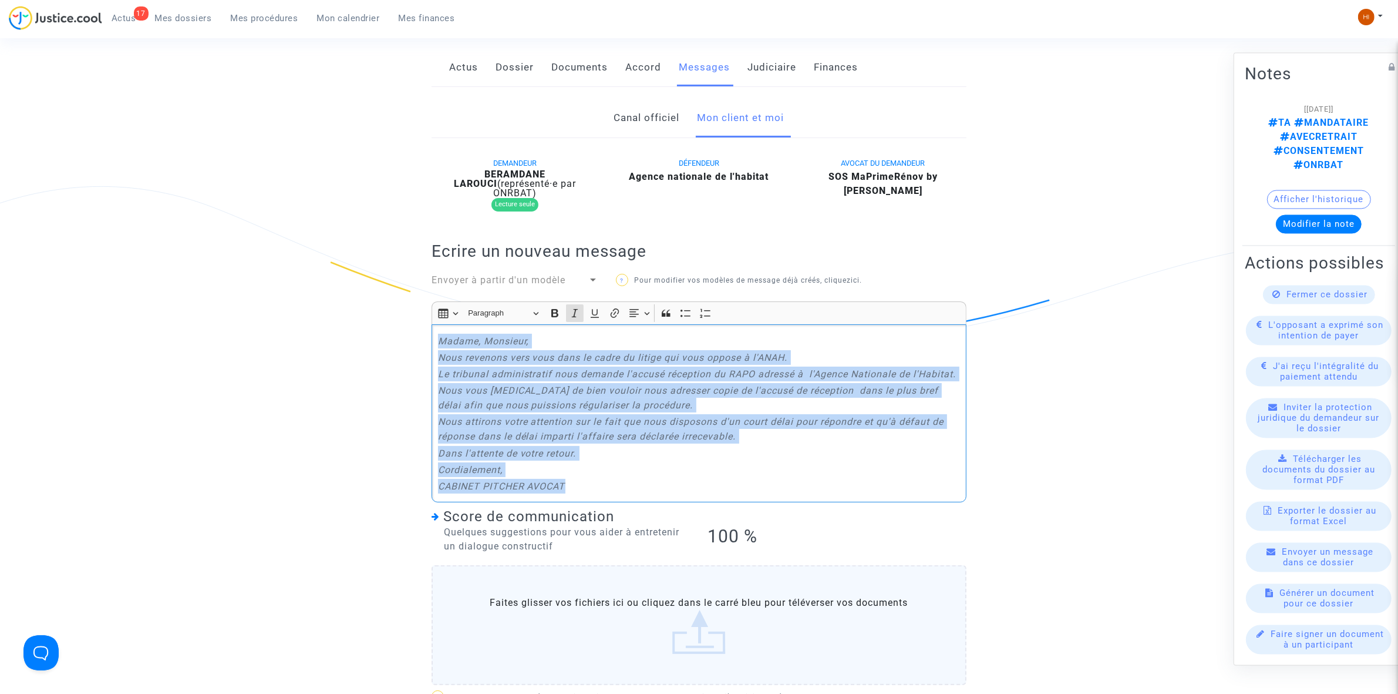
drag, startPoint x: 661, startPoint y: 462, endPoint x: 435, endPoint y: 308, distance: 273.5
click at [429, 312] on div "Canal officiel Mon client et moi DEMANDEUR [PERSON_NAME] (représenté·e par ONRB…" at bounding box center [699, 520] width 553 height 843
click at [570, 307] on icon "Editor toolbar" at bounding box center [575, 313] width 12 height 12
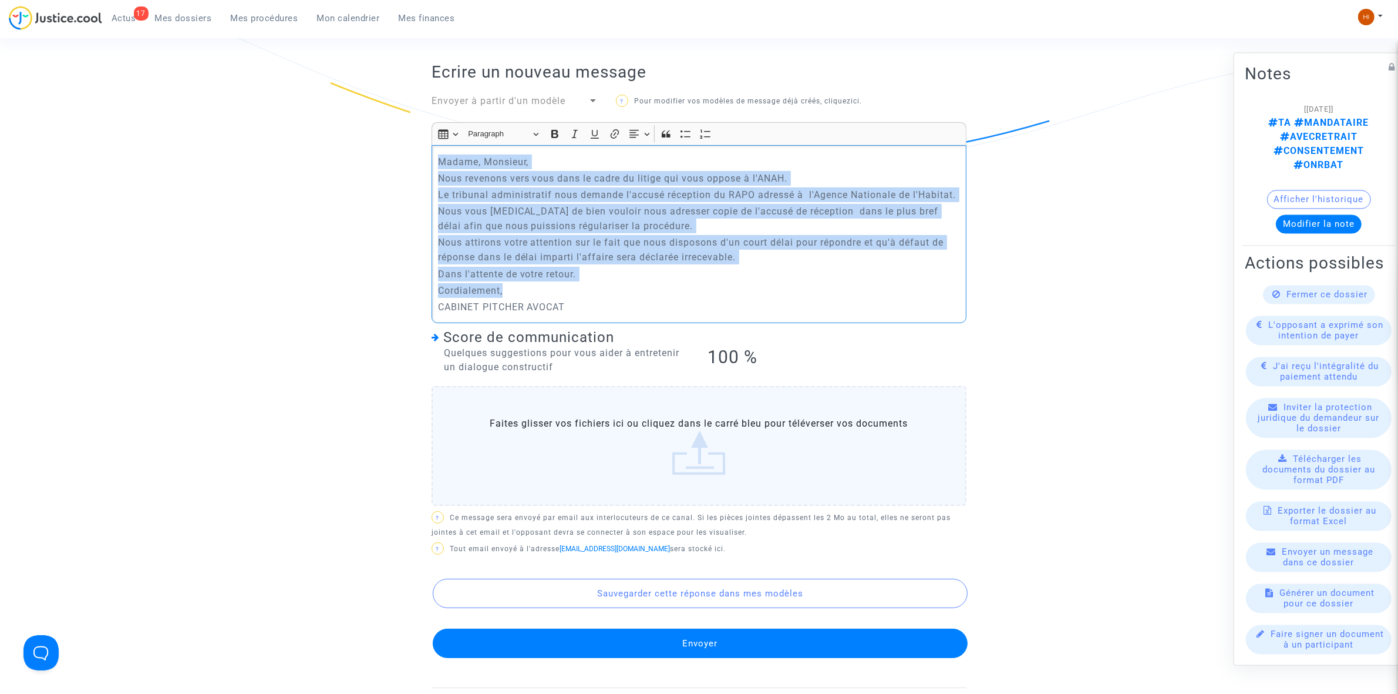
scroll to position [441, 0]
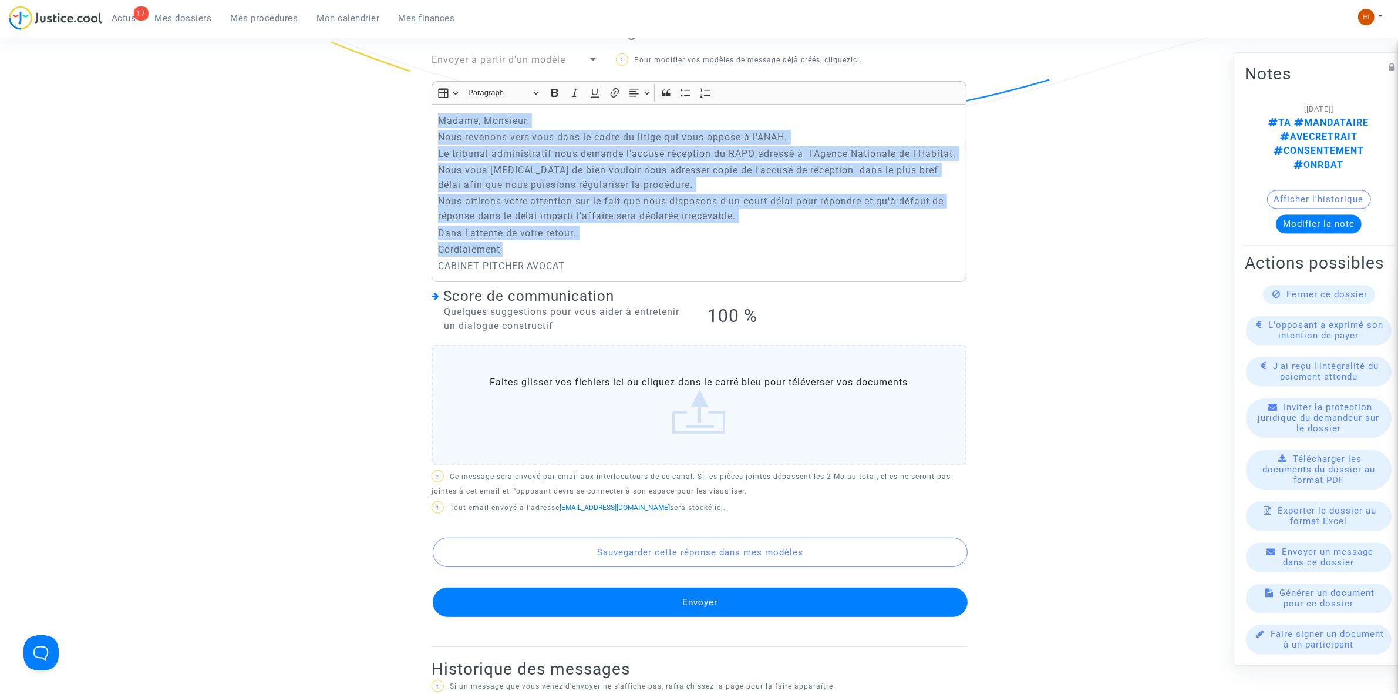
click at [764, 587] on button "Envoyer" at bounding box center [700, 601] width 535 height 29
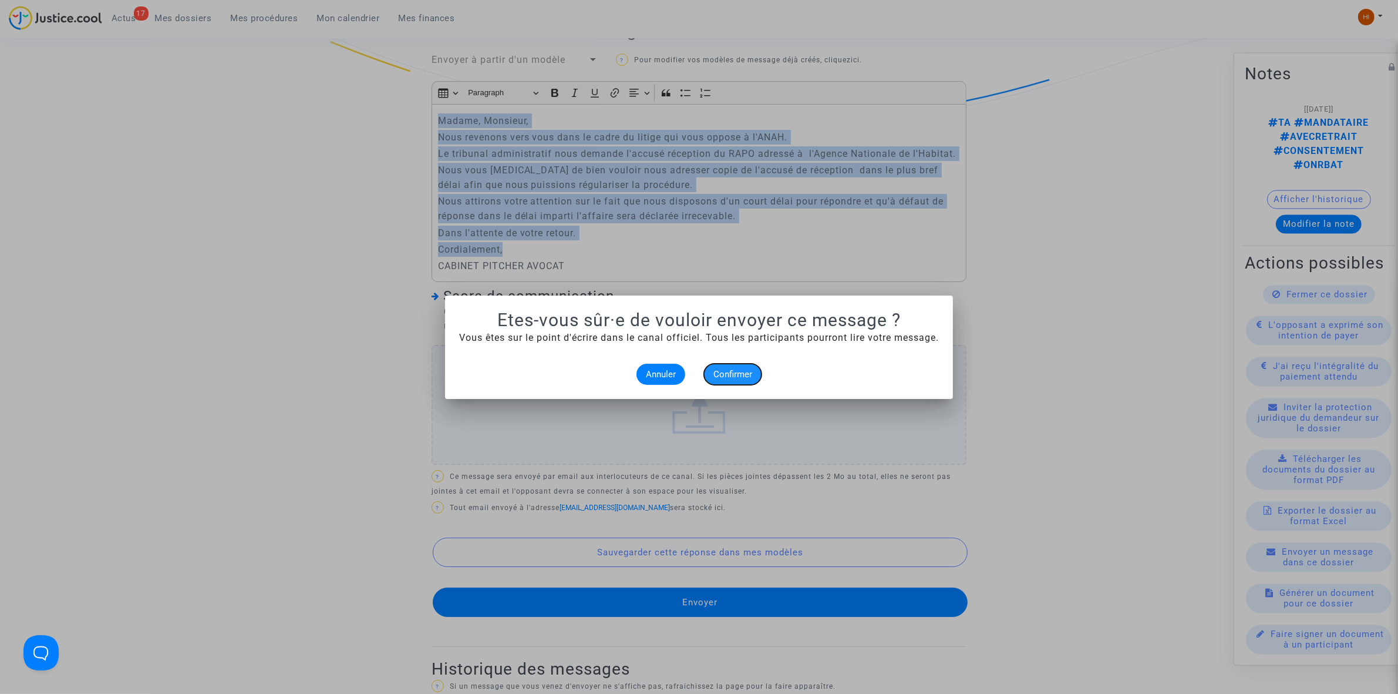
click at [747, 383] on button "Confirmer" at bounding box center [733, 374] width 58 height 21
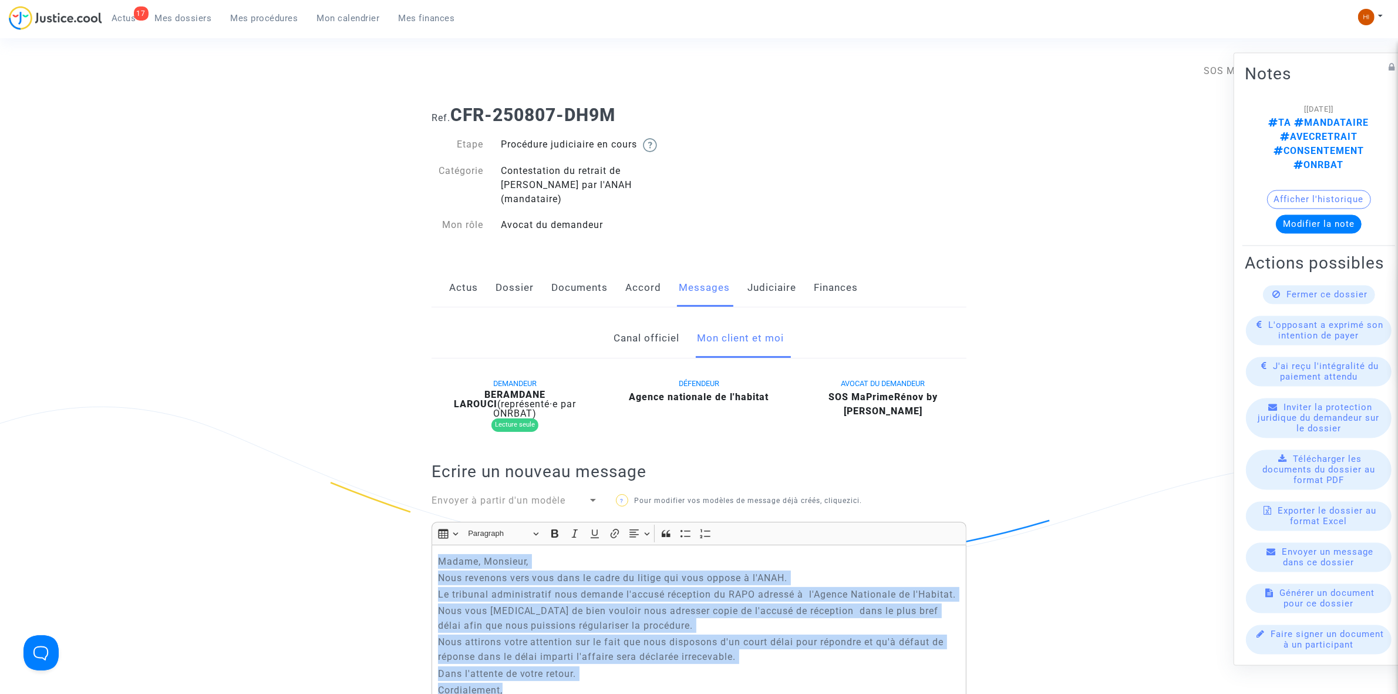
scroll to position [441, 0]
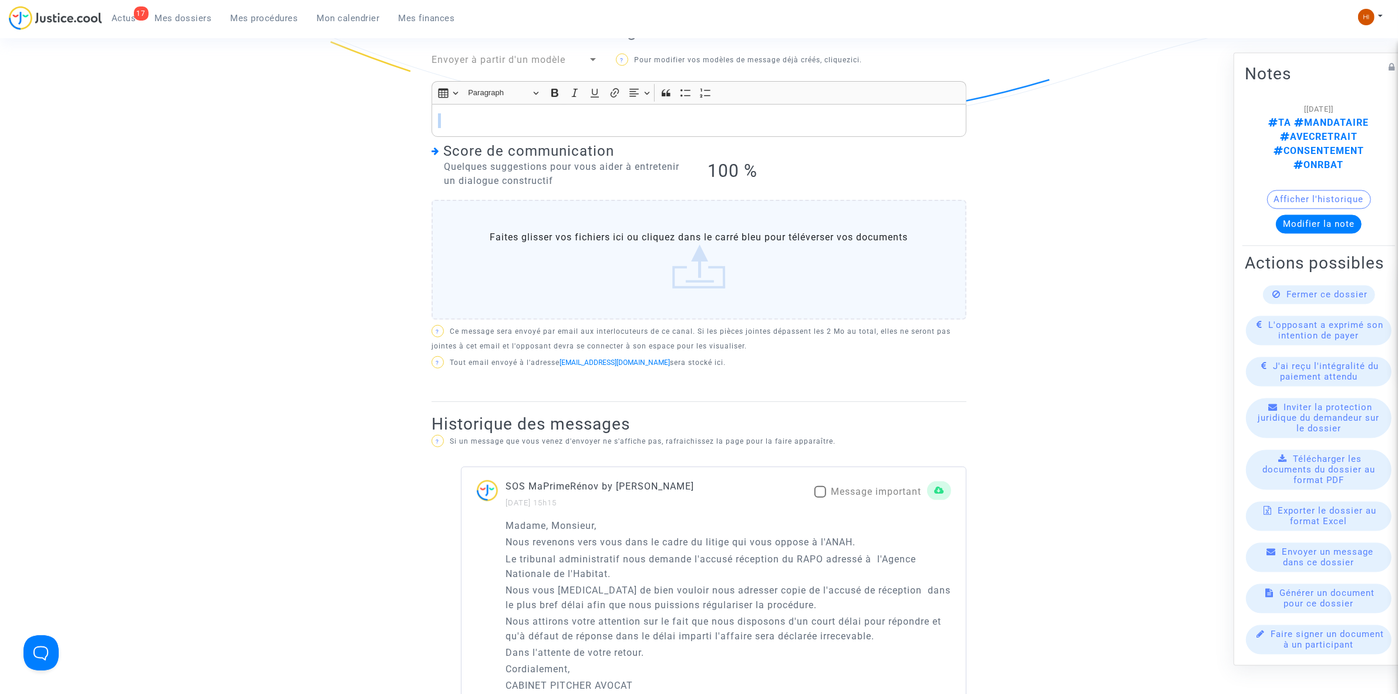
click at [276, 22] on span "Mes procédures" at bounding box center [265, 18] width 68 height 11
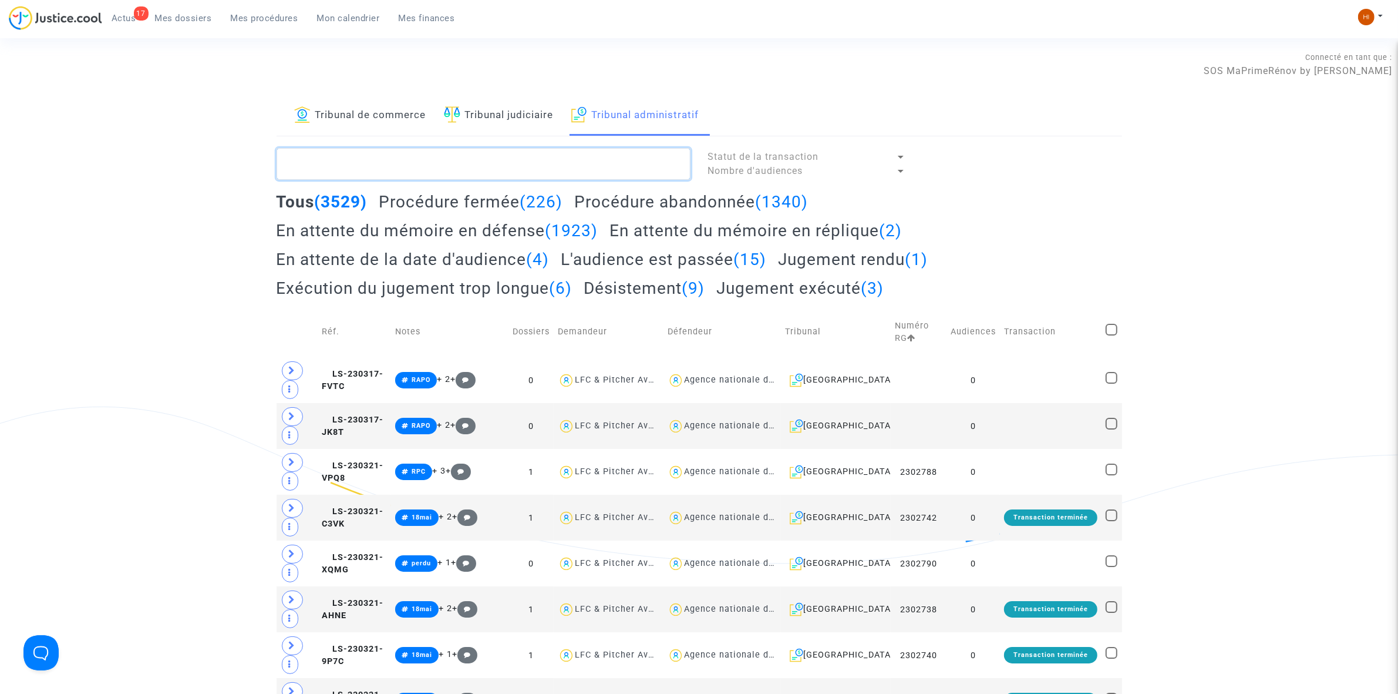
click at [472, 163] on textarea at bounding box center [484, 164] width 414 height 32
paste textarea "[PERSON_NAME]"
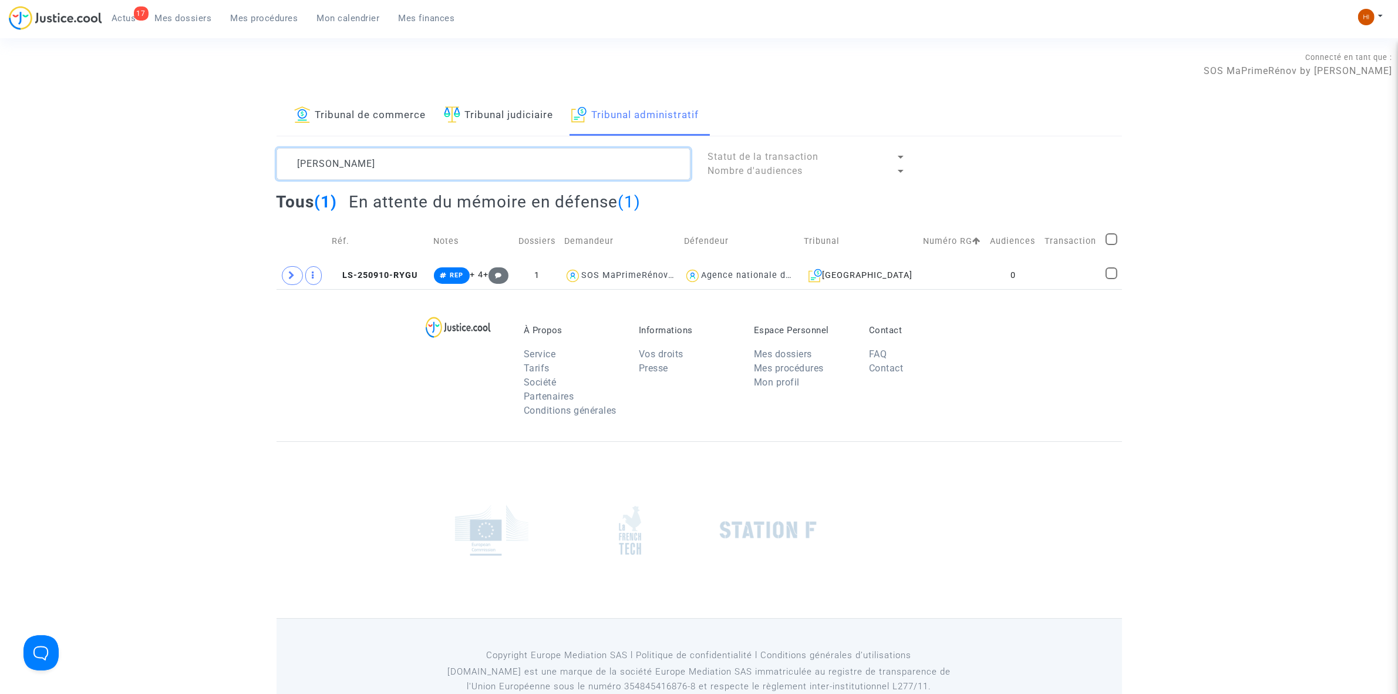
type textarea "[PERSON_NAME]"
click at [401, 288] on td "LS-250910-RYGU" at bounding box center [379, 275] width 102 height 27
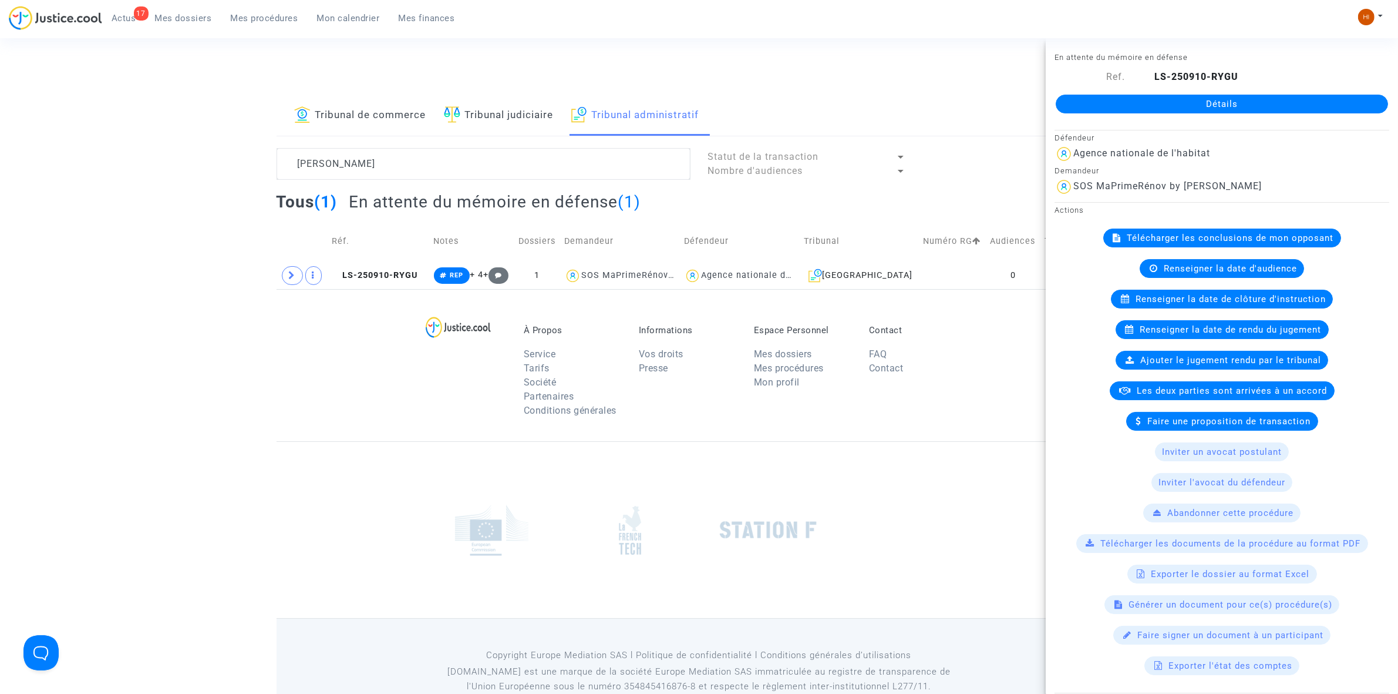
click at [1211, 103] on link "Détails" at bounding box center [1222, 104] width 332 height 19
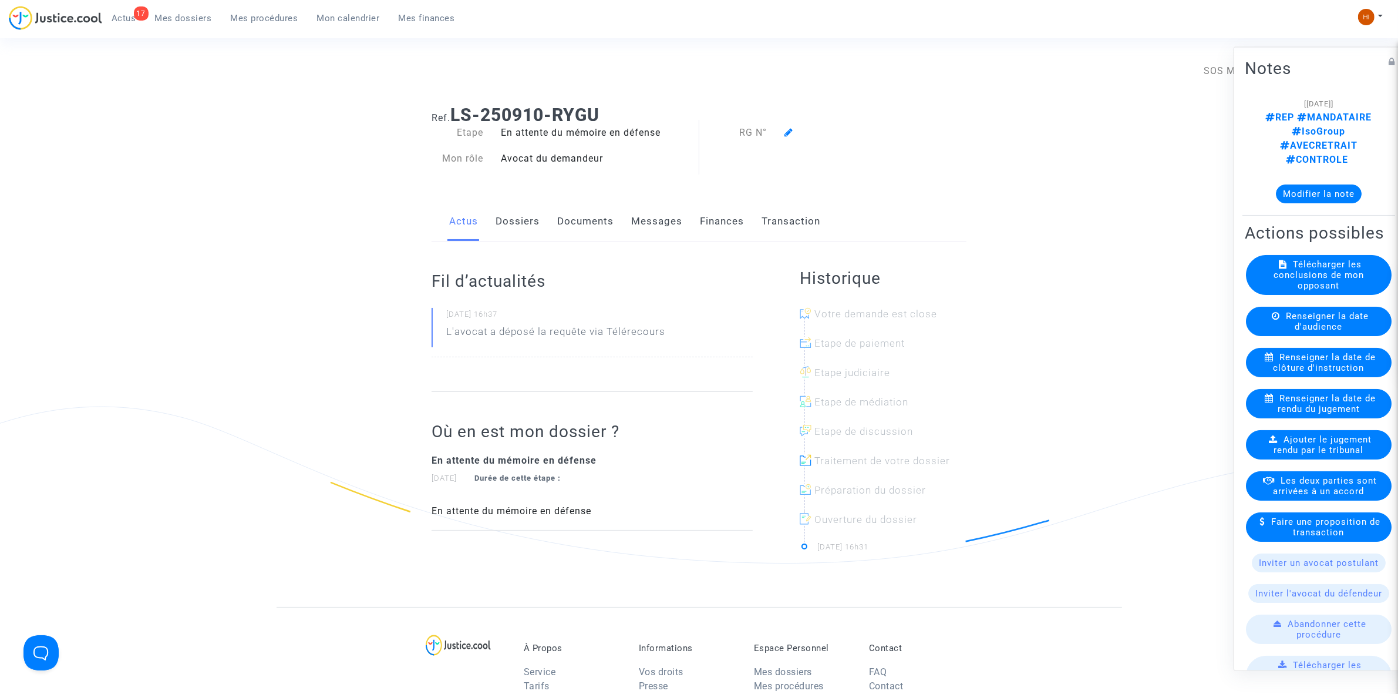
click at [515, 227] on link "Dossiers" at bounding box center [518, 221] width 44 height 39
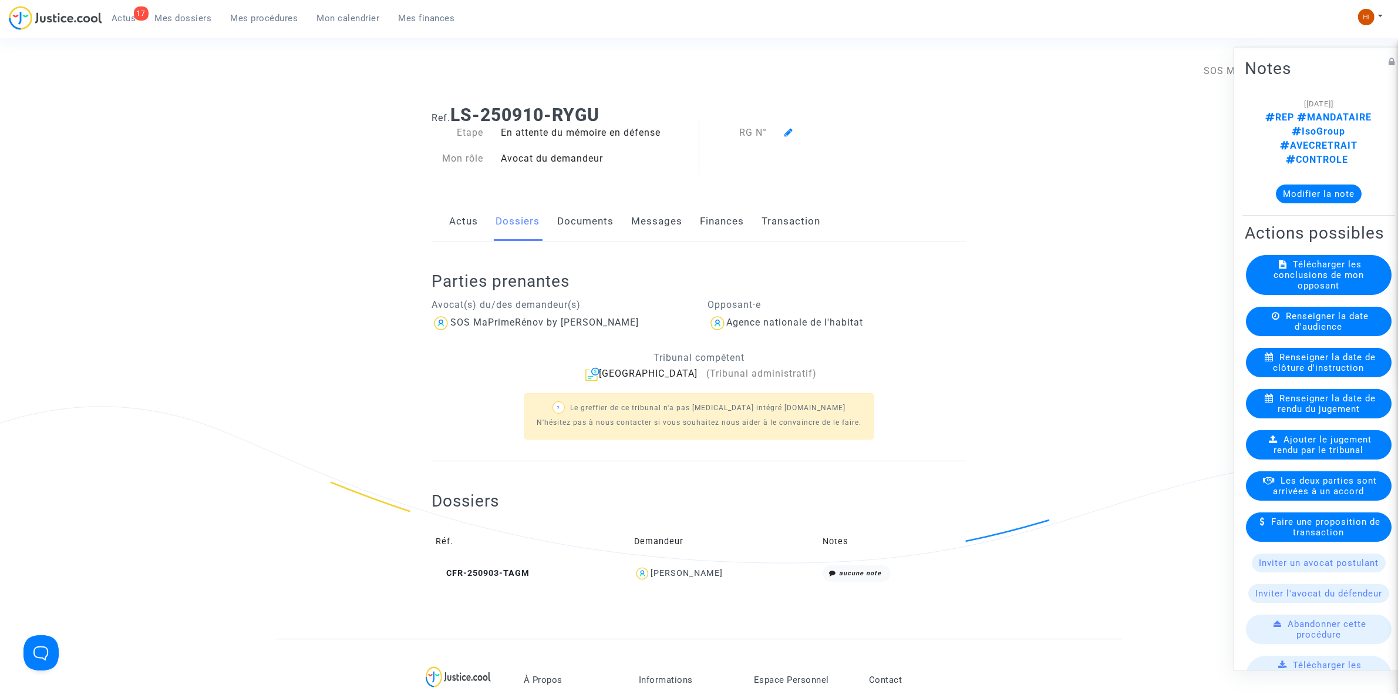
click at [789, 134] on icon at bounding box center [789, 131] width 9 height 9
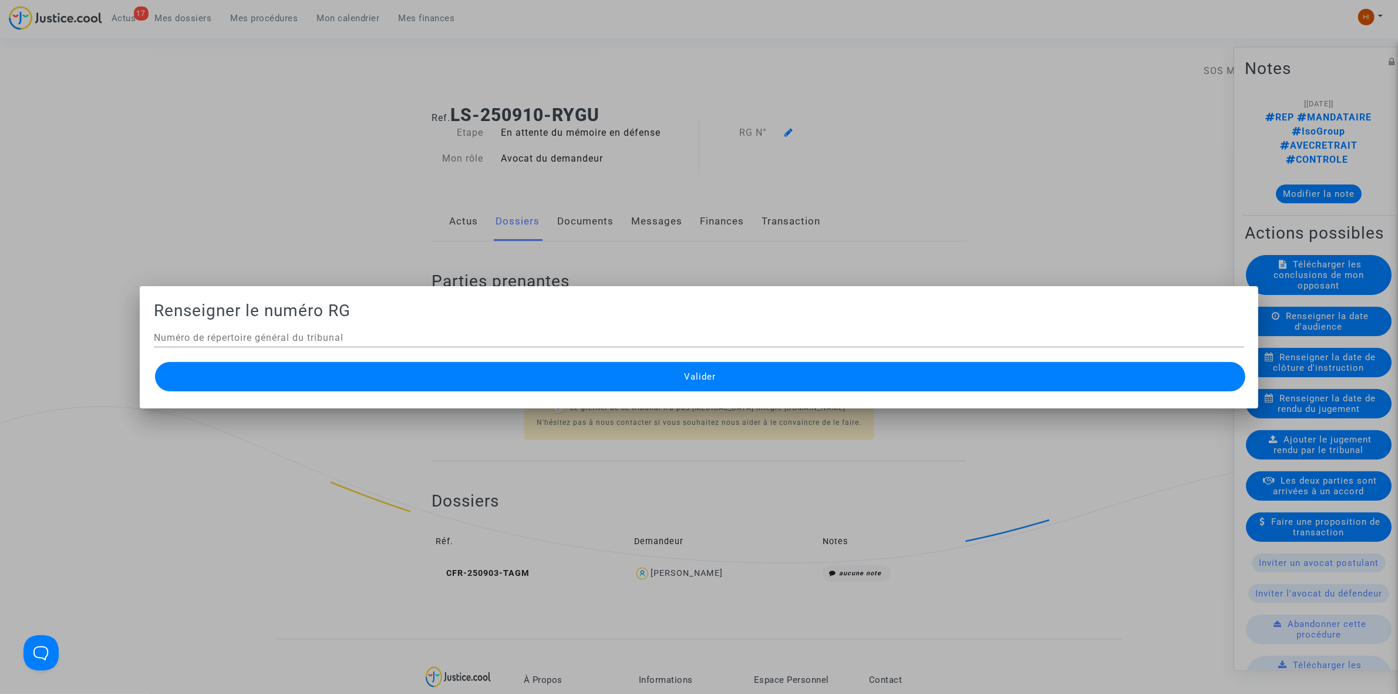
click at [789, 134] on div at bounding box center [699, 347] width 1398 height 694
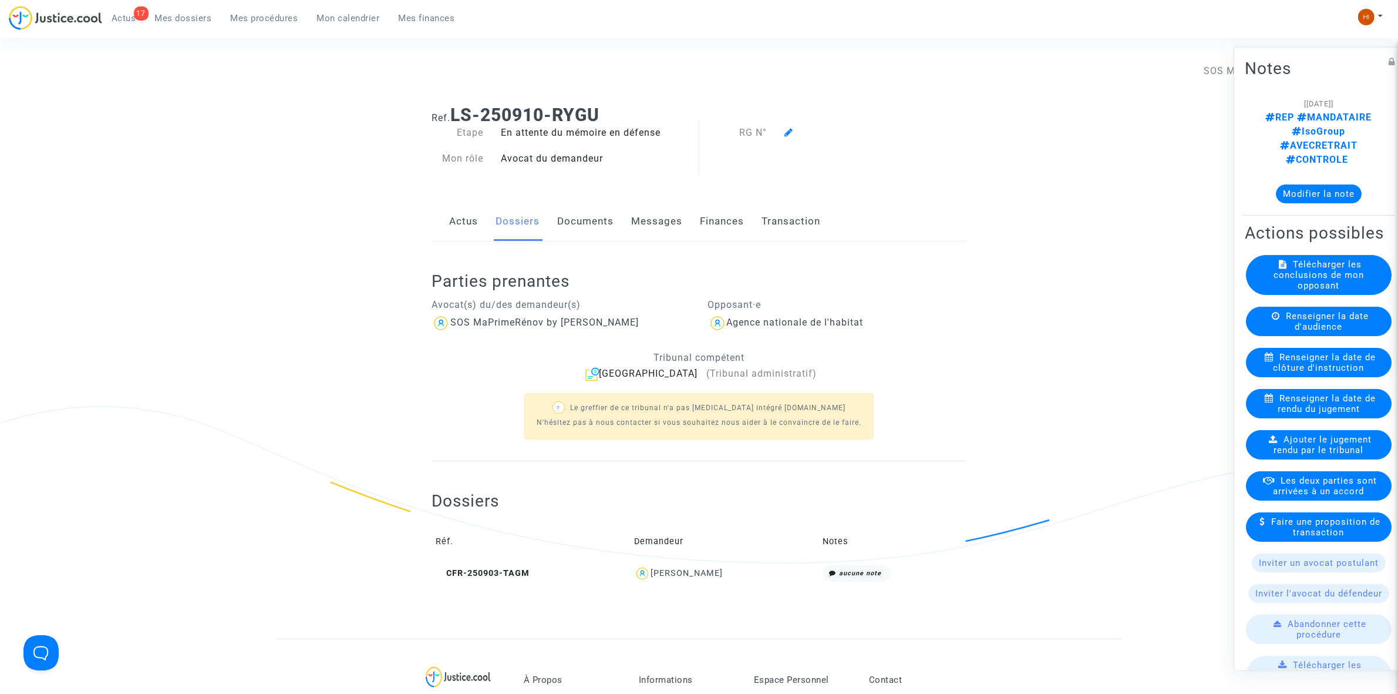
click at [789, 134] on icon at bounding box center [789, 131] width 9 height 9
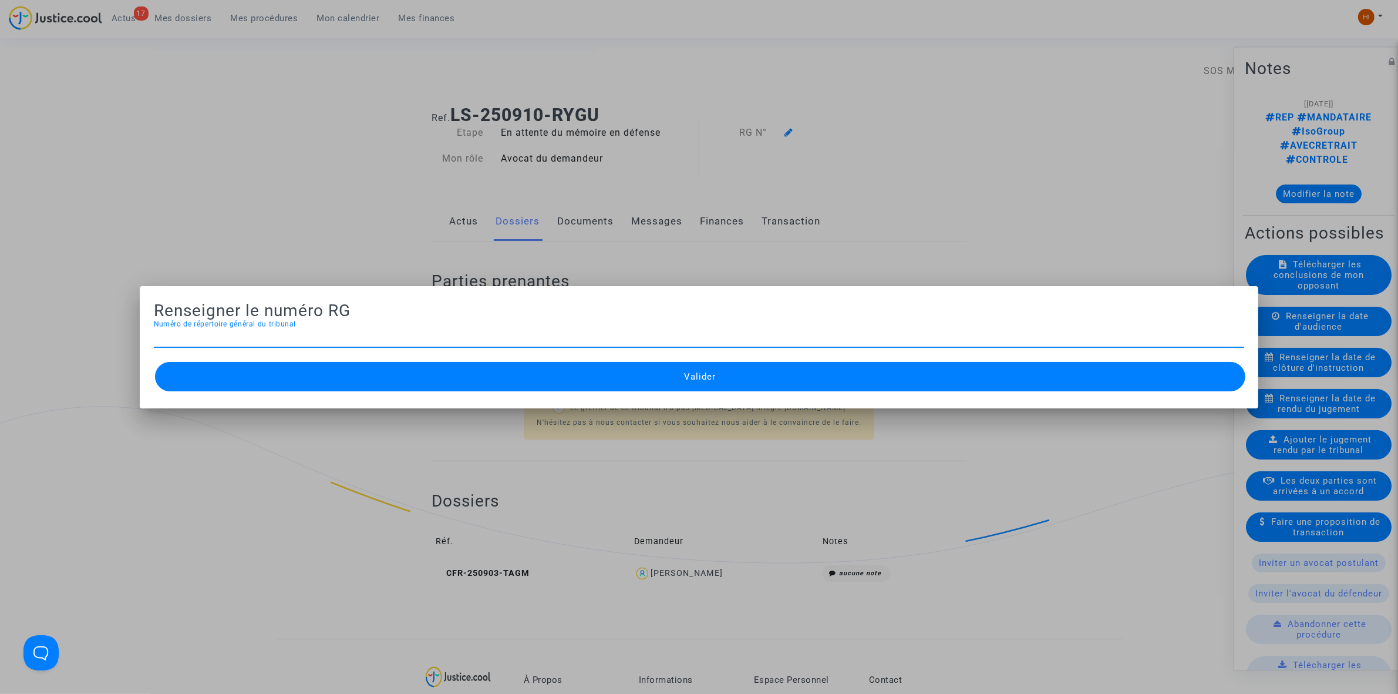
paste input "2510775"
type input "2510775"
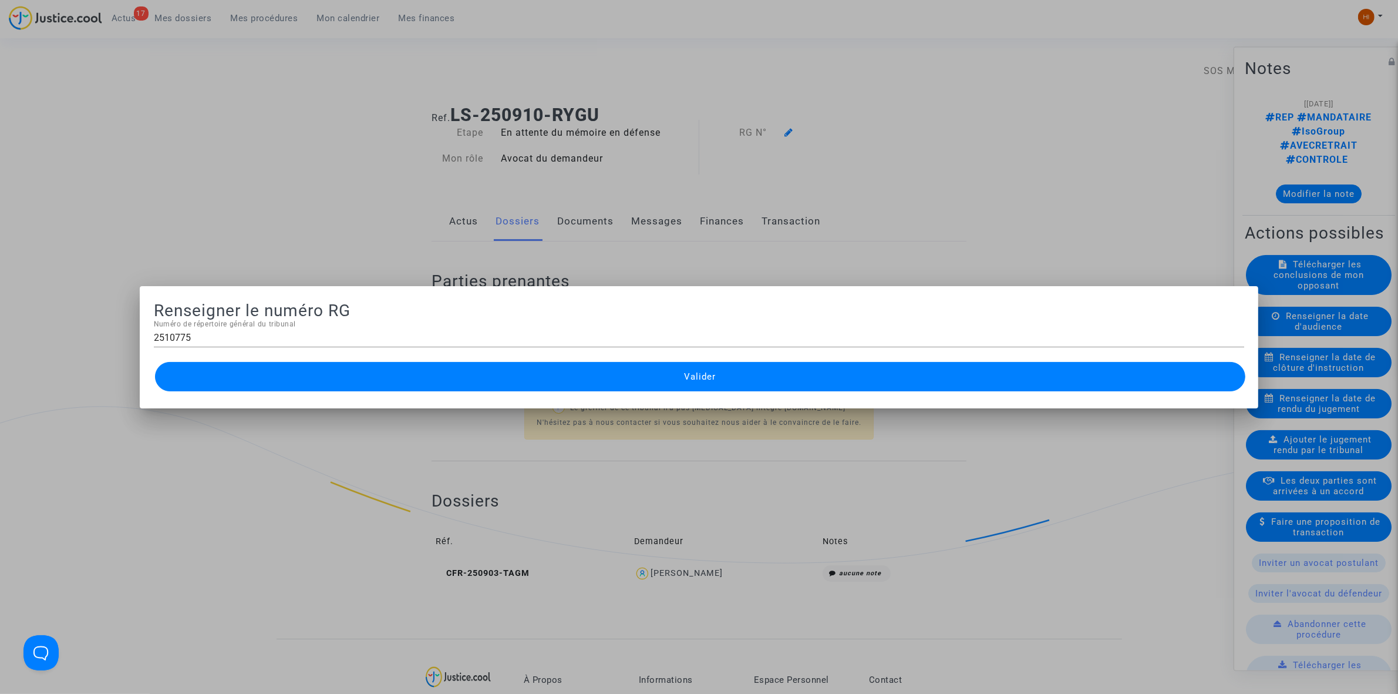
click at [752, 379] on button "Valider" at bounding box center [700, 376] width 1091 height 29
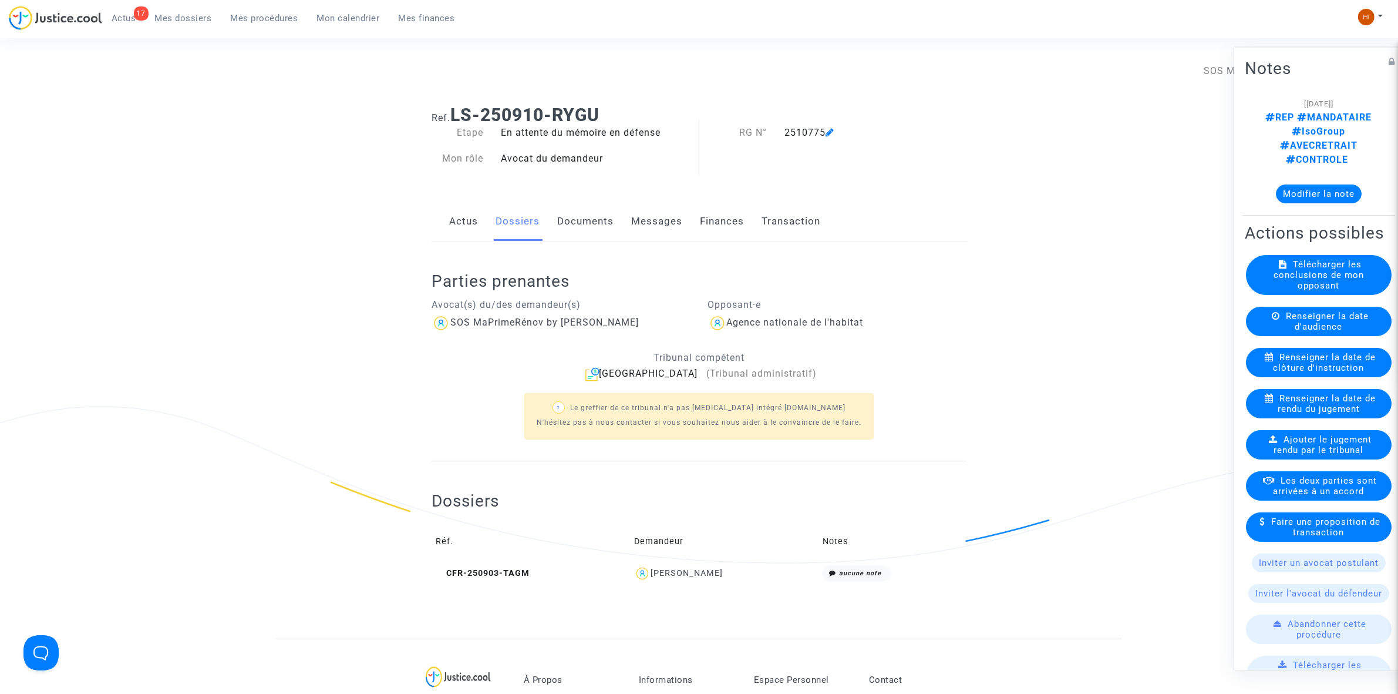
click at [609, 221] on link "Documents" at bounding box center [585, 221] width 56 height 39
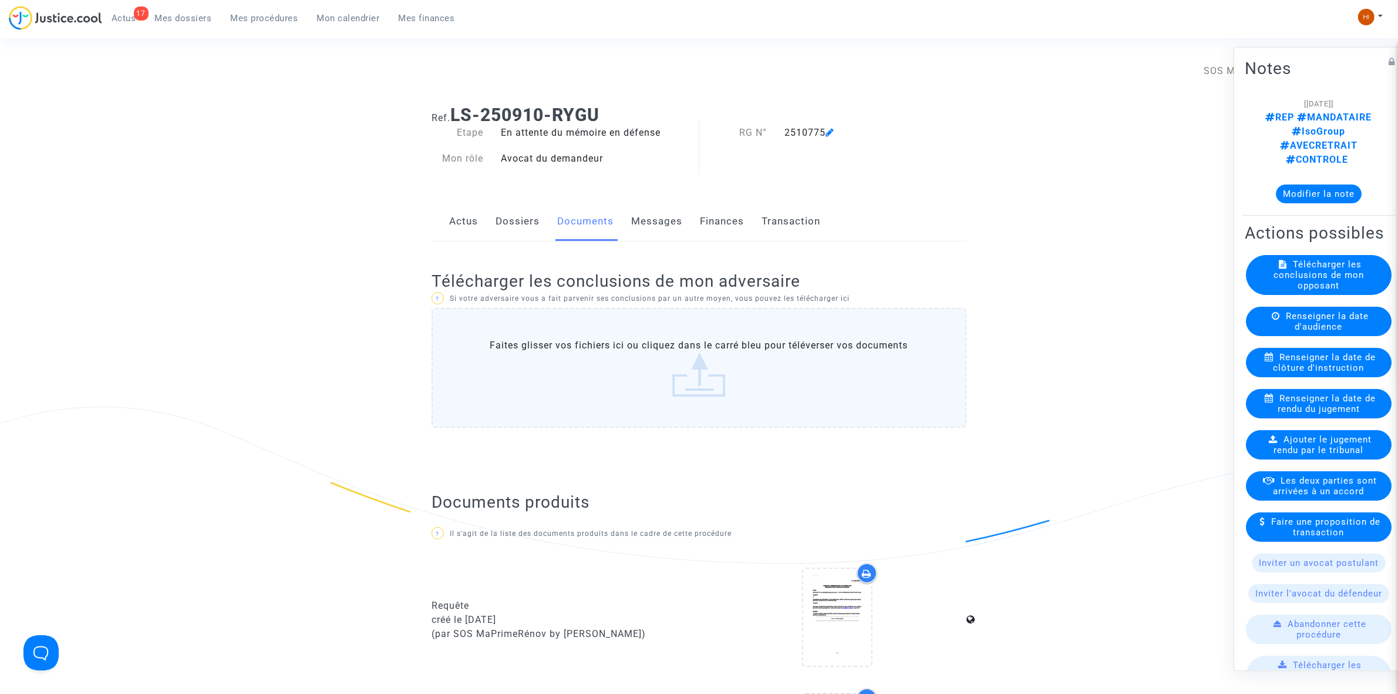
click at [517, 224] on link "Dossiers" at bounding box center [518, 221] width 44 height 39
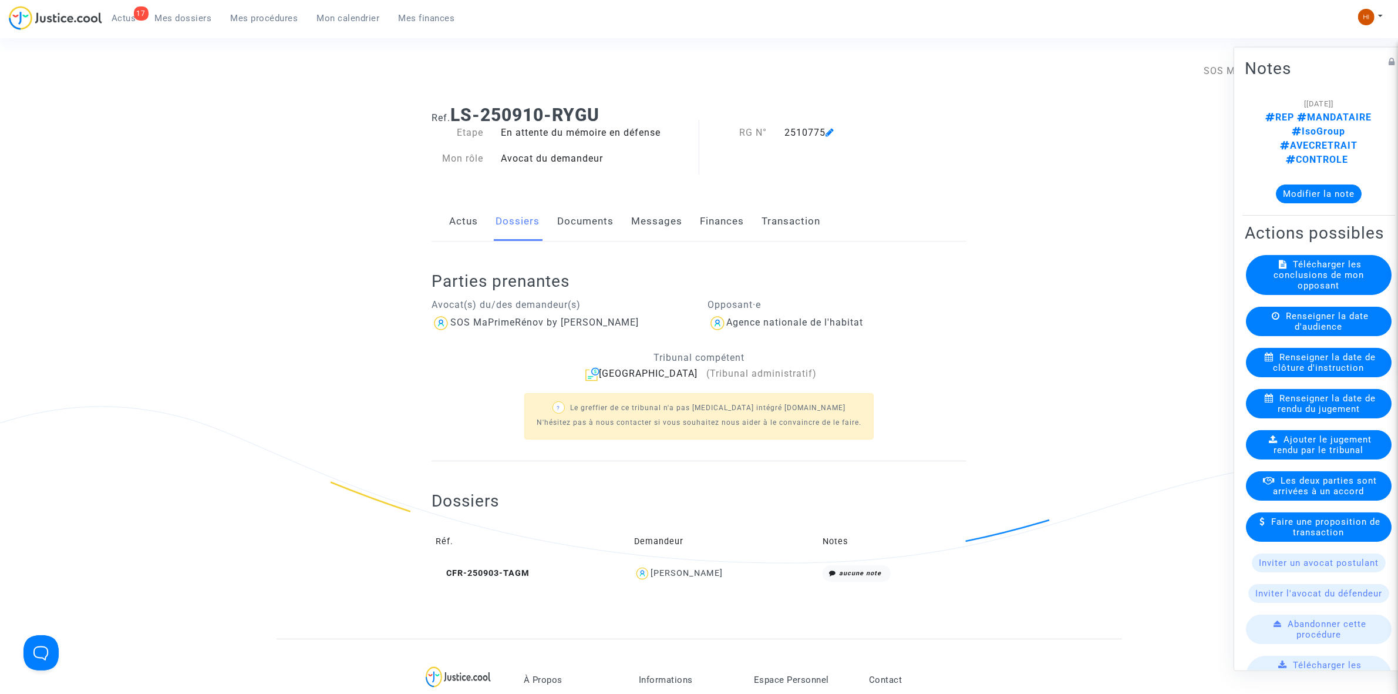
click at [576, 211] on link "Documents" at bounding box center [585, 221] width 56 height 39
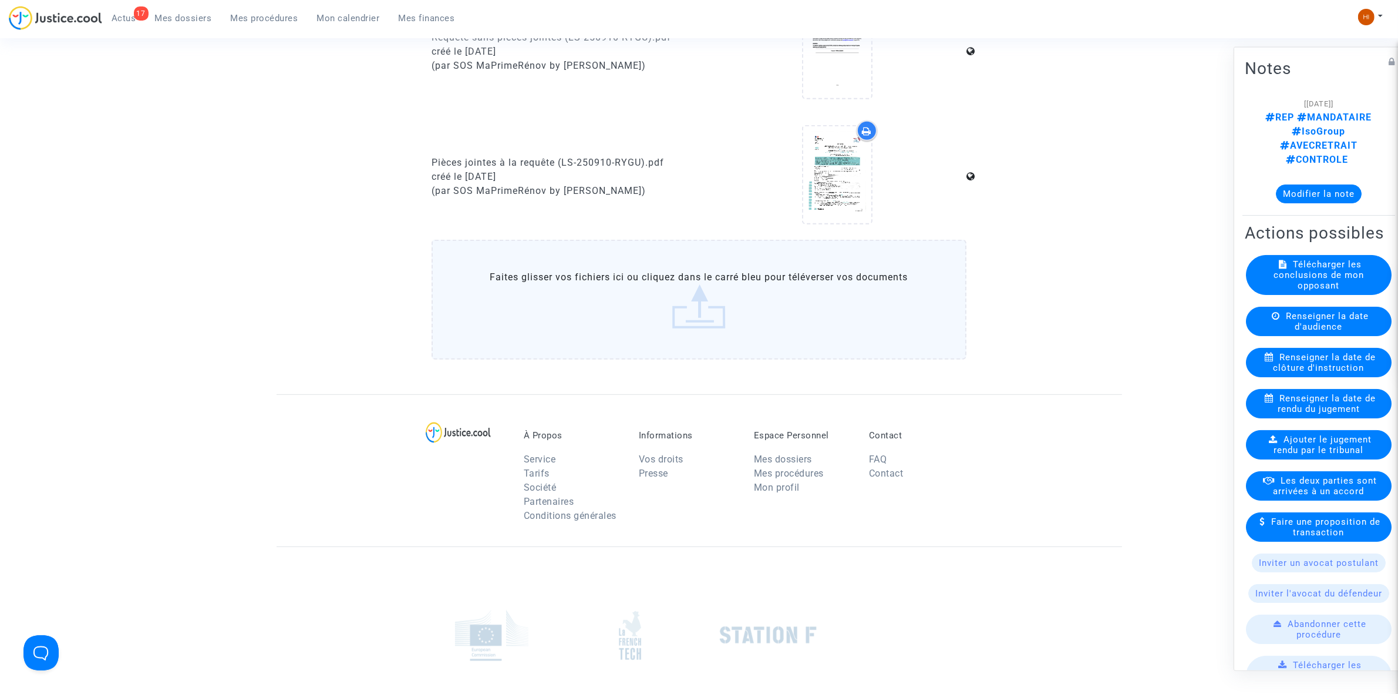
scroll to position [734, 0]
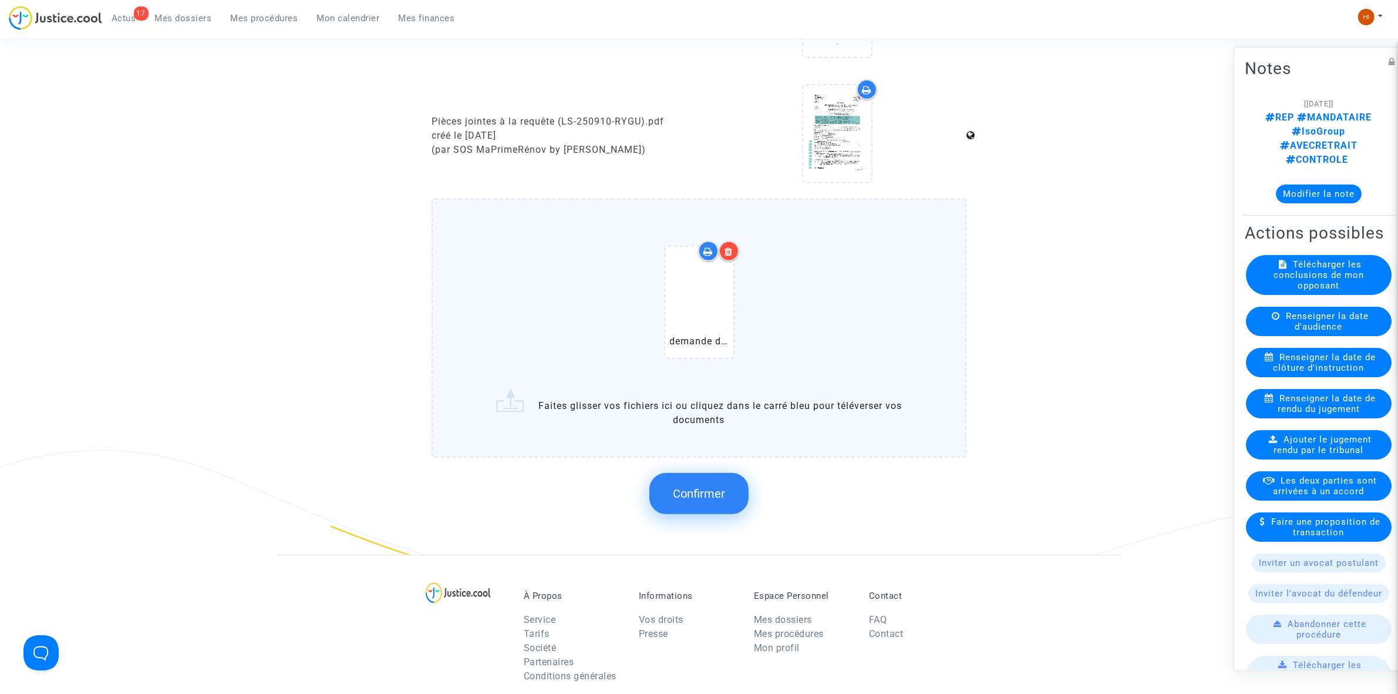
click at [683, 486] on span "Confirmer" at bounding box center [699, 493] width 52 height 14
click at [701, 486] on span "Confirmer" at bounding box center [699, 493] width 52 height 14
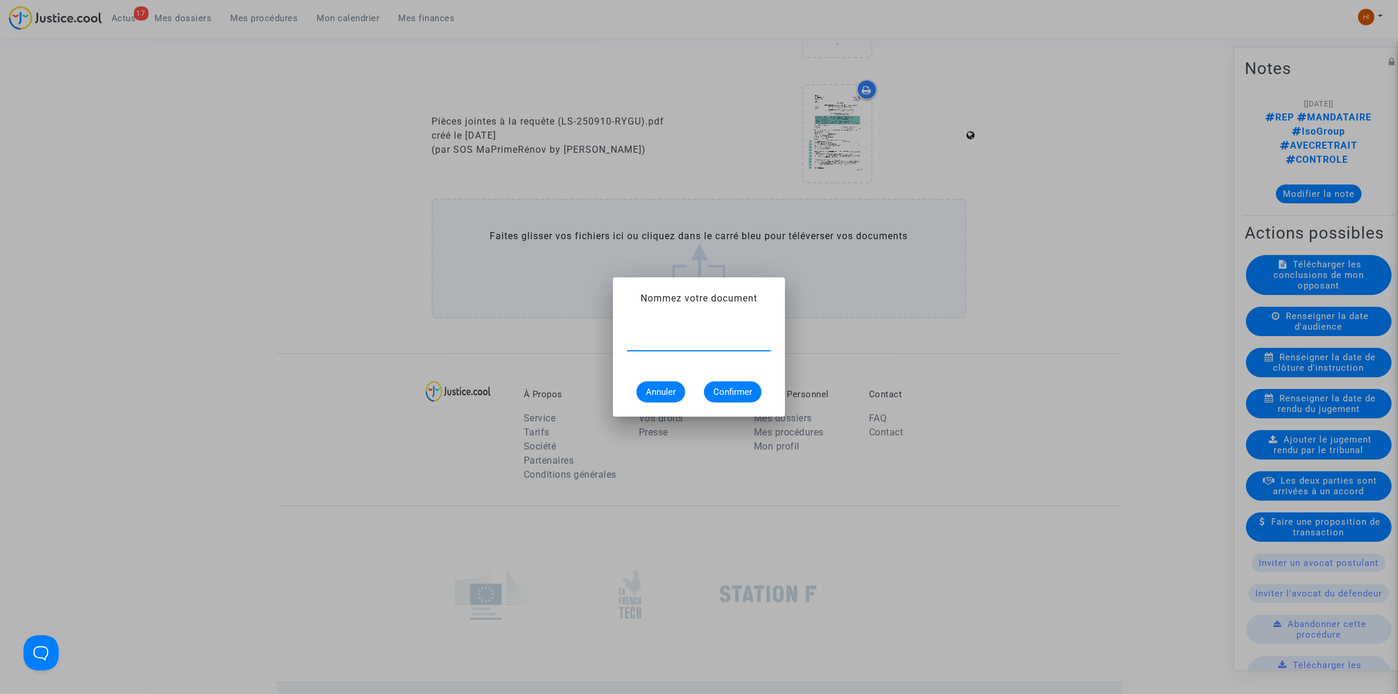
paste input "demande de régularisation"
type input "demande de régularisation"
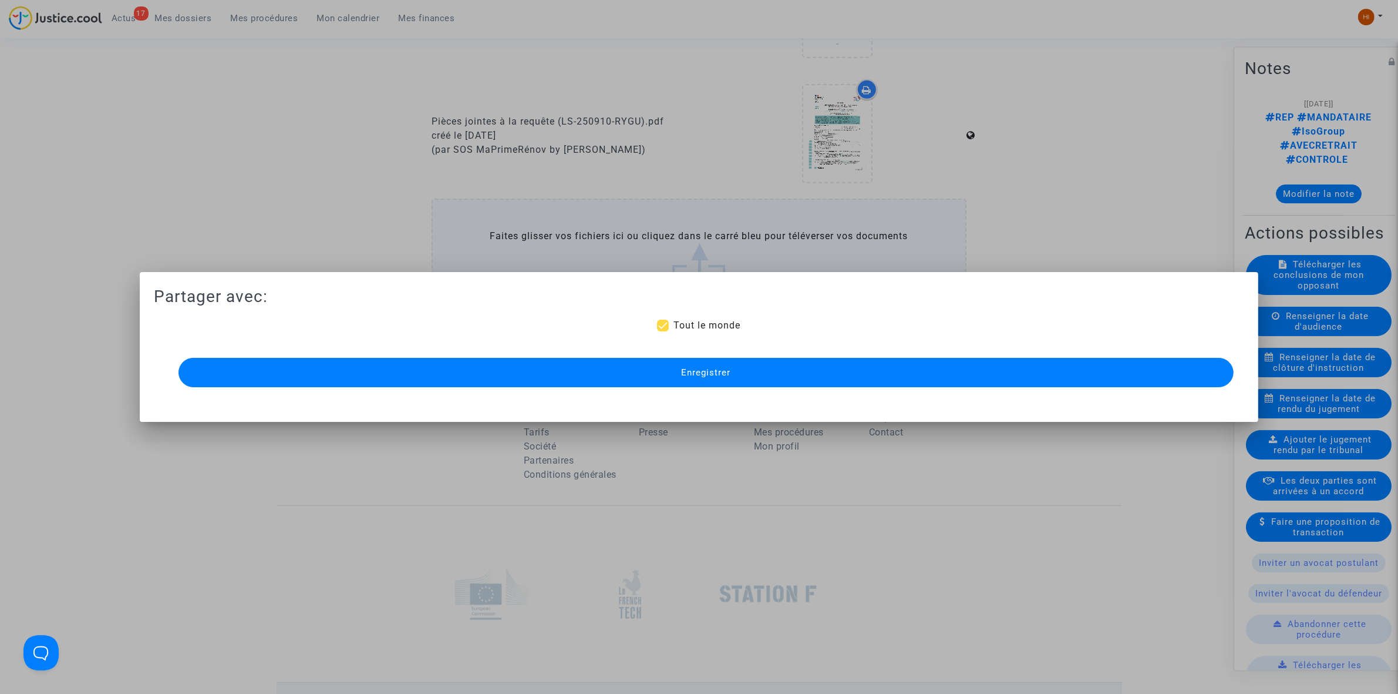
click at [1072, 382] on button "Enregistrer" at bounding box center [706, 372] width 1055 height 29
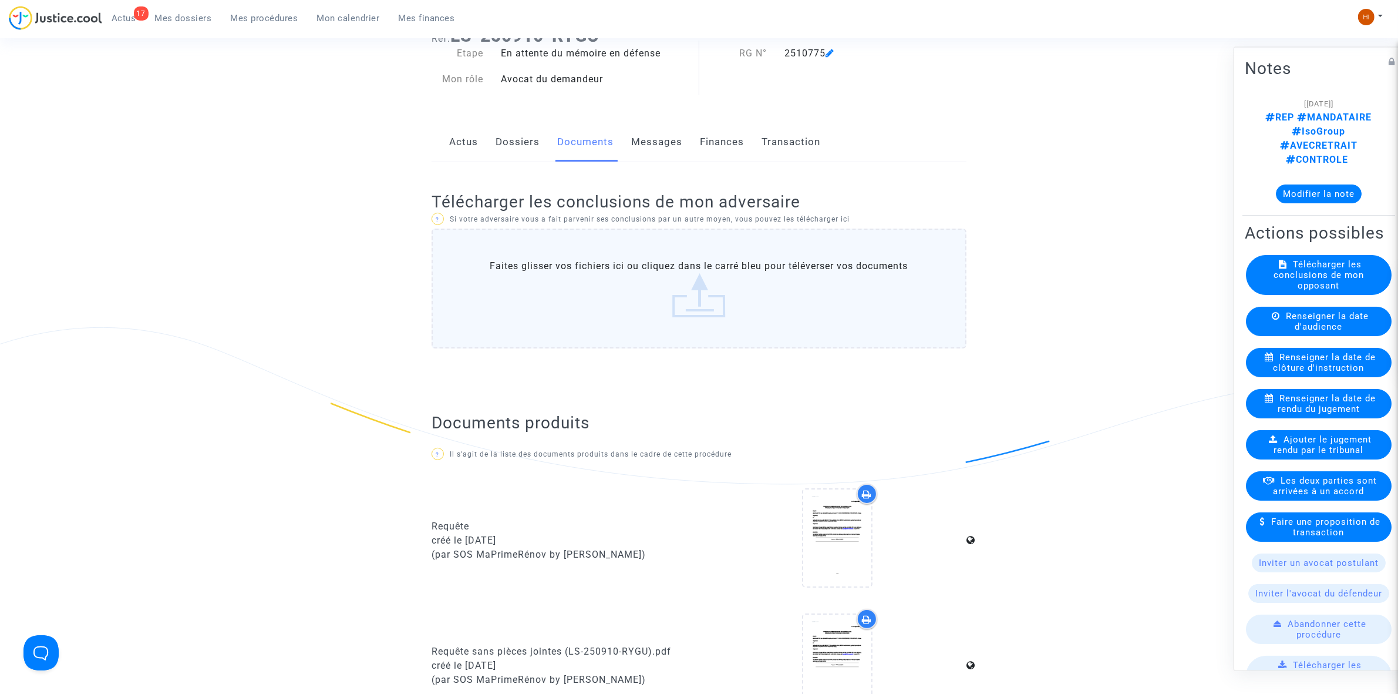
scroll to position [0, 0]
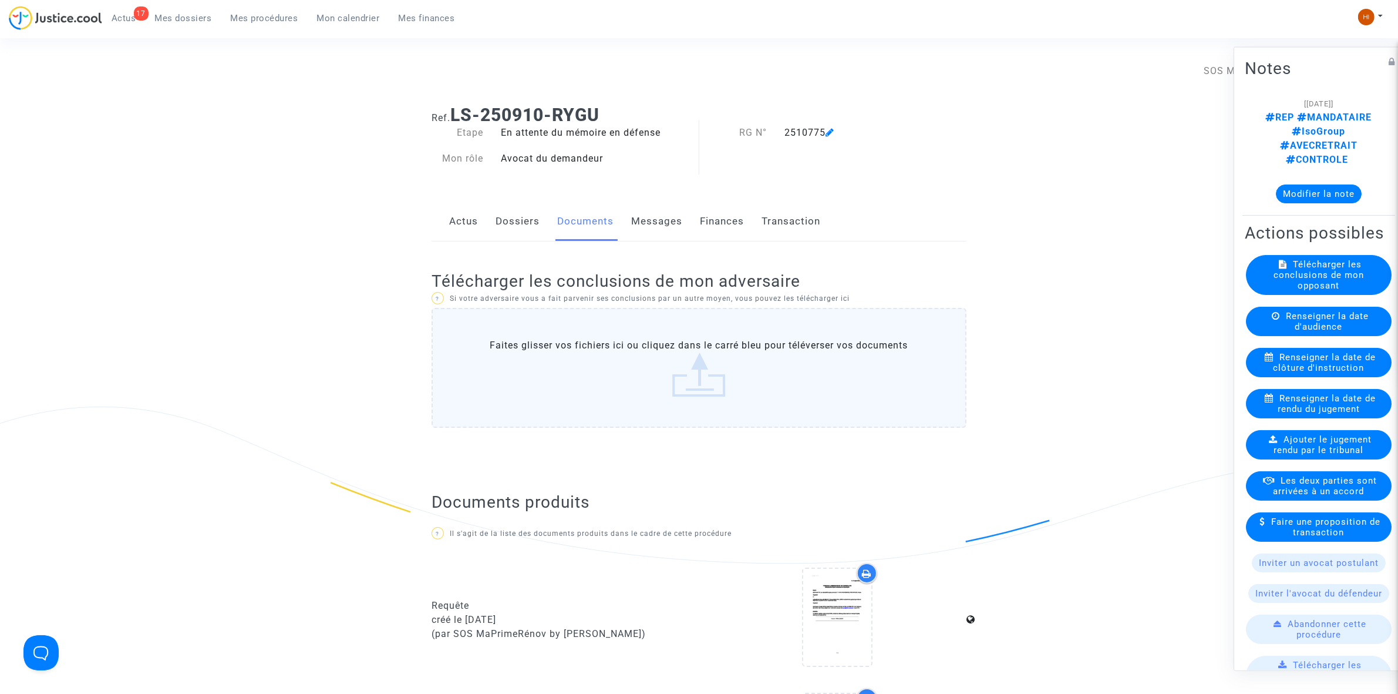
click at [524, 216] on link "Dossiers" at bounding box center [518, 221] width 44 height 39
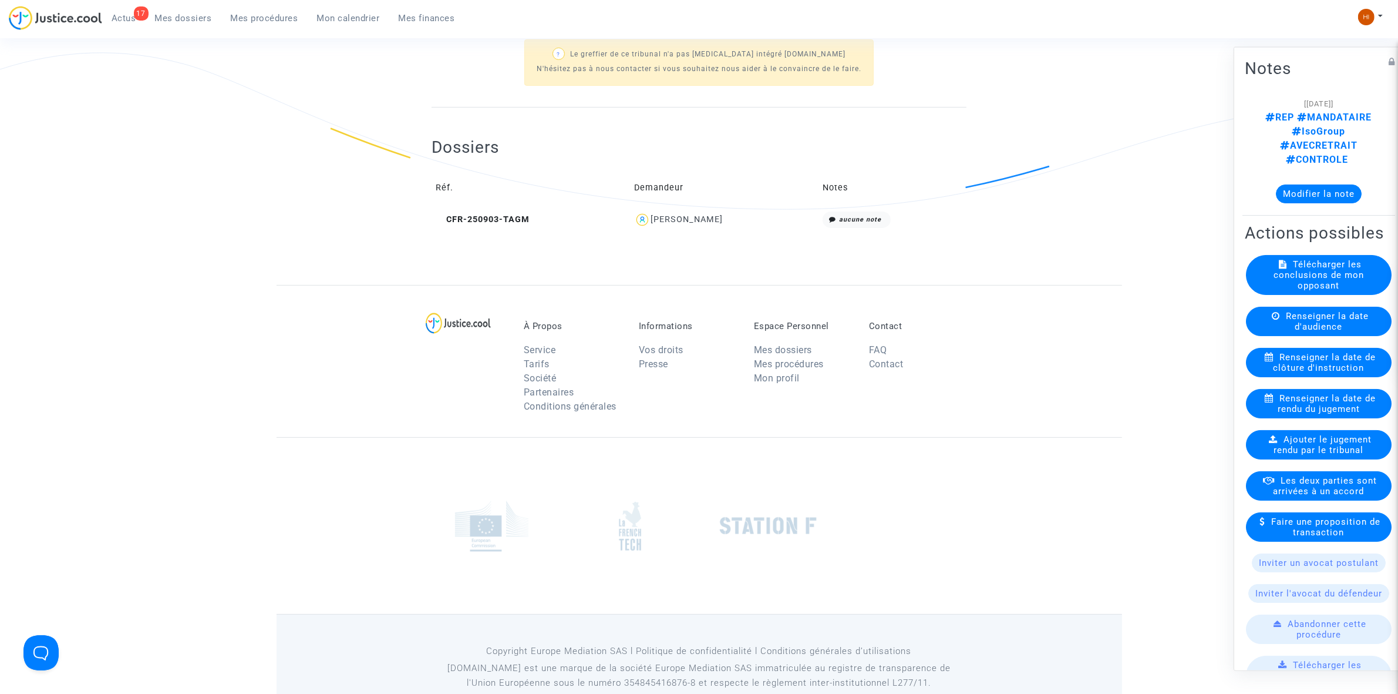
scroll to position [367, 0]
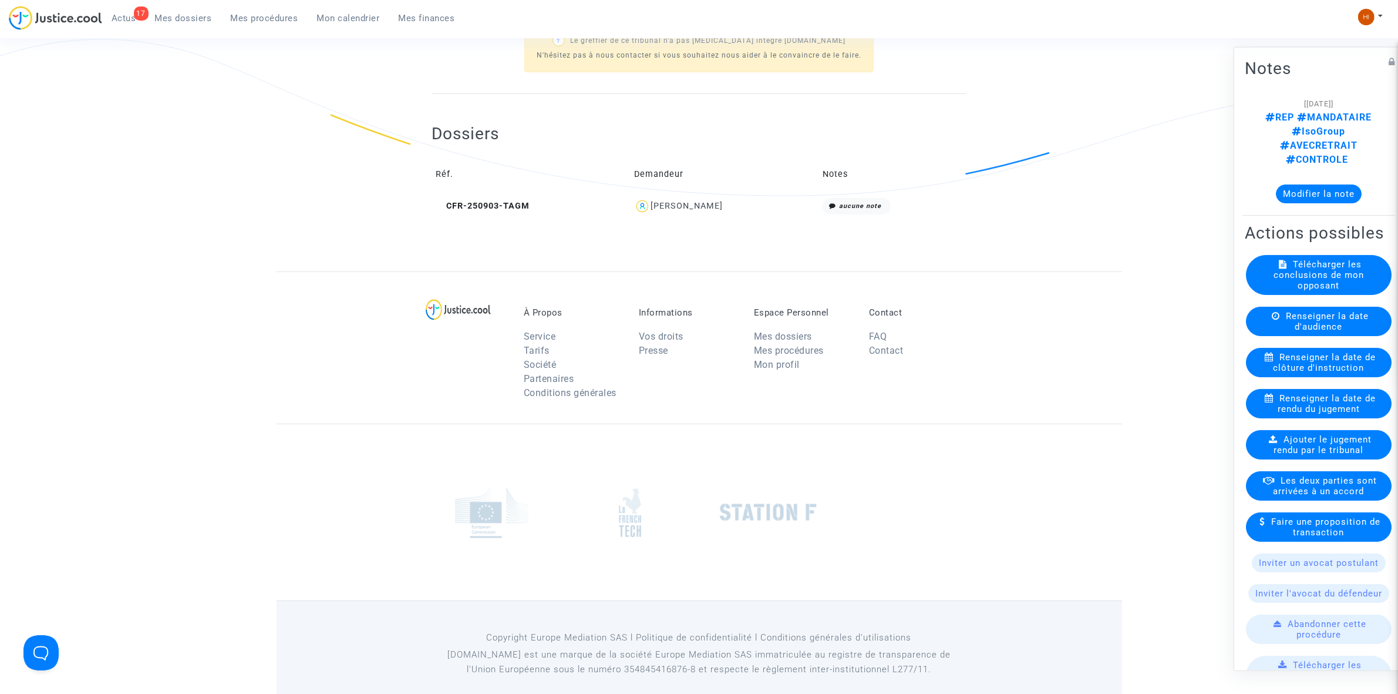
click at [517, 197] on td "CFR-250903-TAGM" at bounding box center [531, 206] width 199 height 25
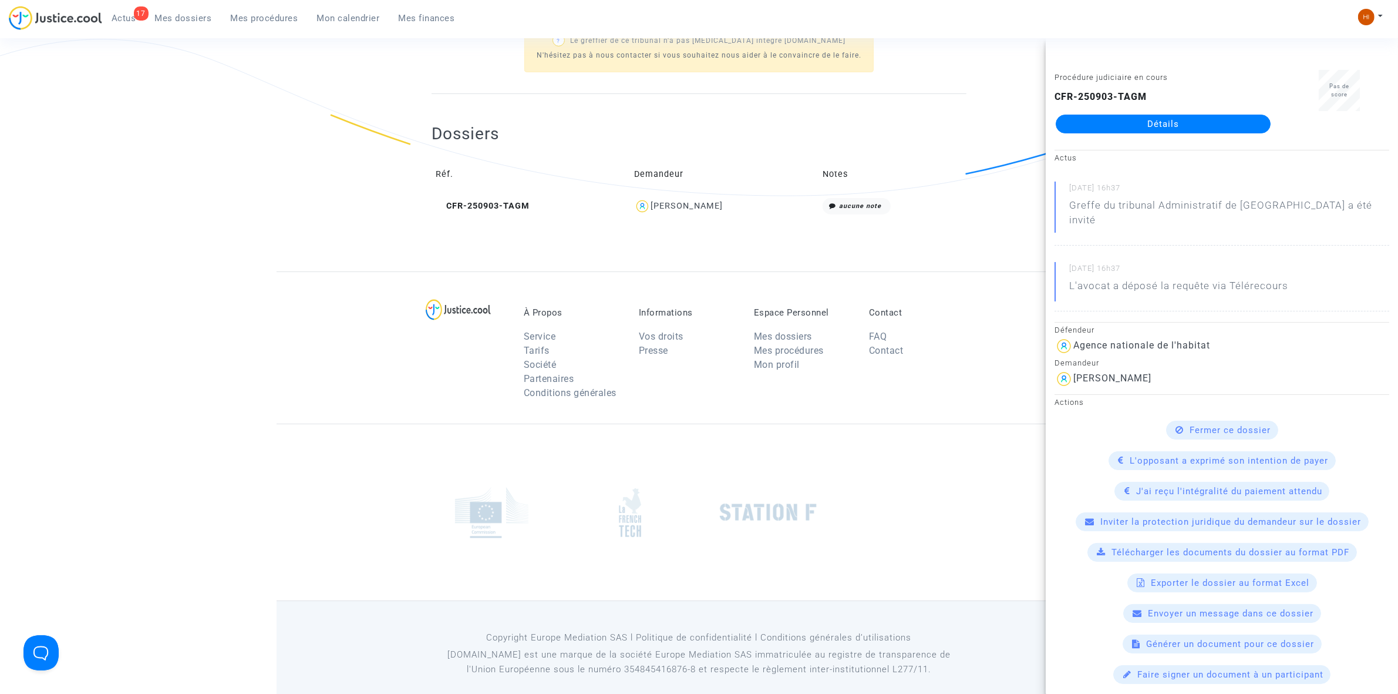
click at [1166, 110] on div "CFR-250903-TAGM Détails" at bounding box center [1163, 111] width 217 height 43
click at [1161, 113] on div "CFR-250903-TAGM Détails" at bounding box center [1163, 111] width 217 height 43
click at [1157, 115] on link "Détails" at bounding box center [1163, 124] width 215 height 19
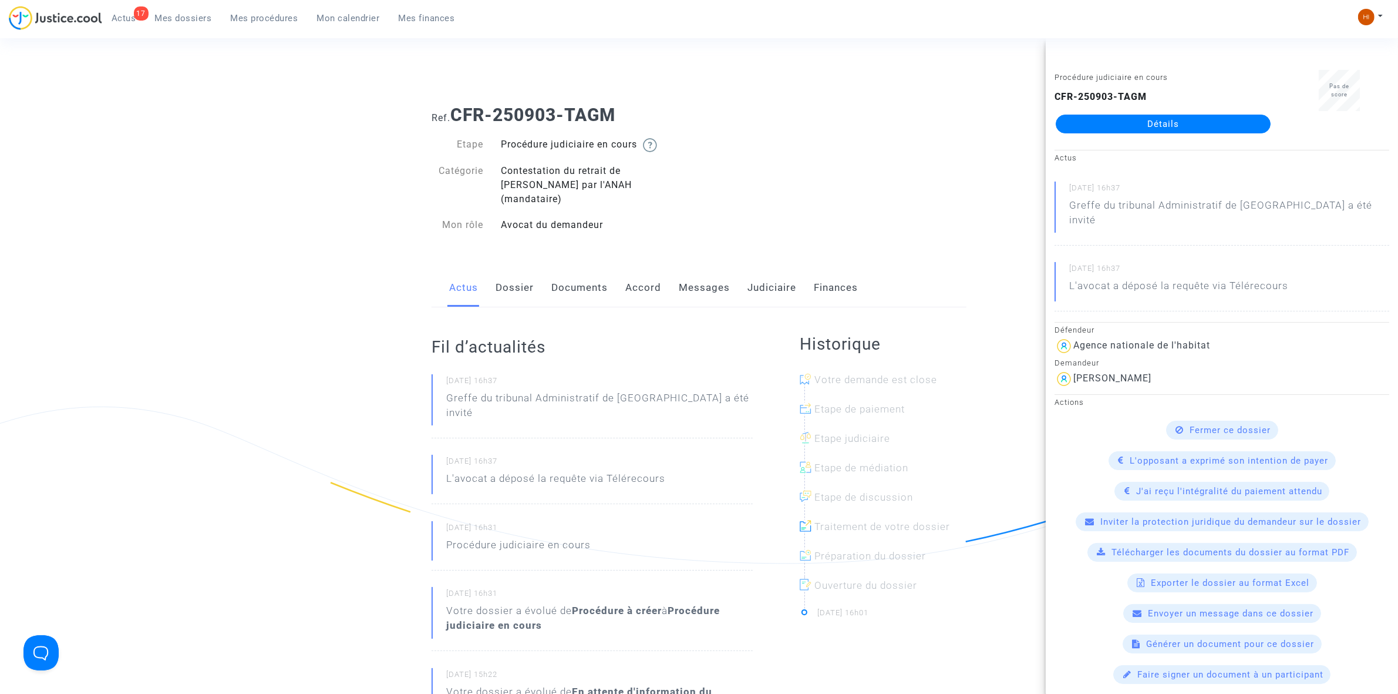
click at [723, 280] on link "Messages" at bounding box center [704, 287] width 51 height 39
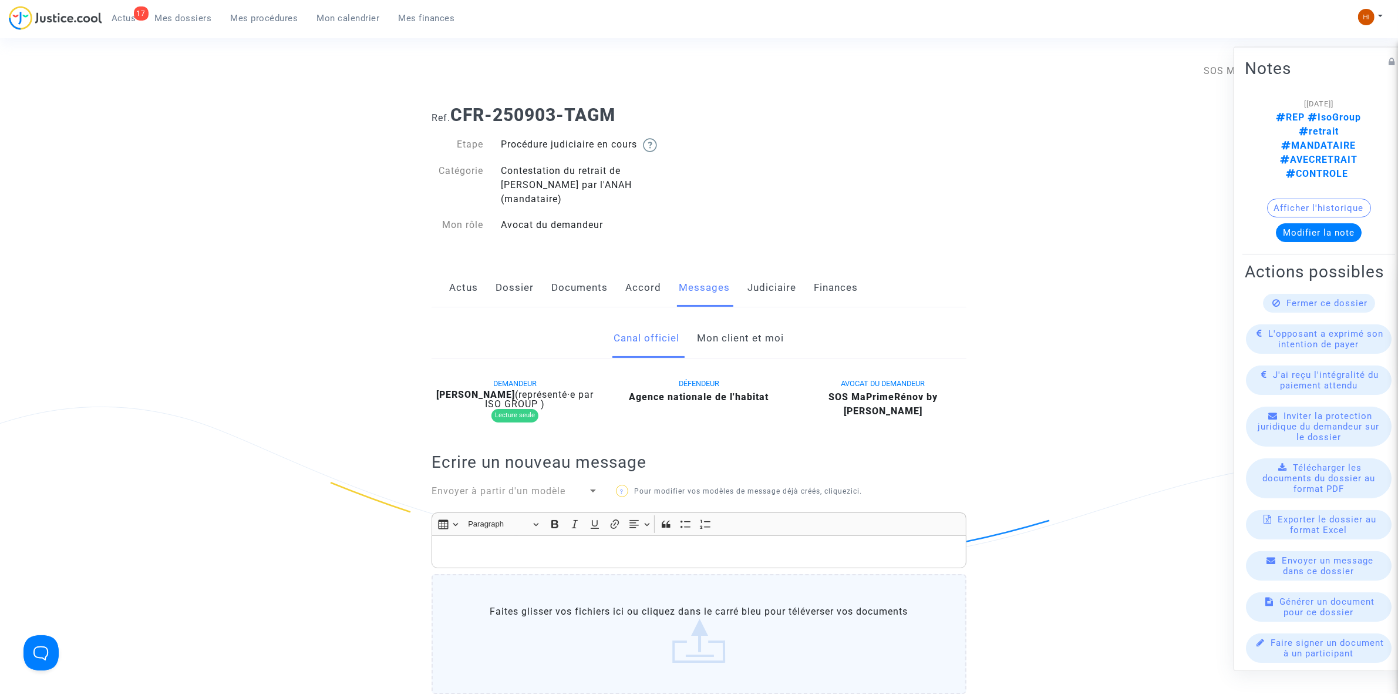
click at [732, 335] on link "Mon client et moi" at bounding box center [741, 338] width 87 height 39
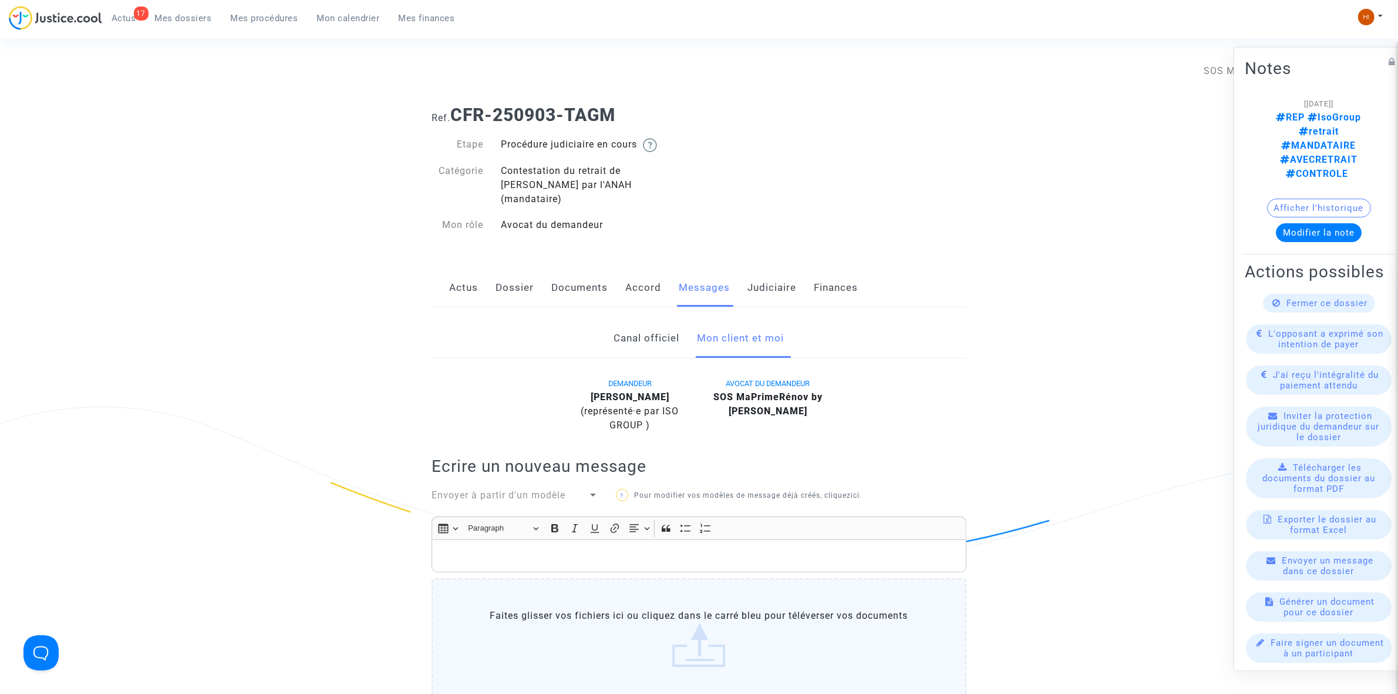
click at [558, 276] on link "Documents" at bounding box center [580, 287] width 56 height 39
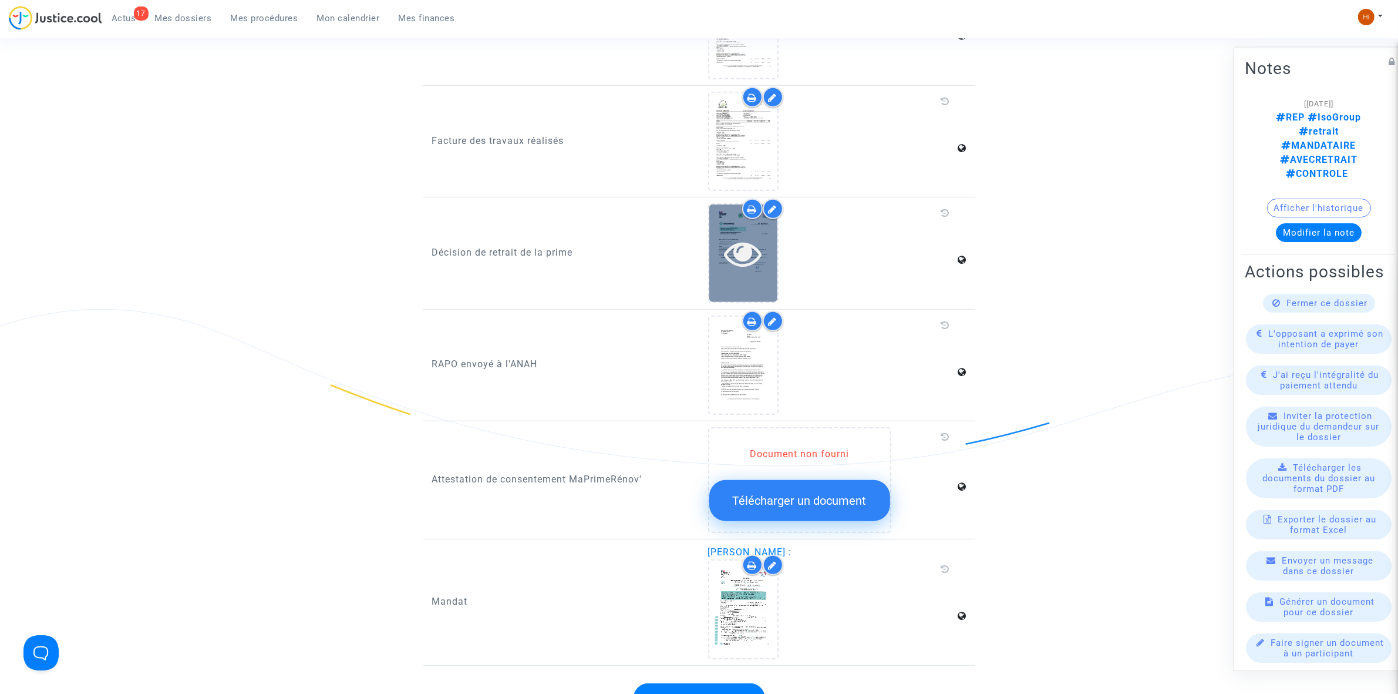
scroll to position [881, 0]
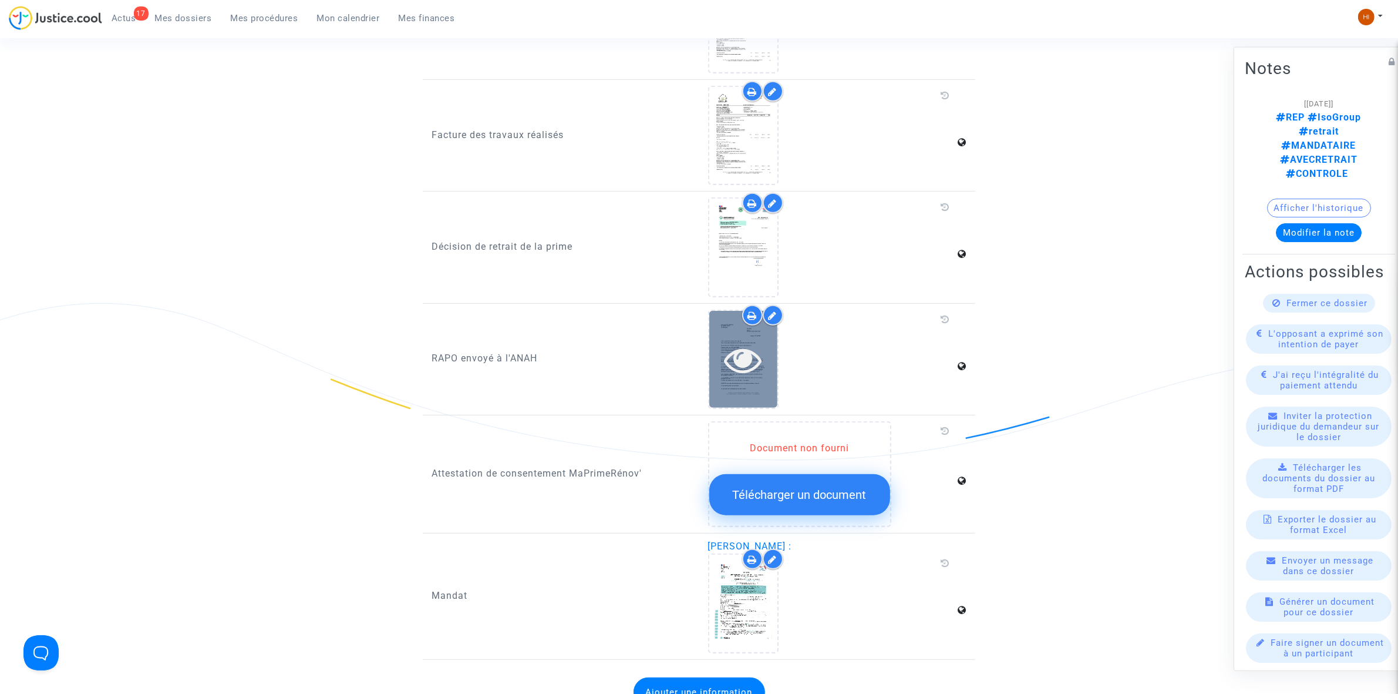
click at [751, 341] on icon at bounding box center [743, 360] width 38 height 38
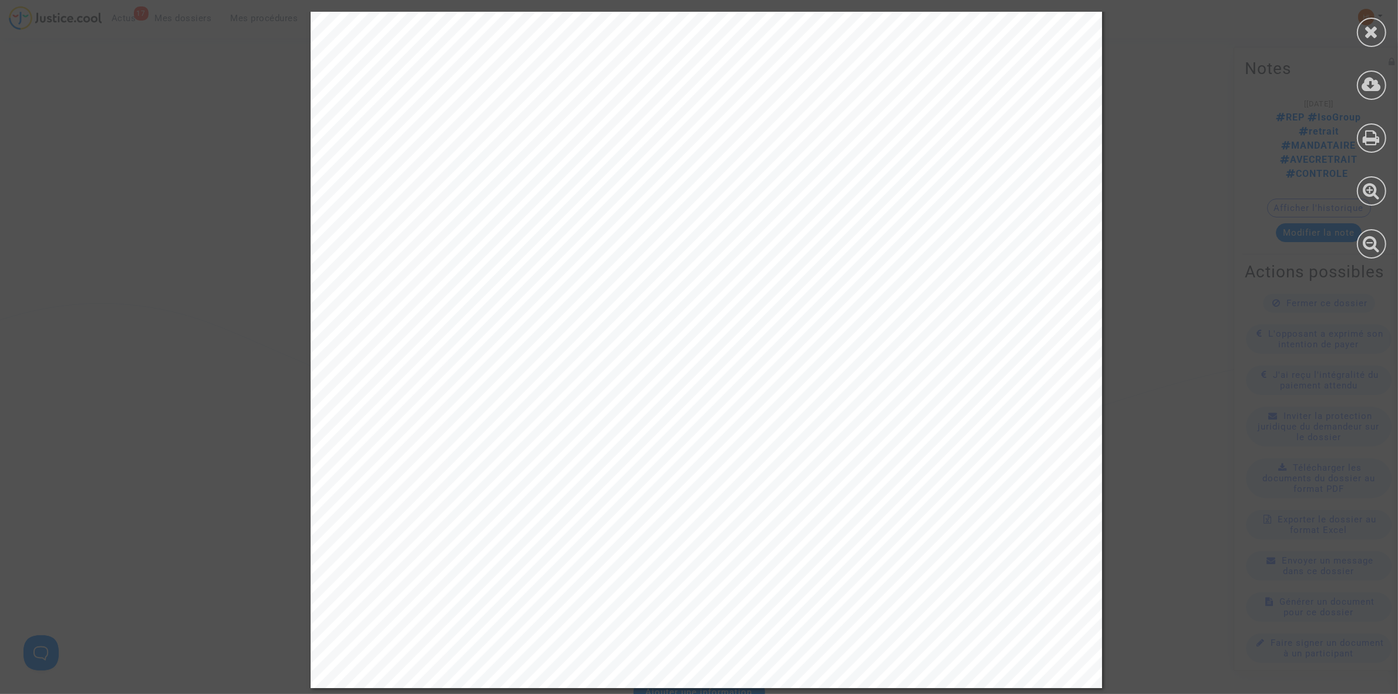
scroll to position [1582, 0]
click at [1375, 31] on icon at bounding box center [1372, 32] width 15 height 18
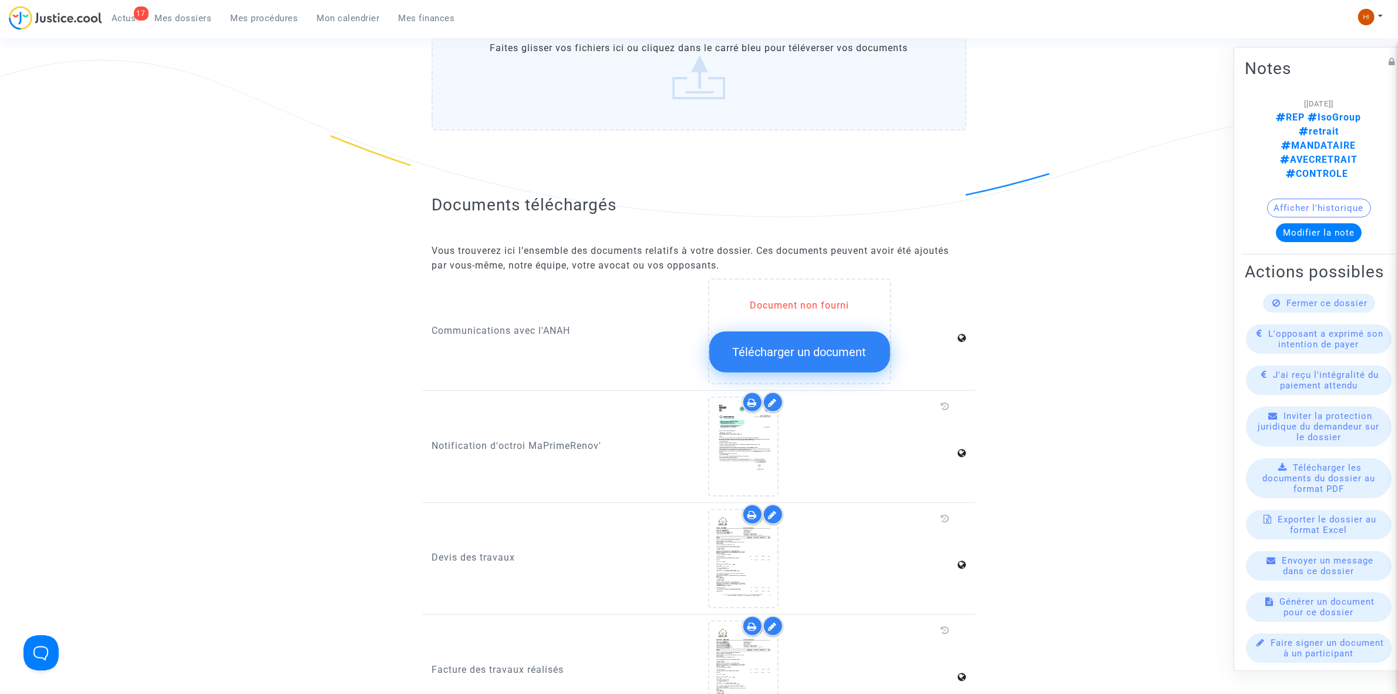
scroll to position [0, 0]
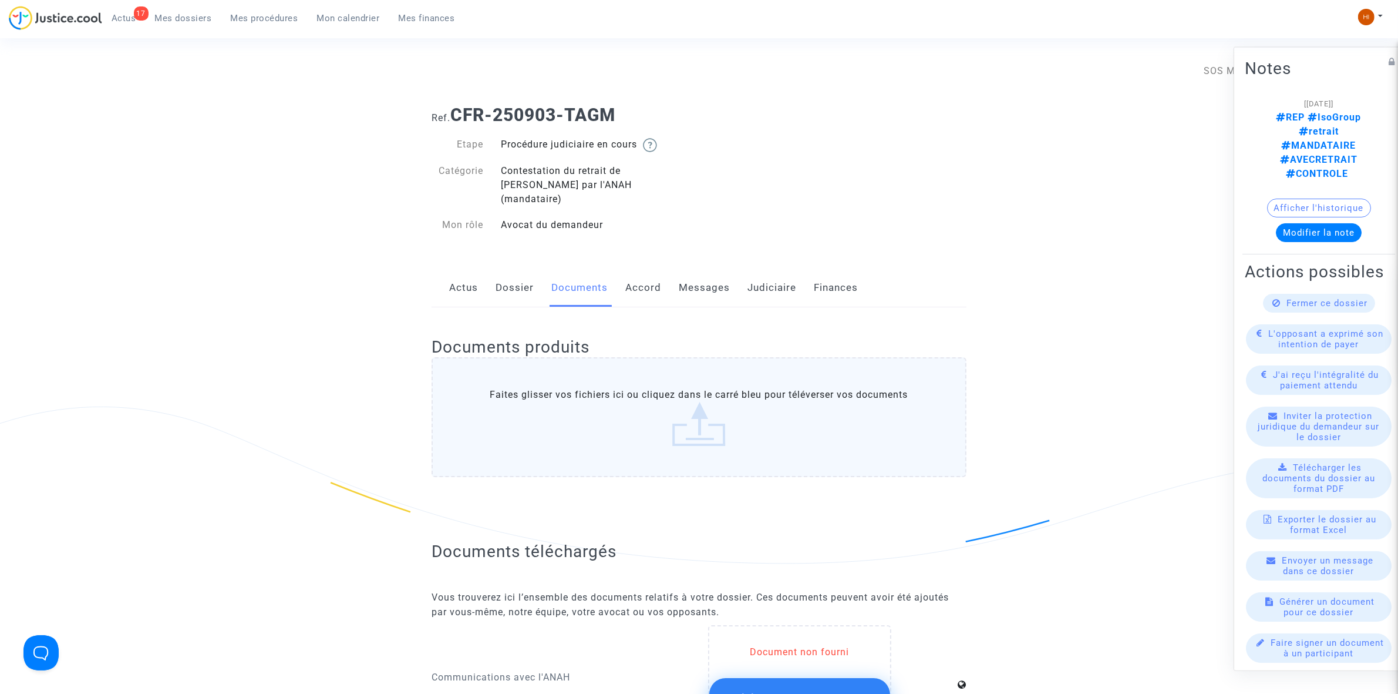
click at [694, 268] on link "Messages" at bounding box center [704, 287] width 51 height 39
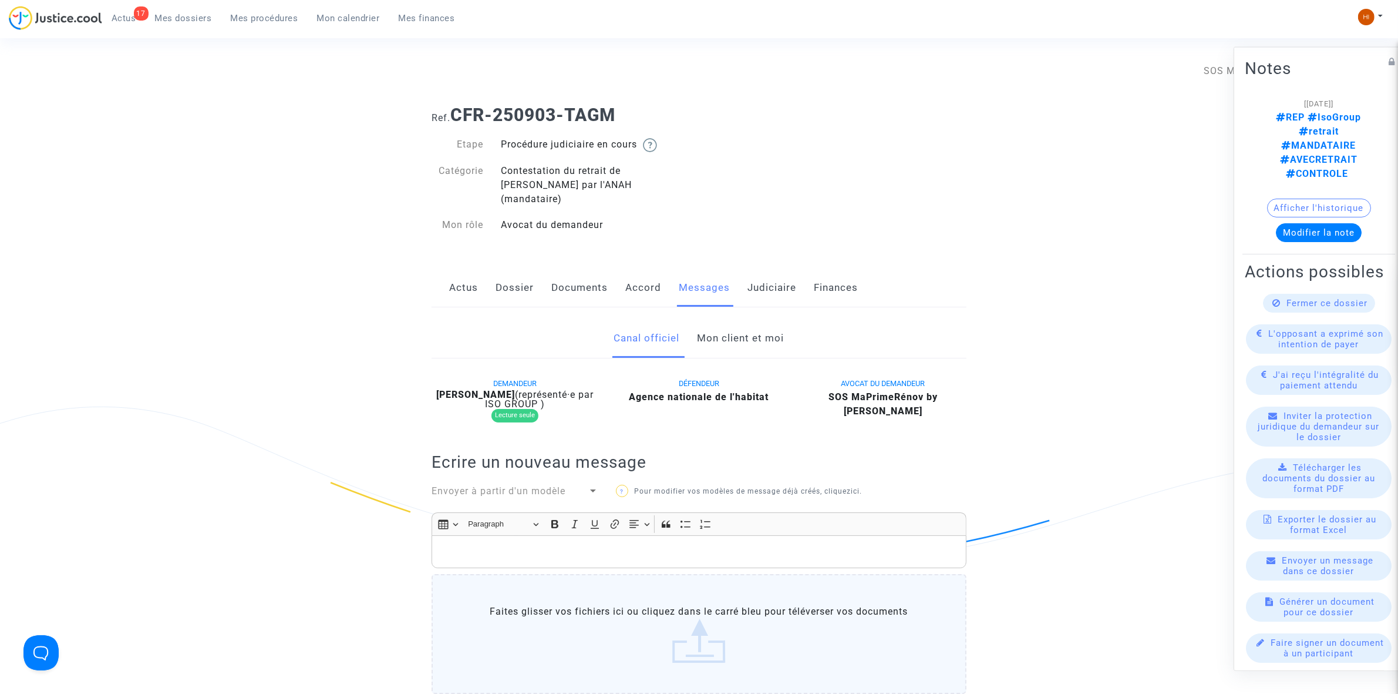
click at [714, 327] on link "Mon client et moi" at bounding box center [741, 338] width 87 height 39
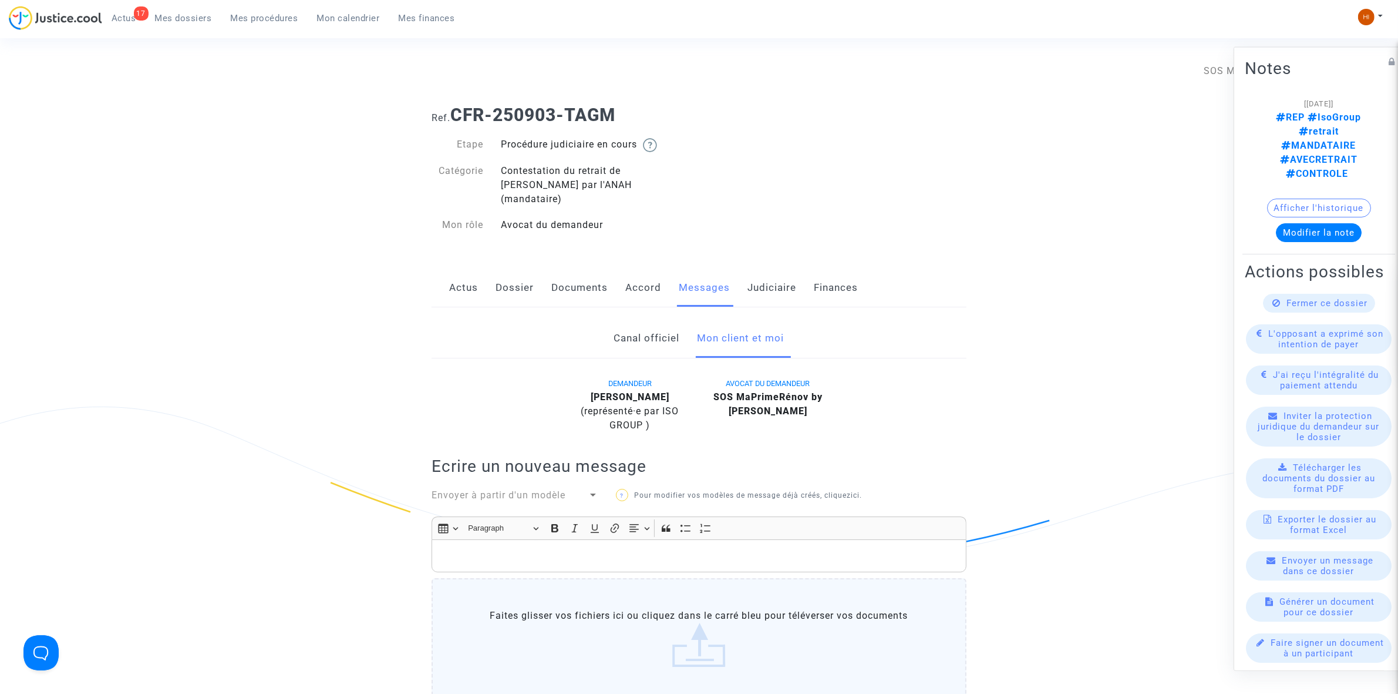
click at [775, 273] on link "Judiciaire" at bounding box center [772, 287] width 49 height 39
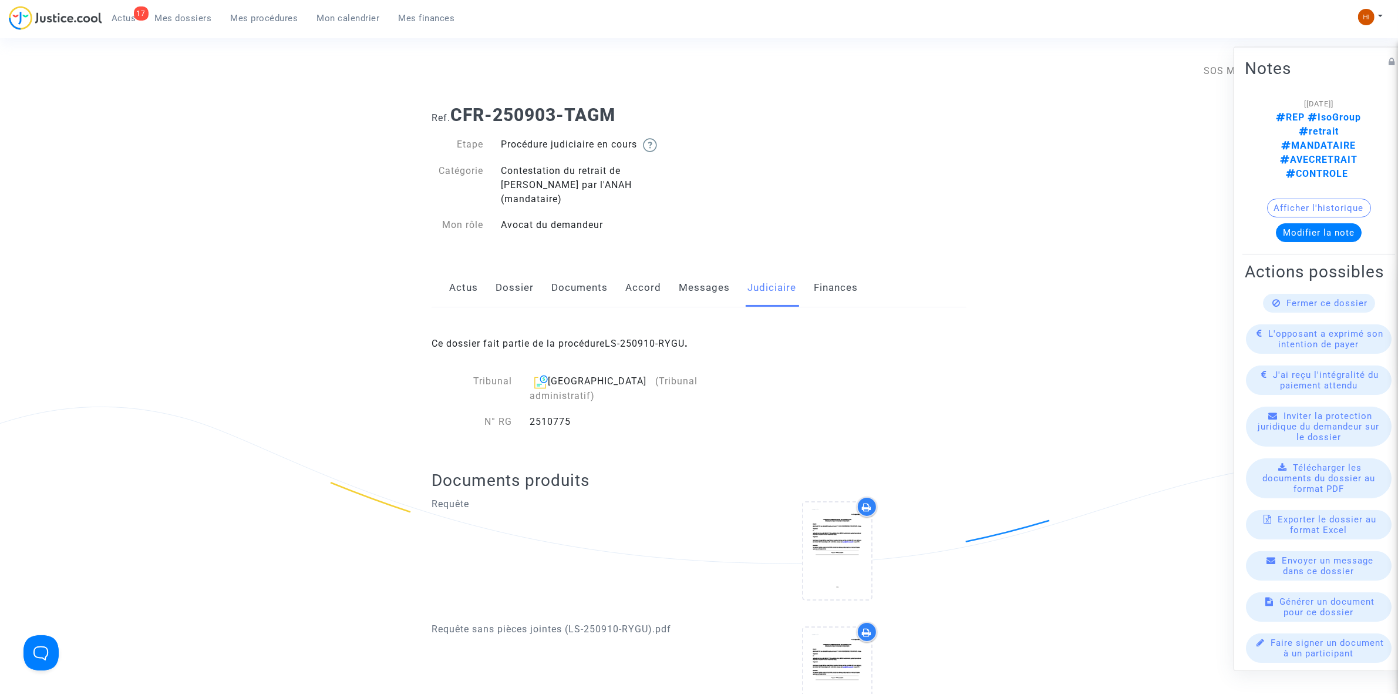
click at [671, 274] on div "Actus Dossier Documents Accord Messages Judiciaire Finances" at bounding box center [699, 287] width 535 height 39
click at [683, 272] on link "Messages" at bounding box center [704, 287] width 51 height 39
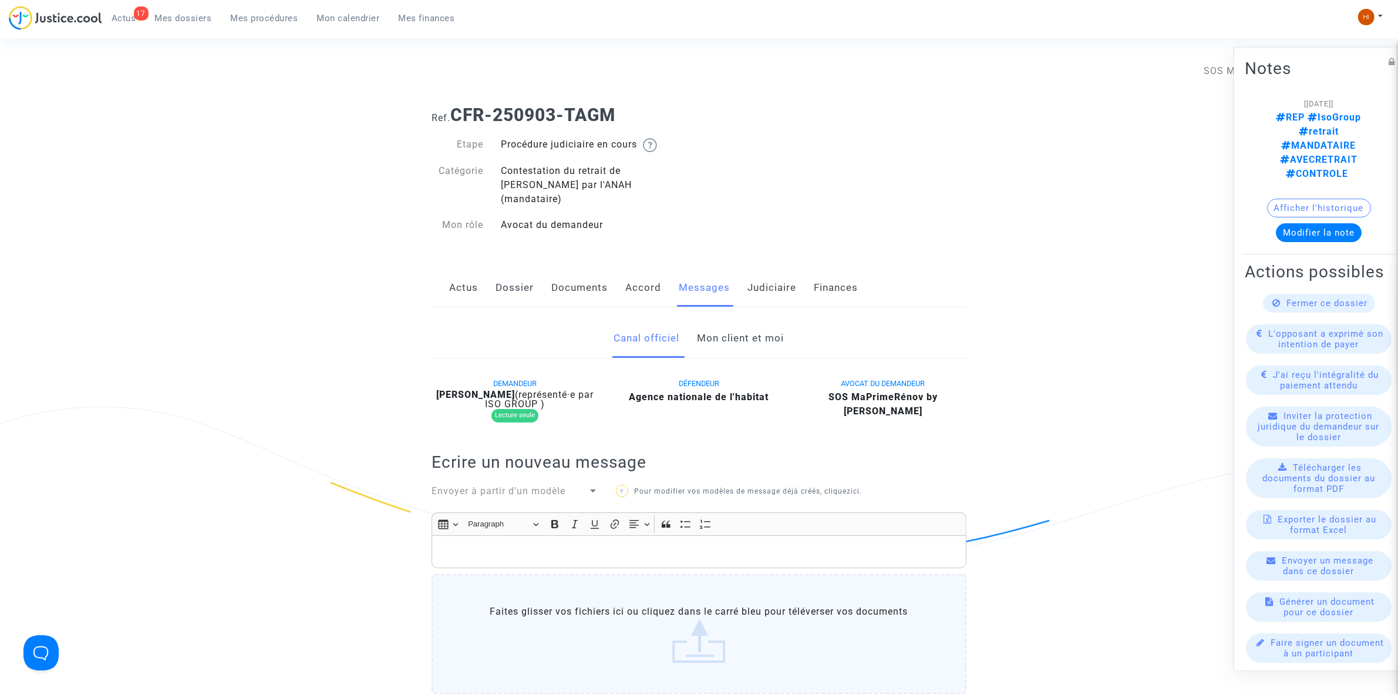
click at [751, 326] on link "Mon client et moi" at bounding box center [741, 338] width 87 height 39
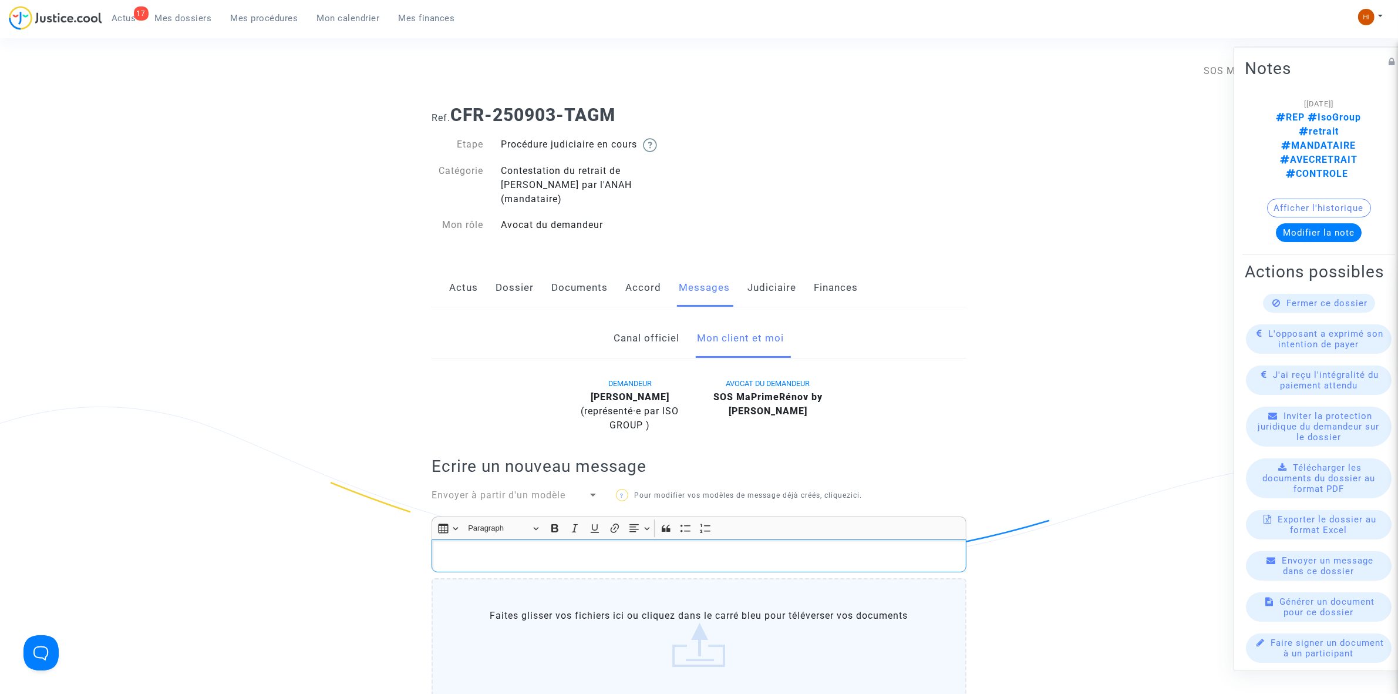
click at [540, 549] on p "Rich Text Editor, main" at bounding box center [699, 556] width 523 height 15
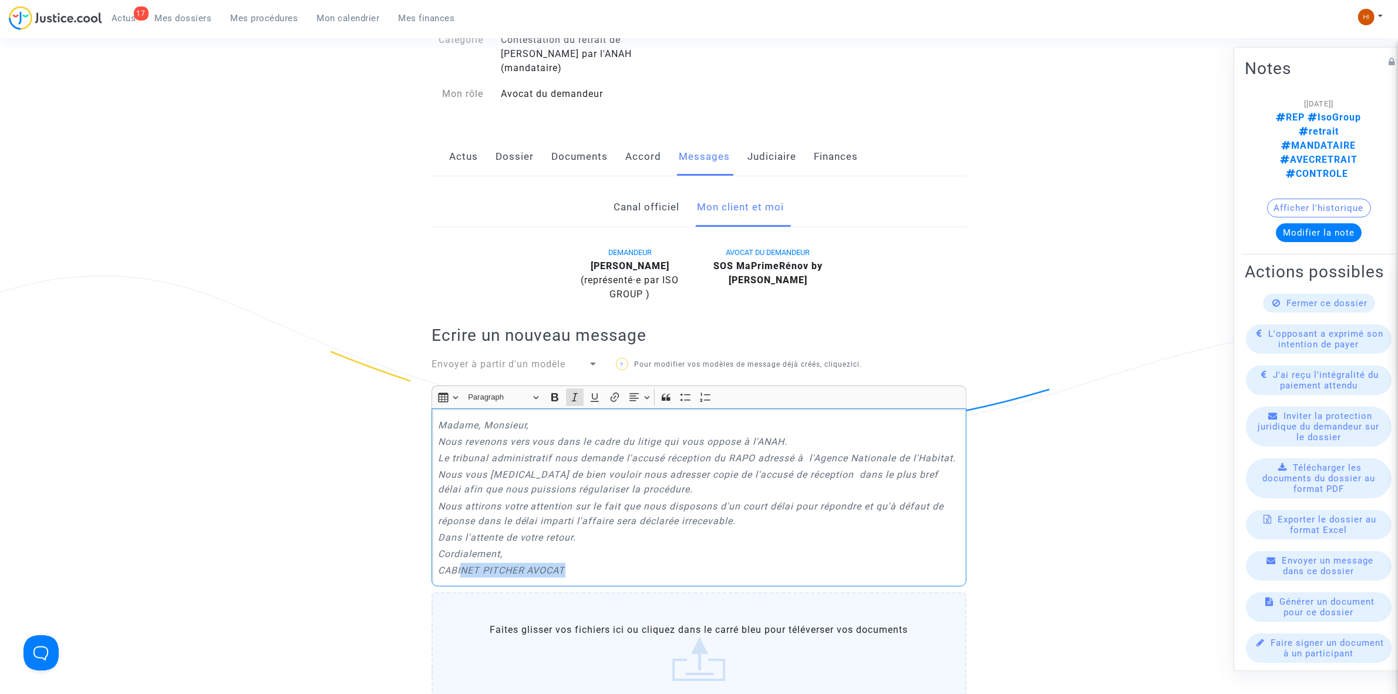
scroll to position [139, 0]
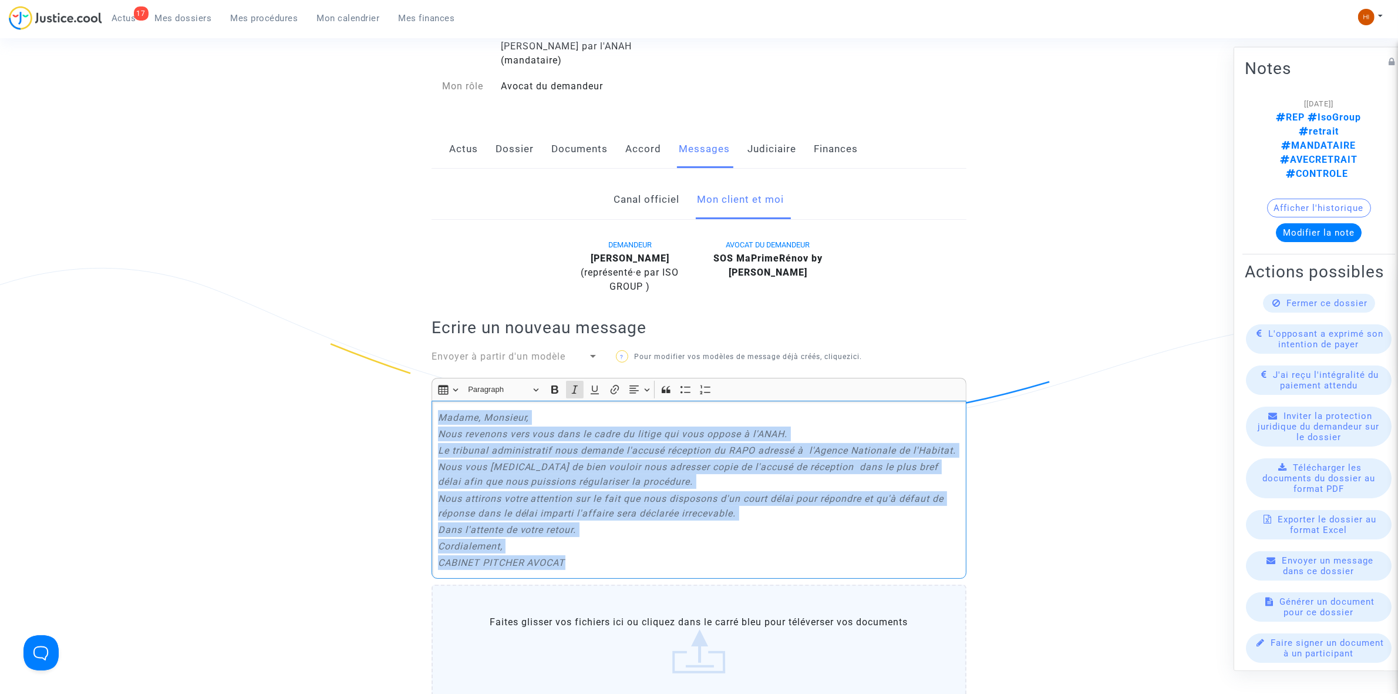
drag, startPoint x: 574, startPoint y: 673, endPoint x: 449, endPoint y: 366, distance: 331.1
click at [415, 364] on ng-component "Ref. CFR-250903-TAGM Etape Procédure judiciaire en cours Catégorie Contestation…" at bounding box center [700, 660] width 846 height 1407
click at [574, 385] on icon "Editor toolbar" at bounding box center [575, 389] width 6 height 8
click at [592, 522] on p "Dans l'attente de votre retour." at bounding box center [699, 529] width 523 height 15
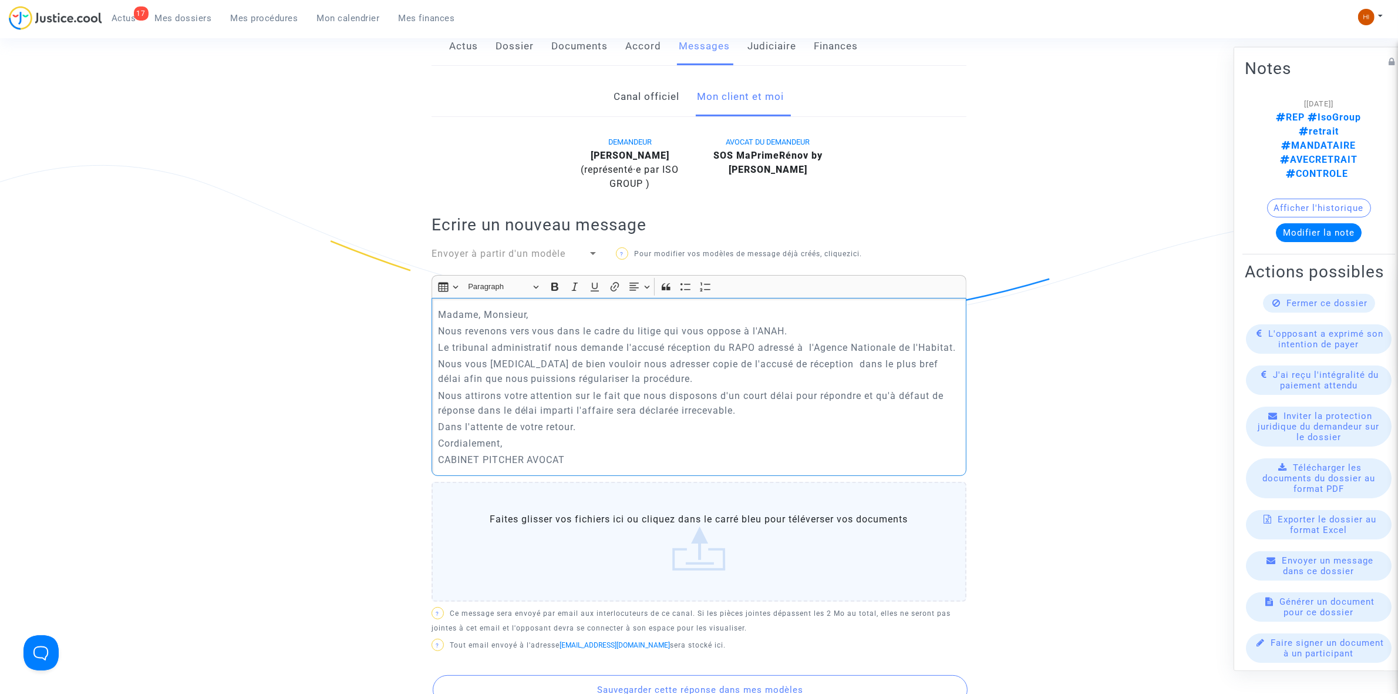
scroll to position [506, 0]
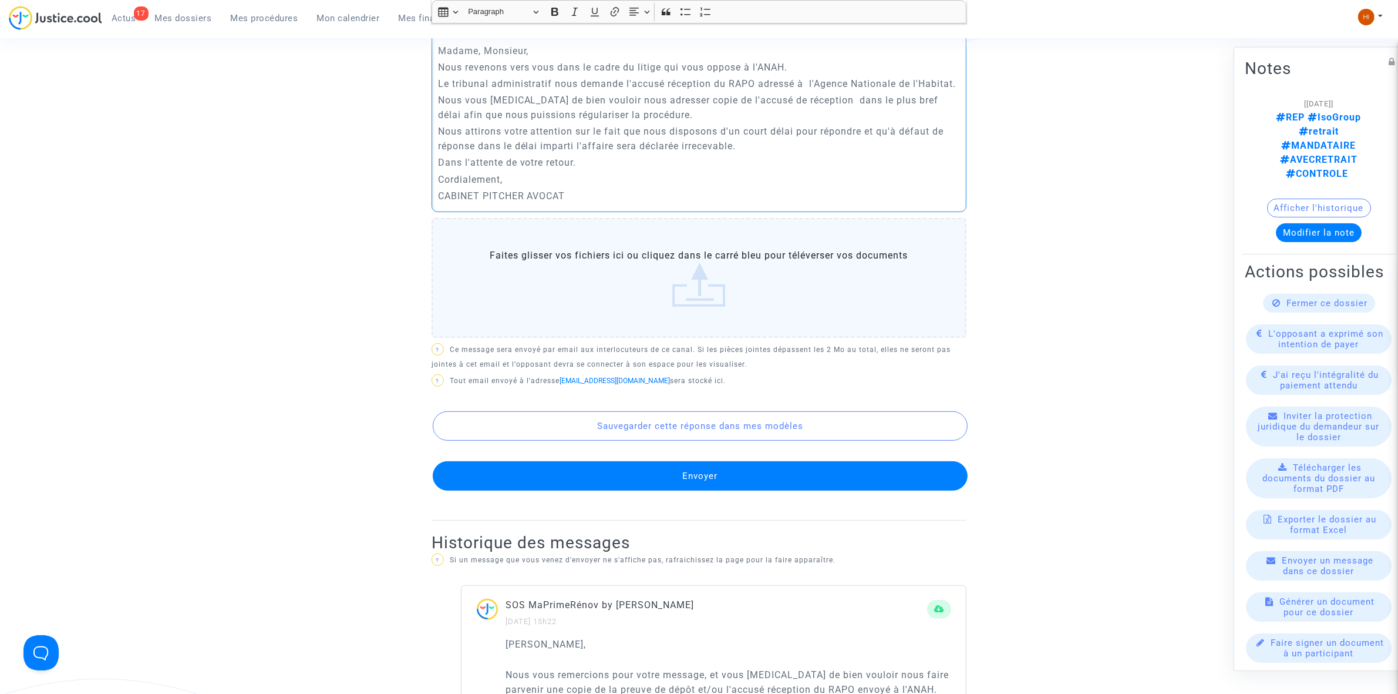
click at [655, 468] on button "Envoyer" at bounding box center [700, 475] width 535 height 29
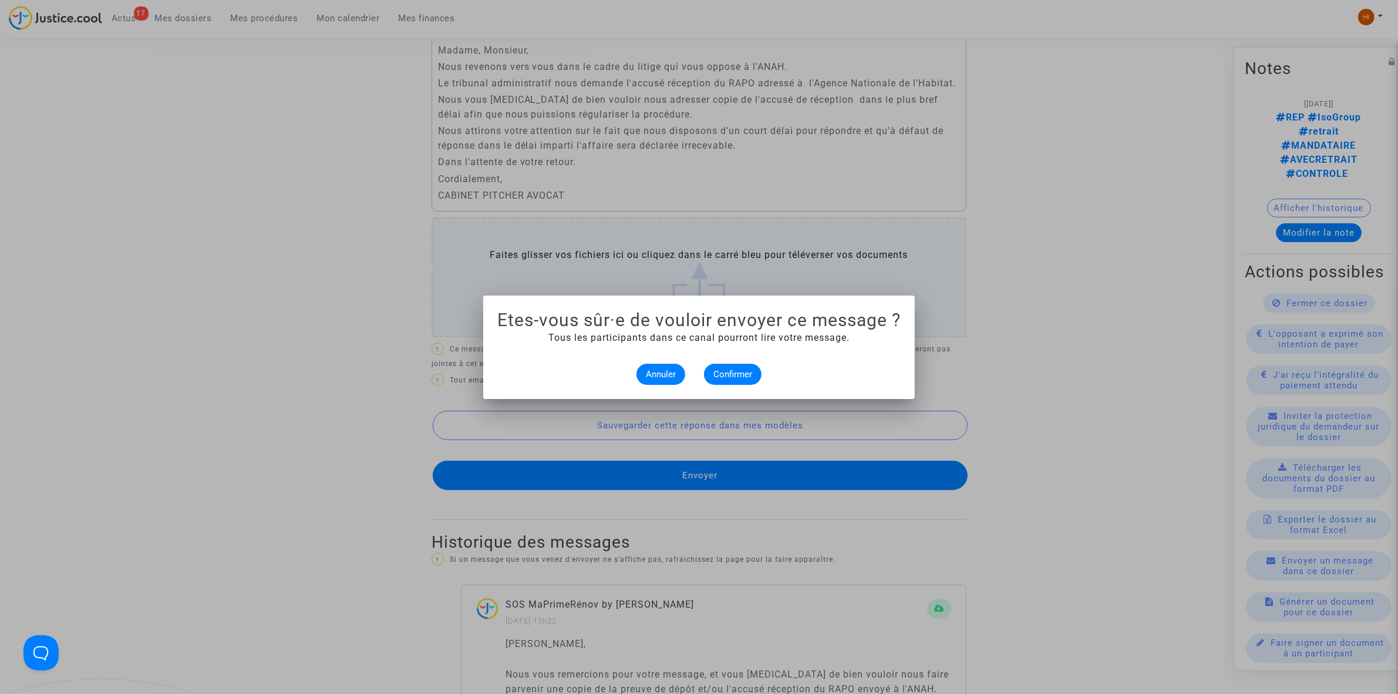
scroll to position [0, 0]
click at [715, 379] on button "Confirmer" at bounding box center [733, 374] width 58 height 21
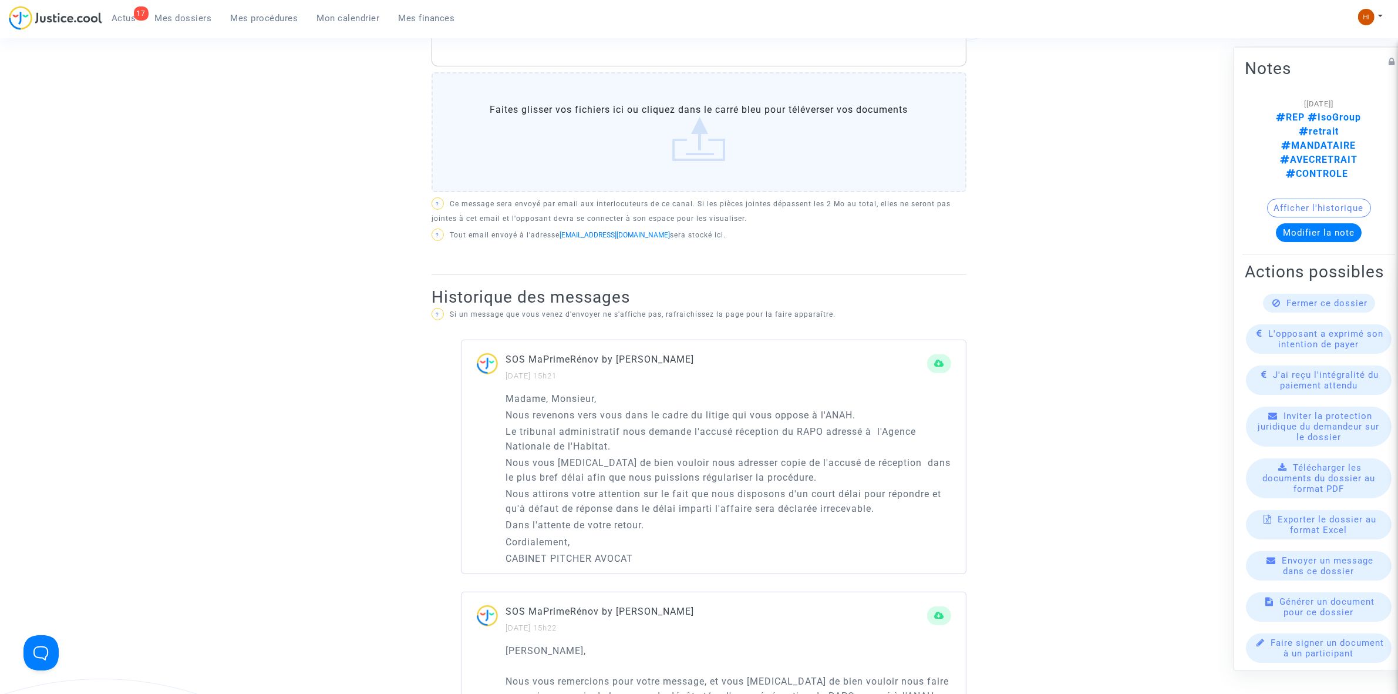
click at [1300, 198] on button "Afficher l'historique" at bounding box center [1320, 207] width 104 height 19
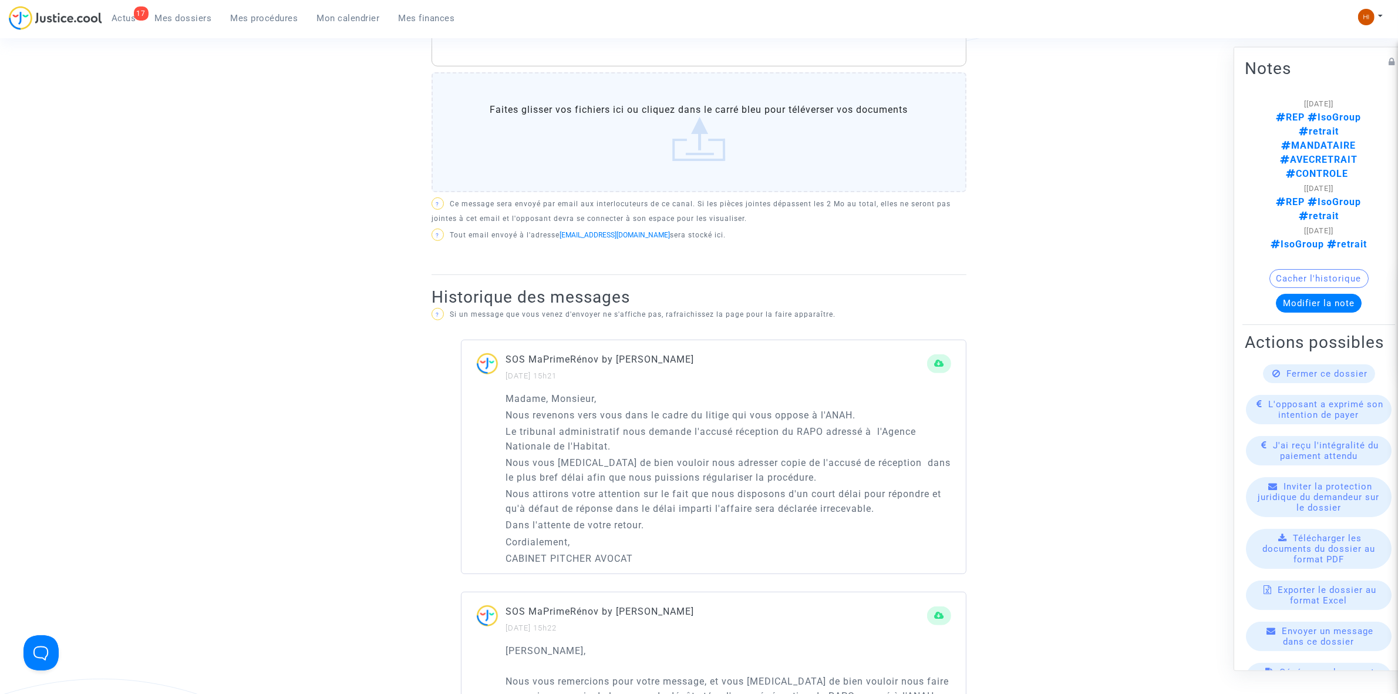
drag, startPoint x: 193, startPoint y: 18, endPoint x: 294, endPoint y: 63, distance: 110.4
click at [191, 18] on span "Mes dossiers" at bounding box center [183, 18] width 57 height 11
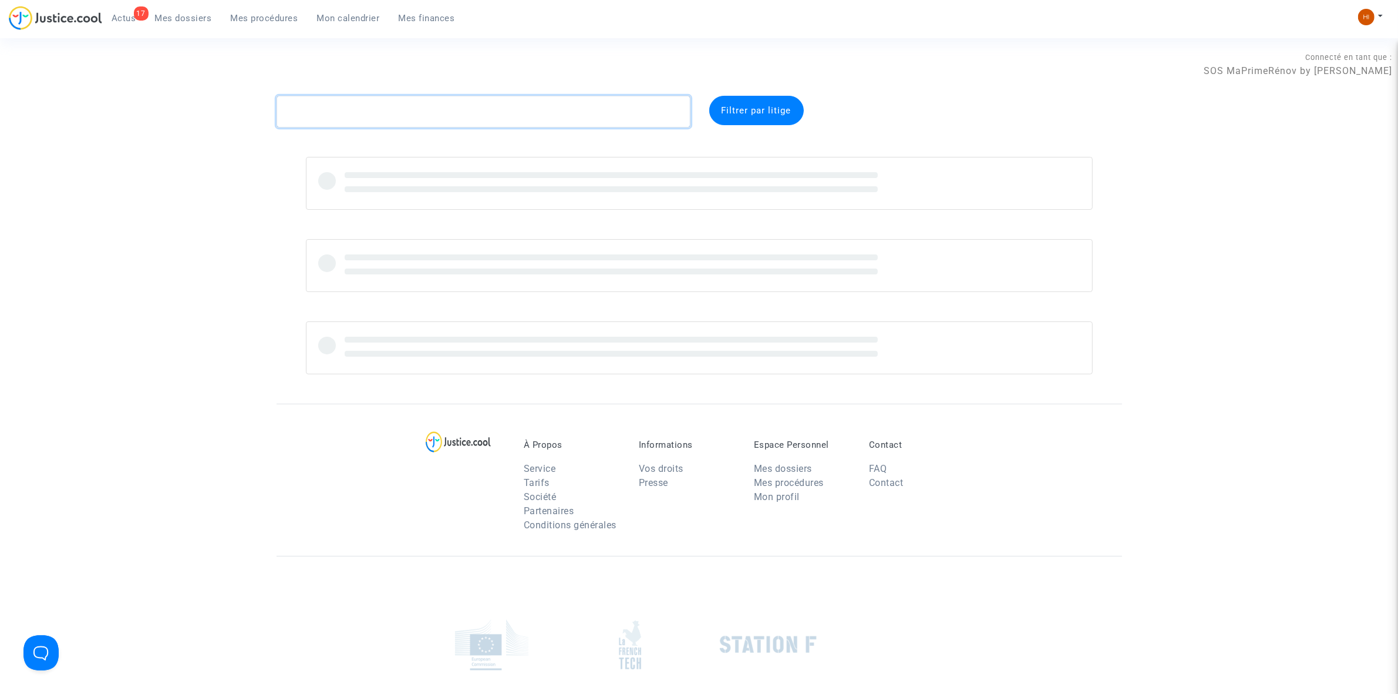
click at [551, 113] on textarea at bounding box center [484, 112] width 414 height 32
paste textarea "MIRACULEUX CLARA"
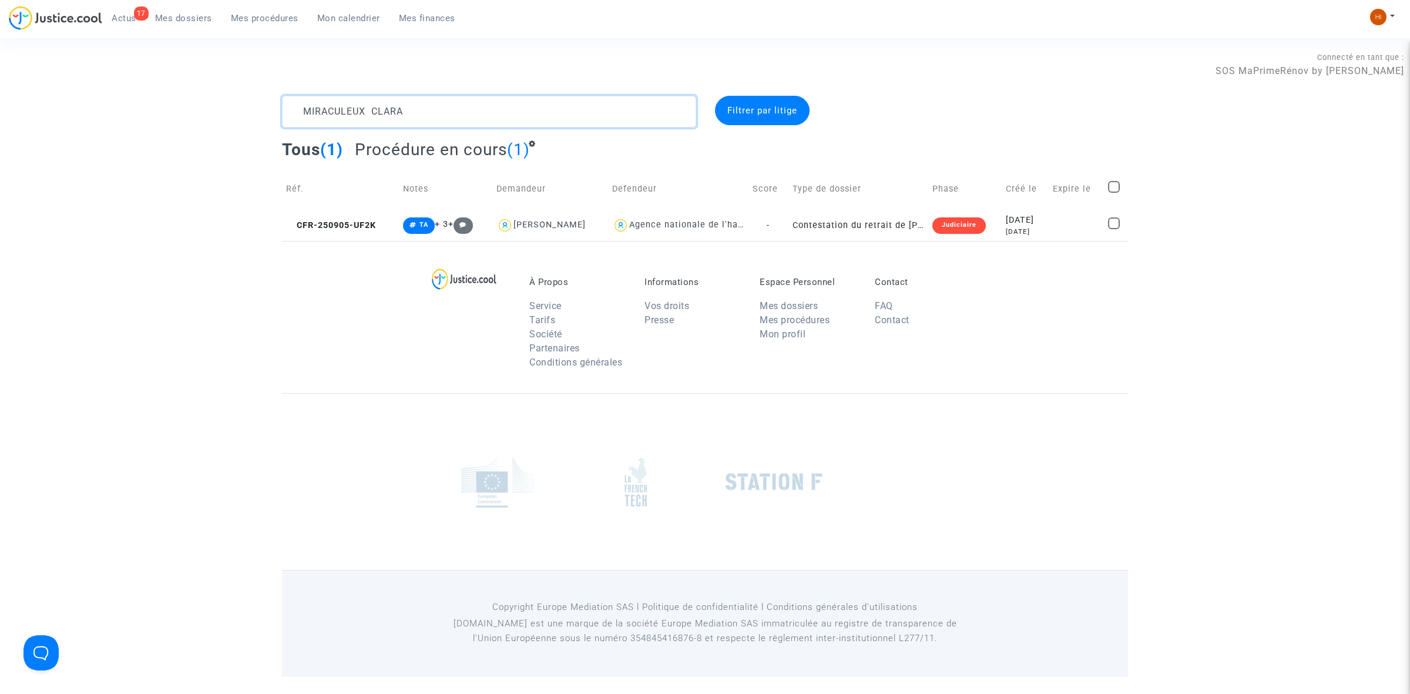
type textarea "MIRACULEUX CLARA"
click at [304, 217] on td "CFR-250905-UF2K" at bounding box center [340, 225] width 117 height 31
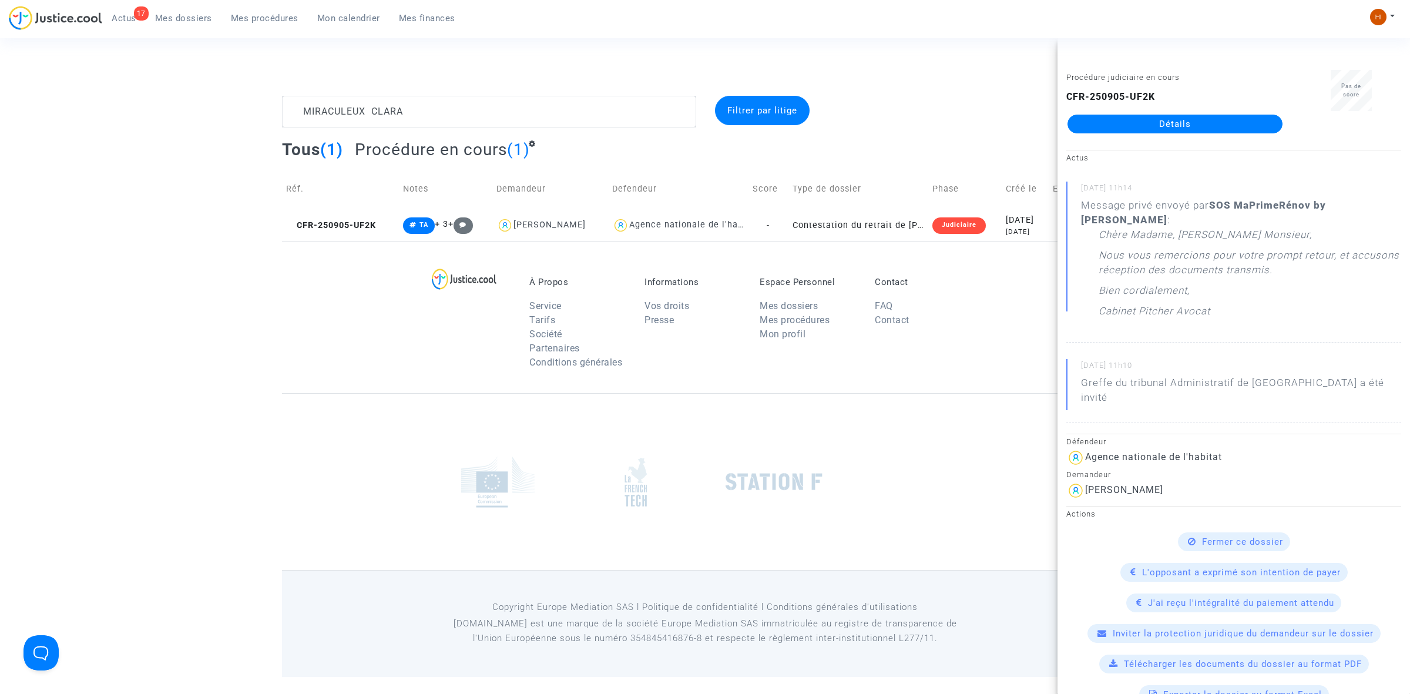
click at [1226, 136] on div "Procédure judiciaire en cours CFR-250905-UF2K Détails" at bounding box center [1174, 107] width 235 height 74
click at [1232, 121] on link "Détails" at bounding box center [1174, 124] width 215 height 19
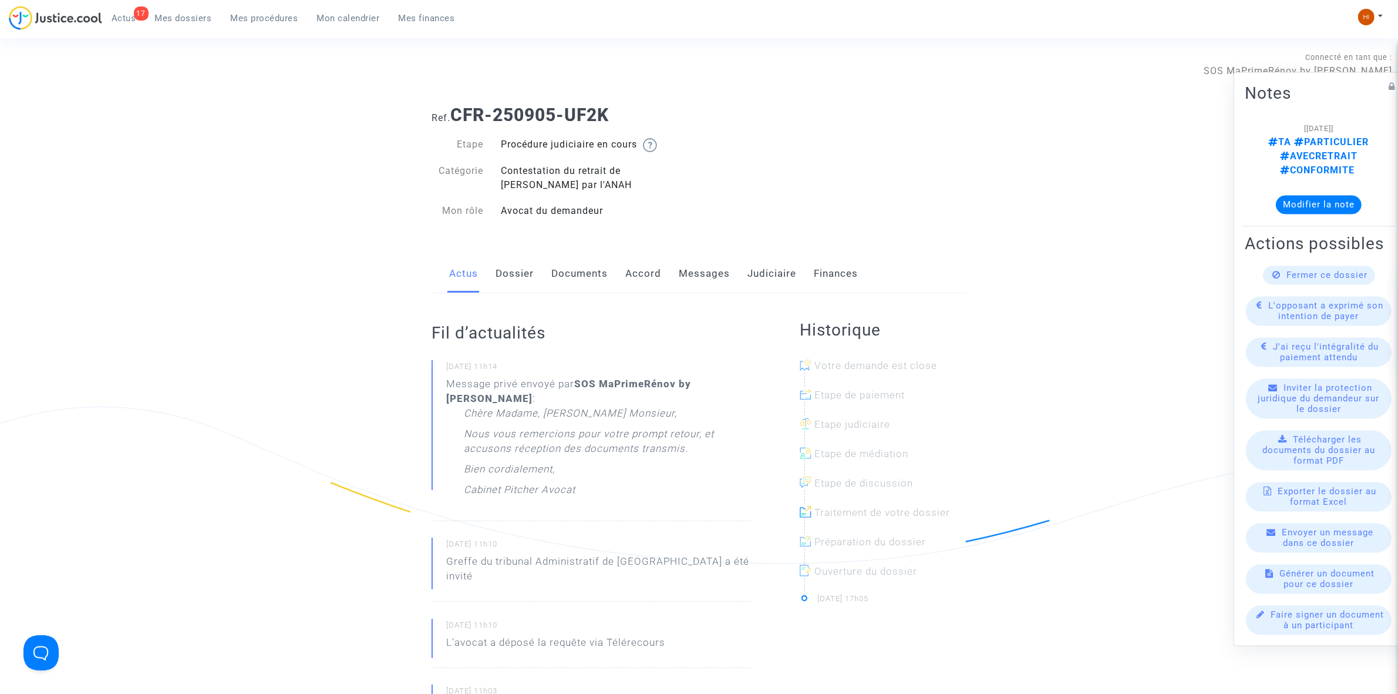
click at [758, 277] on link "Judiciaire" at bounding box center [772, 273] width 49 height 39
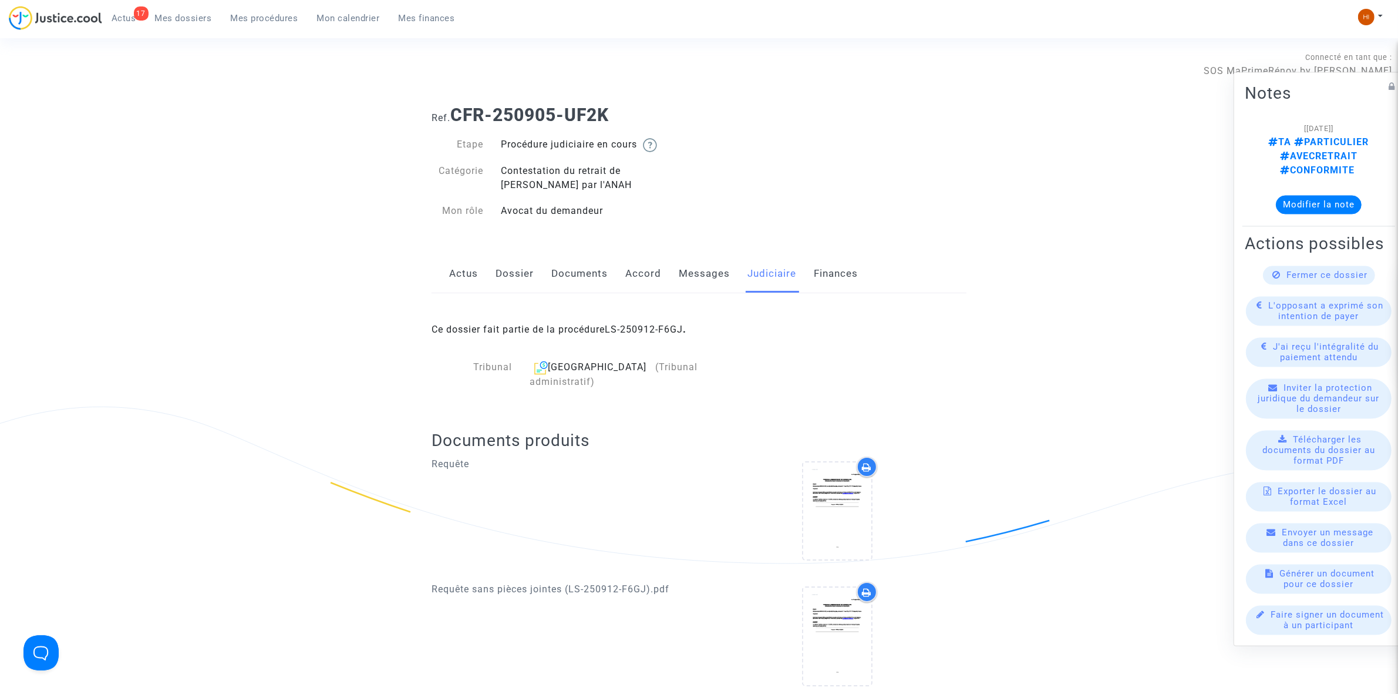
drag, startPoint x: 665, startPoint y: 324, endPoint x: 661, endPoint y: 310, distance: 15.2
click at [664, 325] on link "LS-250912-F6GJ" at bounding box center [644, 329] width 78 height 11
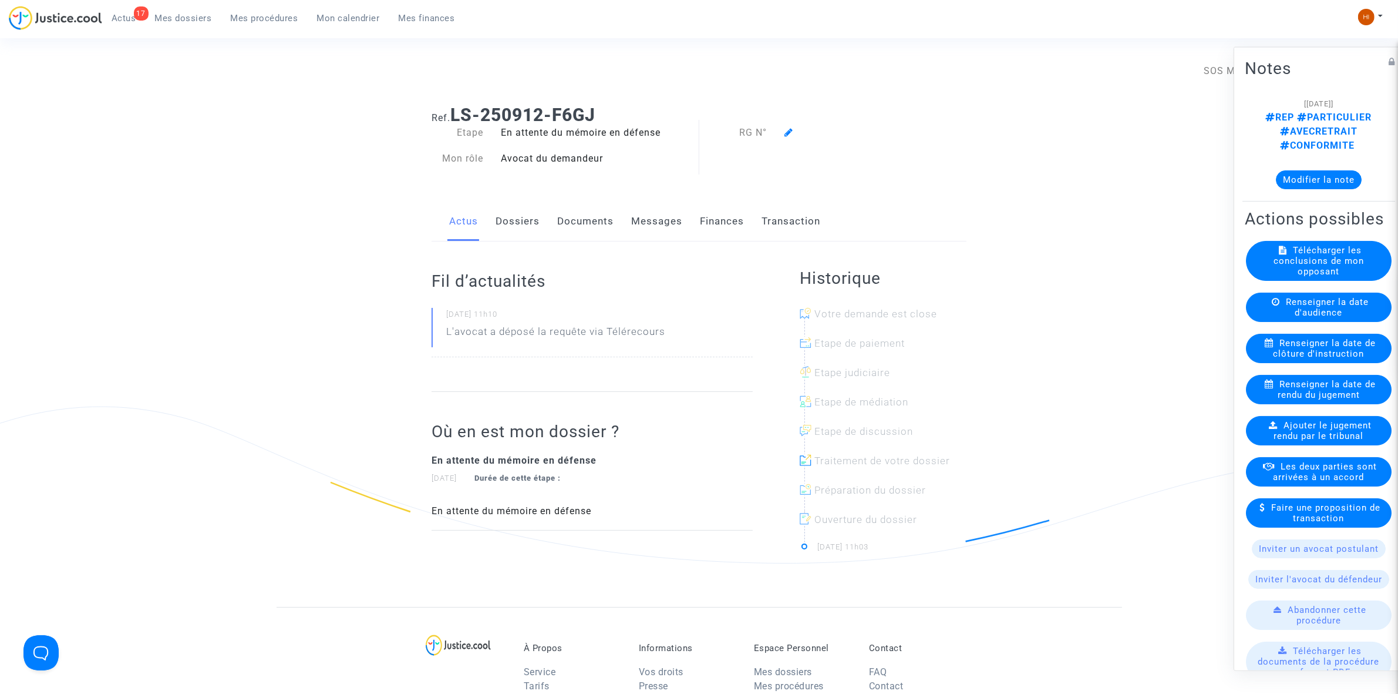
click at [788, 131] on icon at bounding box center [789, 131] width 9 height 9
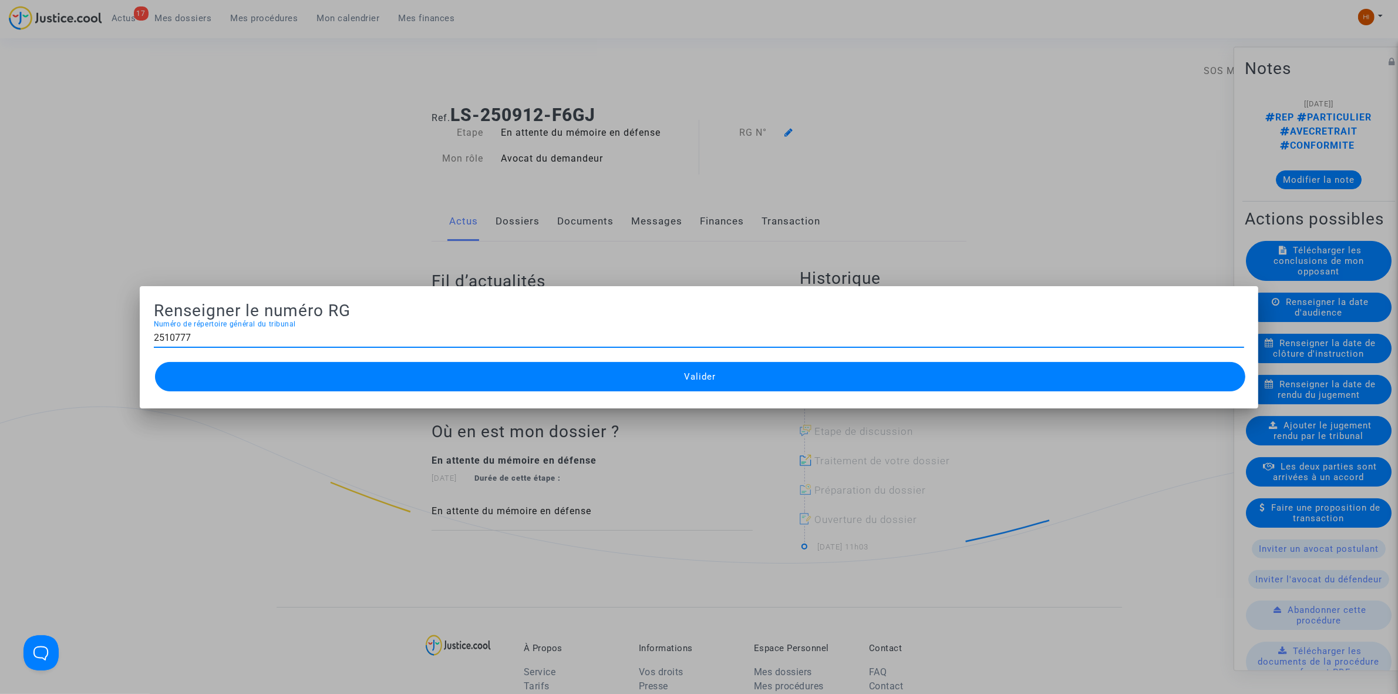
type input "2510777"
click at [423, 379] on button "Valider" at bounding box center [700, 376] width 1091 height 29
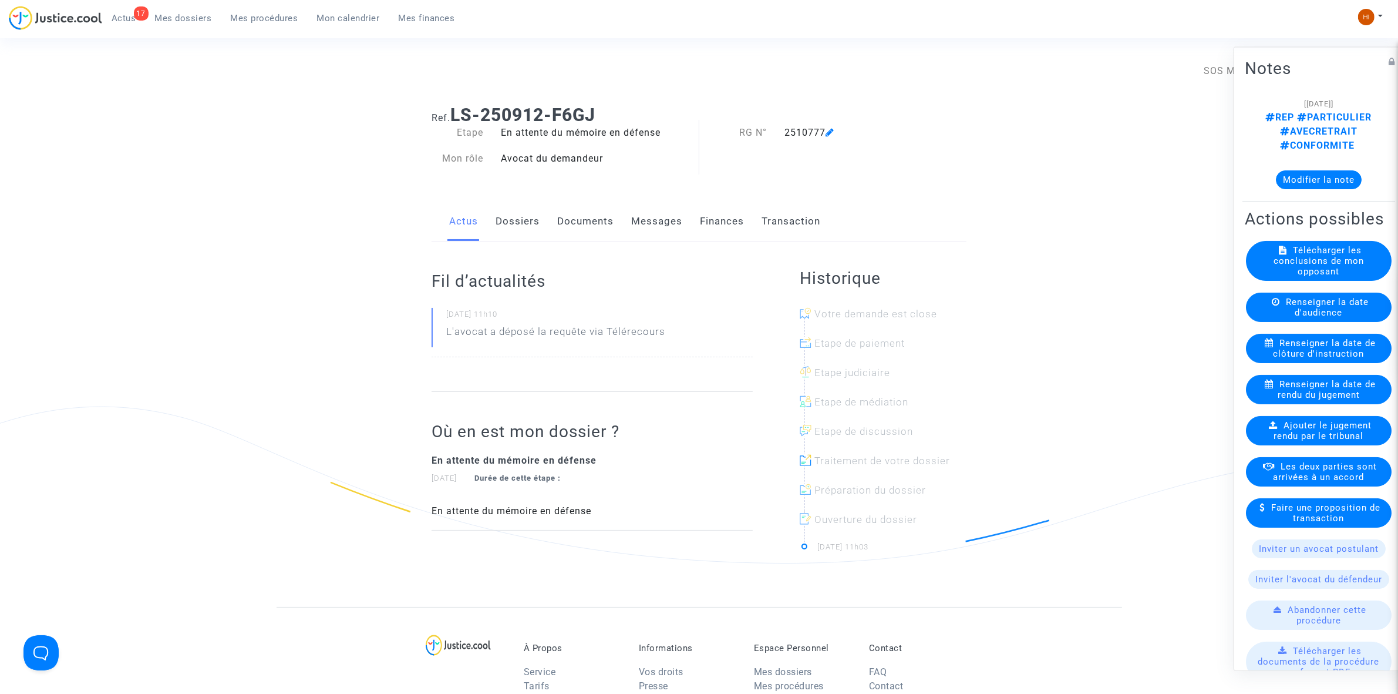
click at [586, 221] on link "Documents" at bounding box center [585, 221] width 56 height 39
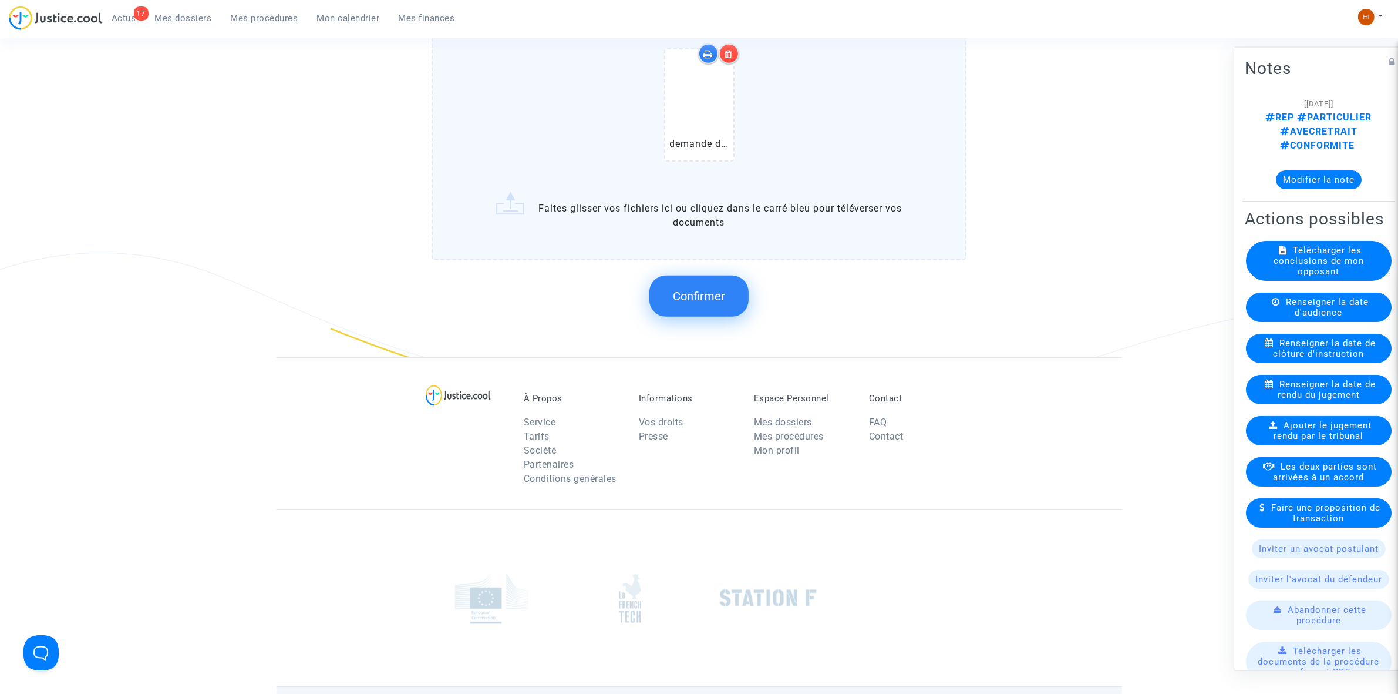
scroll to position [972, 0]
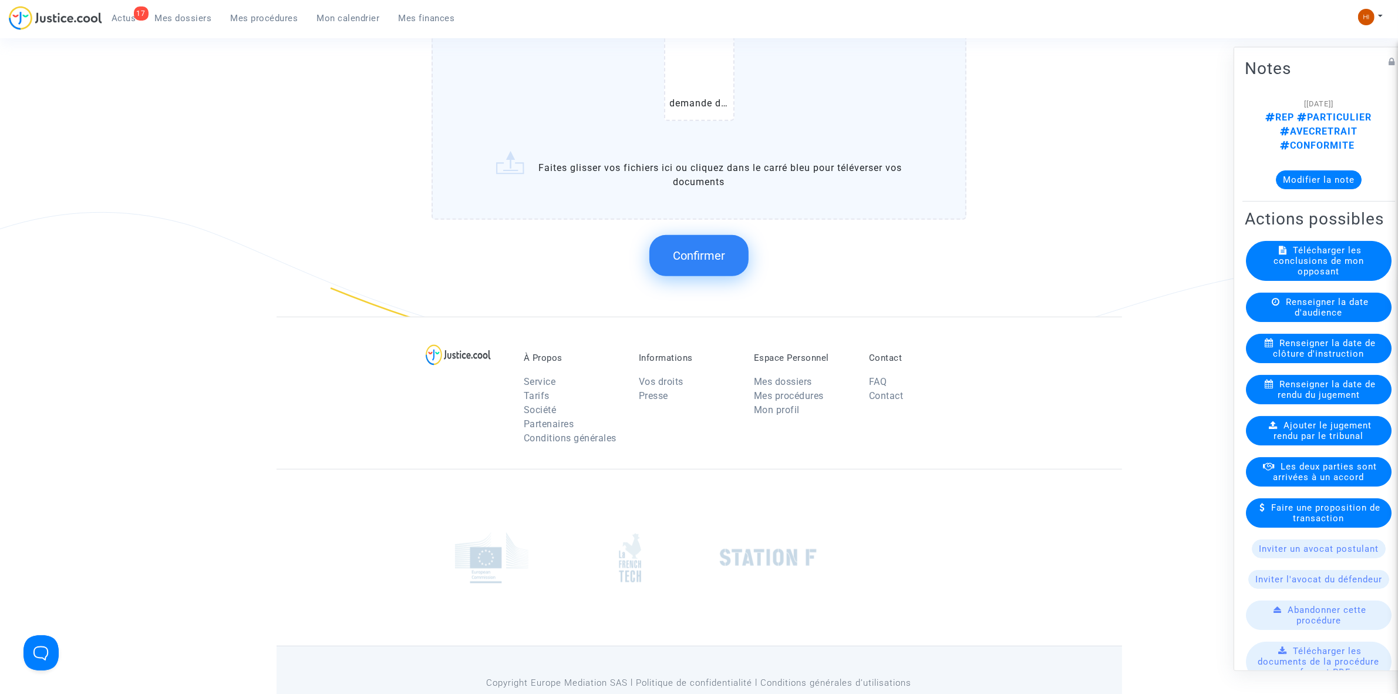
click at [694, 237] on button "Confirmer" at bounding box center [699, 255] width 99 height 41
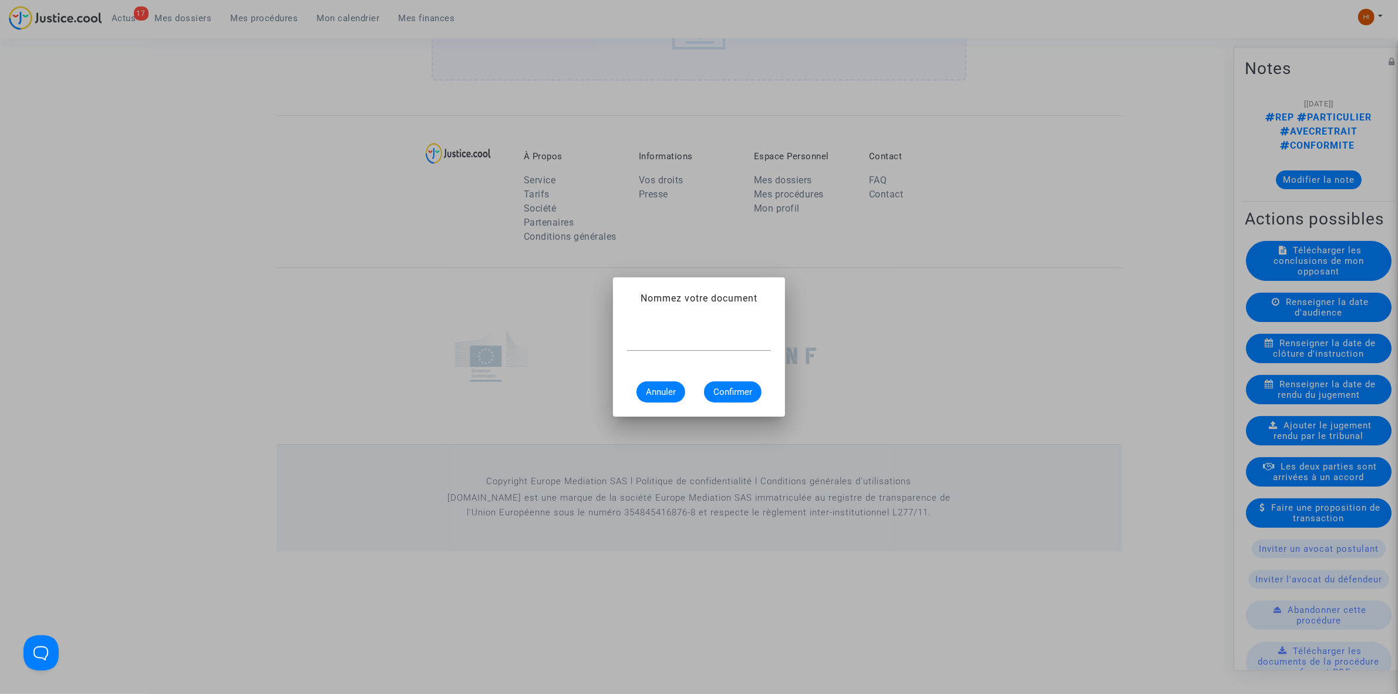
scroll to position [0, 0]
paste input "demande de régularisation"
type input "demande de régularisation"
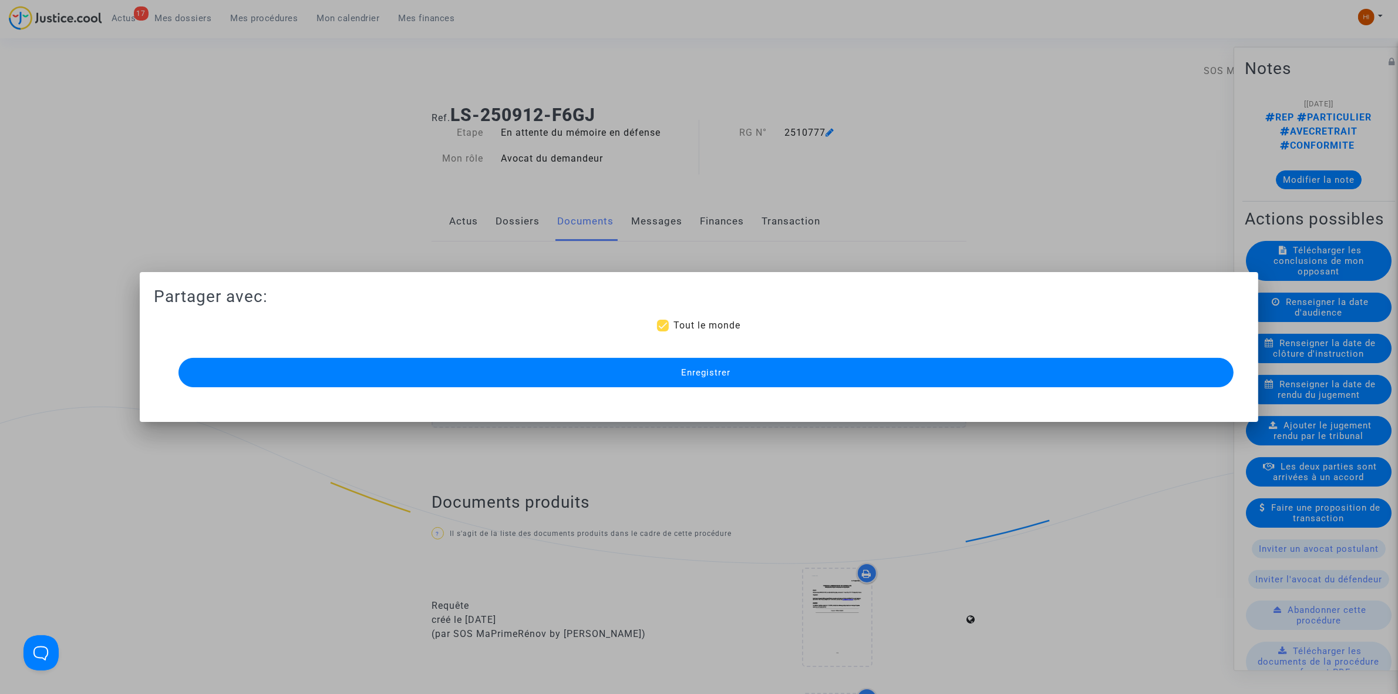
scroll to position [825, 0]
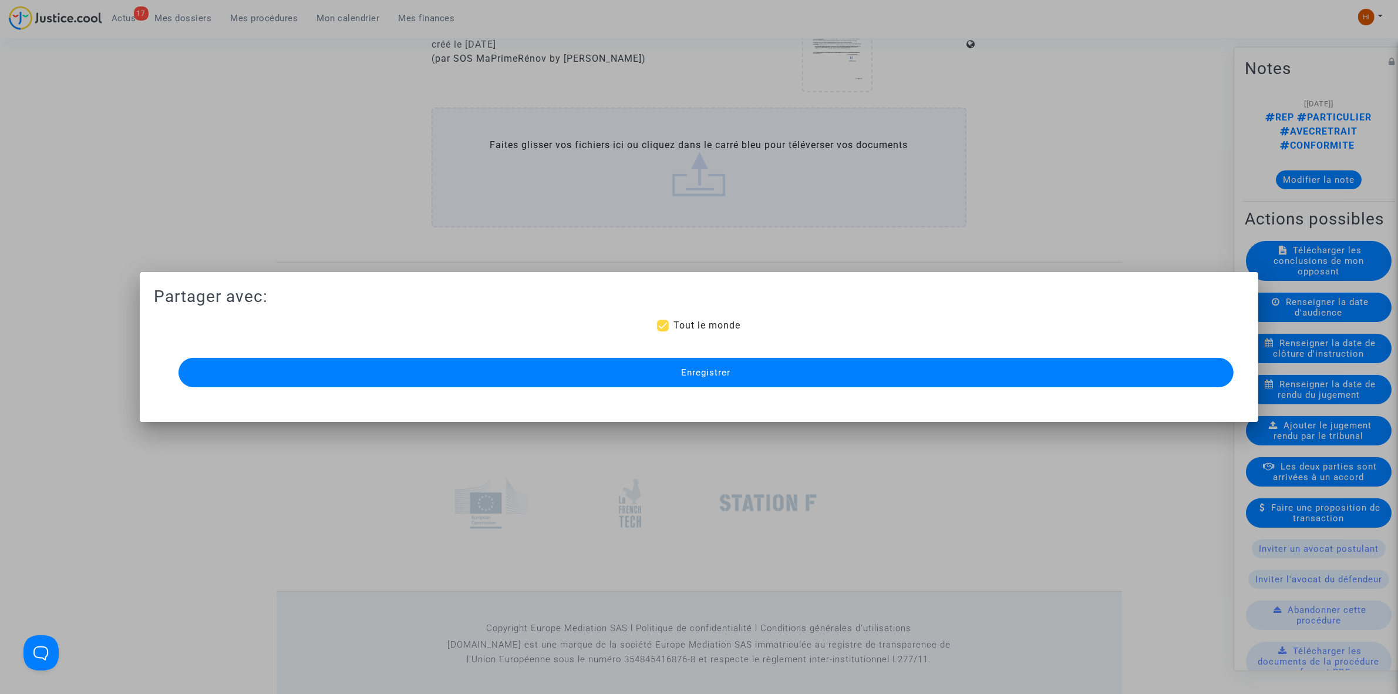
click at [605, 371] on button "Enregistrer" at bounding box center [706, 372] width 1055 height 29
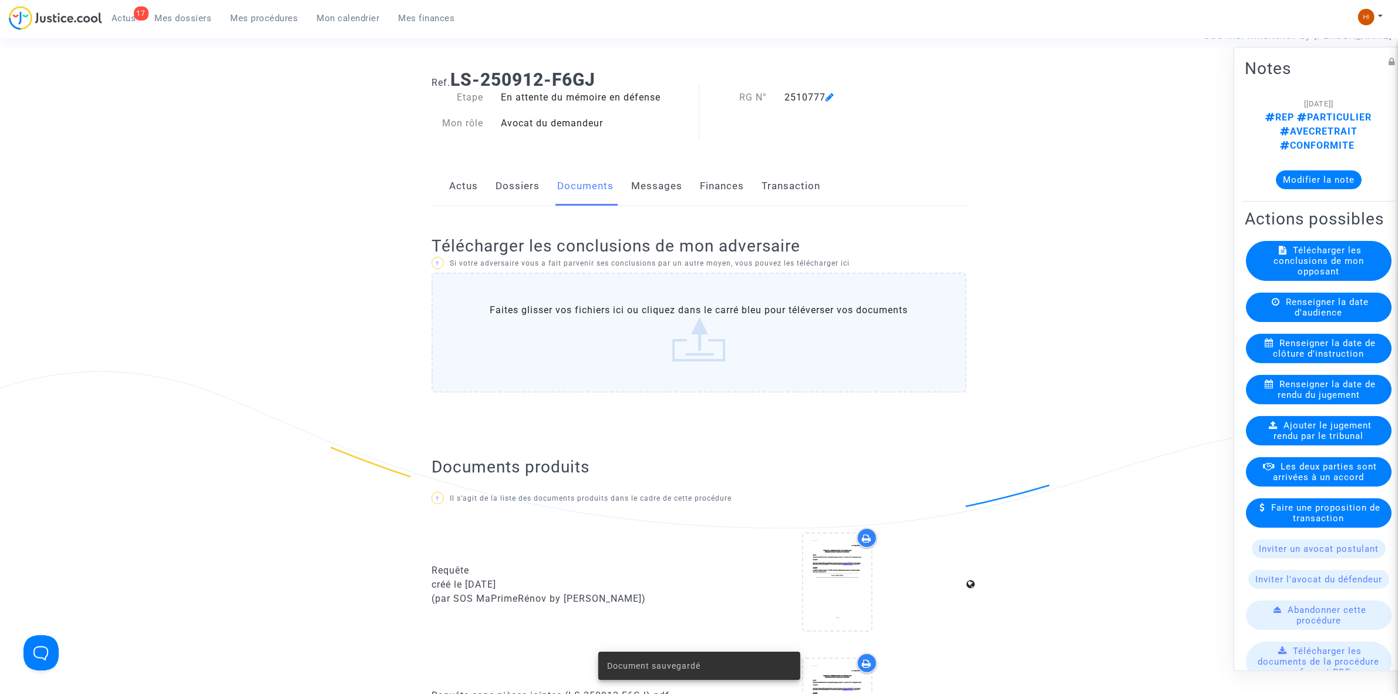
scroll to position [0, 0]
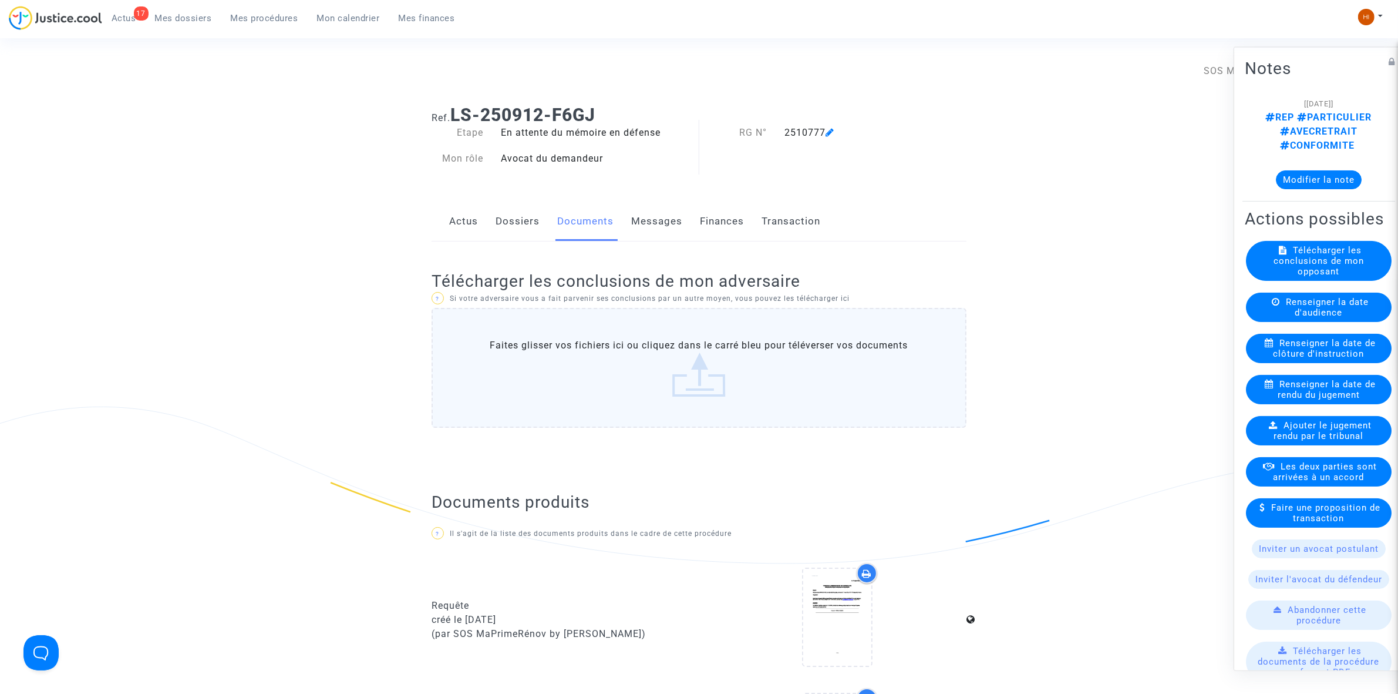
click at [513, 197] on div "Ref. LS-250912-F6GJ Etape En attente du mémoire en défense Mon rôle Avocat du d…" at bounding box center [699, 654] width 553 height 1117
click at [510, 221] on link "Dossiers" at bounding box center [518, 221] width 44 height 39
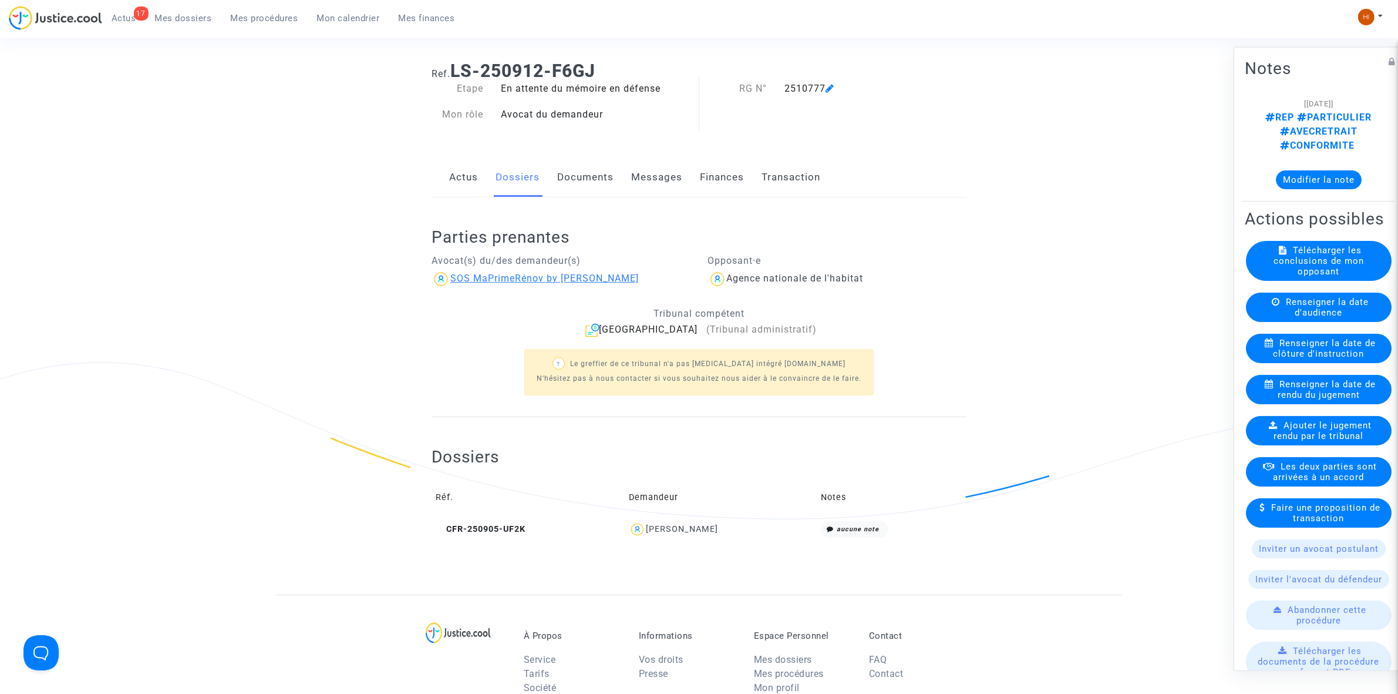
scroll to position [294, 0]
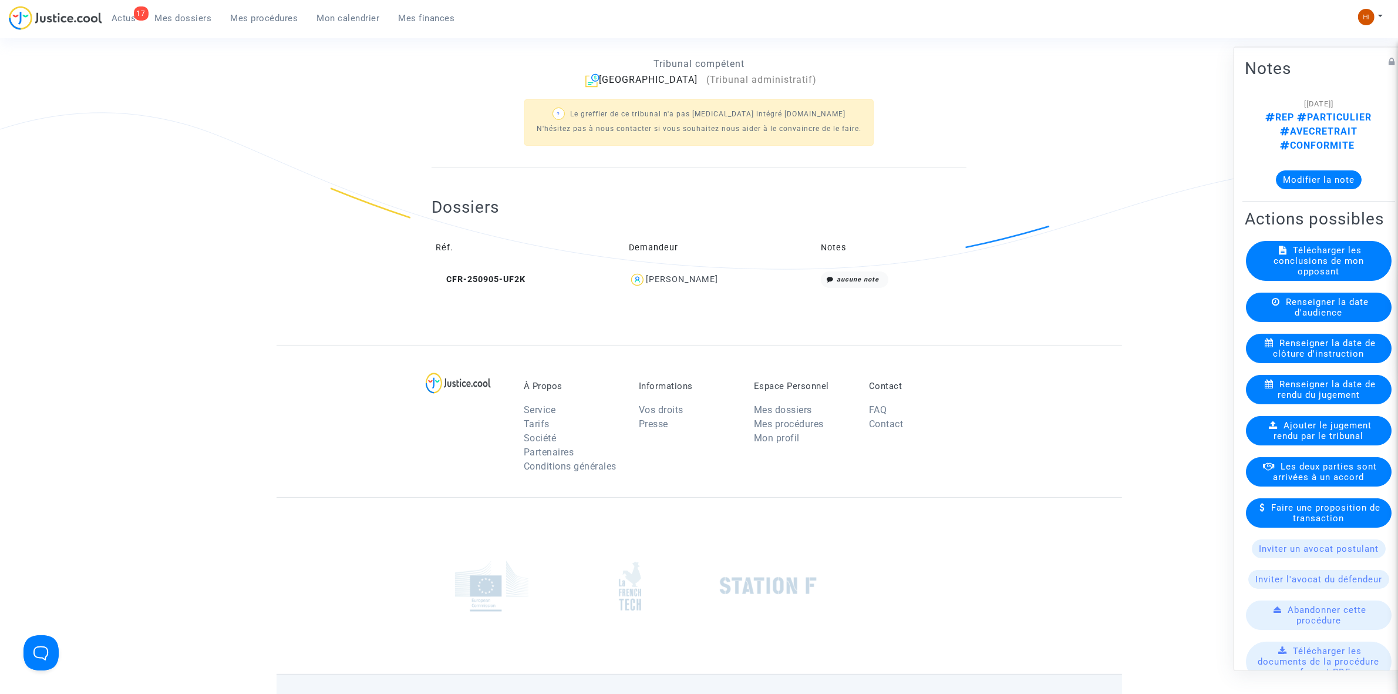
click at [510, 287] on td "CFR-250905-UF2K" at bounding box center [528, 279] width 193 height 25
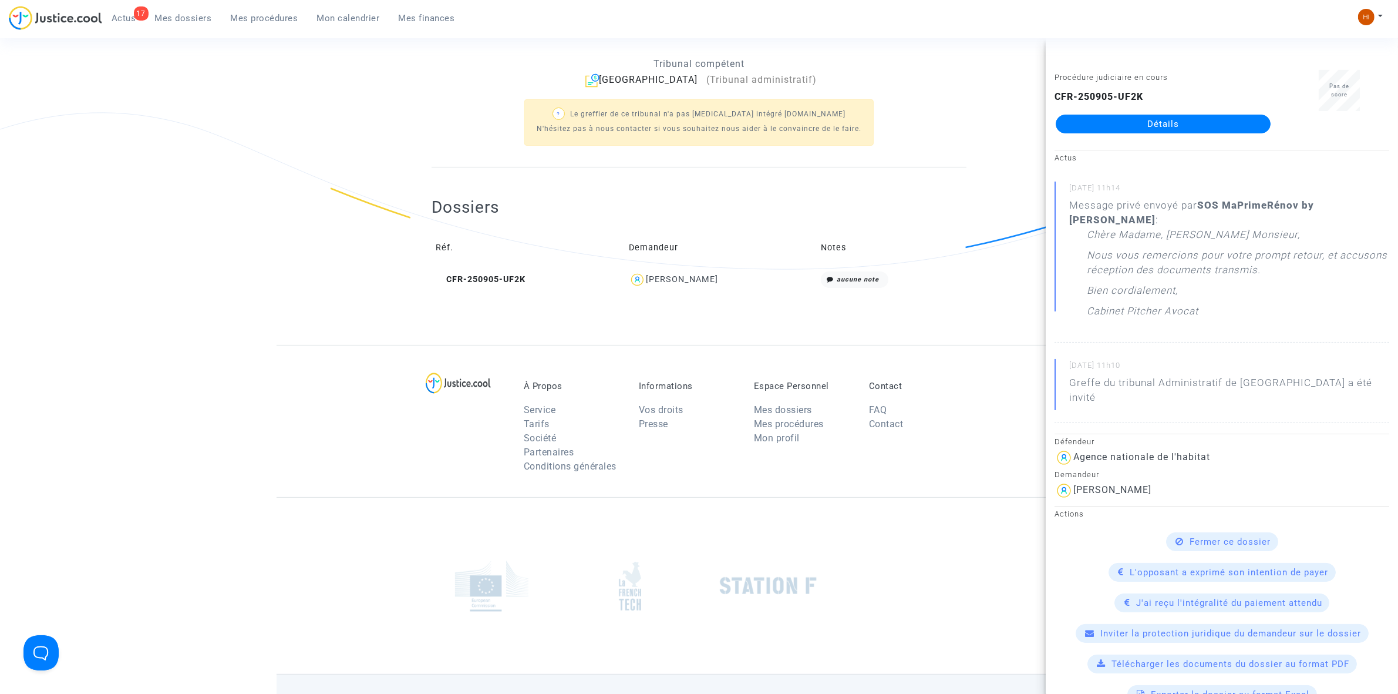
click at [1155, 126] on link "Détails" at bounding box center [1163, 124] width 215 height 19
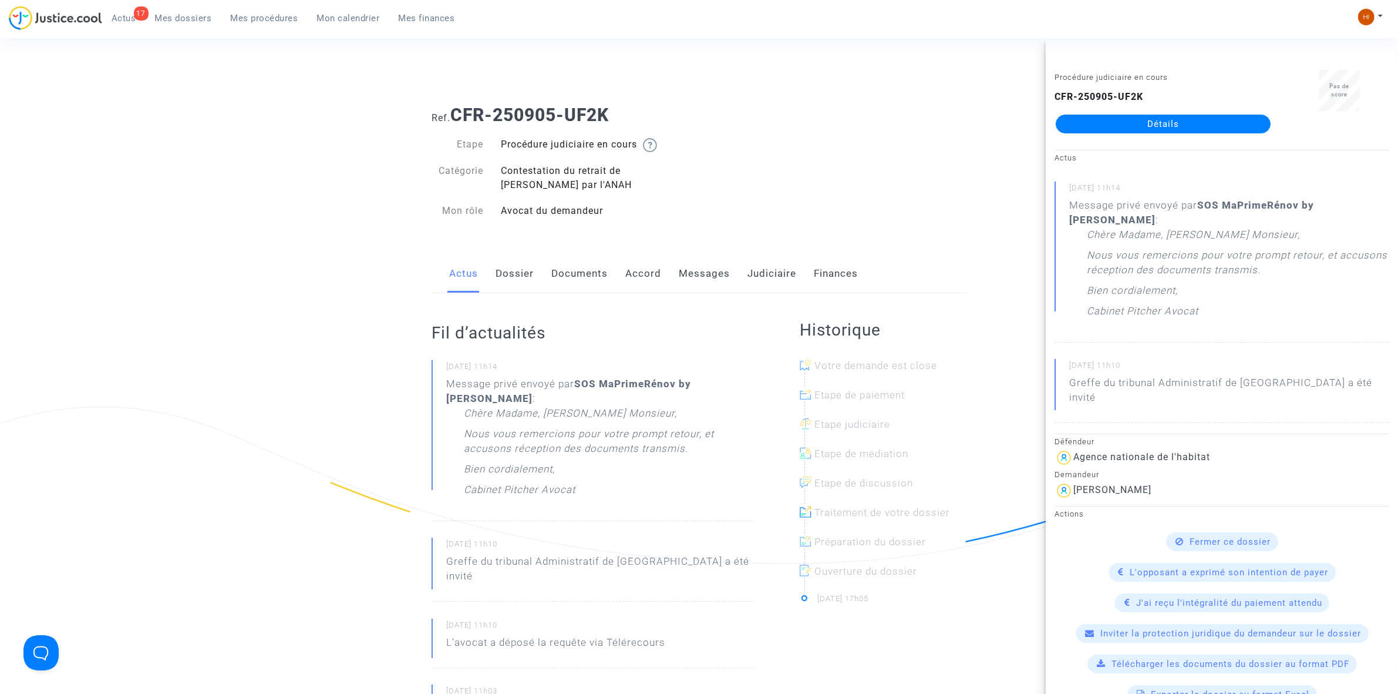
click at [694, 284] on link "Messages" at bounding box center [704, 273] width 51 height 39
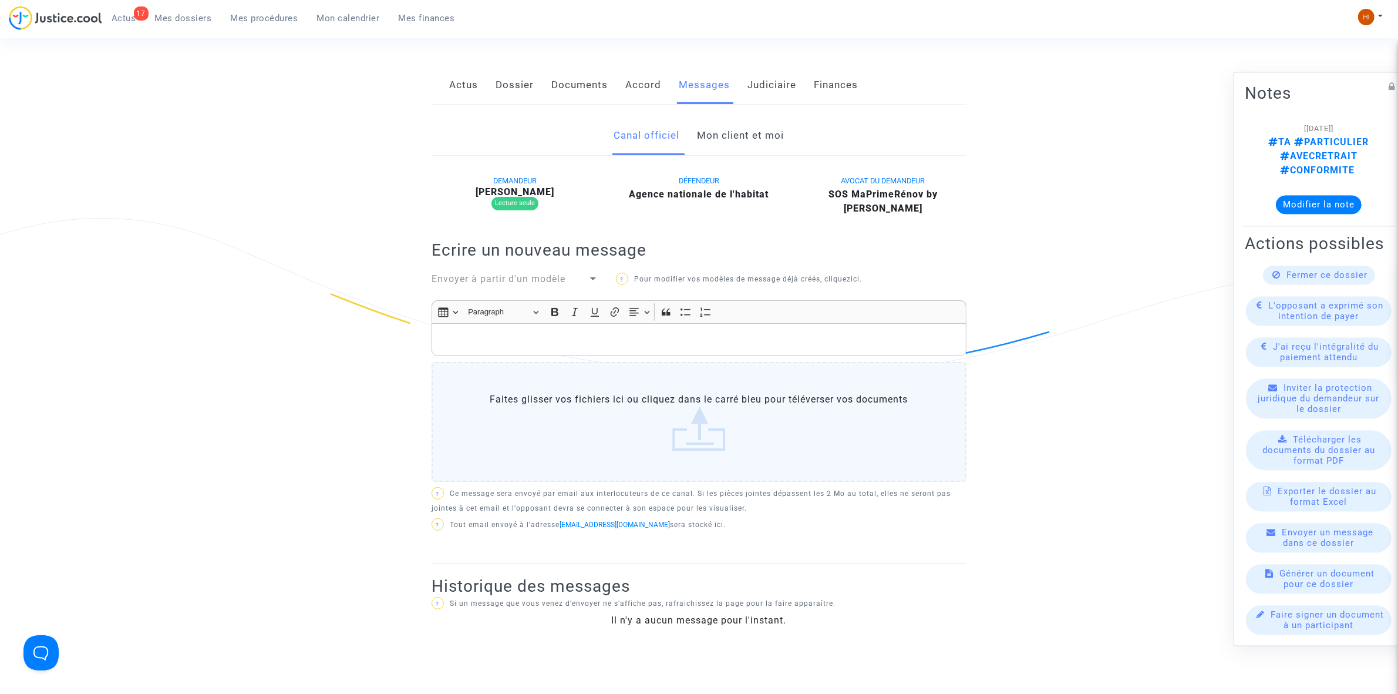
scroll to position [147, 0]
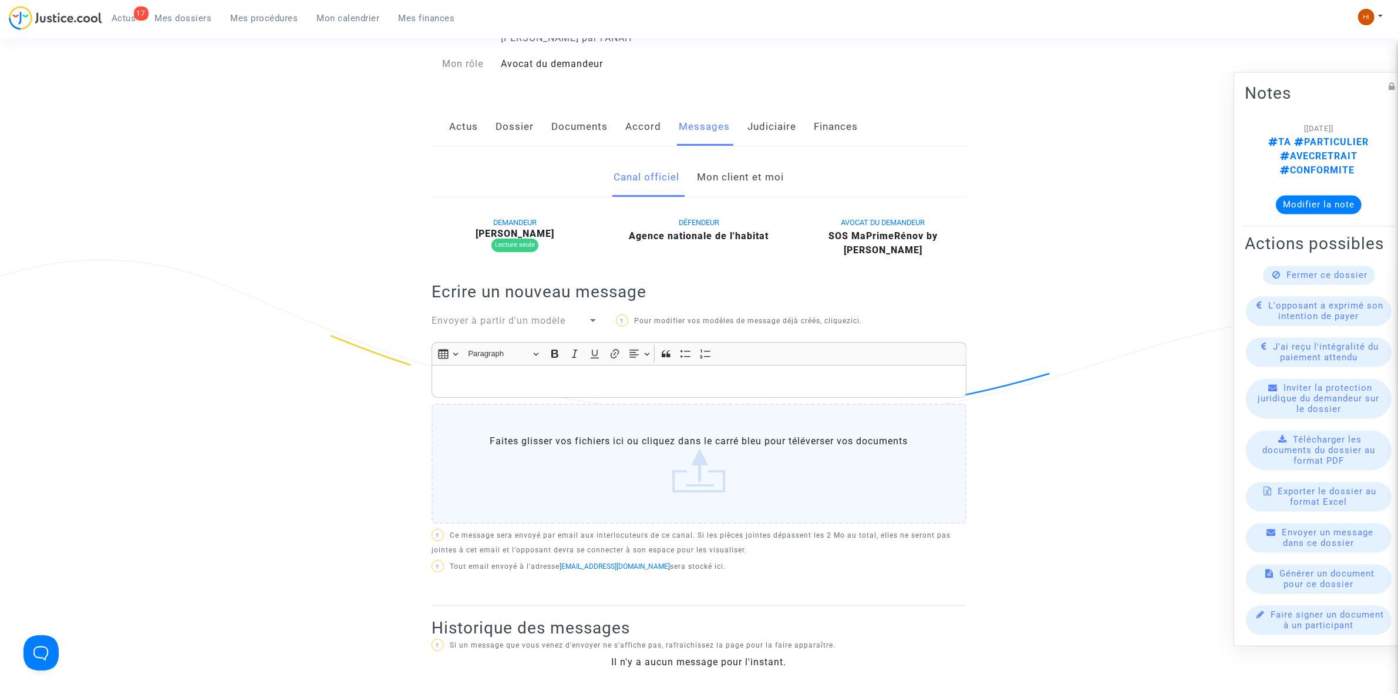
click at [712, 181] on link "Mon client et moi" at bounding box center [741, 177] width 87 height 39
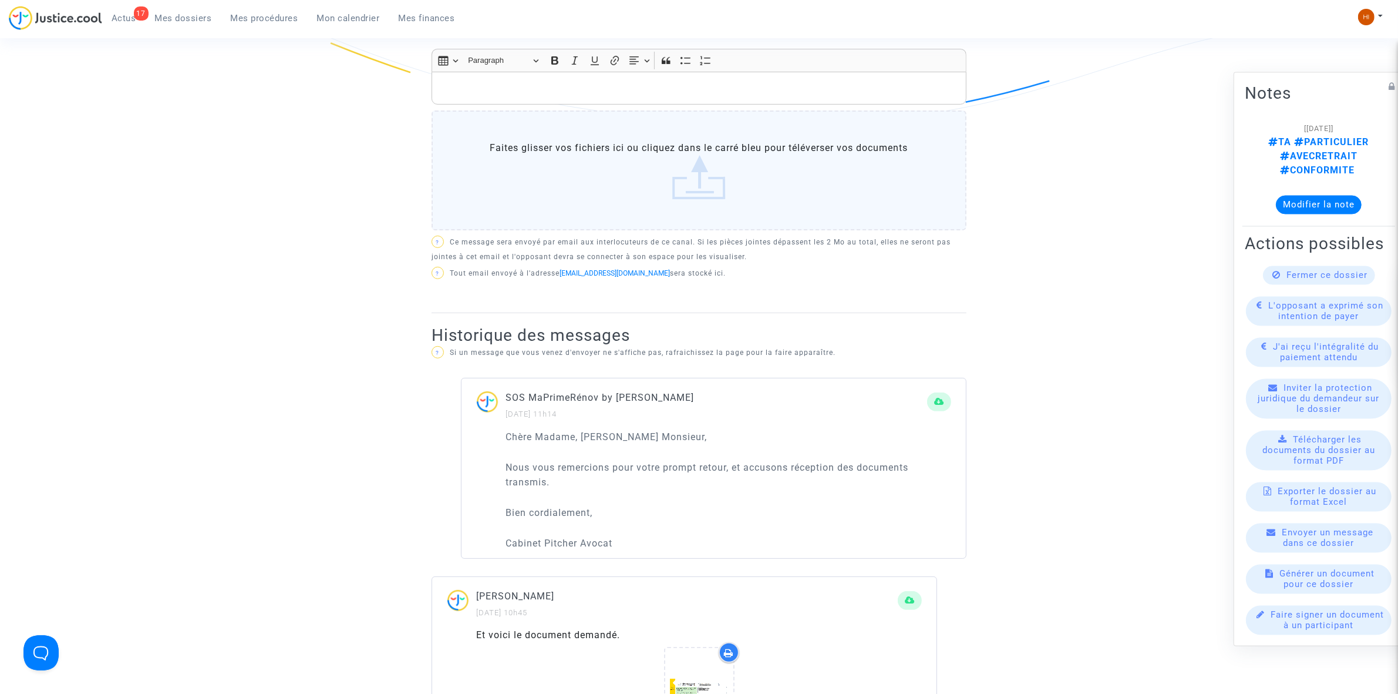
scroll to position [441, 0]
click at [686, 88] on p "Rich Text Editor, main" at bounding box center [699, 87] width 523 height 15
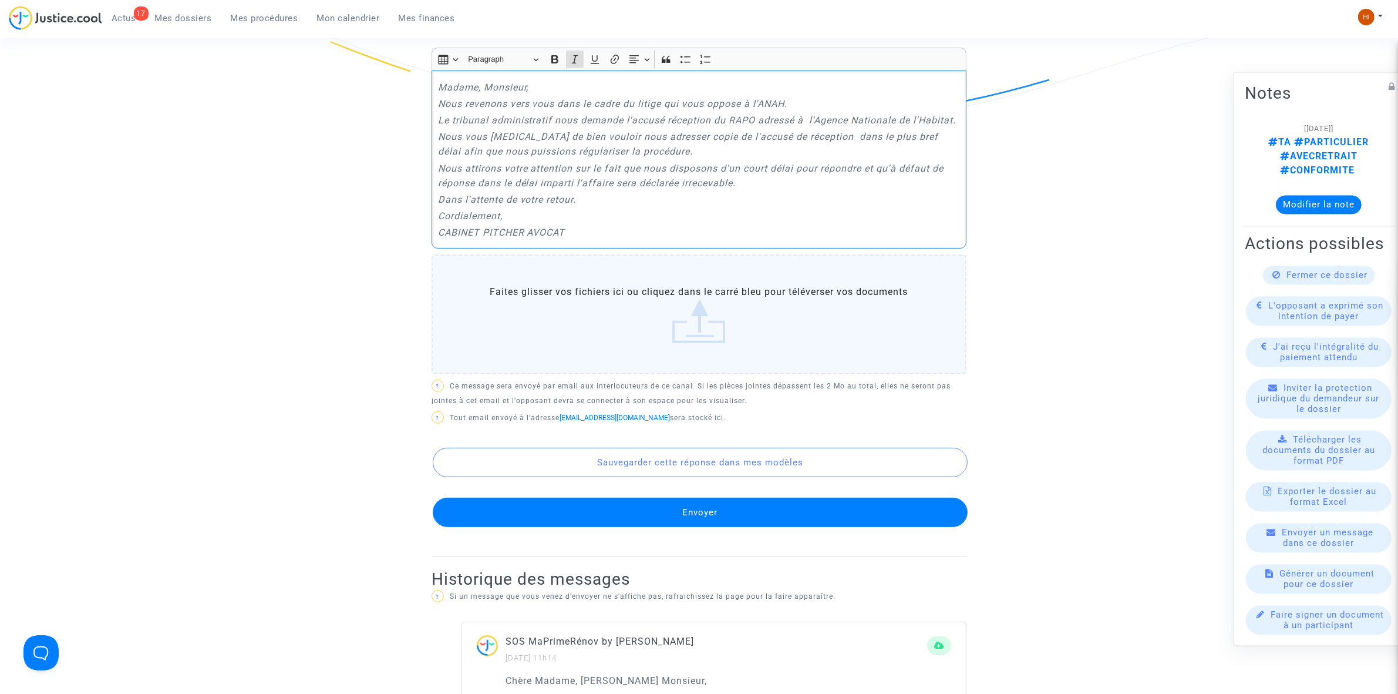
drag, startPoint x: 599, startPoint y: 240, endPoint x: 411, endPoint y: 83, distance: 244.8
click at [411, 83] on ng-component "Ref. CFR-250905-UF2K Etape Procédure judiciaire en cours Catégorie Contestation…" at bounding box center [700, 513] width 846 height 1716
click at [574, 55] on icon "Editor toolbar" at bounding box center [575, 59] width 12 height 12
click at [574, 130] on p "Nous vous [MEDICAL_DATA] de bien vouloir nous adresser copie de l'accusé de réc…" at bounding box center [699, 143] width 523 height 29
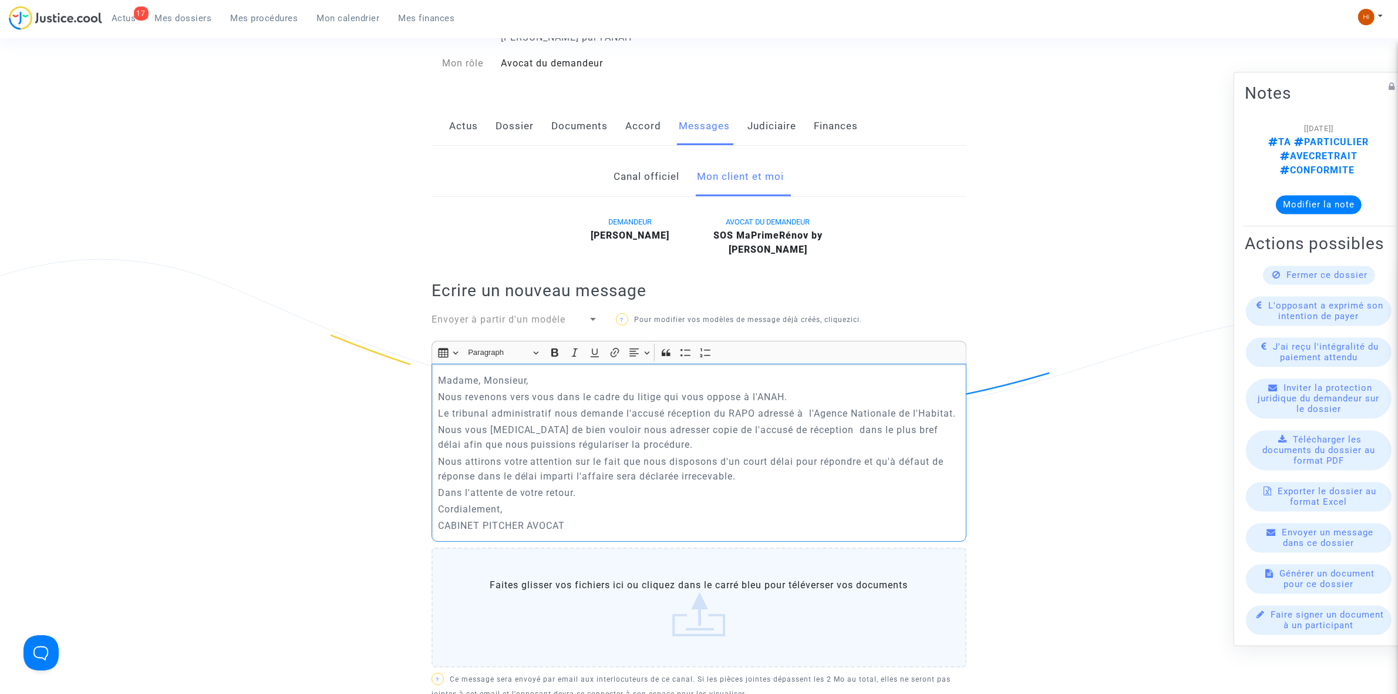
scroll to position [73, 0]
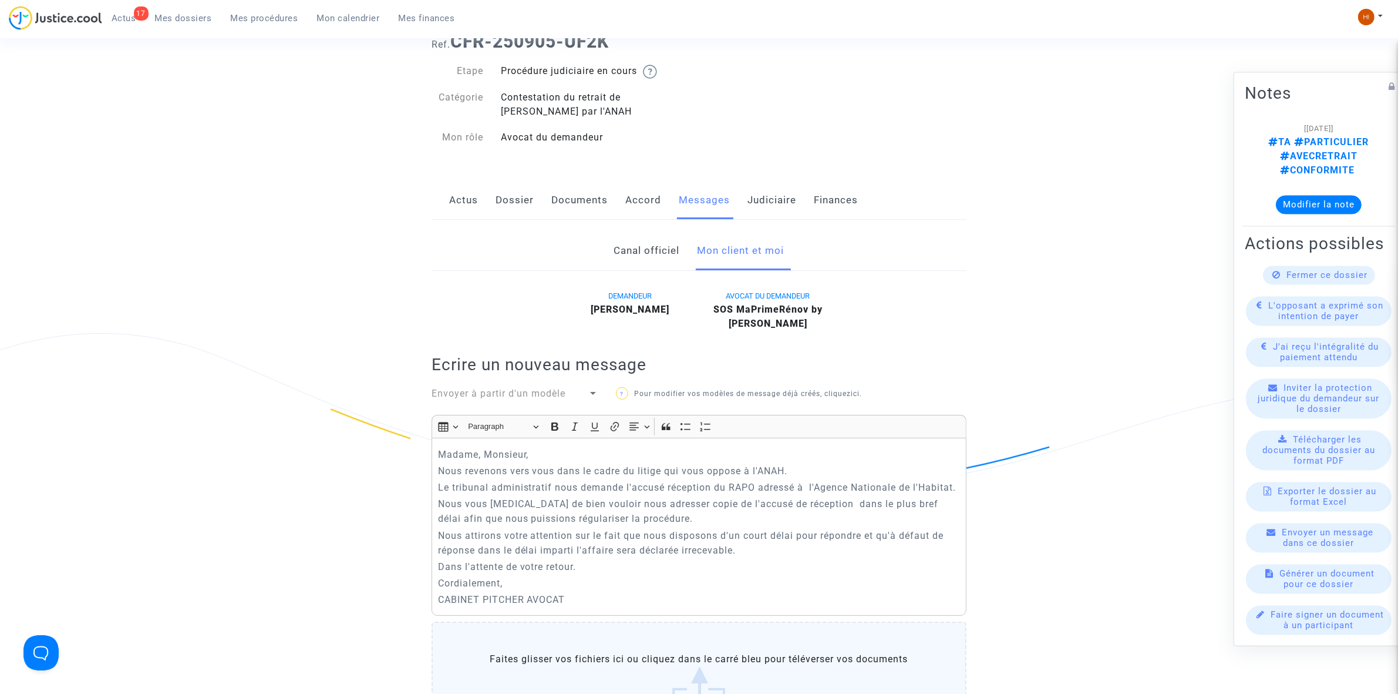
click at [567, 201] on link "Documents" at bounding box center [580, 200] width 56 height 39
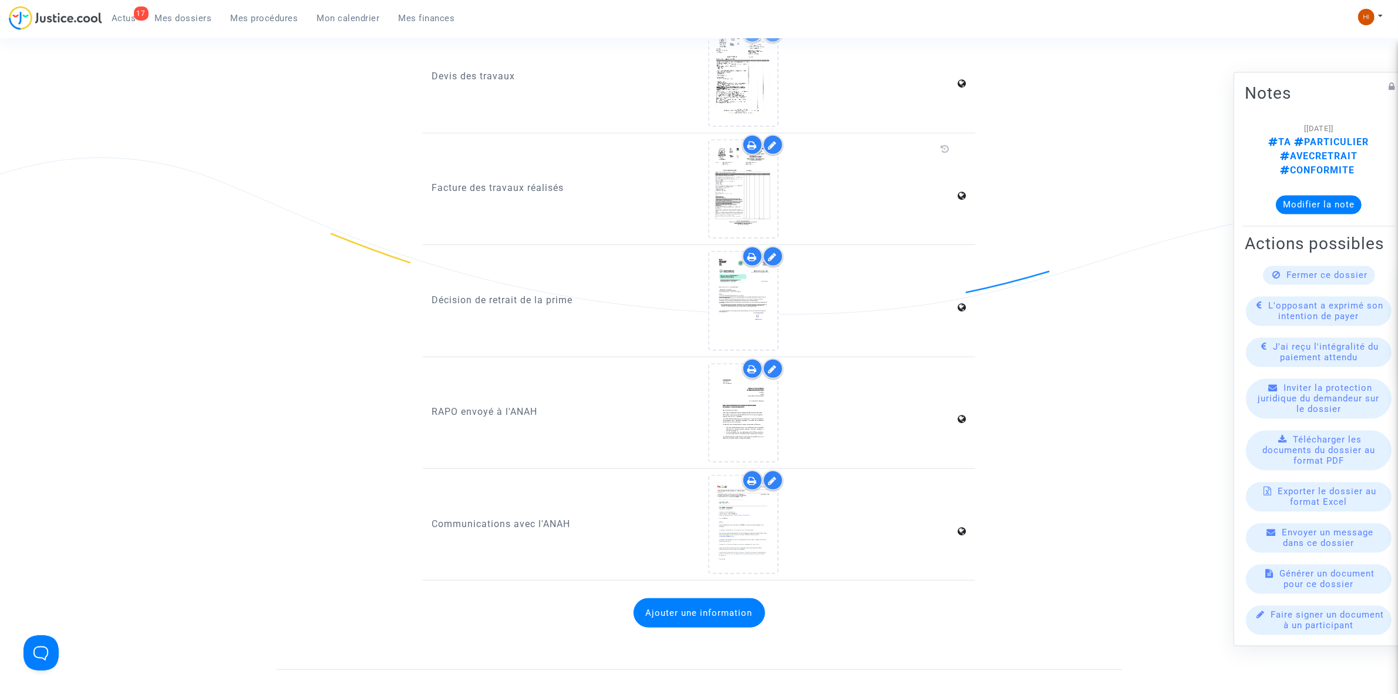
scroll to position [1028, 0]
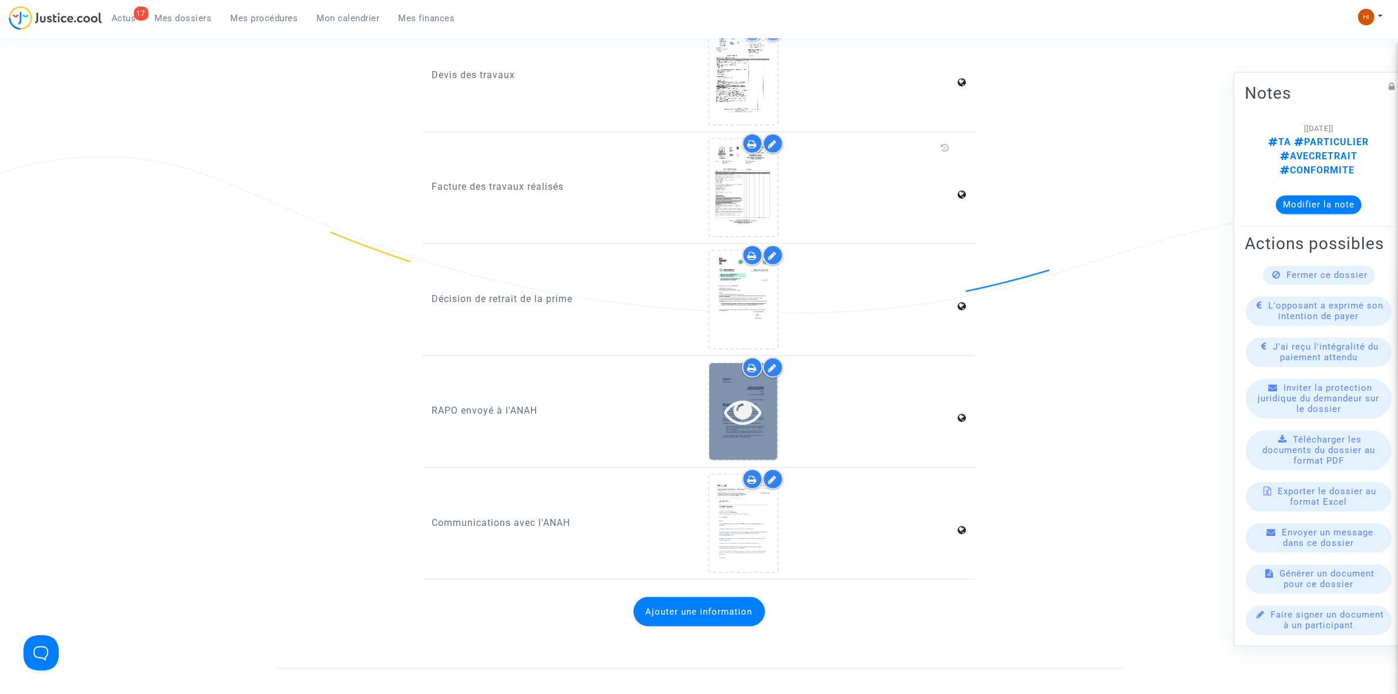
click at [752, 401] on icon at bounding box center [743, 411] width 38 height 38
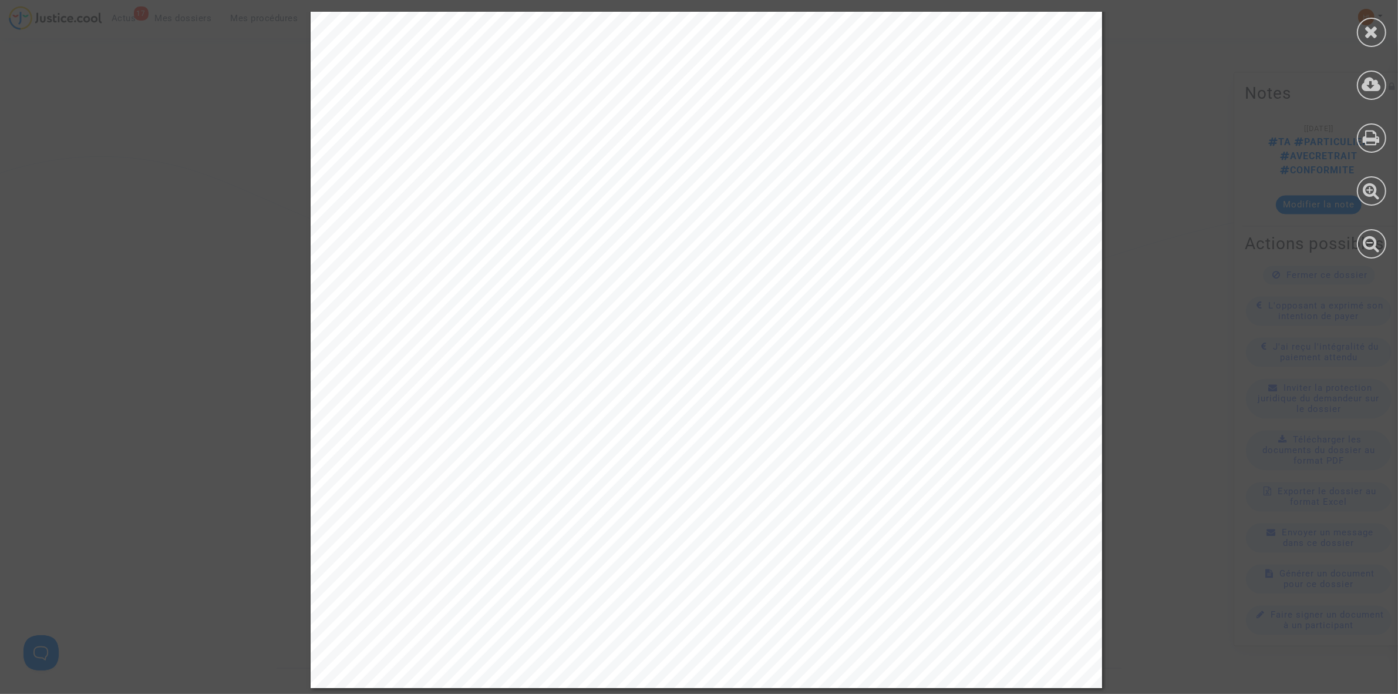
scroll to position [1582, 0]
click at [1377, 42] on div at bounding box center [1371, 32] width 29 height 29
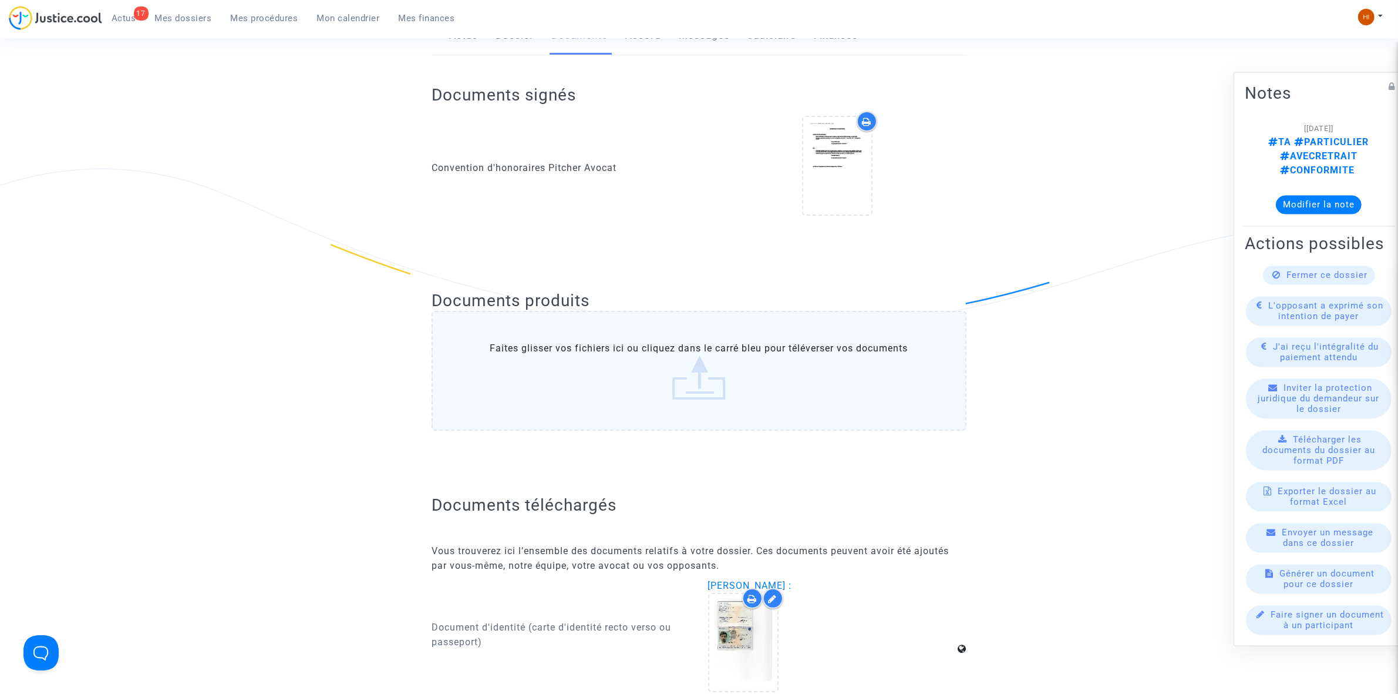
scroll to position [0, 0]
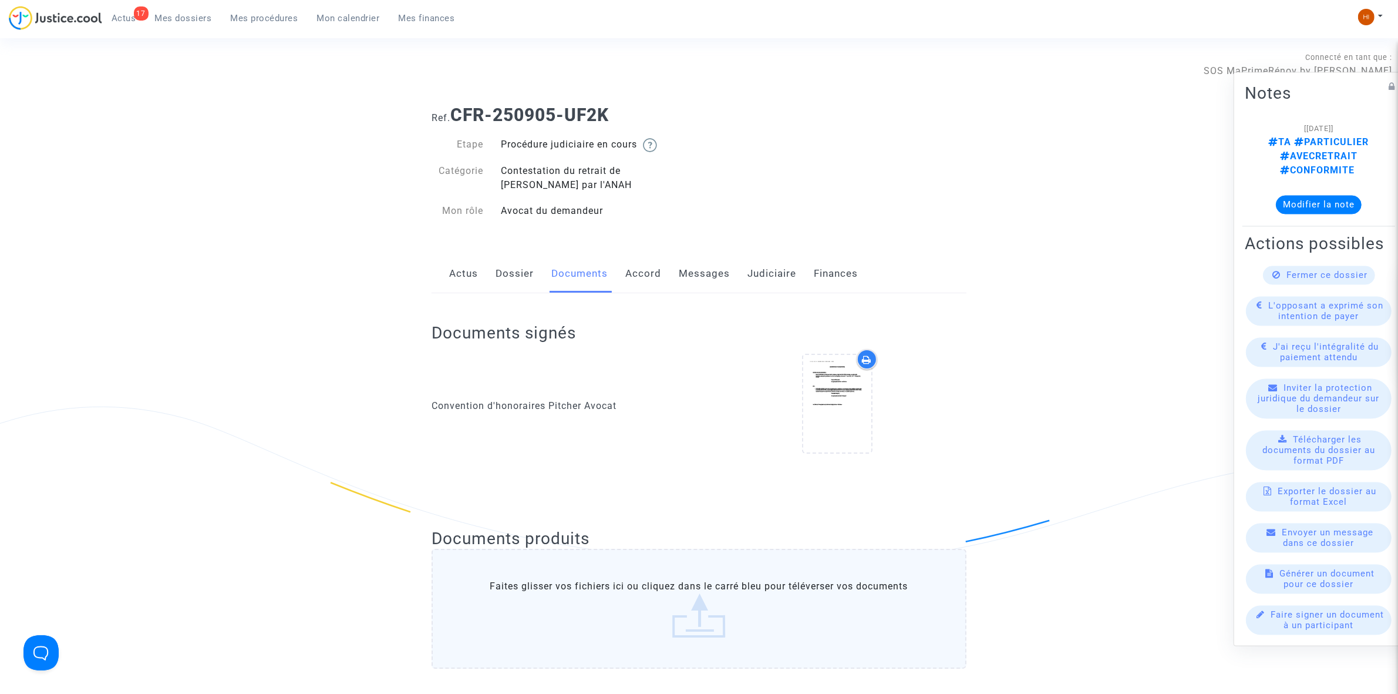
click at [691, 281] on link "Messages" at bounding box center [704, 273] width 51 height 39
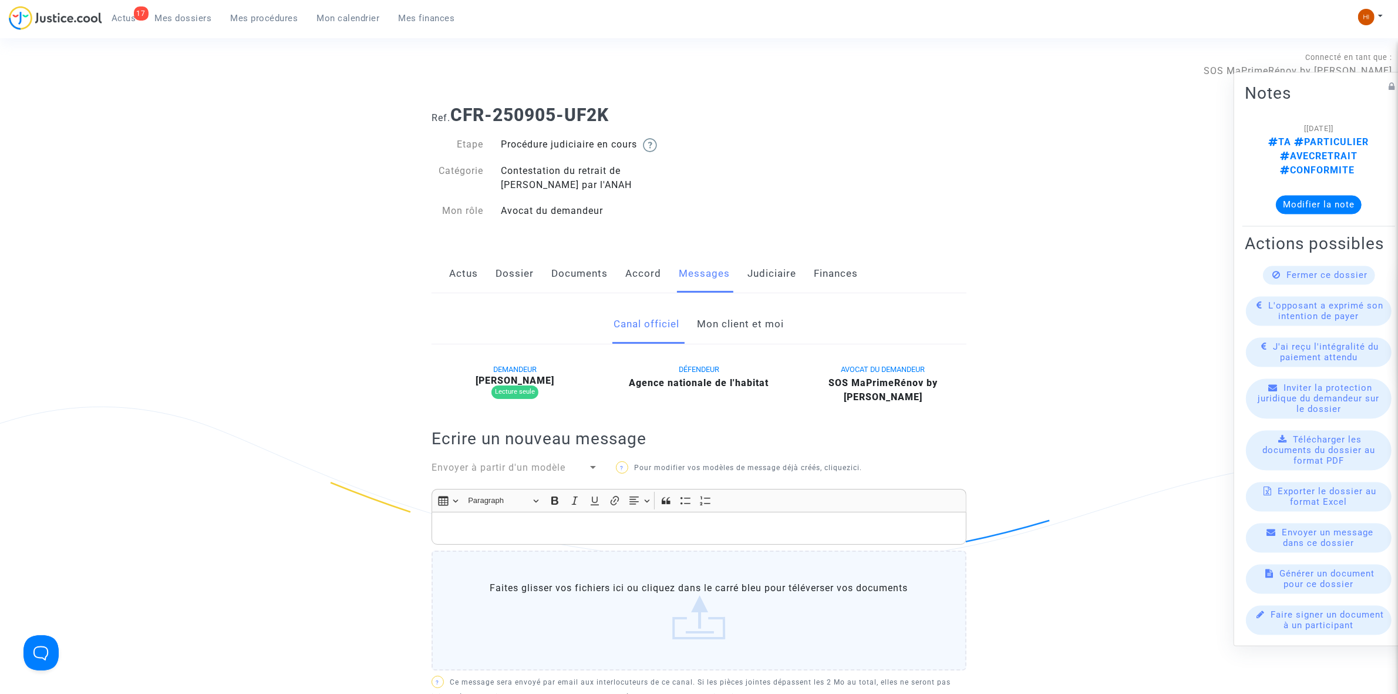
click at [724, 337] on link "Mon client et moi" at bounding box center [741, 324] width 87 height 39
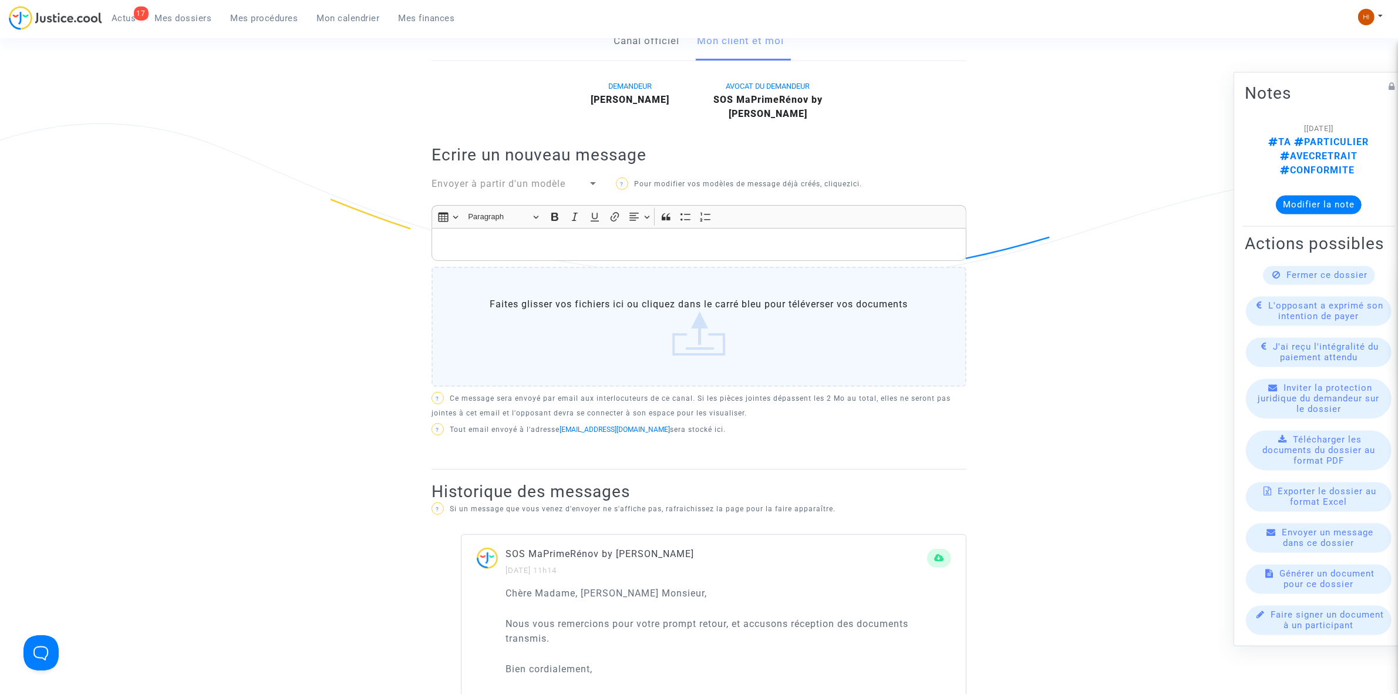
scroll to position [294, 0]
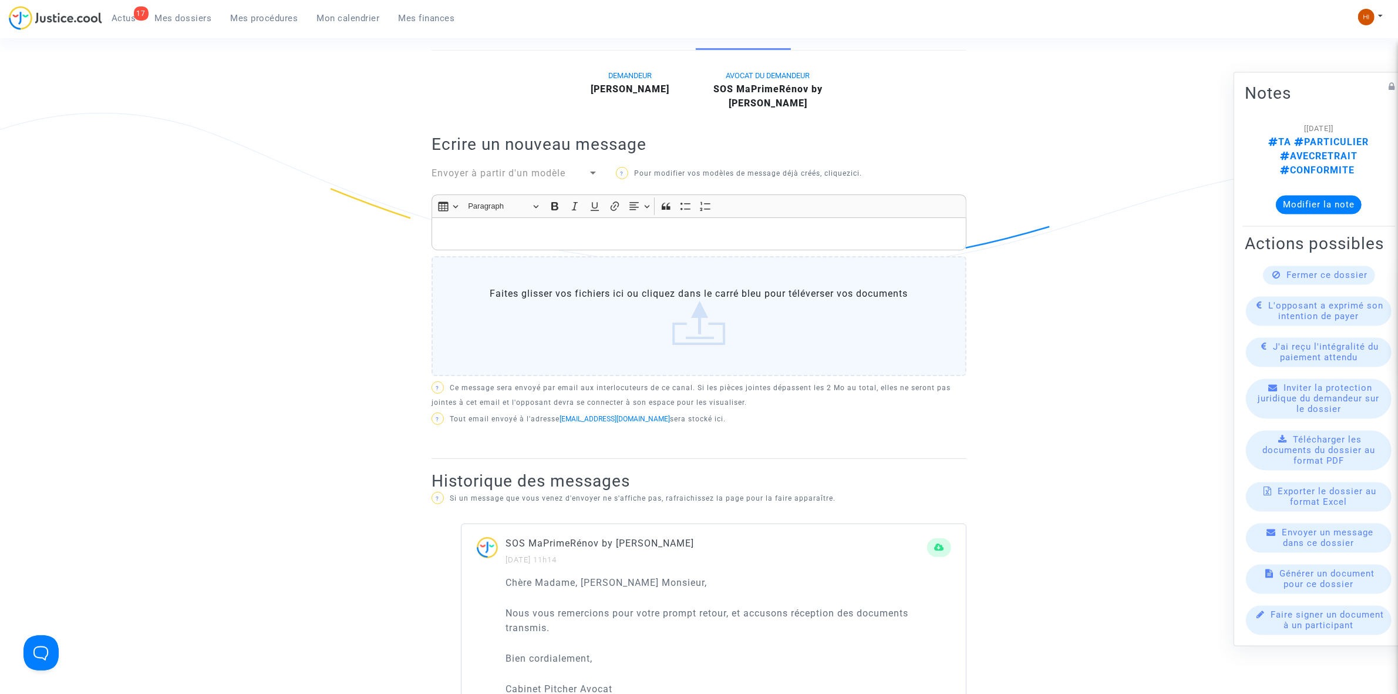
click at [682, 239] on p "Rich Text Editor, main" at bounding box center [699, 234] width 523 height 15
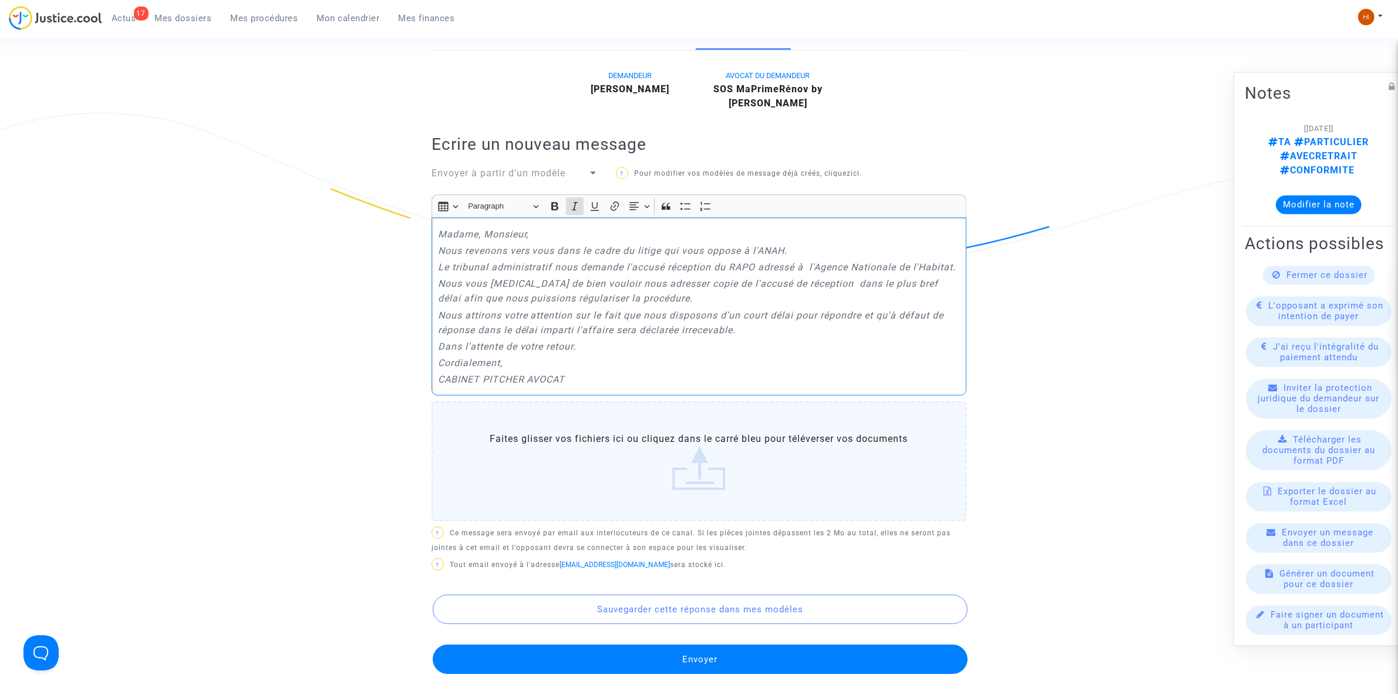
click at [747, 670] on button "Envoyer" at bounding box center [700, 658] width 535 height 29
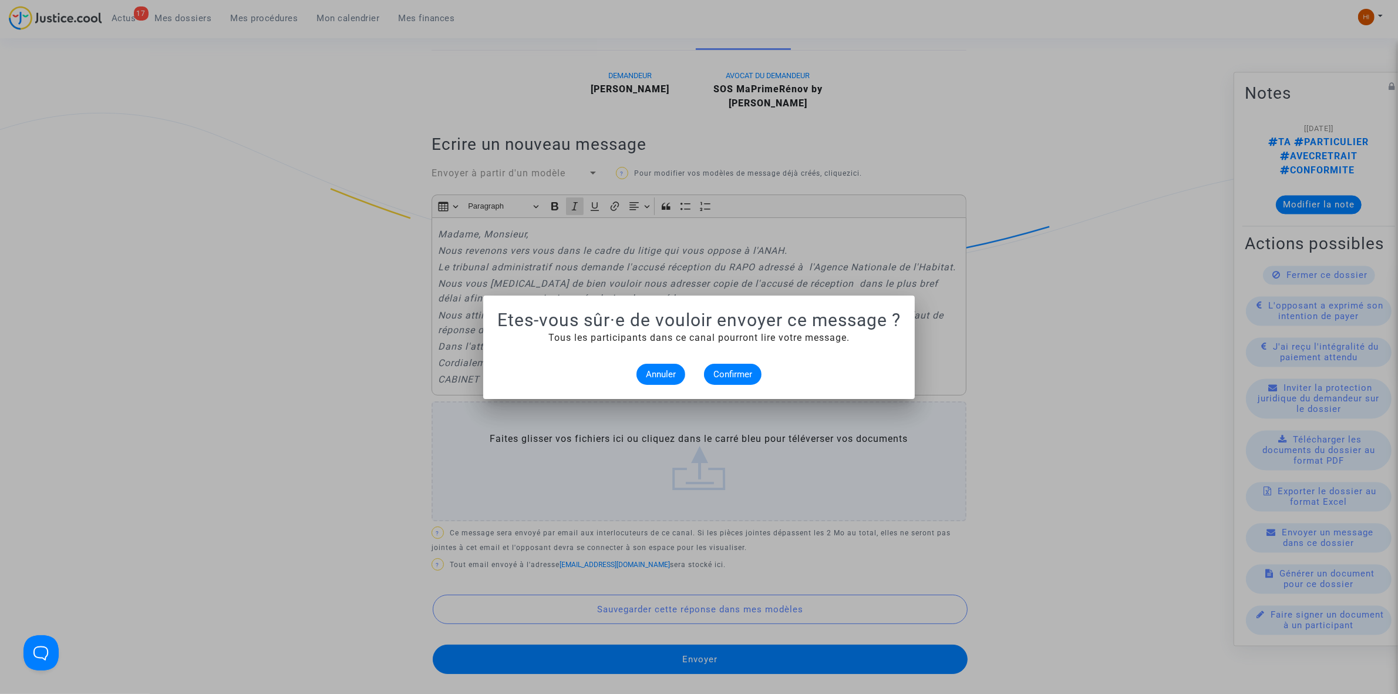
scroll to position [0, 0]
click at [748, 375] on span "Confirmer" at bounding box center [733, 374] width 39 height 11
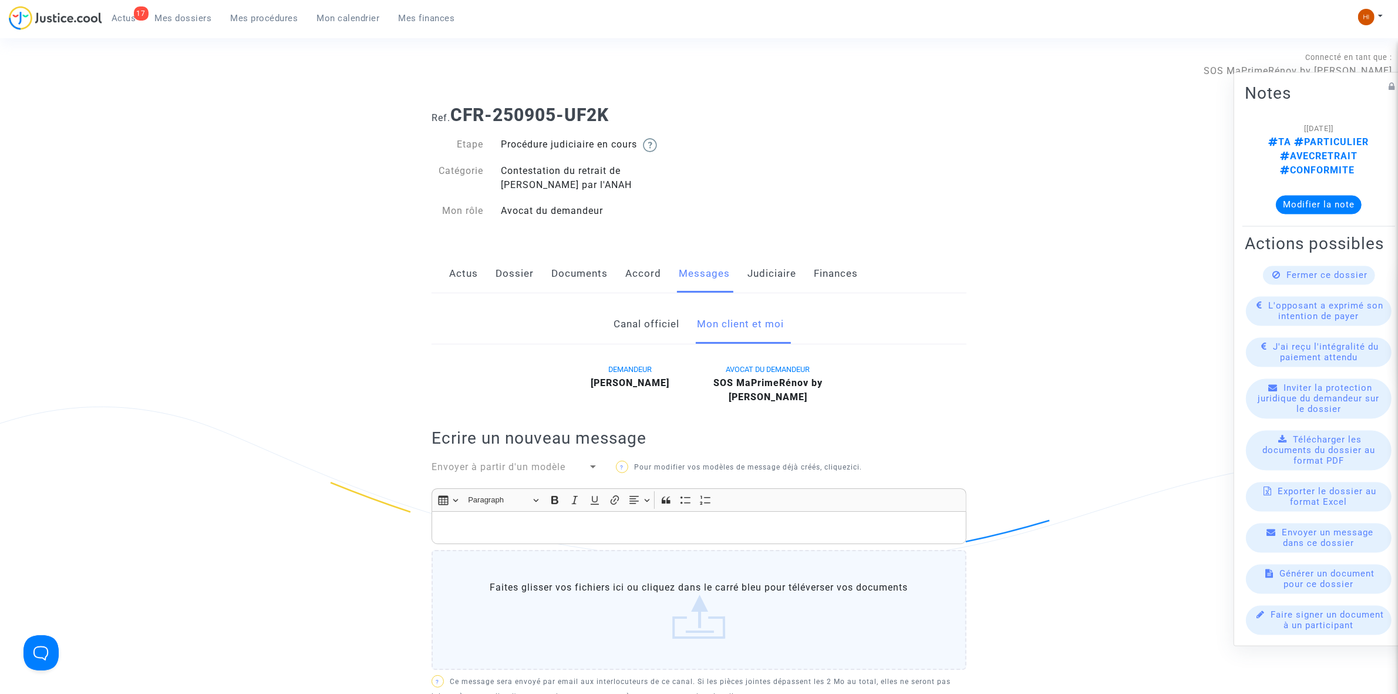
drag, startPoint x: 774, startPoint y: 271, endPoint x: 775, endPoint y: 281, distance: 10.1
click at [774, 271] on link "Judiciaire" at bounding box center [772, 273] width 49 height 39
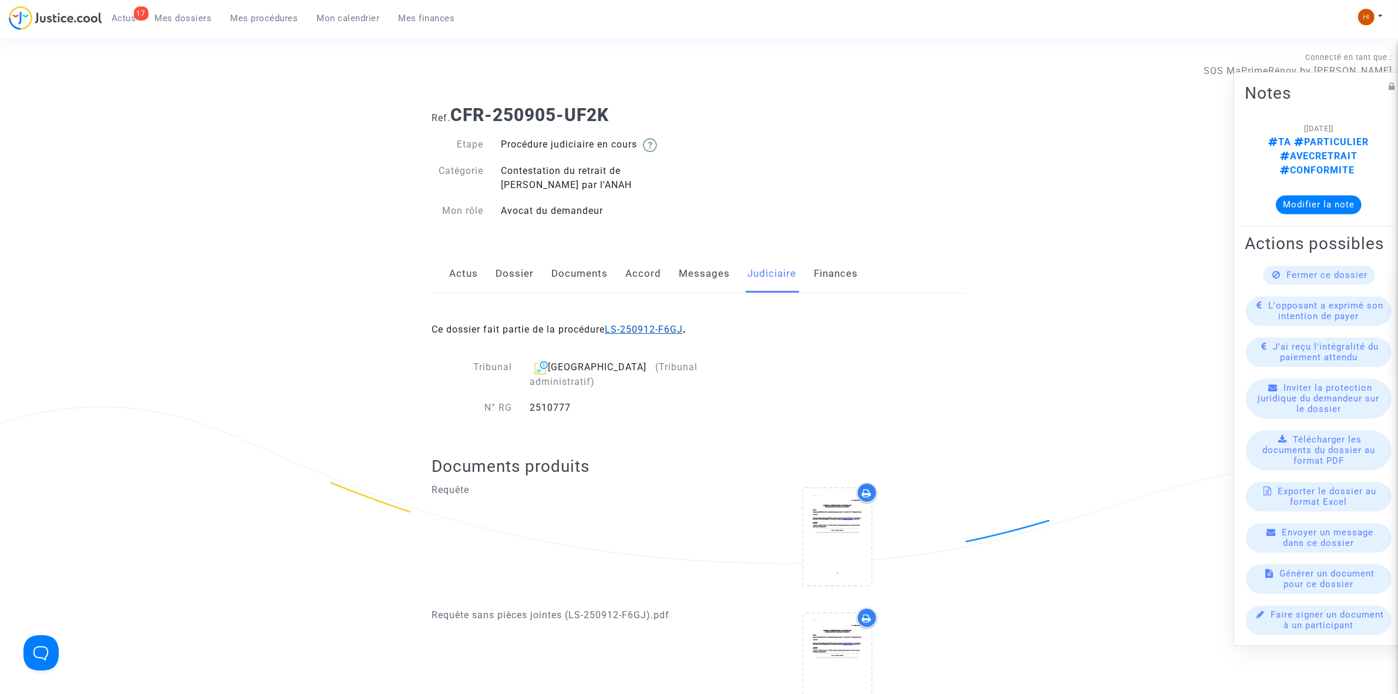
click at [611, 328] on link "LS-250912-F6GJ" at bounding box center [644, 329] width 78 height 11
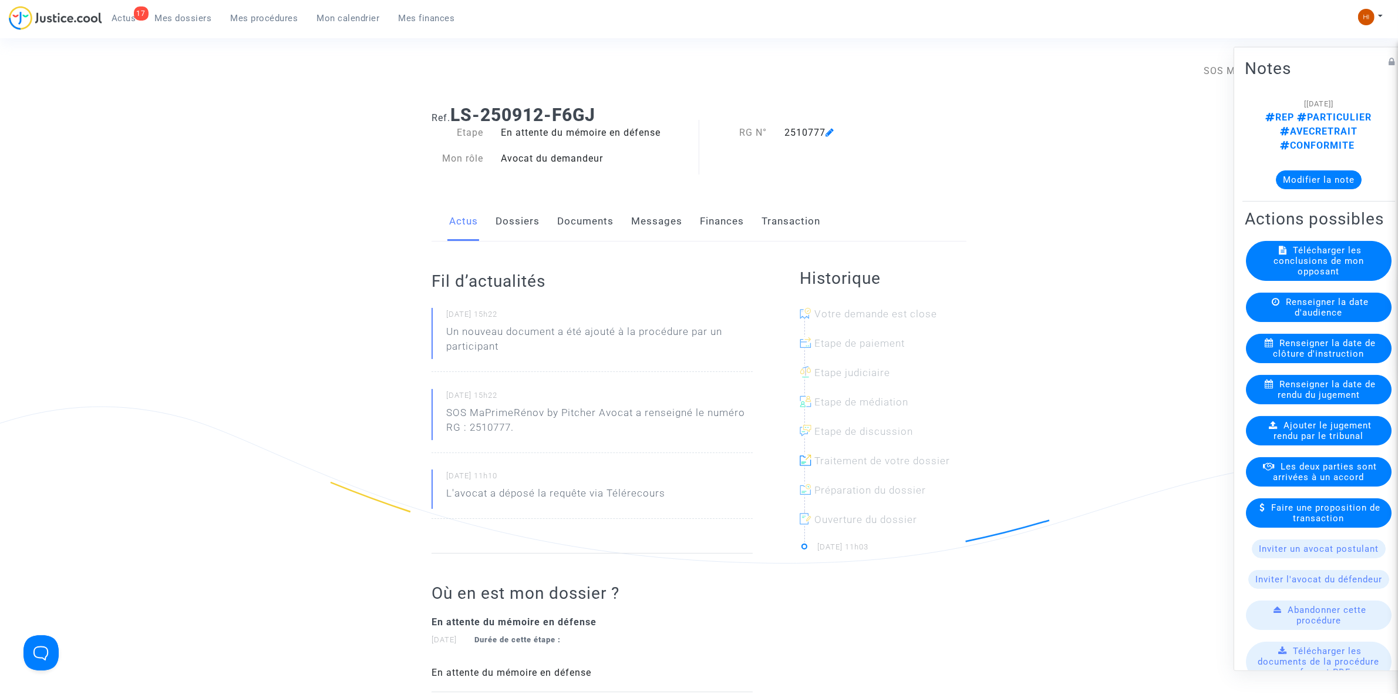
drag, startPoint x: 457, startPoint y: 113, endPoint x: 608, endPoint y: 117, distance: 151.0
click at [608, 117] on h1 "Ref. LS-250912-F6GJ" at bounding box center [699, 115] width 535 height 21
copy b "LS-250912-F6GJ"
click at [492, 230] on div "Actus Dossiers Documents Messages Finances Transaction" at bounding box center [699, 221] width 535 height 39
click at [515, 232] on link "Dossiers" at bounding box center [518, 221] width 44 height 39
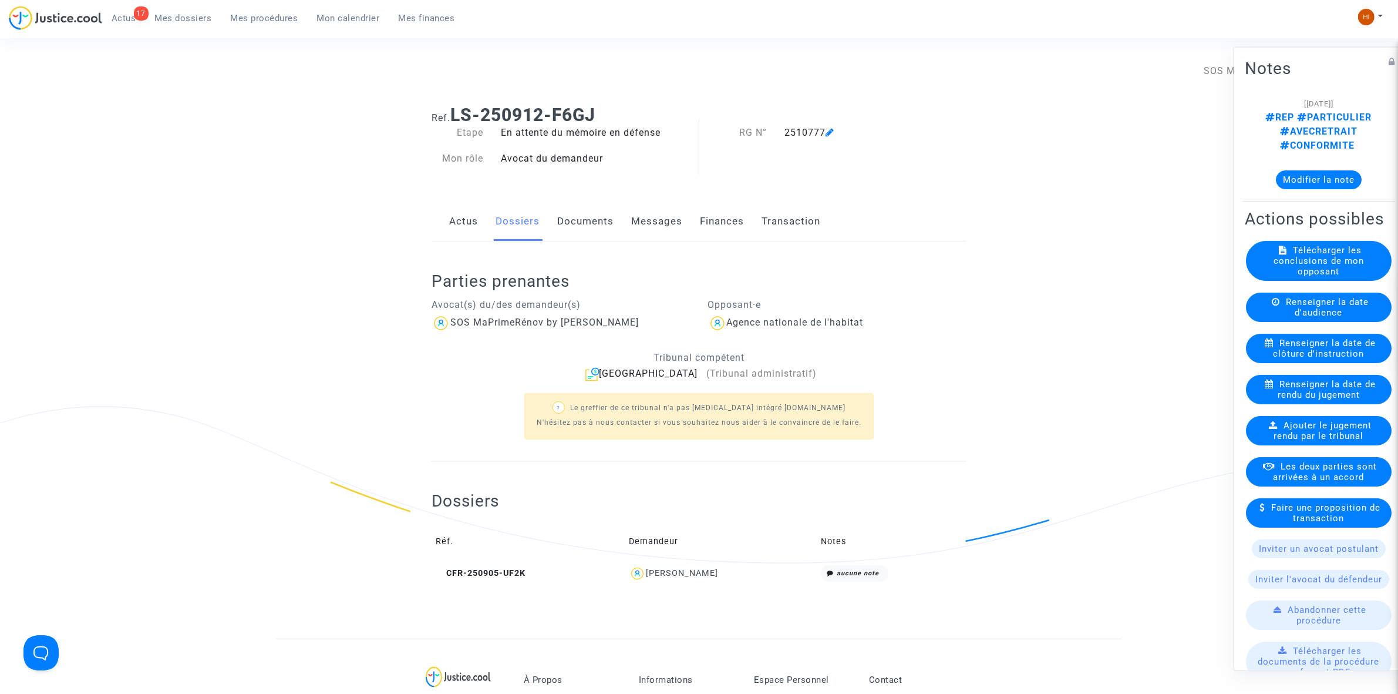
click at [174, 15] on span "Mes dossiers" at bounding box center [183, 18] width 57 height 11
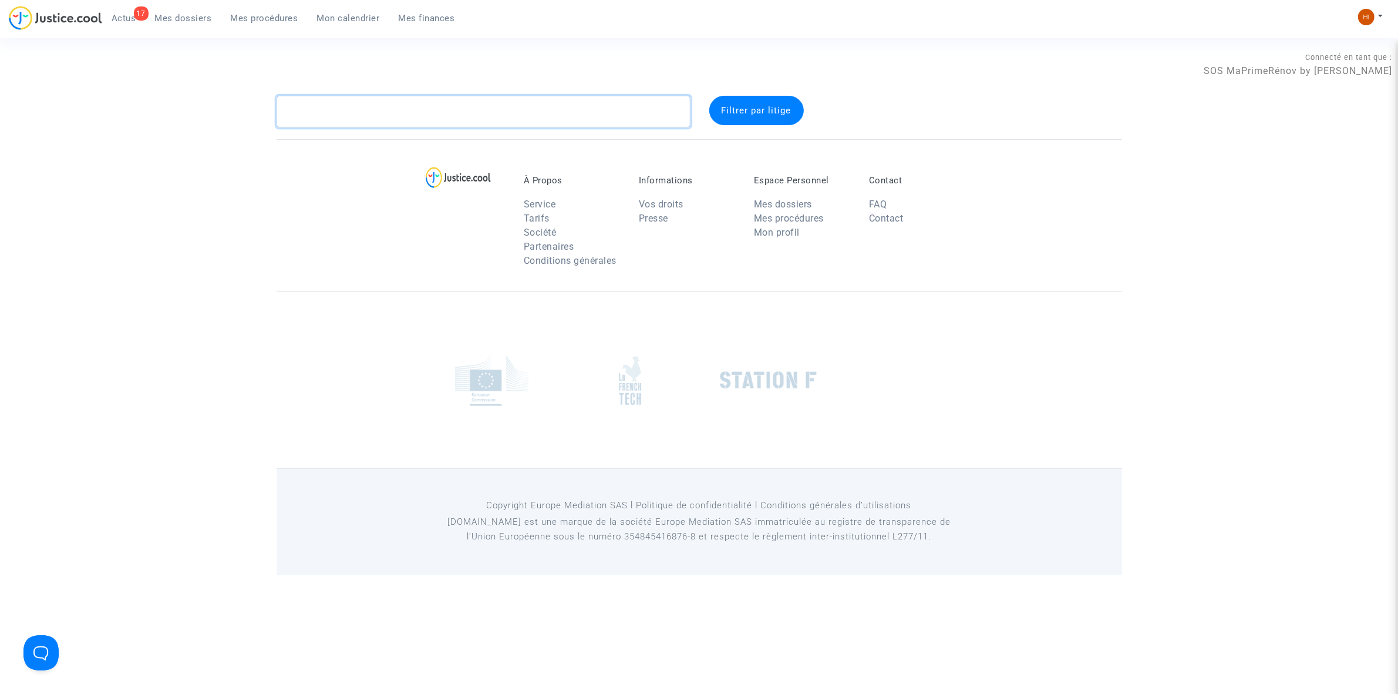
click at [422, 127] on textarea at bounding box center [484, 112] width 414 height 32
paste textarea "CFR-250807-BJME"
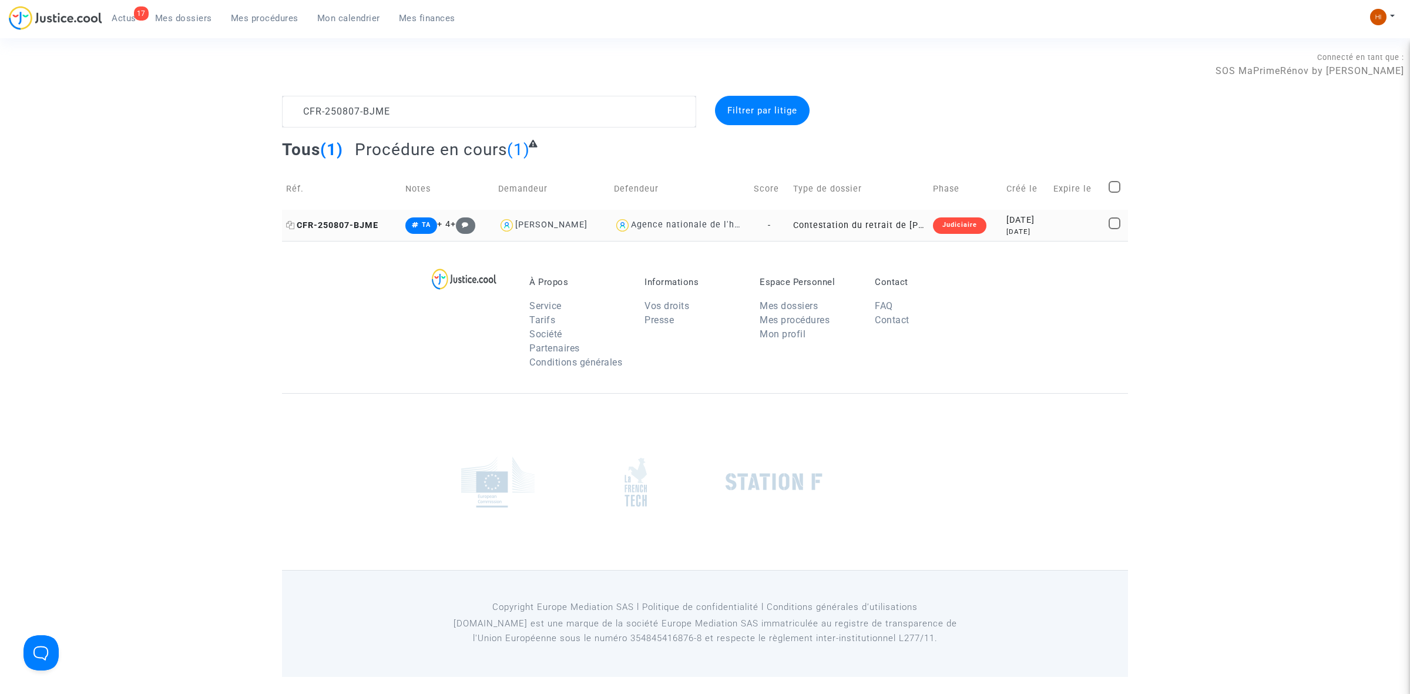
click at [366, 229] on span "CFR-250807-BJME" at bounding box center [332, 225] width 92 height 10
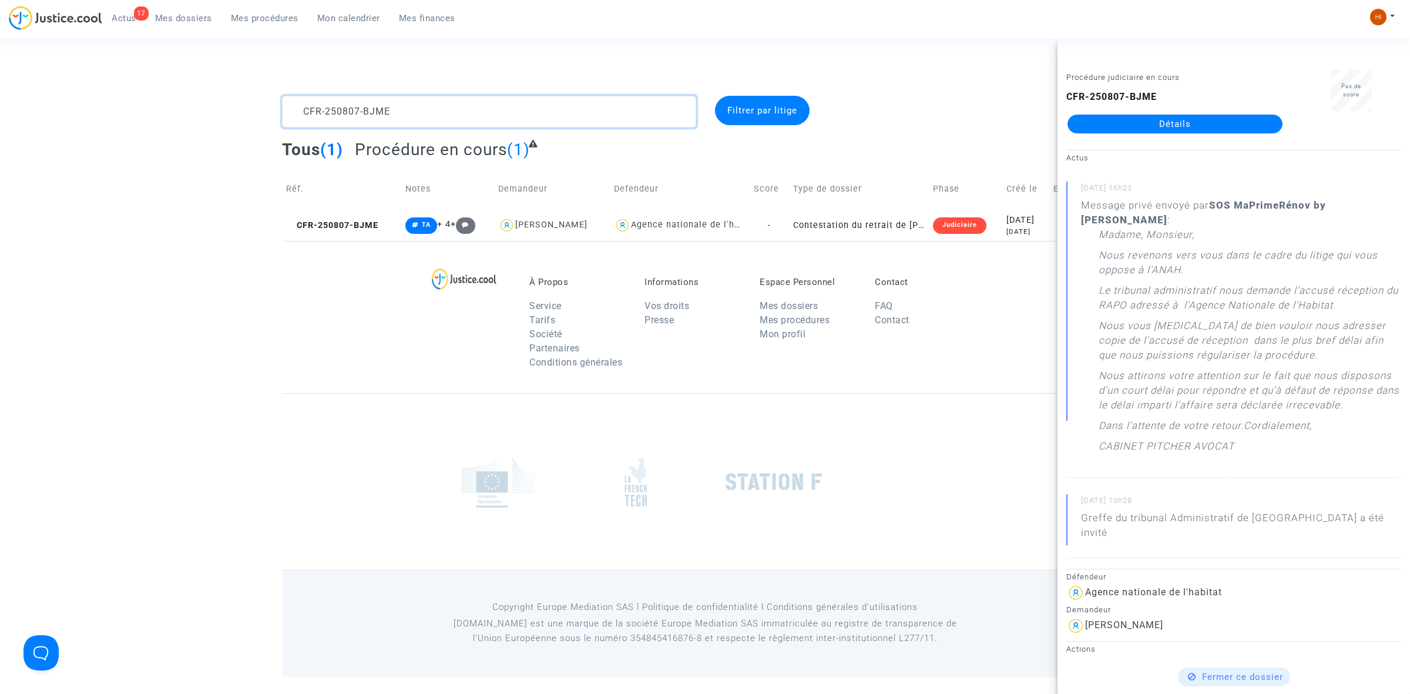
drag, startPoint x: 608, startPoint y: 122, endPoint x: -49, endPoint y: 83, distance: 658.4
click at [0, 83] on html "17 Actus Mes dossiers Mes procédures Mon calendrier Mes finances Mon profil Cha…" at bounding box center [705, 338] width 1410 height 677
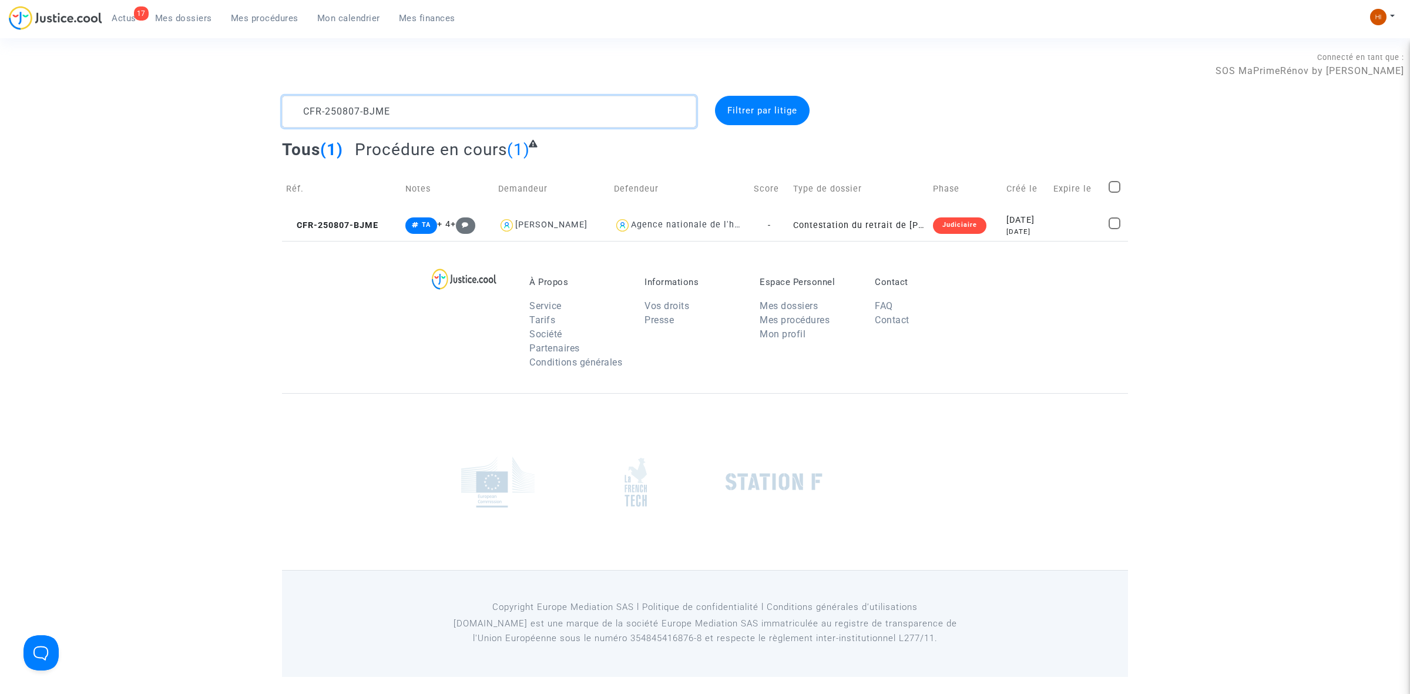
paste textarea "UFBR"
type textarea "CFR-250807-UFBR"
click at [385, 224] on td "CFR-250807-UFBR" at bounding box center [340, 225] width 117 height 31
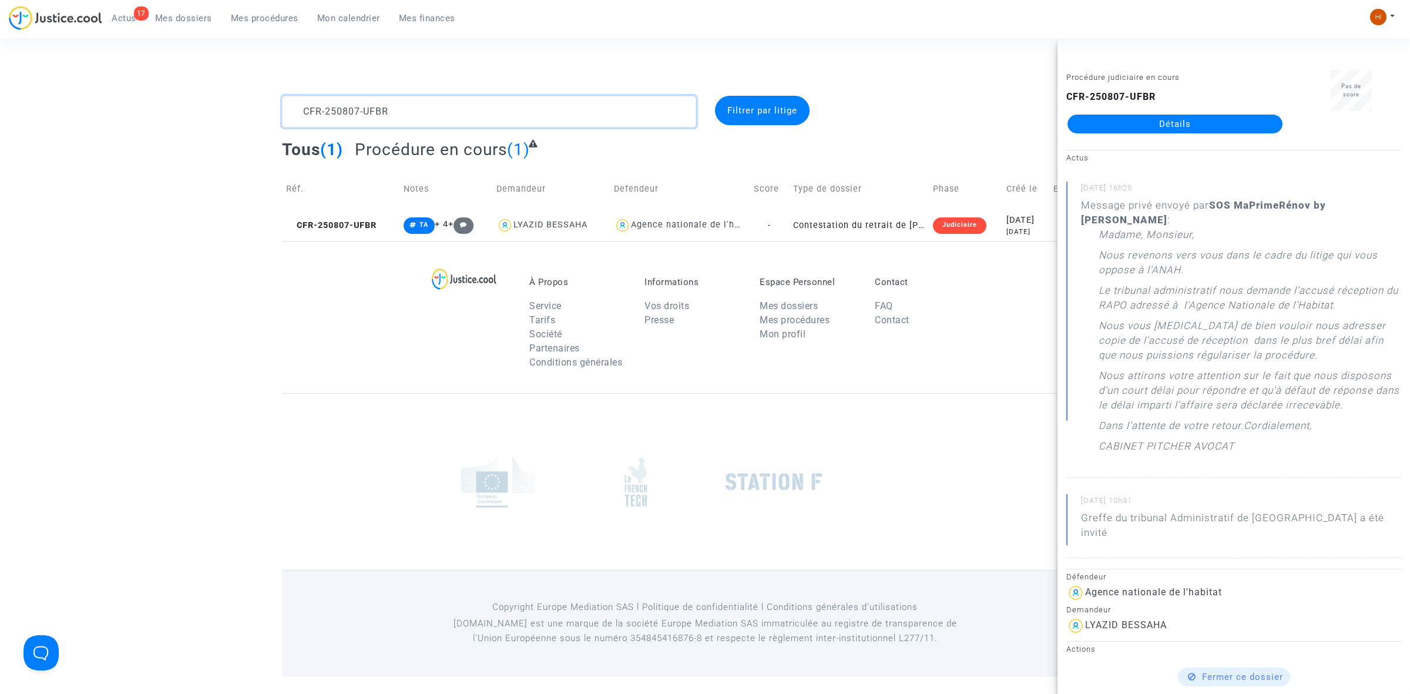
click at [482, 103] on textarea at bounding box center [489, 112] width 414 height 32
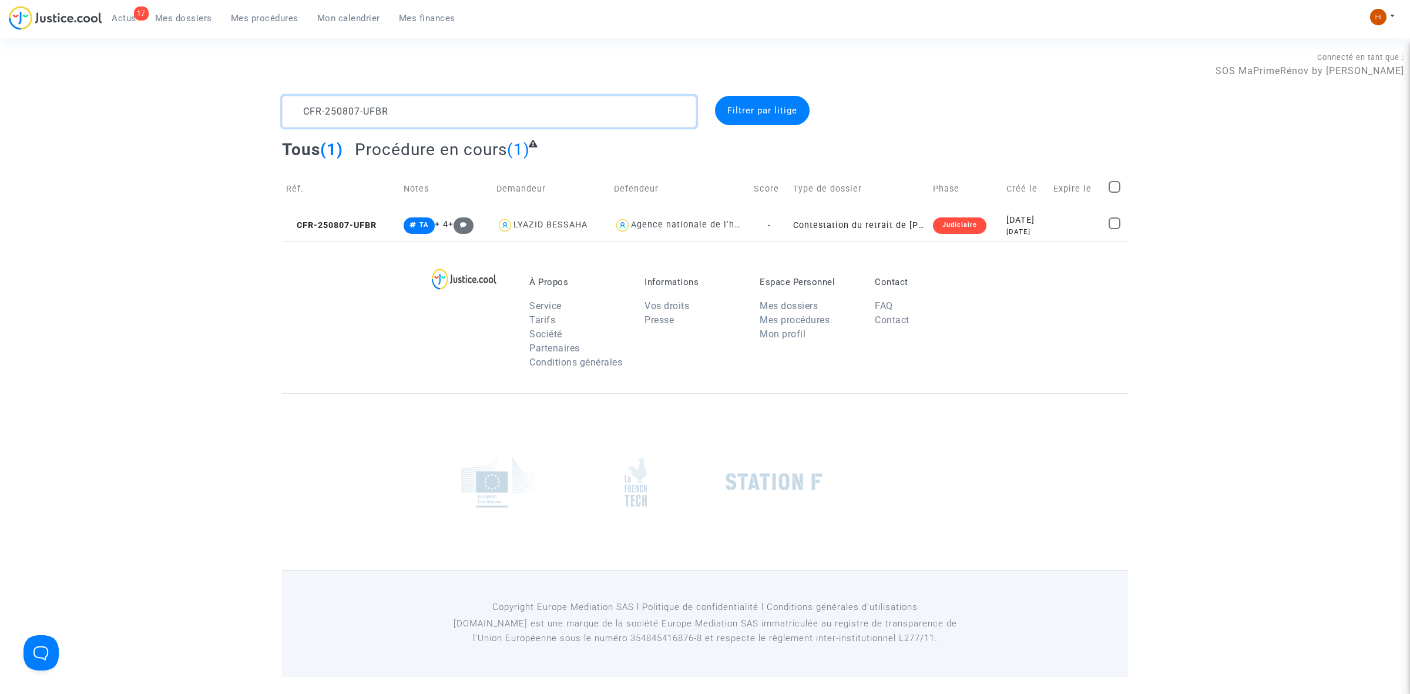
click at [482, 103] on textarea at bounding box center [489, 112] width 414 height 32
click at [374, 227] on span "CFR-250807-UFBR" at bounding box center [331, 225] width 90 height 10
